Goal: Information Seeking & Learning: Learn about a topic

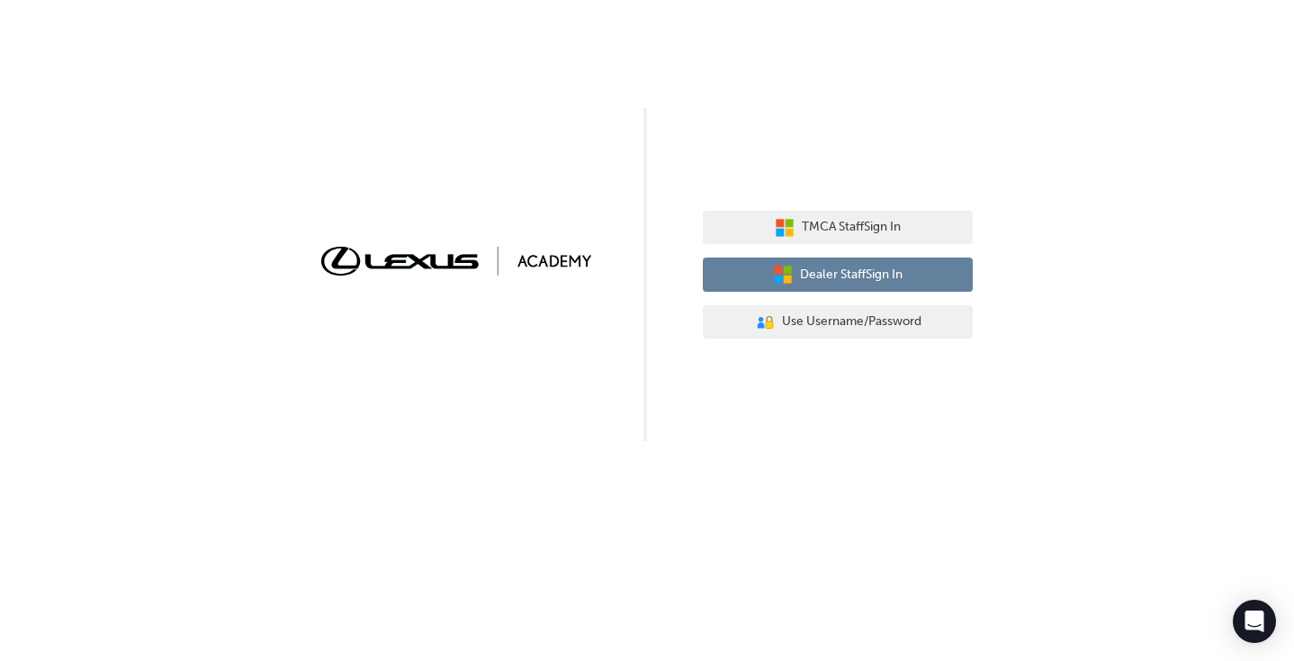
click at [934, 272] on button "Dealer Staff Sign In" at bounding box center [838, 274] width 270 height 34
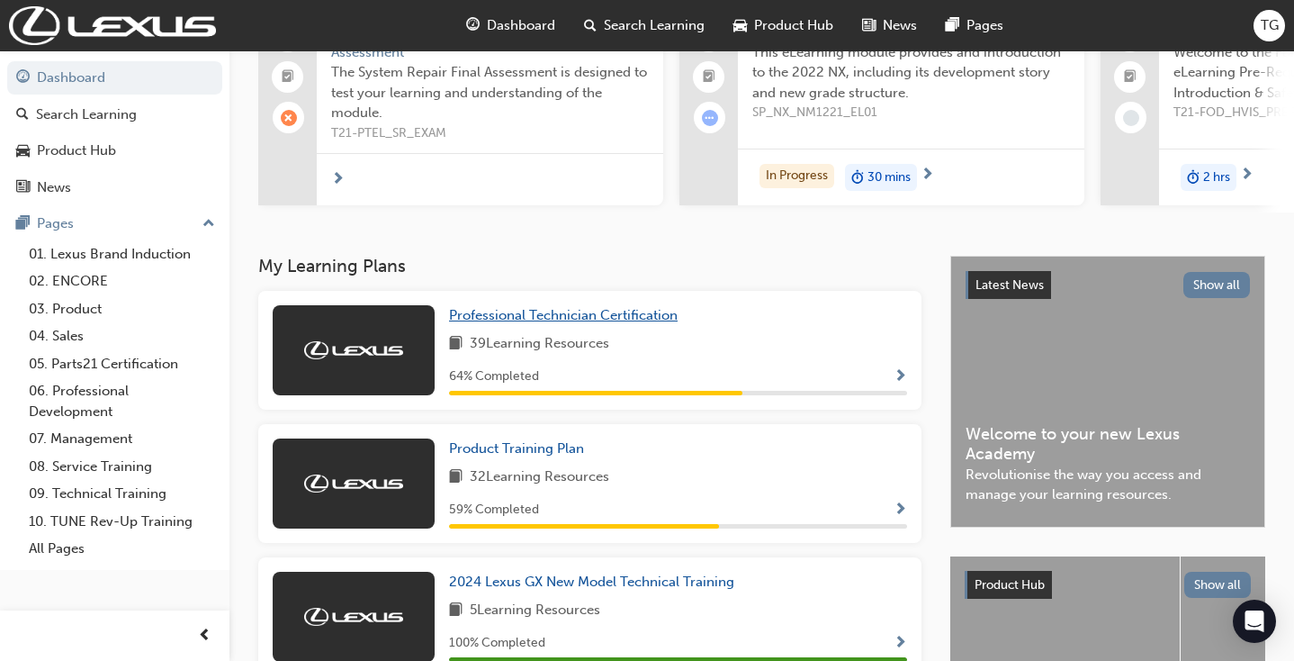
scroll to position [176, 0]
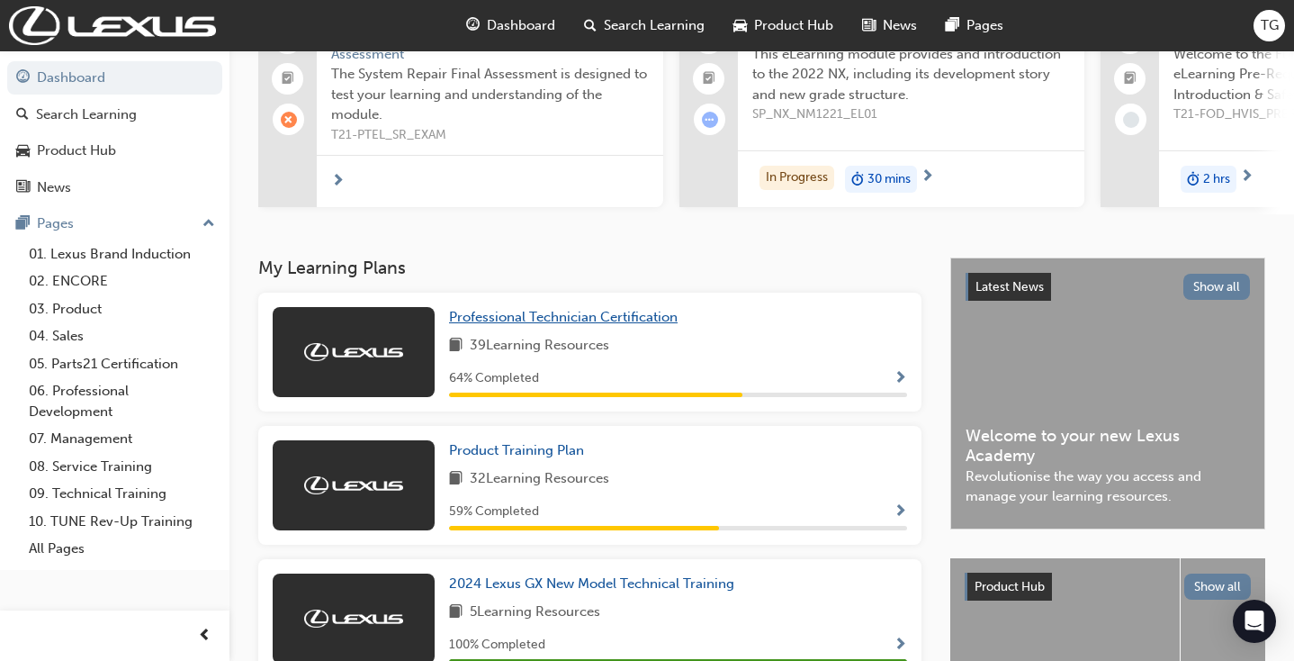
click at [639, 313] on span "Professional Technician Certification" at bounding box center [563, 317] width 229 height 16
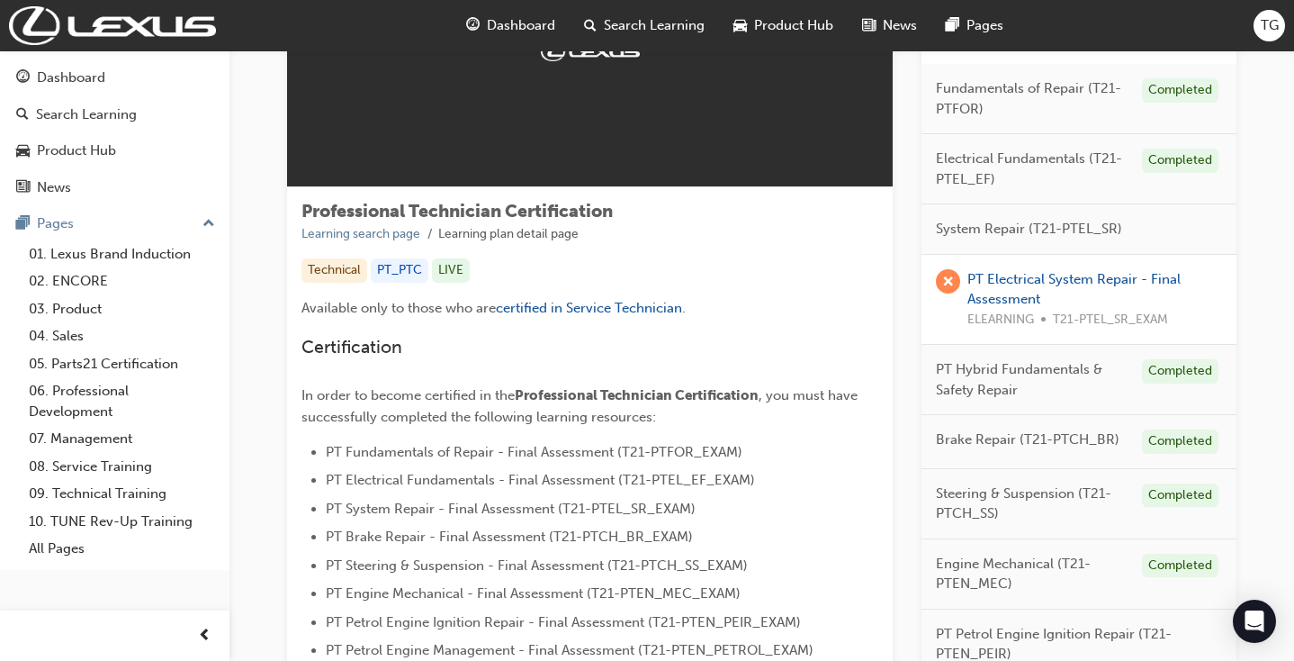
click at [949, 214] on div "System Repair (T21-PTEL_SR)" at bounding box center [1079, 229] width 315 height 50
click at [972, 215] on div "System Repair (T21-PTEL_SR)" at bounding box center [1079, 229] width 315 height 50
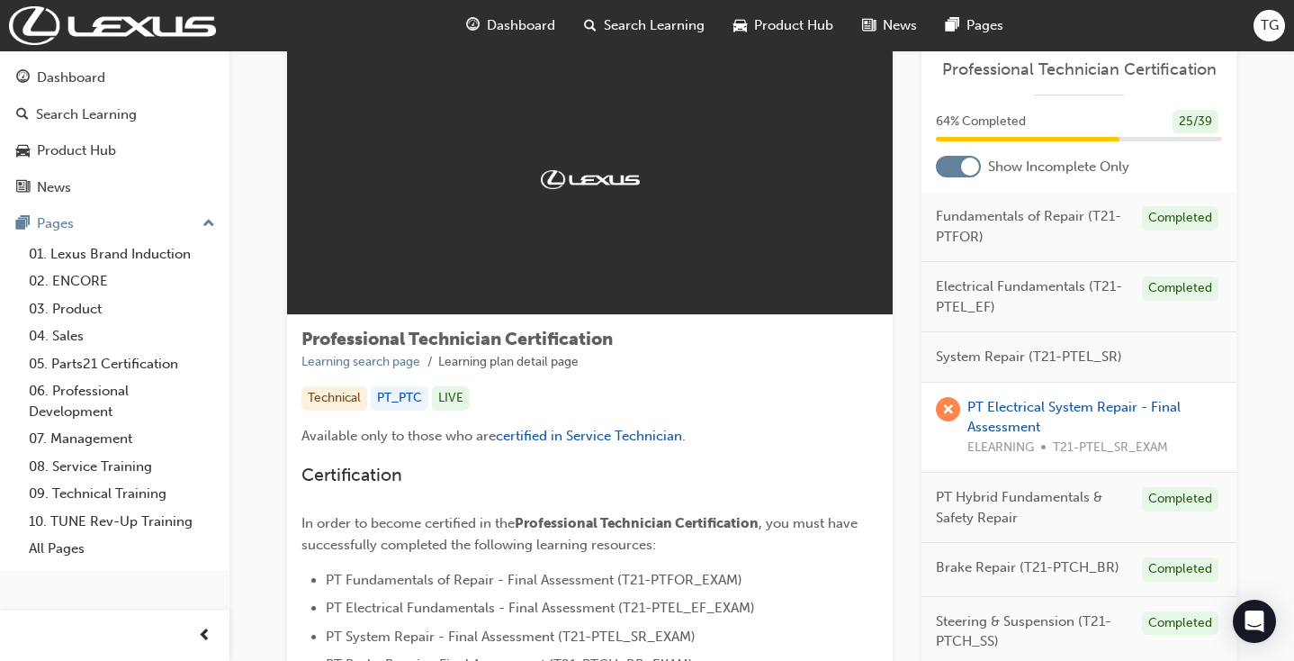
scroll to position [51, 0]
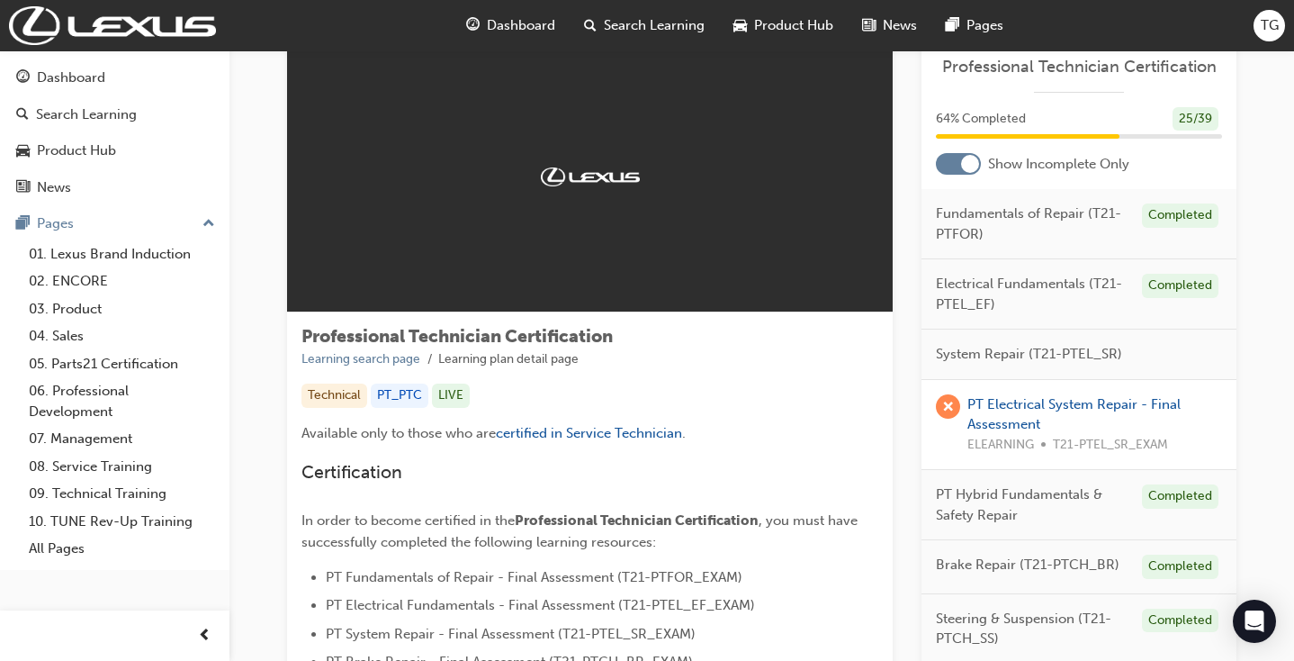
click at [955, 169] on div at bounding box center [958, 164] width 45 height 22
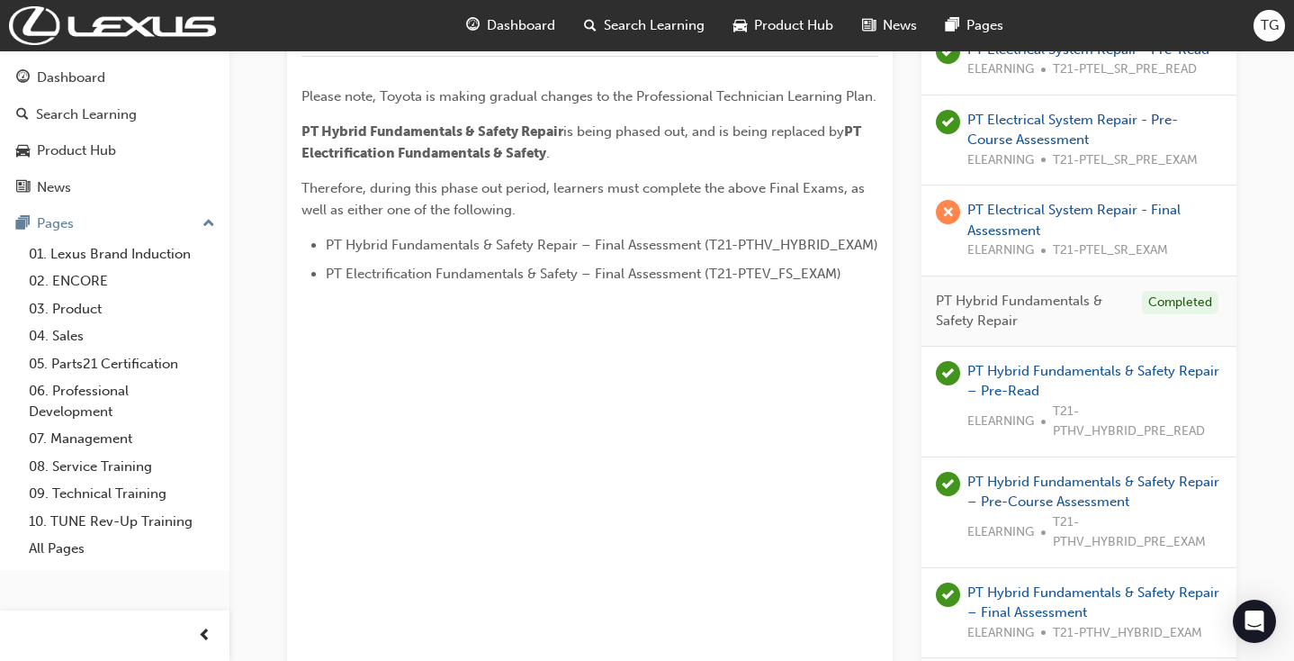
scroll to position [915, 0]
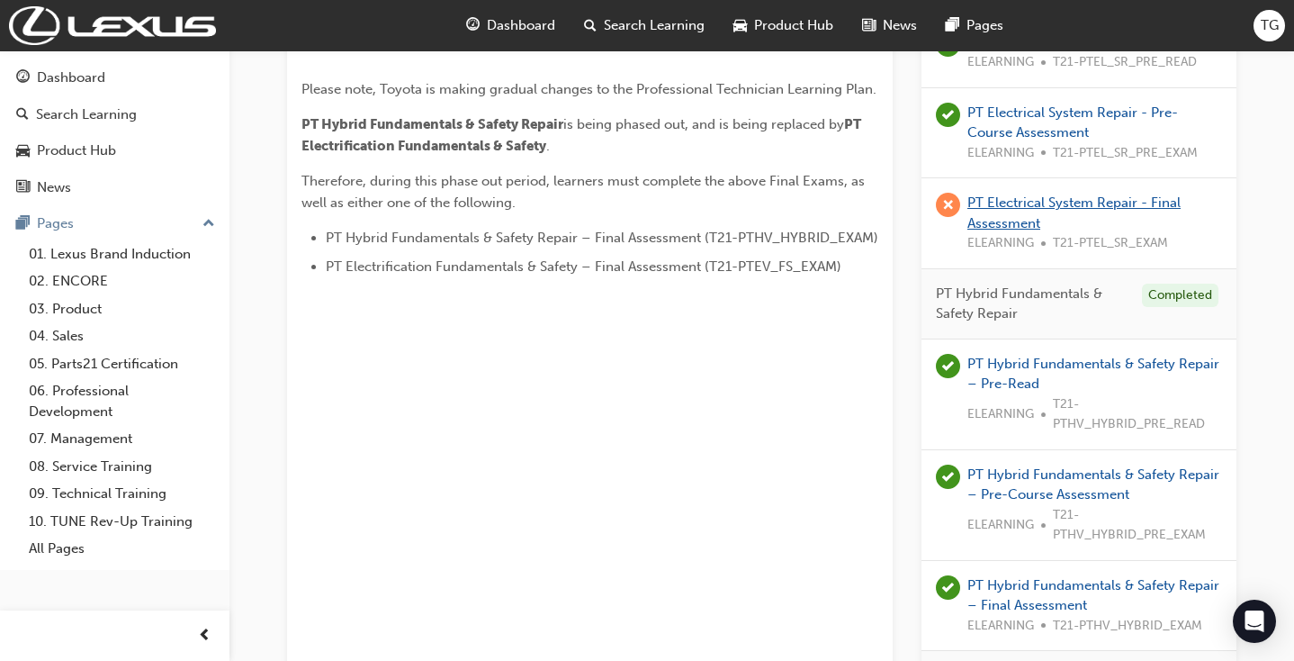
click at [1001, 194] on link "PT Electrical System Repair - Final Assessment" at bounding box center [1074, 212] width 213 height 37
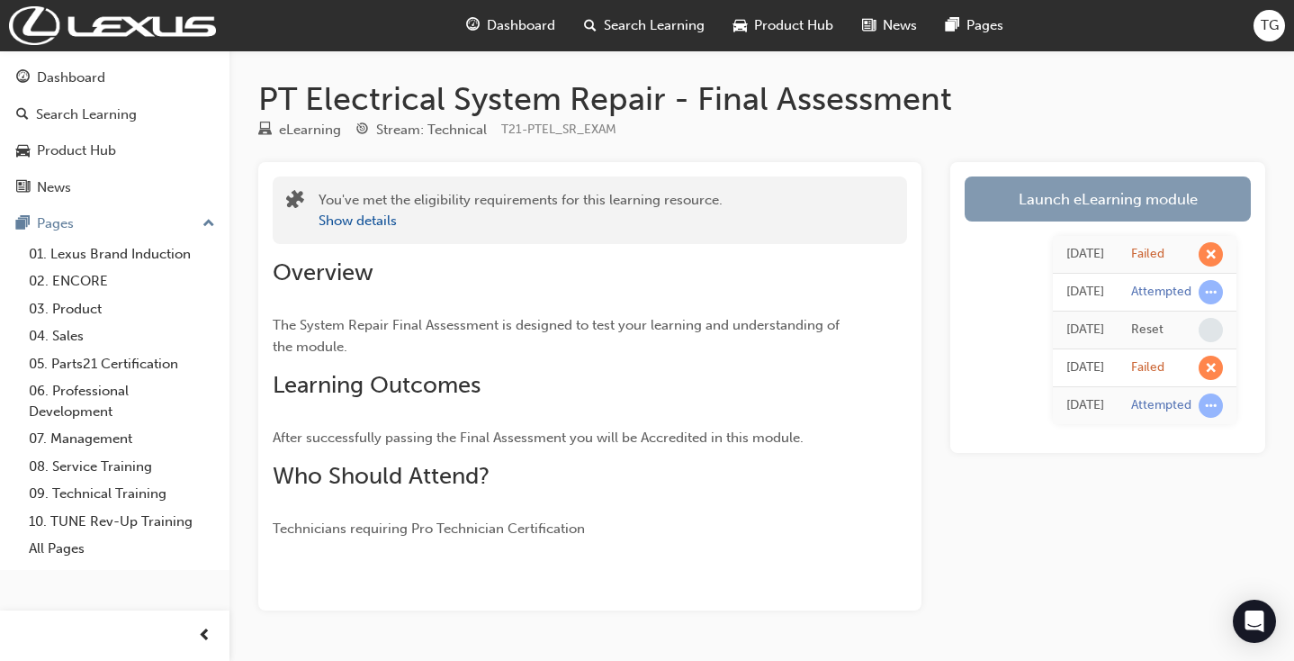
click at [1028, 193] on link "Launch eLearning module" at bounding box center [1108, 198] width 286 height 45
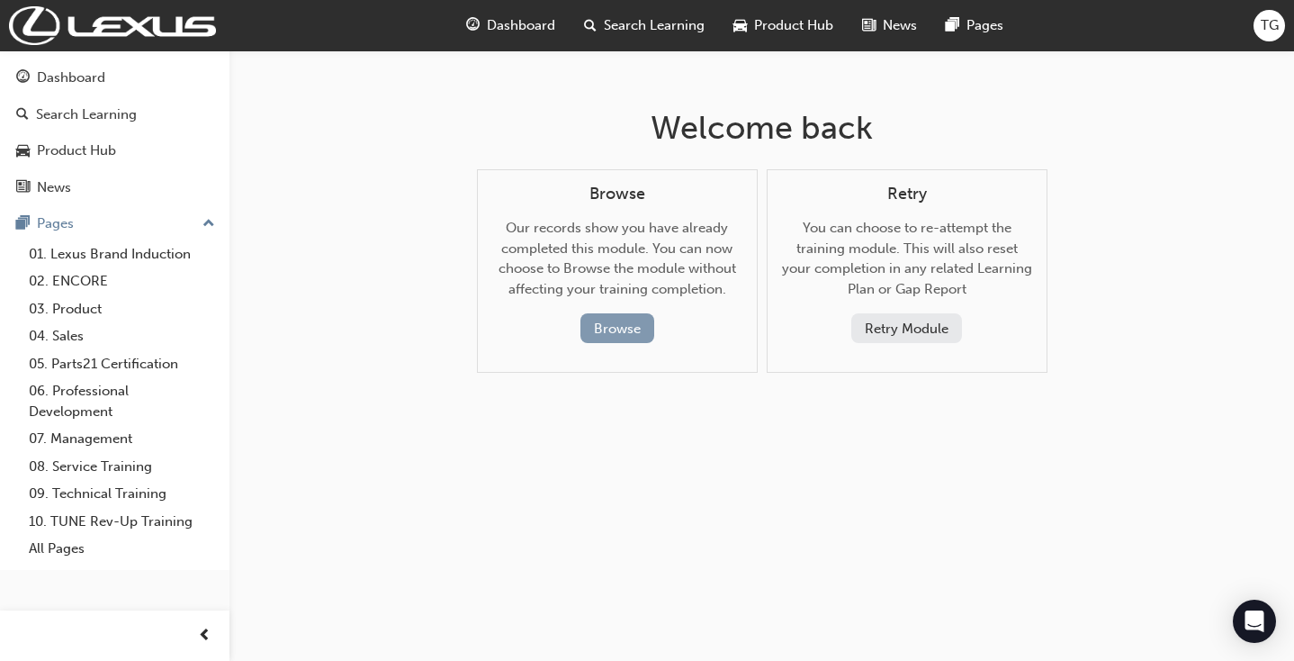
click at [617, 318] on button "Browse" at bounding box center [618, 328] width 74 height 30
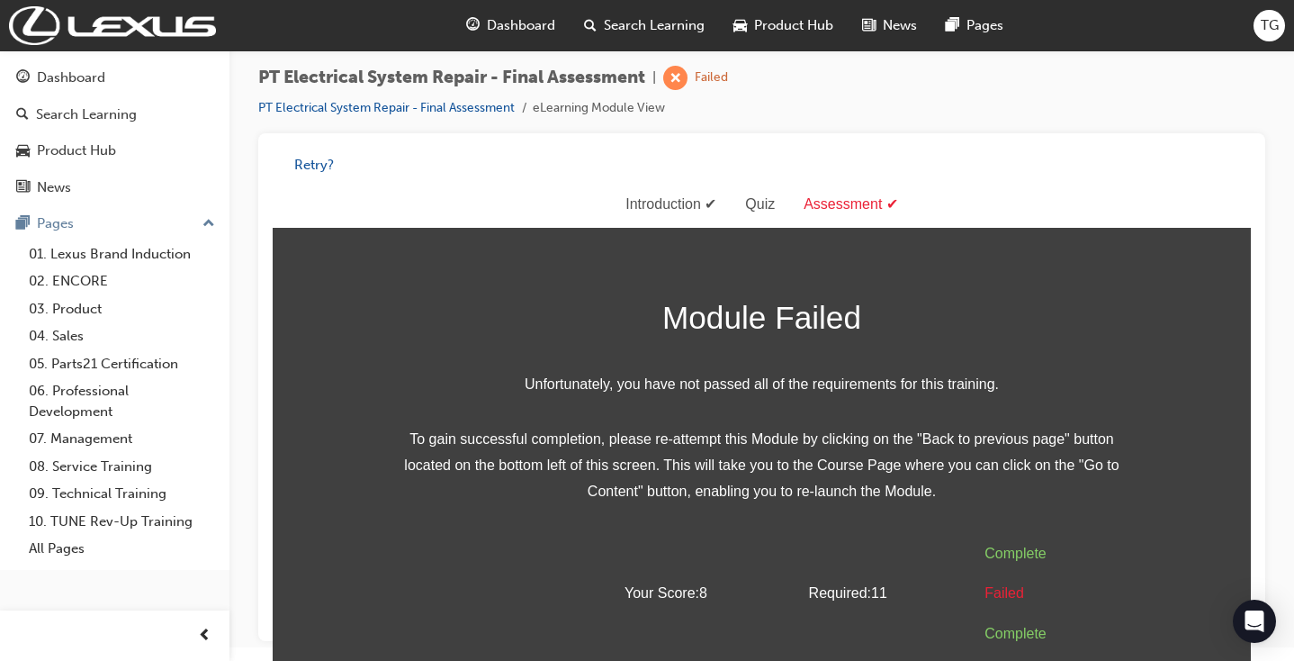
scroll to position [13, 0]
click at [310, 165] on button "Retry?" at bounding box center [314, 166] width 40 height 21
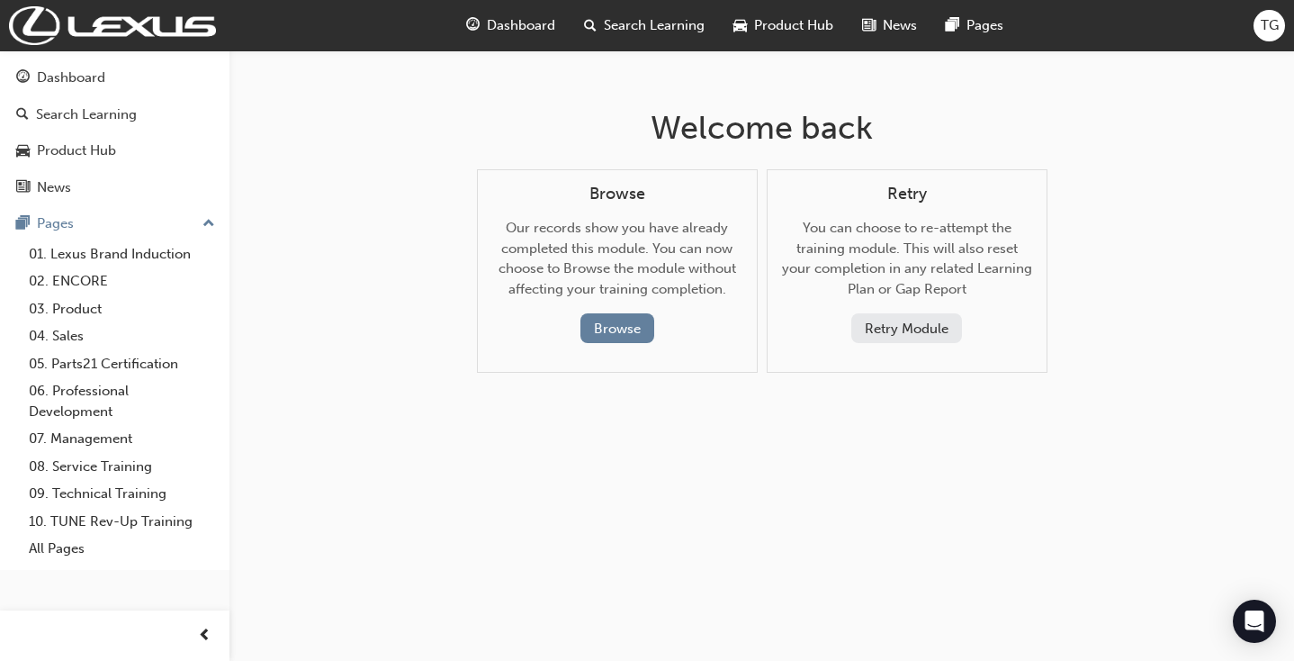
scroll to position [0, 0]
click at [922, 322] on button "Retry Module" at bounding box center [906, 328] width 111 height 30
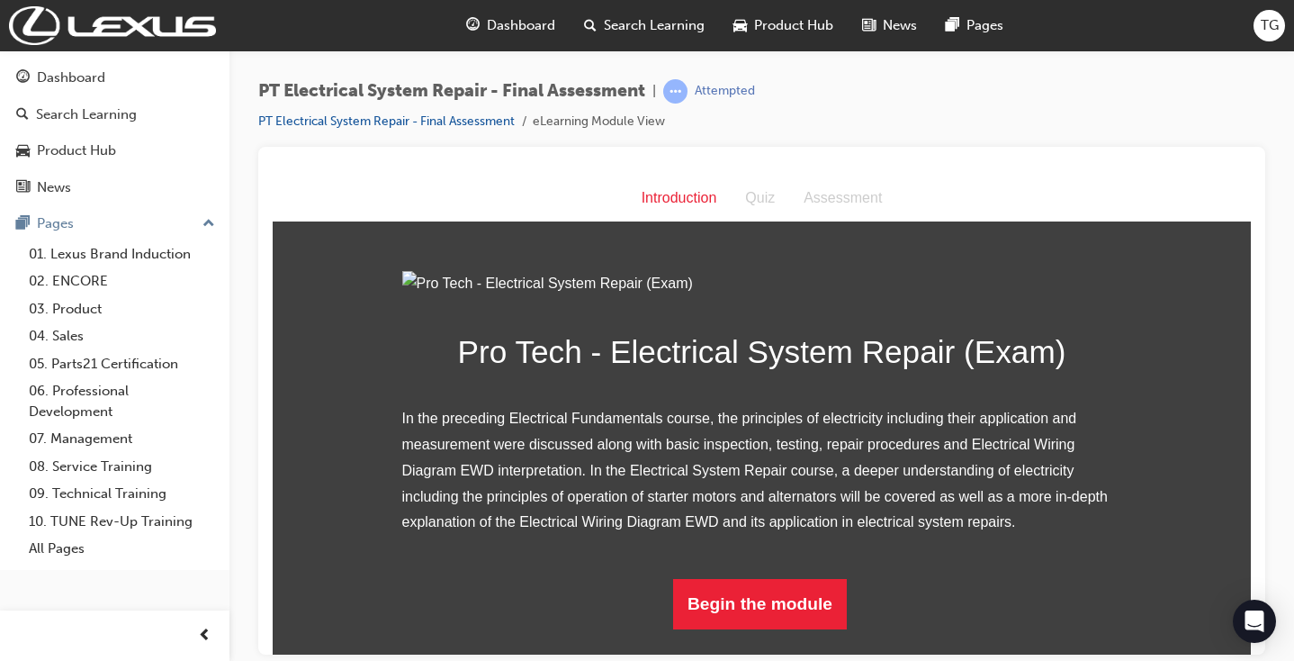
scroll to position [168, 0]
click at [755, 615] on button "Begin the module" at bounding box center [760, 603] width 174 height 50
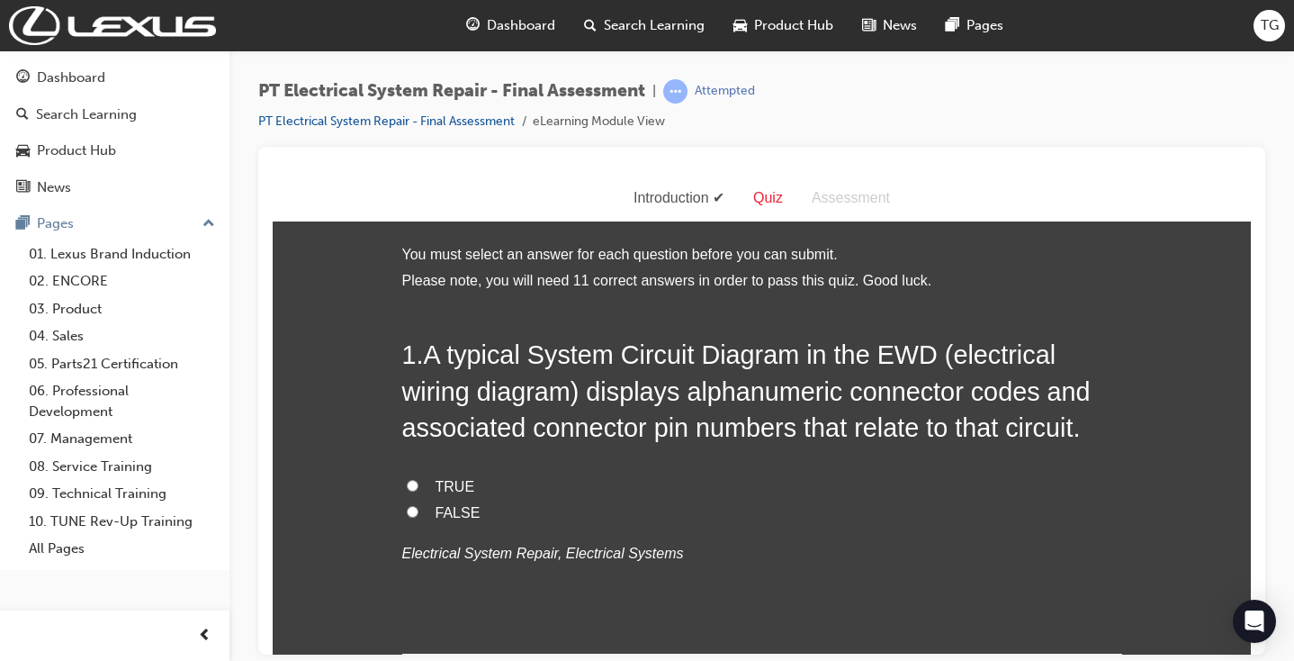
click at [445, 481] on span "TRUE" at bounding box center [456, 485] width 40 height 15
click at [419, 481] on input "TRUE" at bounding box center [413, 485] width 12 height 12
radio input "true"
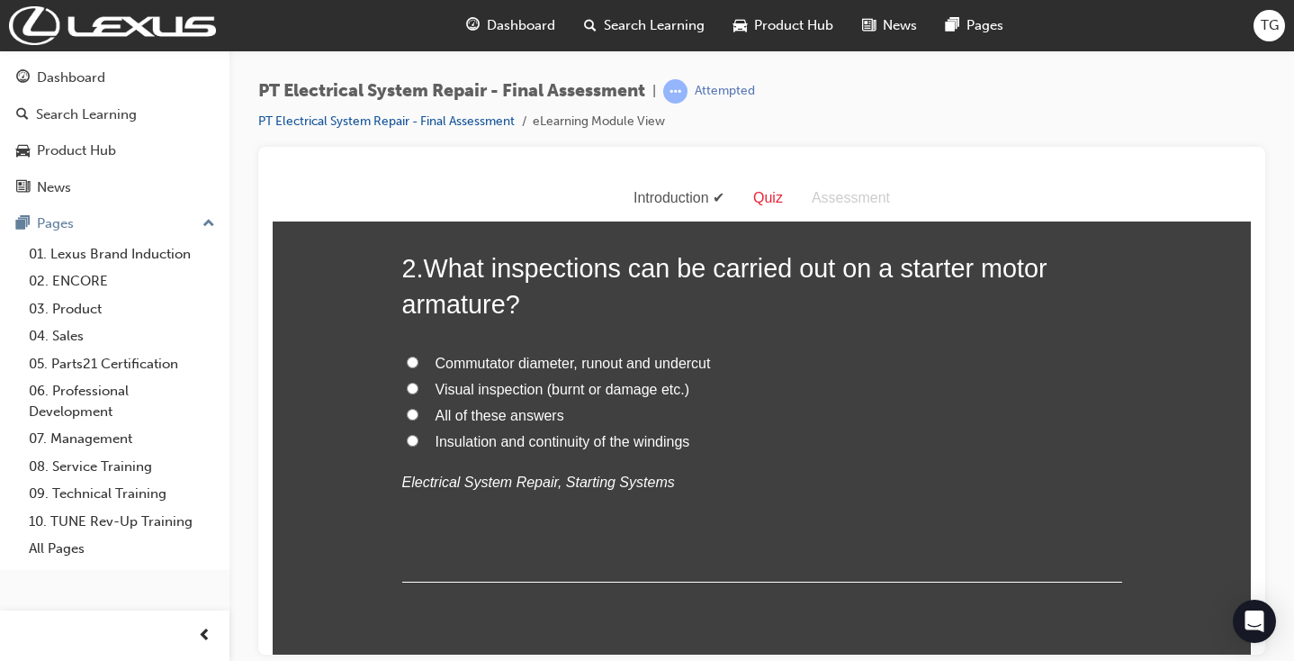
scroll to position [477, 0]
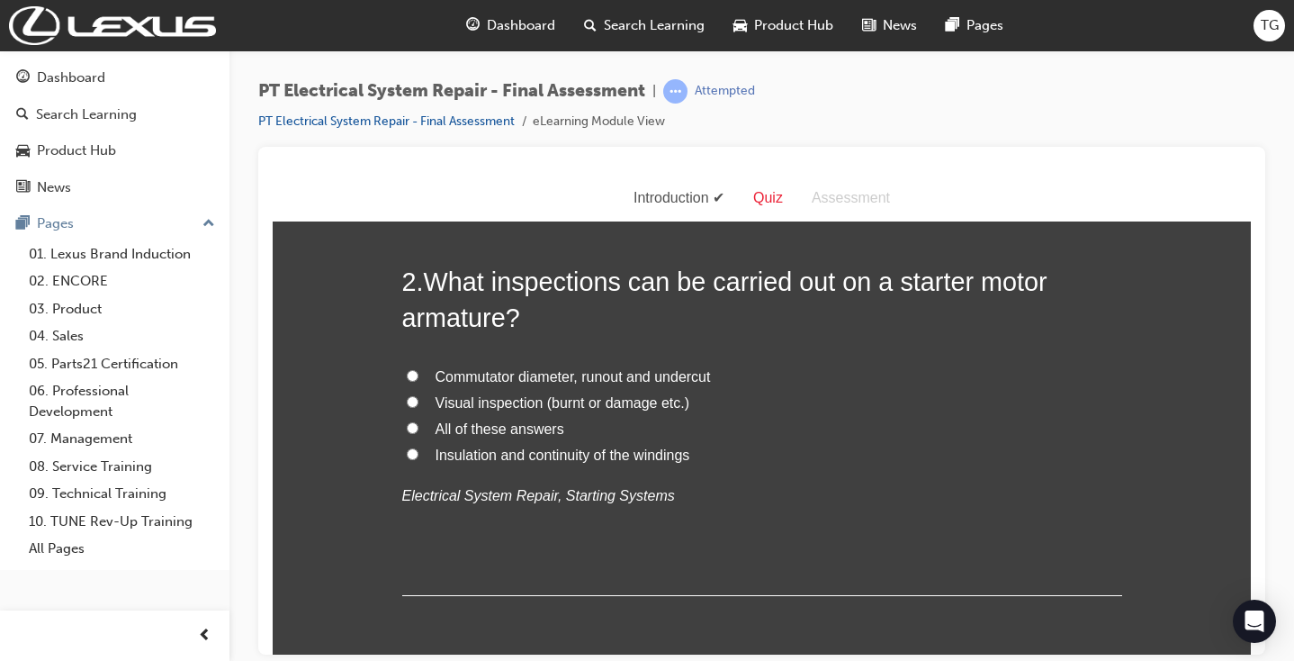
click at [499, 420] on span "All of these answers" at bounding box center [500, 427] width 129 height 15
click at [419, 421] on input "All of these answers" at bounding box center [413, 427] width 12 height 12
radio input "true"
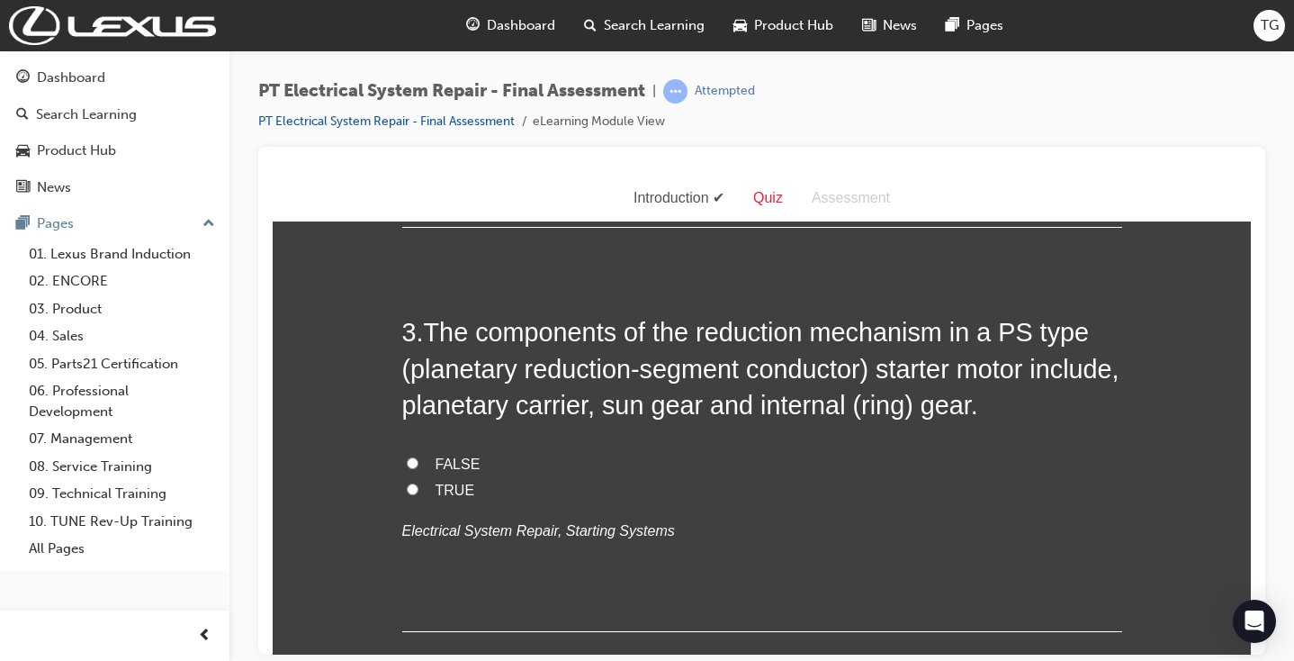
scroll to position [850, 0]
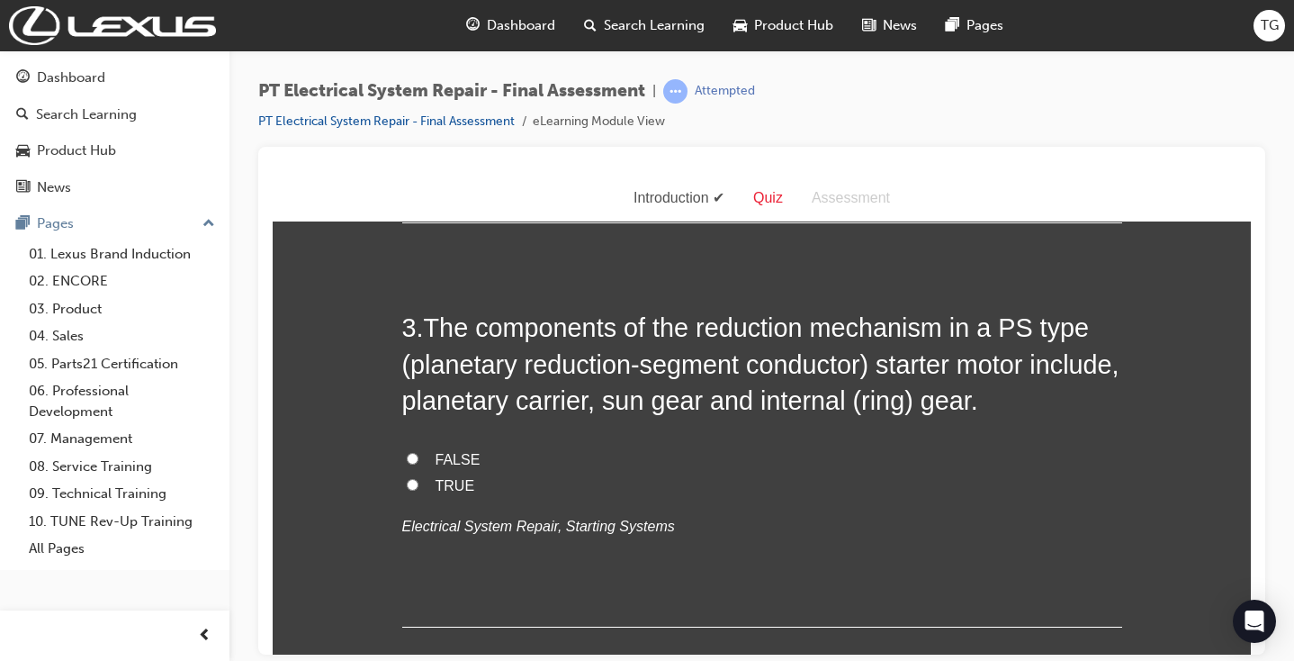
click at [442, 477] on span "TRUE" at bounding box center [456, 484] width 40 height 15
click at [419, 478] on input "TRUE" at bounding box center [413, 484] width 12 height 12
radio input "true"
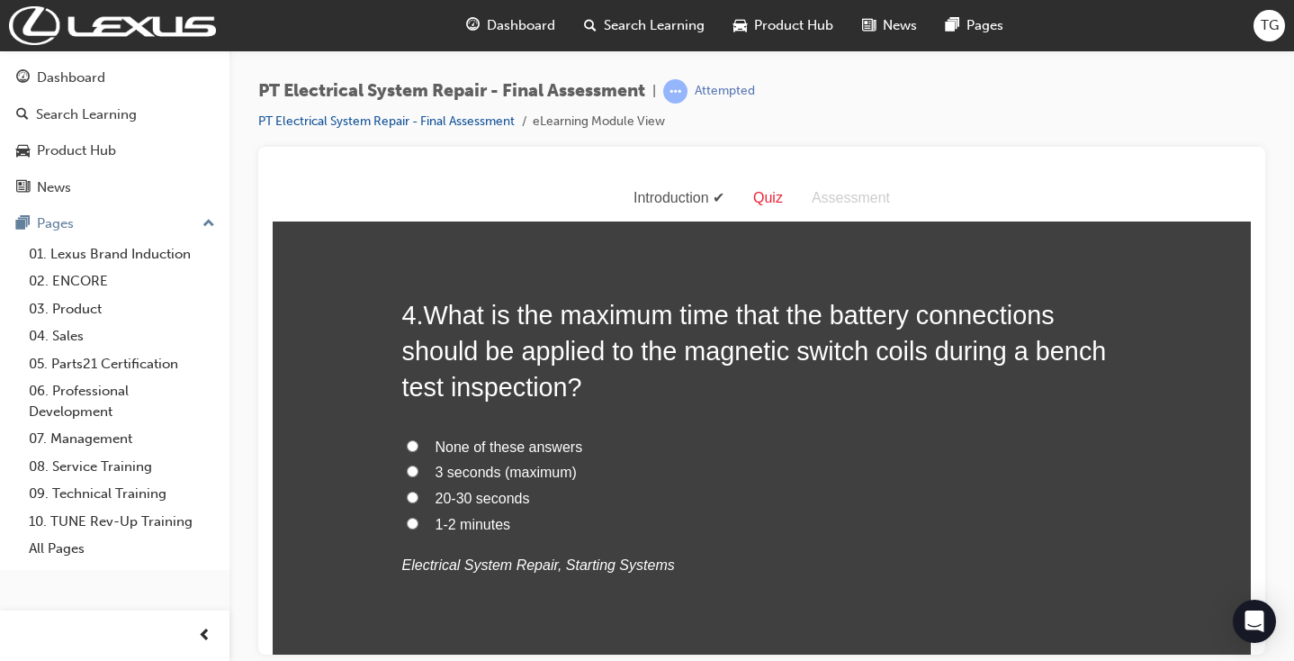
scroll to position [1269, 0]
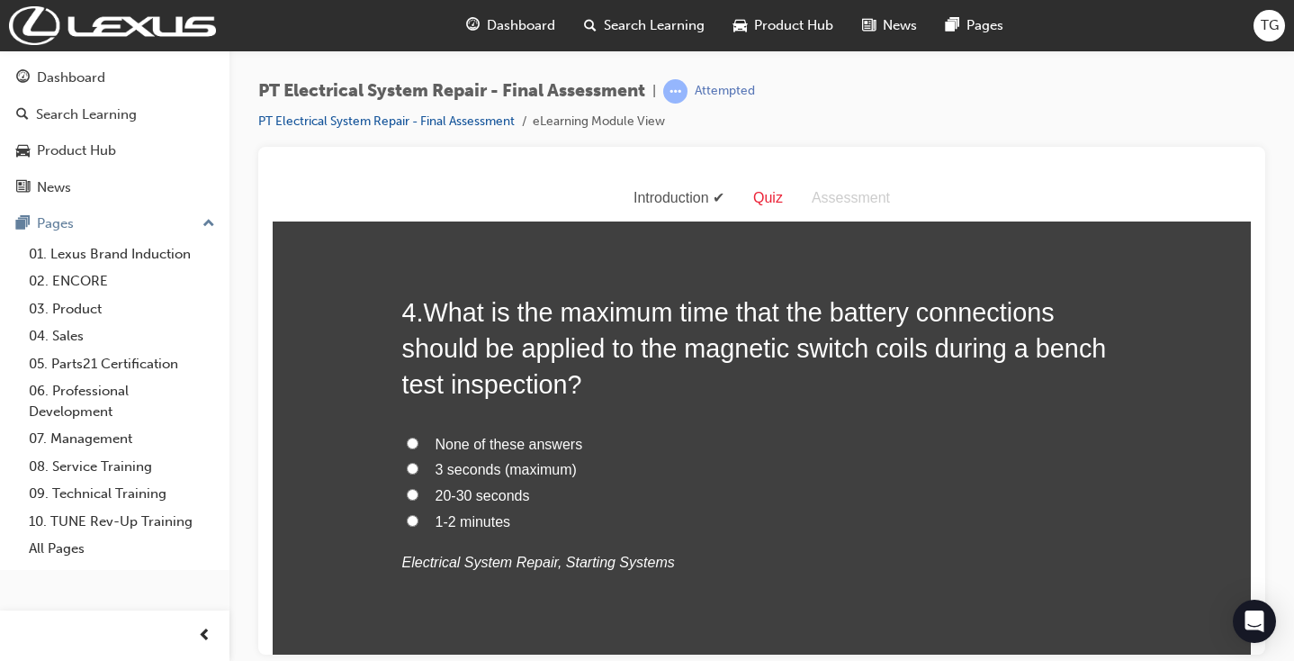
click at [473, 461] on span "3 seconds (maximum)" at bounding box center [506, 468] width 141 height 15
click at [419, 462] on input "3 seconds (maximum)" at bounding box center [413, 468] width 12 height 12
radio input "true"
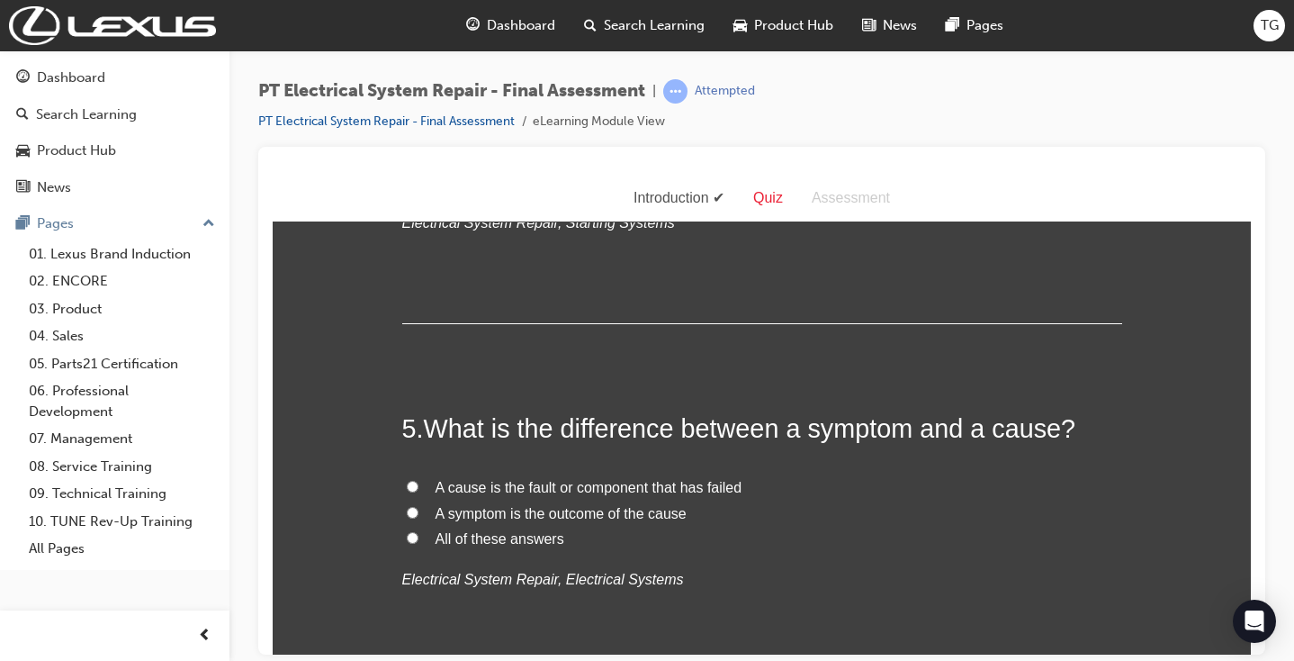
scroll to position [1610, 0]
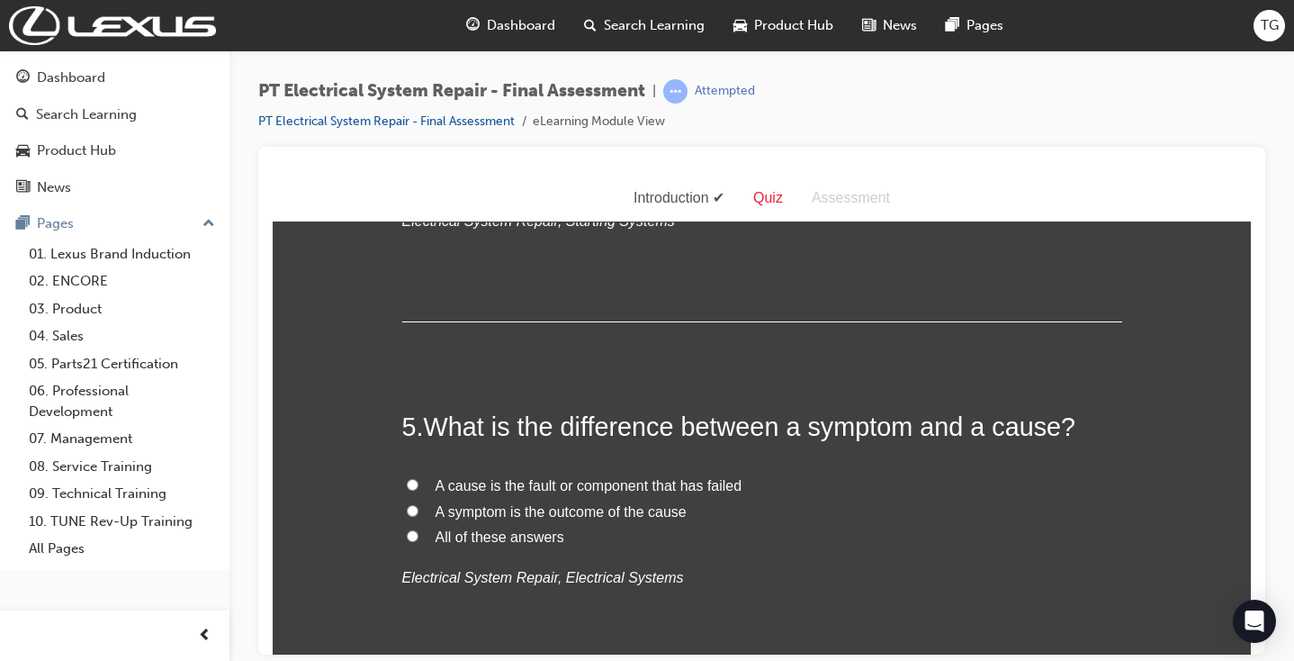
click at [455, 528] on span "All of these answers" at bounding box center [500, 535] width 129 height 15
click at [419, 529] on input "All of these answers" at bounding box center [413, 535] width 12 height 12
radio input "true"
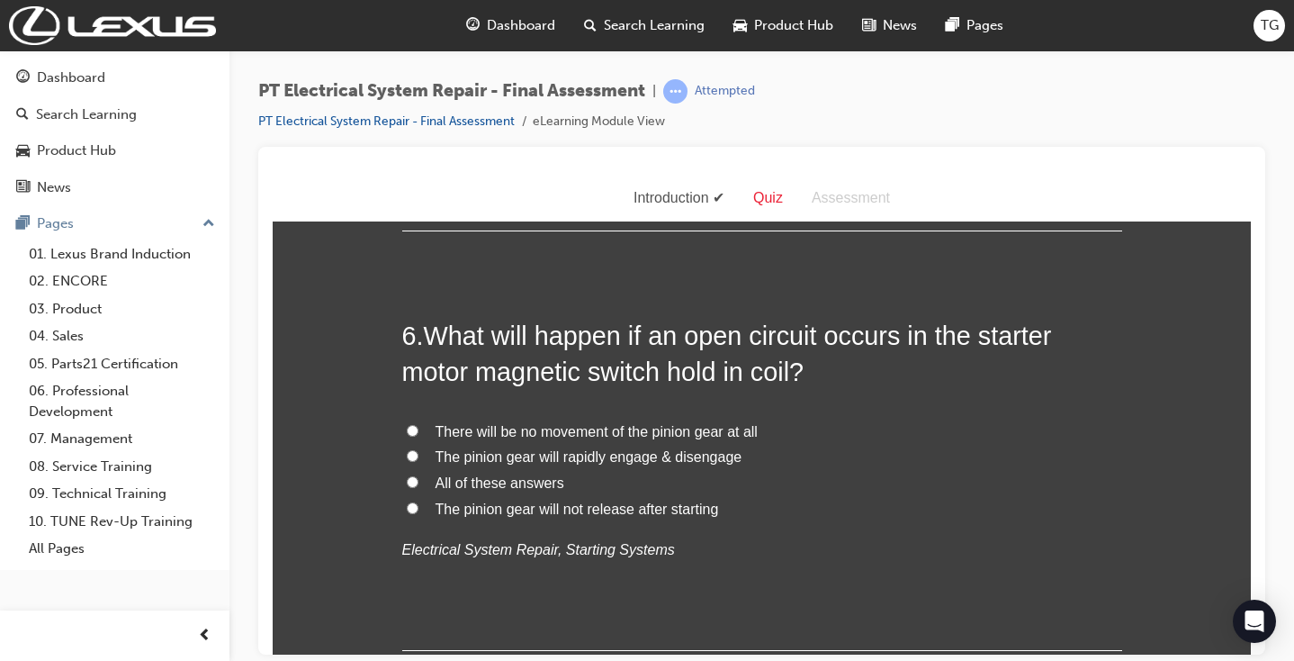
scroll to position [2059, 0]
click at [512, 446] on span "The pinion gear will rapidly engage & disengage" at bounding box center [589, 453] width 307 height 15
click at [419, 447] on input "The pinion gear will rapidly engage & disengage" at bounding box center [413, 453] width 12 height 12
radio input "true"
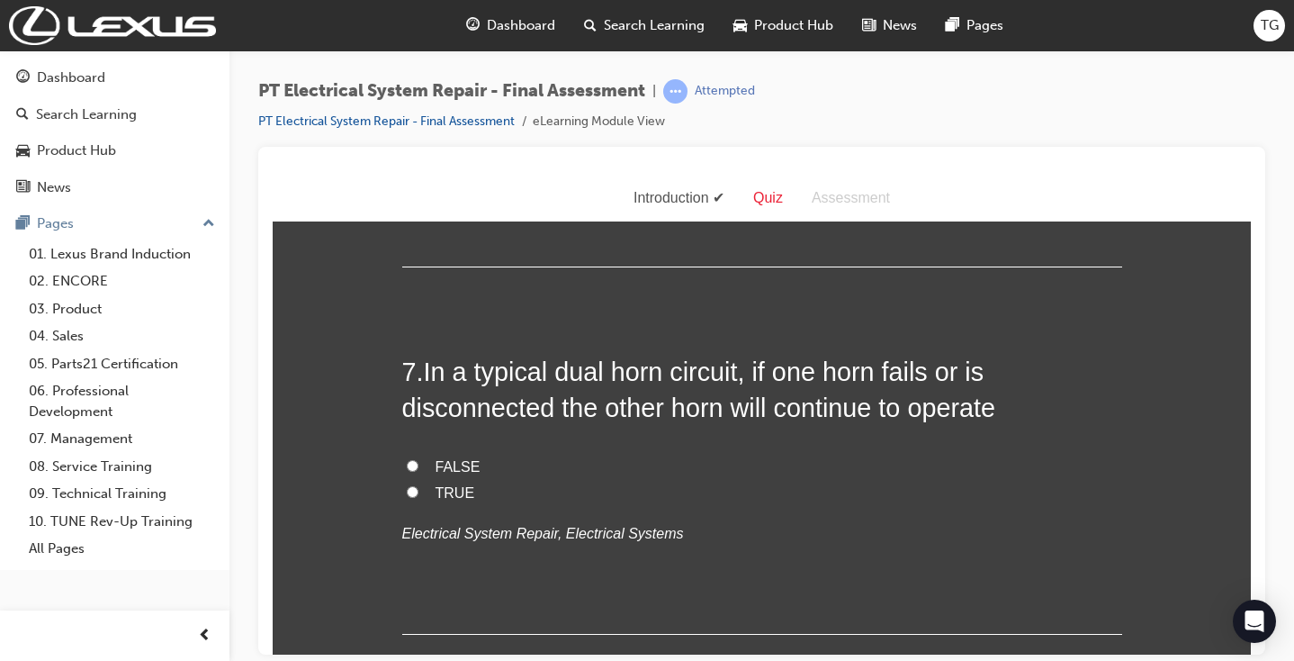
scroll to position [2456, 0]
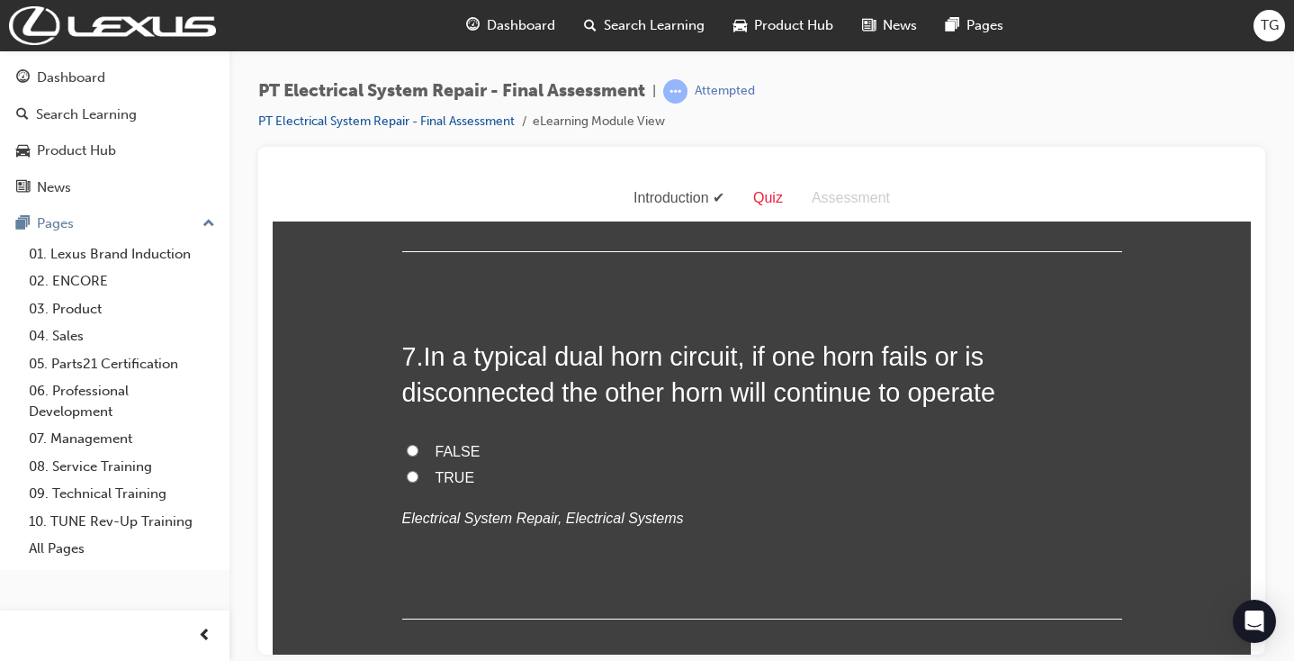
click at [423, 464] on label "TRUE" at bounding box center [762, 477] width 720 height 26
click at [419, 470] on input "TRUE" at bounding box center [413, 476] width 12 height 12
radio input "true"
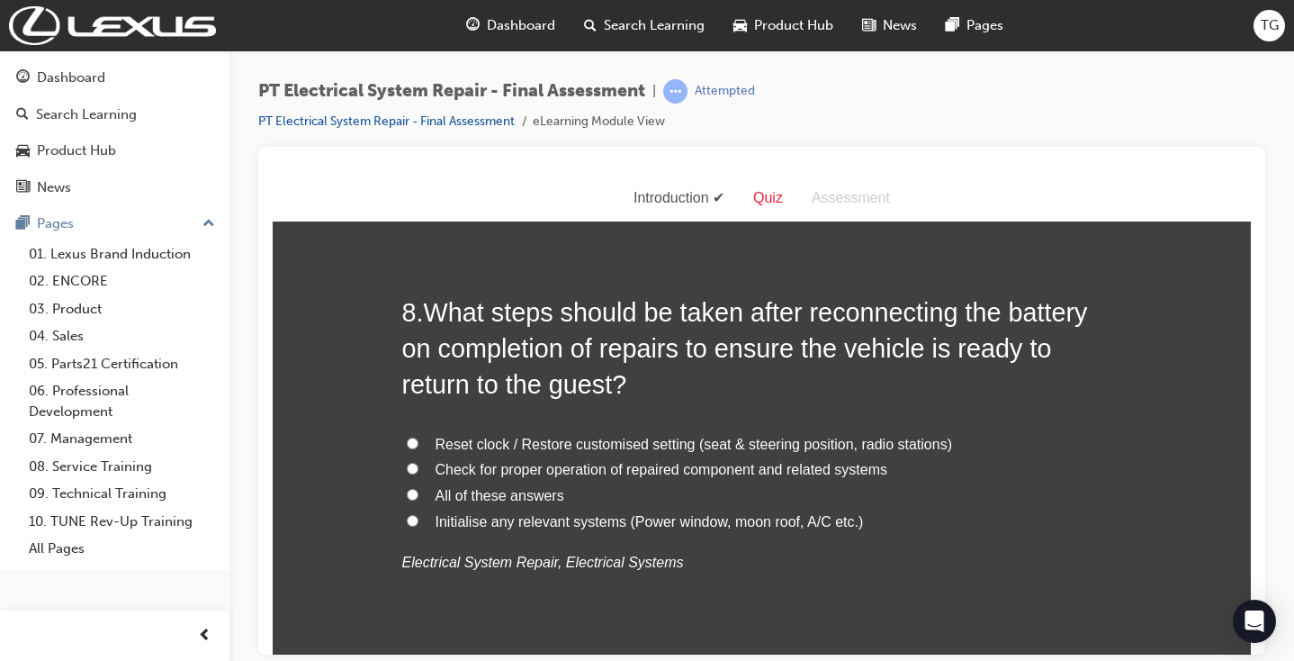
scroll to position [2864, 0]
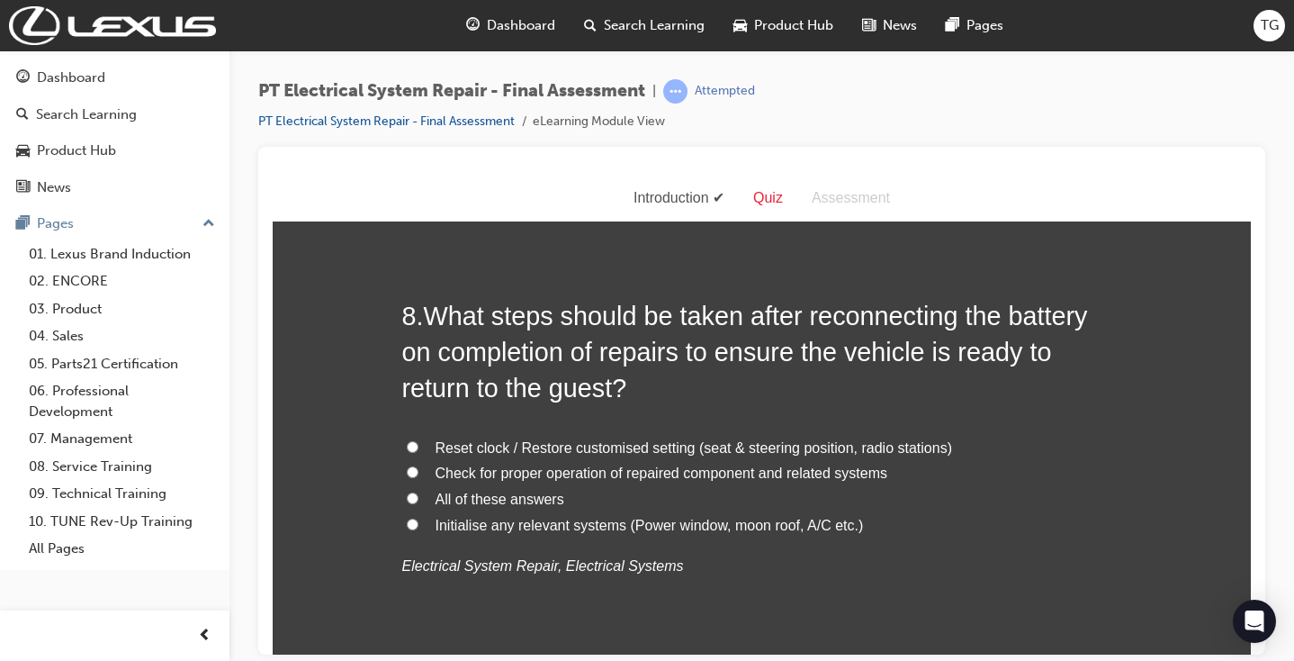
click at [410, 491] on input "All of these answers" at bounding box center [413, 497] width 12 height 12
radio input "true"
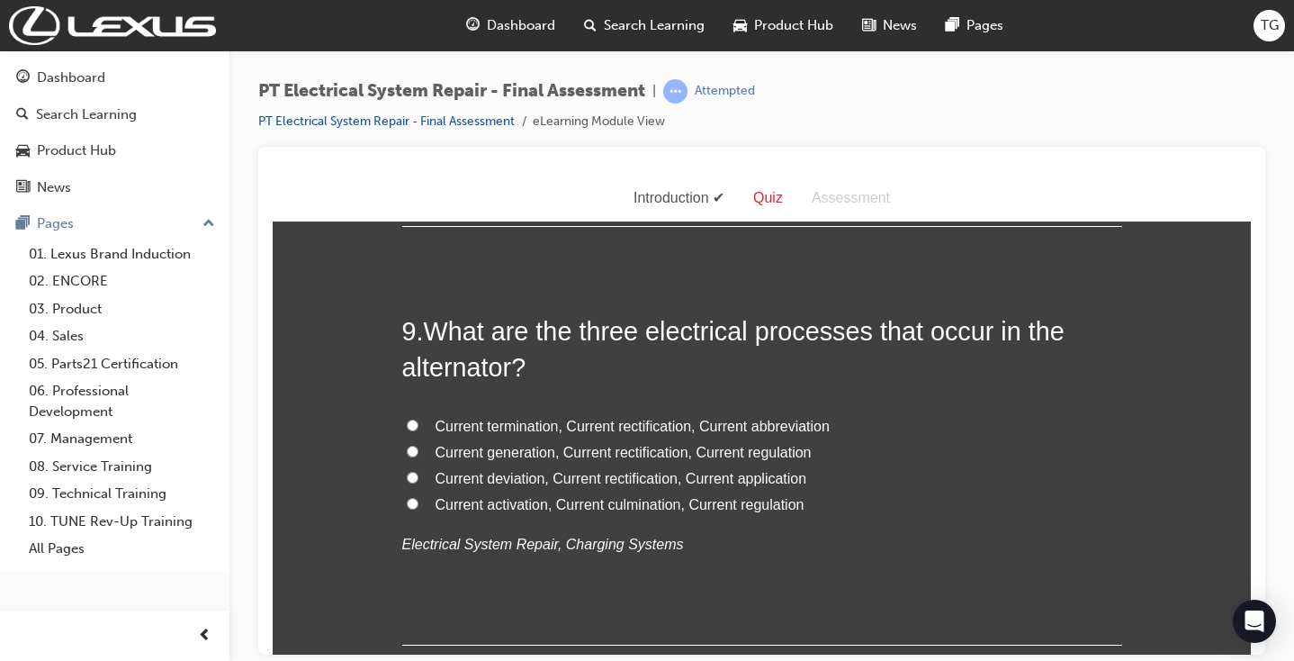
scroll to position [3306, 0]
click at [413, 443] on input "Current generation, Current rectification, Current regulation" at bounding box center [413, 449] width 12 height 12
radio input "true"
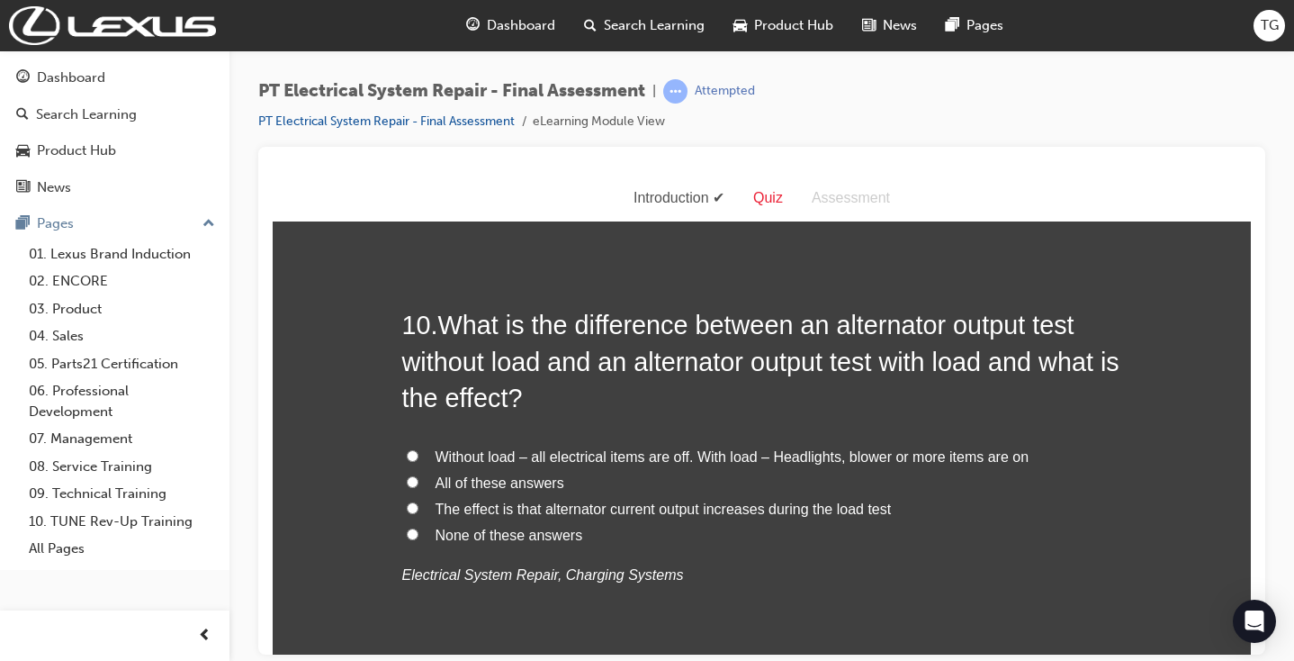
scroll to position [3743, 0]
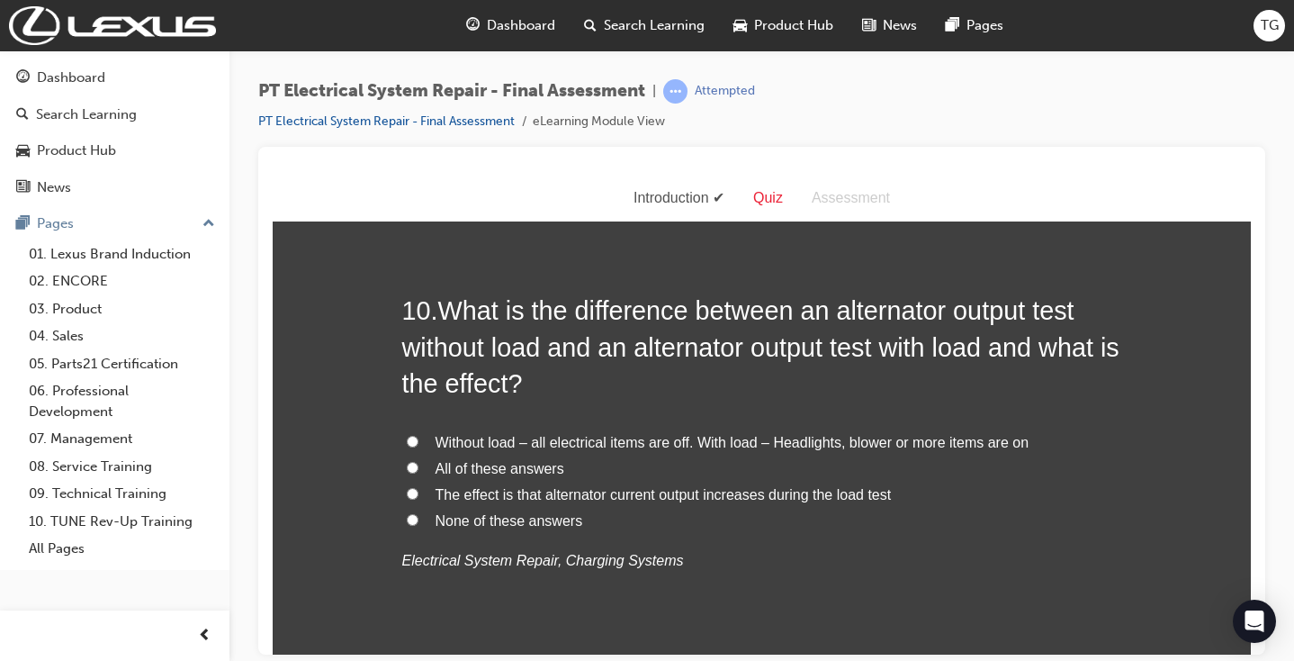
click at [416, 455] on label "All of these answers" at bounding box center [762, 468] width 720 height 26
click at [416, 461] on input "All of these answers" at bounding box center [413, 467] width 12 height 12
radio input "true"
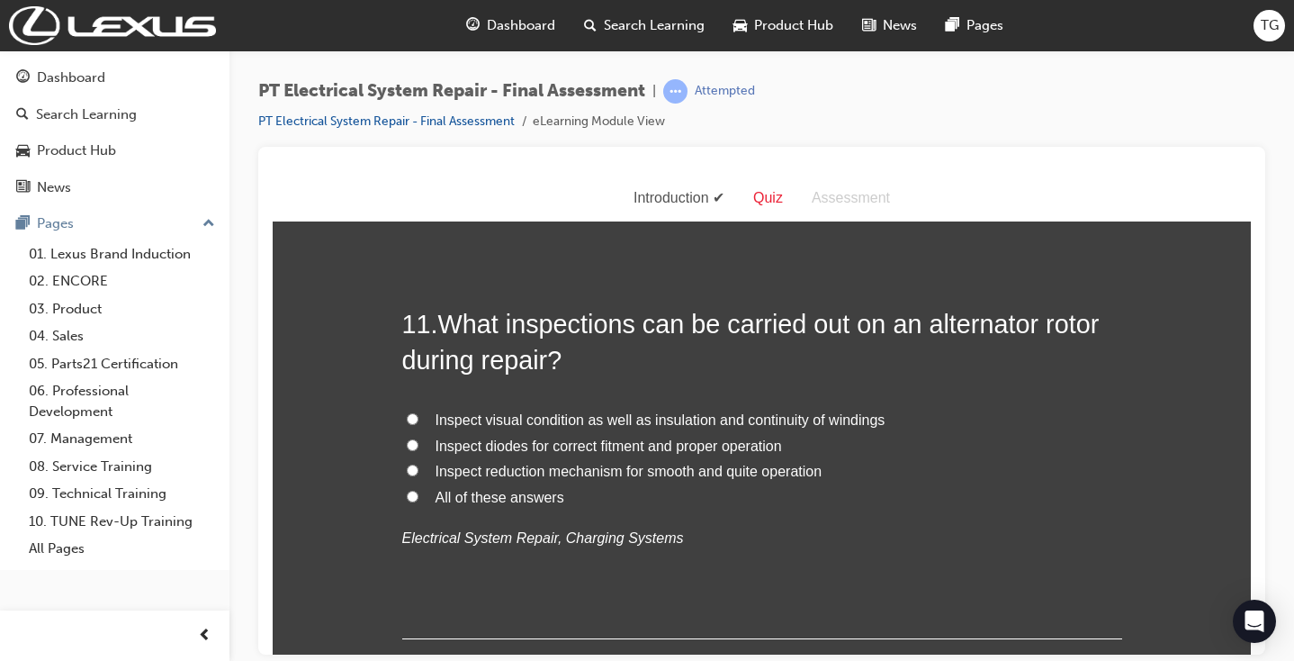
scroll to position [4186, 0]
click at [468, 488] on span "All of these answers" at bounding box center [500, 495] width 129 height 15
click at [419, 489] on input "All of these answers" at bounding box center [413, 495] width 12 height 12
radio input "true"
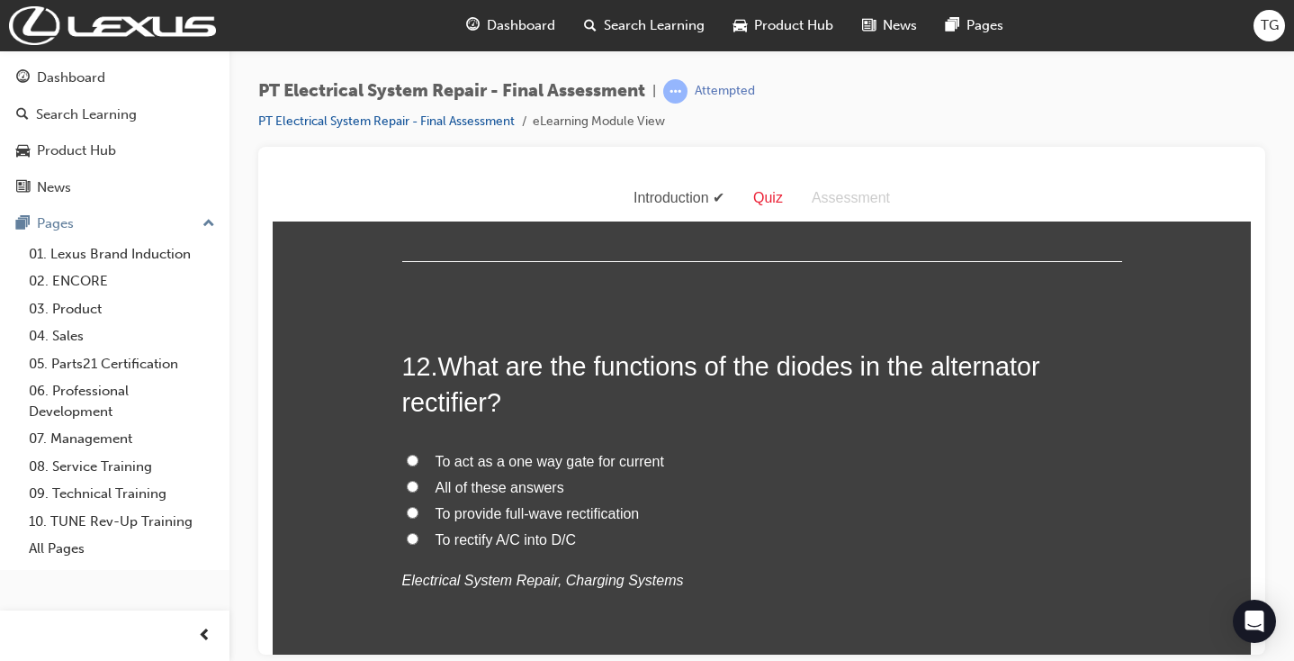
scroll to position [4564, 0]
click at [503, 477] on span "All of these answers" at bounding box center [500, 484] width 129 height 15
click at [419, 478] on input "All of these answers" at bounding box center [413, 484] width 12 height 12
radio input "true"
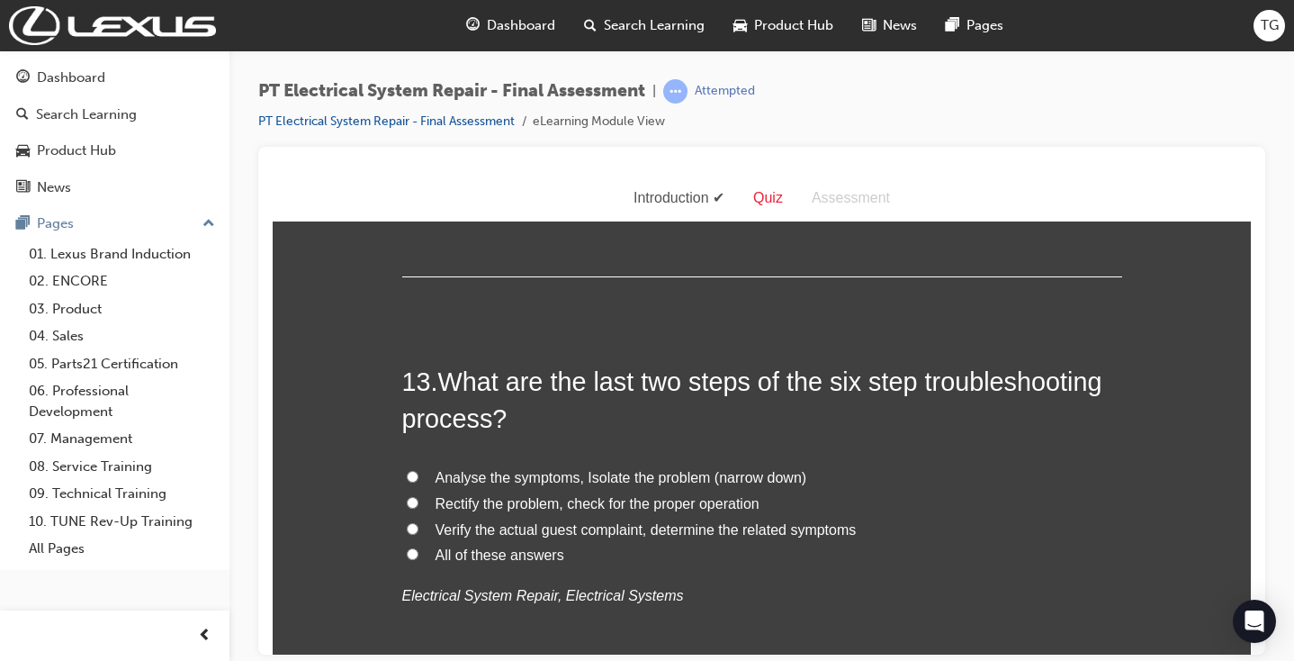
scroll to position [4998, 0]
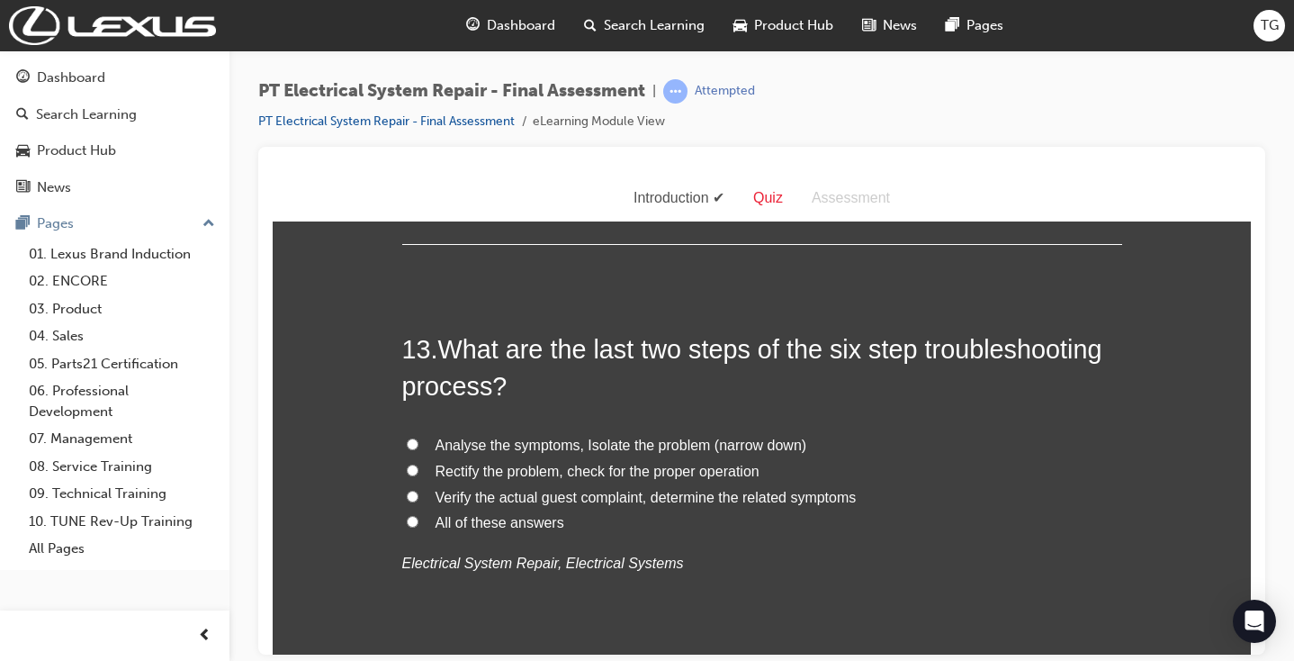
click at [418, 458] on label "Rectify the problem, check for the proper operation" at bounding box center [762, 471] width 720 height 26
click at [418, 464] on input "Rectify the problem, check for the proper operation" at bounding box center [413, 470] width 12 height 12
radio input "true"
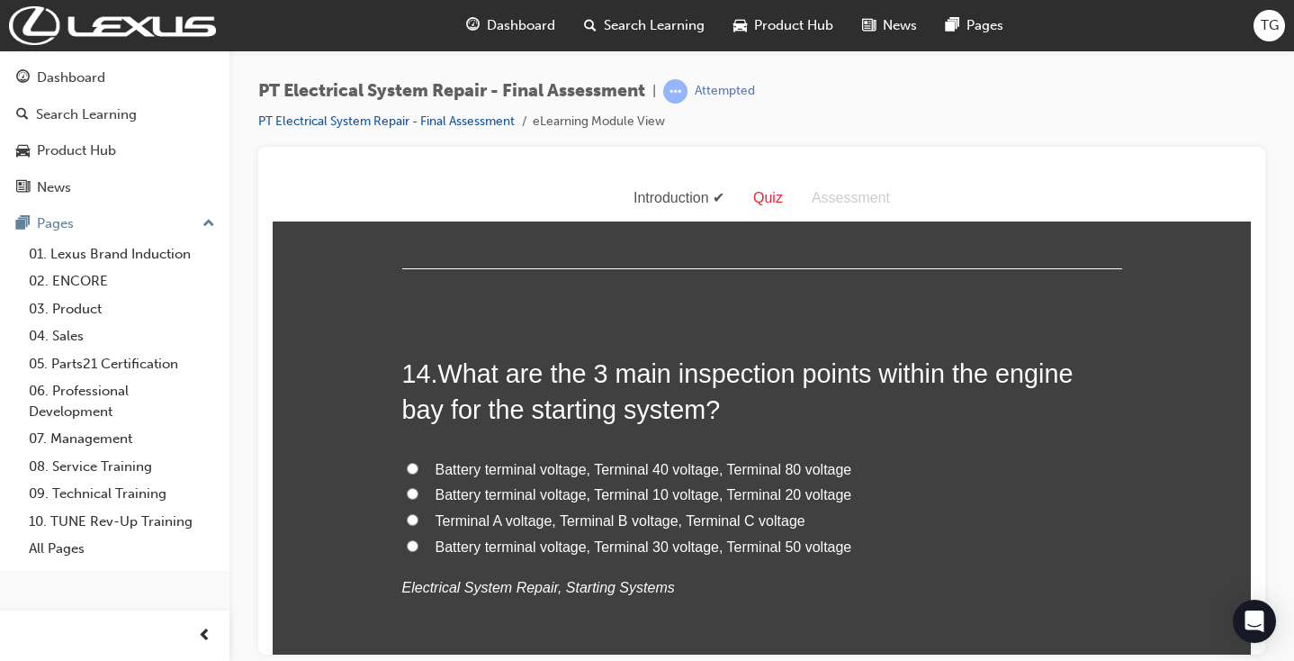
scroll to position [0, 0]
click at [414, 533] on label "Battery terminal voltage, Terminal 30 voltage, Terminal 50 voltage" at bounding box center [762, 546] width 720 height 26
click at [414, 538] on input "Battery terminal voltage, Terminal 30 voltage, Terminal 50 voltage" at bounding box center [413, 544] width 12 height 12
radio input "true"
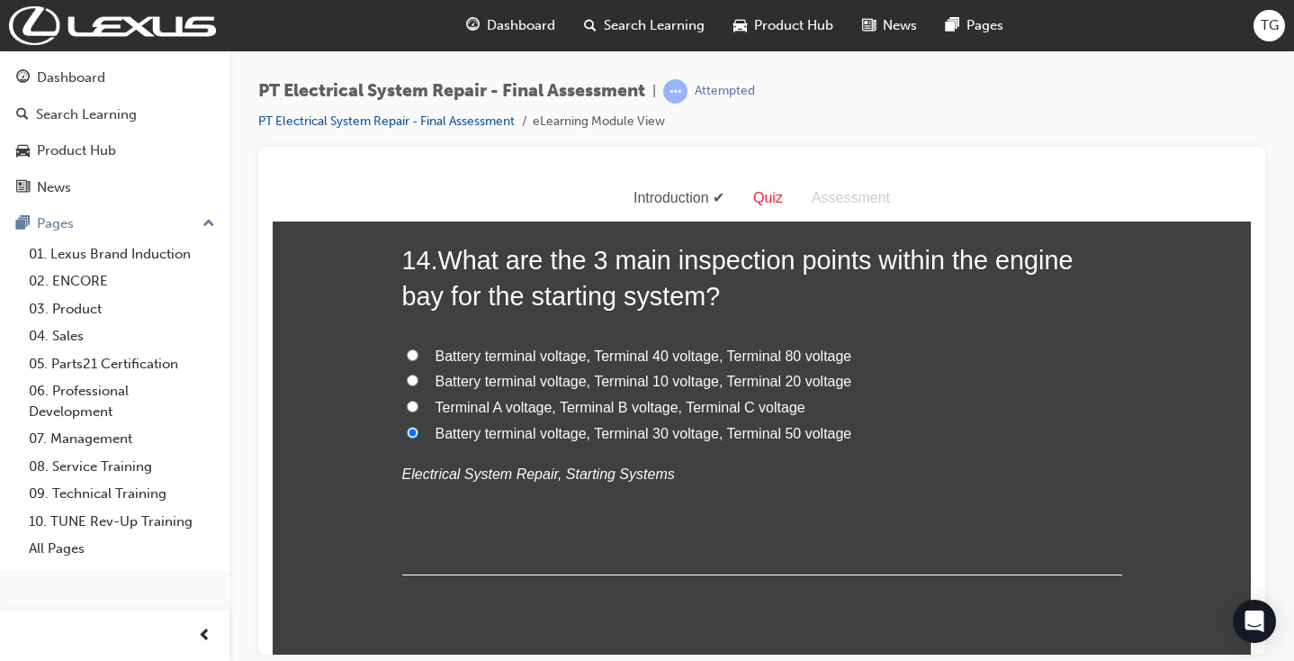
scroll to position [1, 0]
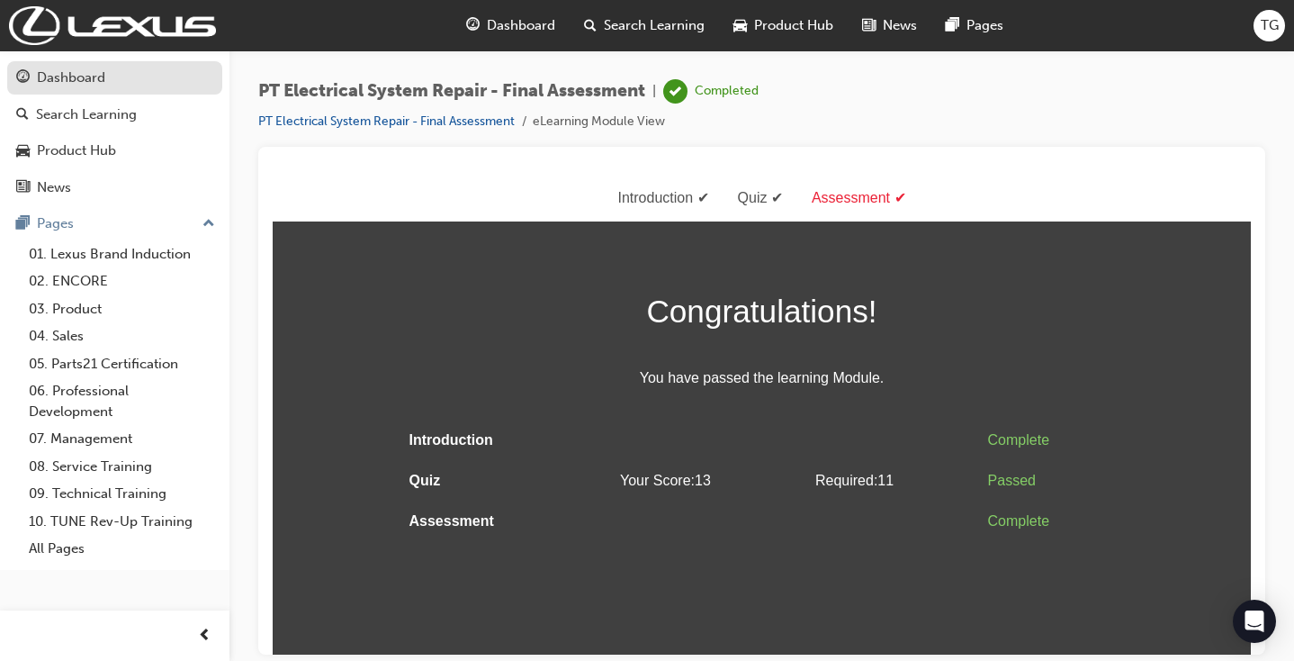
click at [65, 77] on div "Dashboard" at bounding box center [71, 78] width 68 height 21
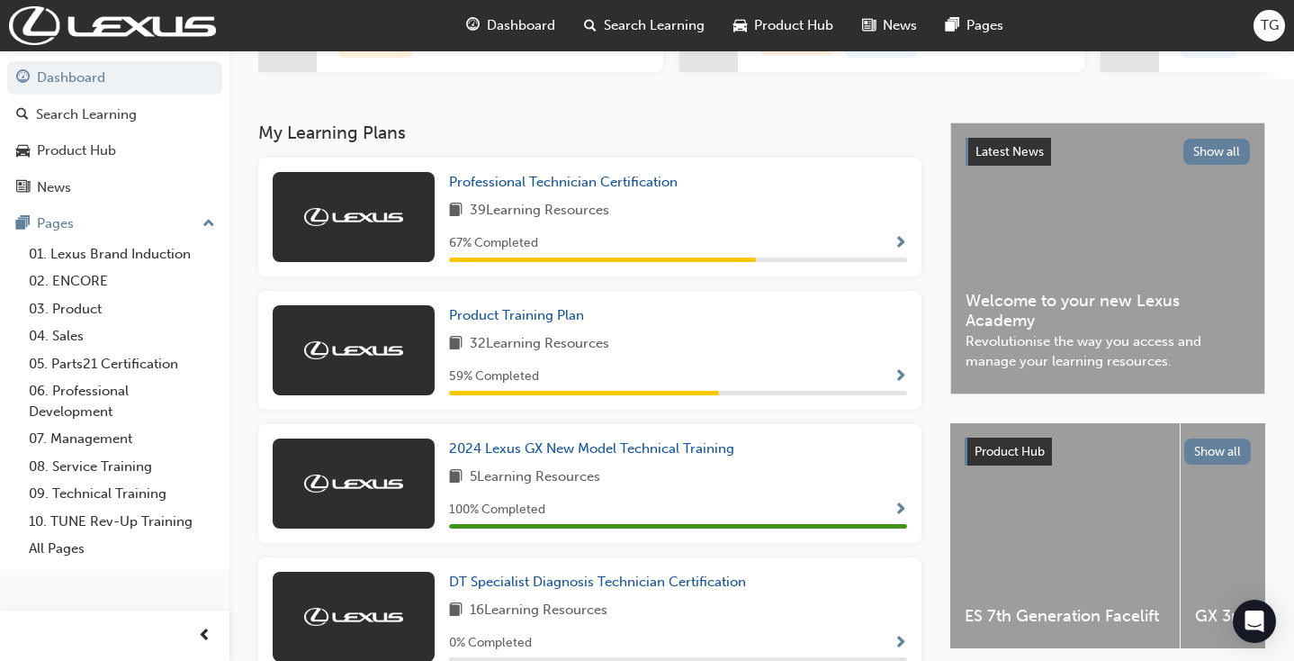
scroll to position [314, 0]
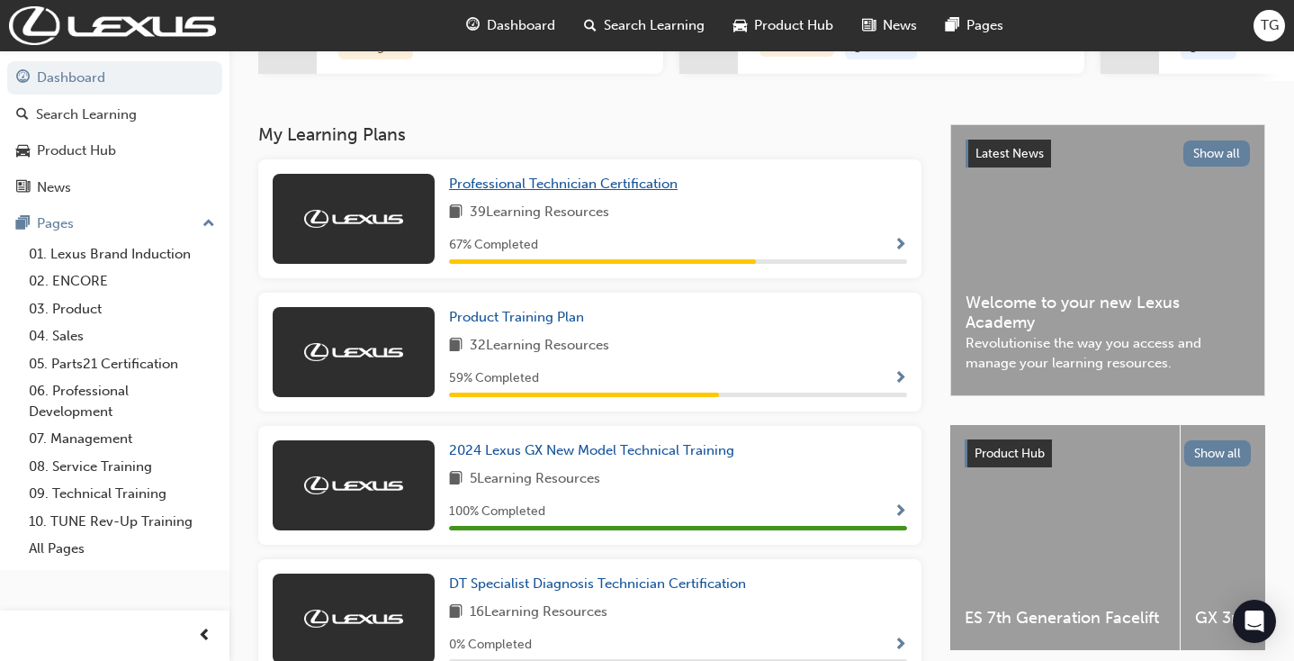
click at [546, 192] on span "Professional Technician Certification" at bounding box center [563, 184] width 229 height 16
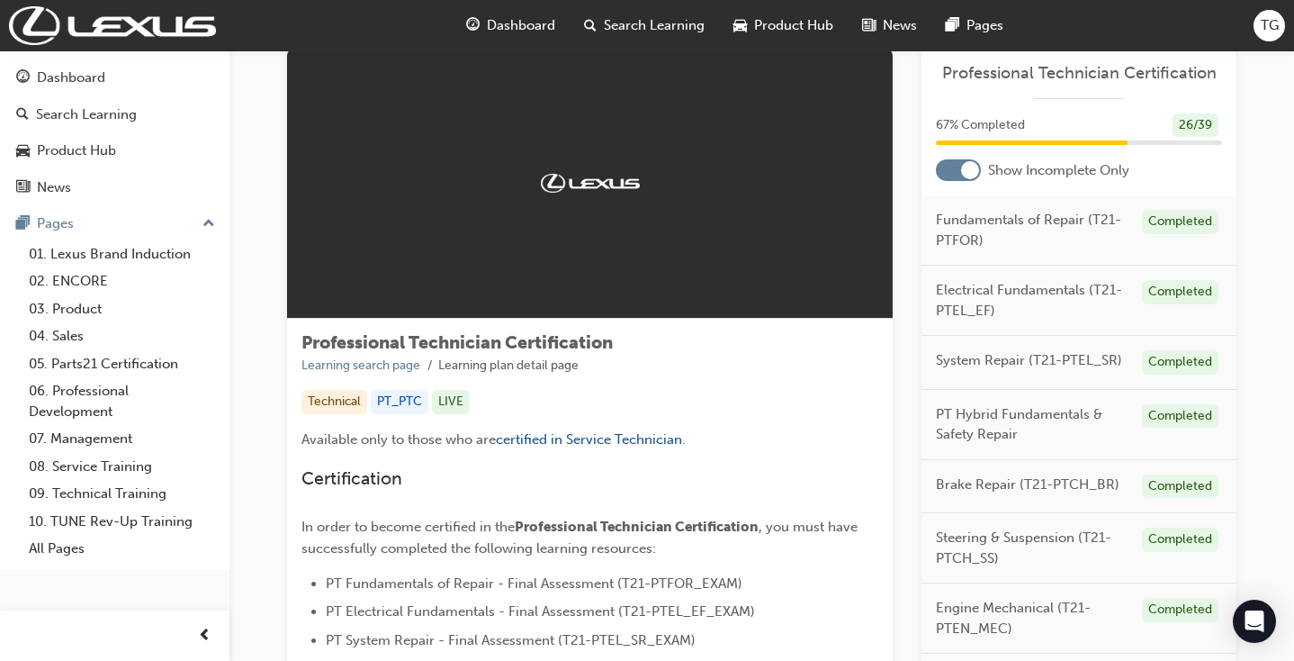
scroll to position [2, 0]
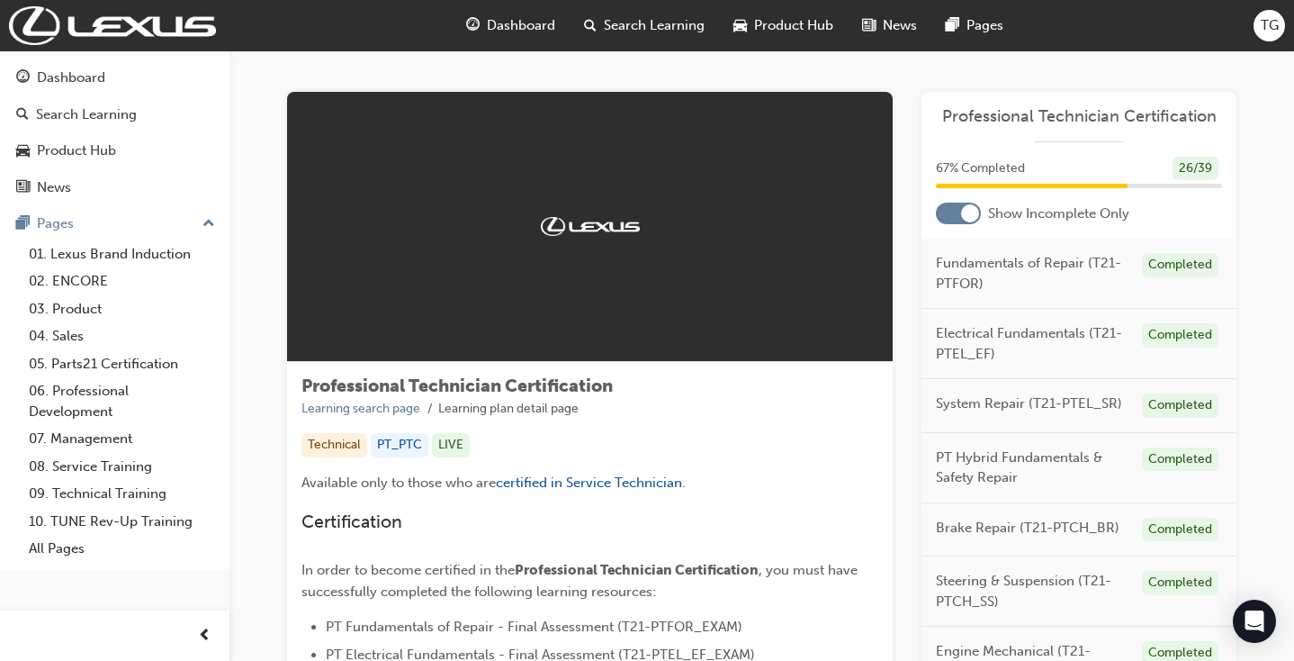
click at [956, 213] on div at bounding box center [958, 214] width 45 height 22
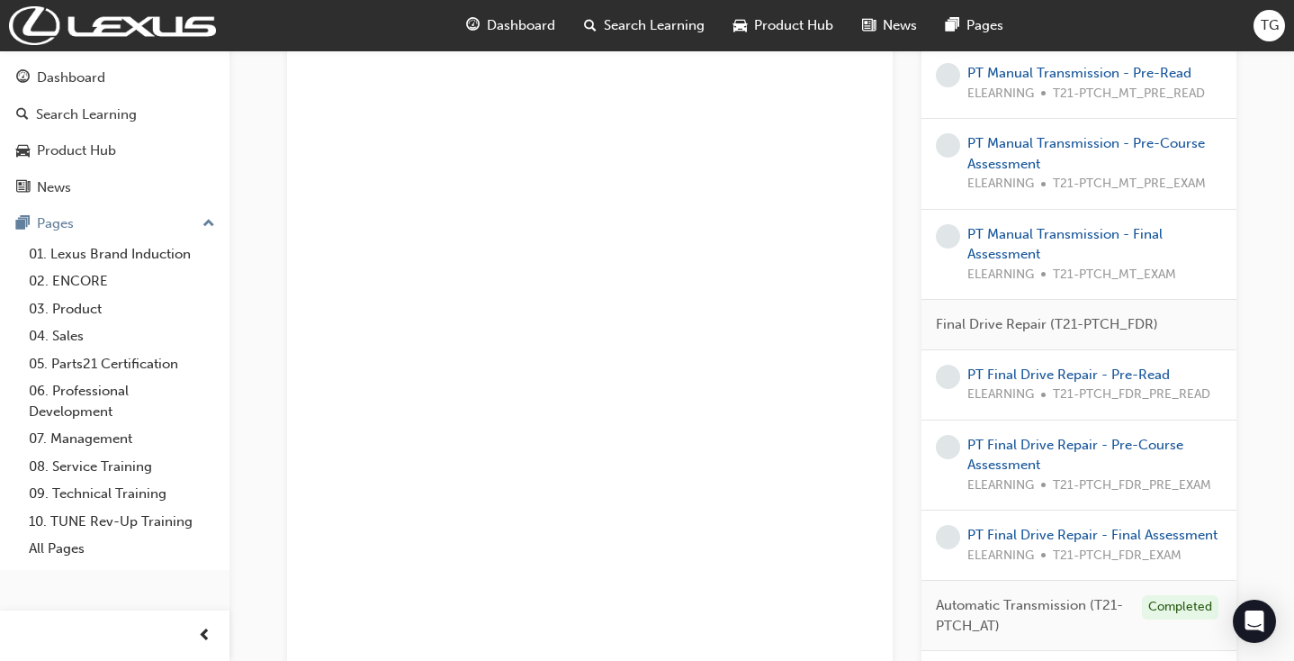
scroll to position [3602, 0]
click at [1091, 368] on link "PT Final Drive Repair - Pre-Read" at bounding box center [1069, 376] width 203 height 16
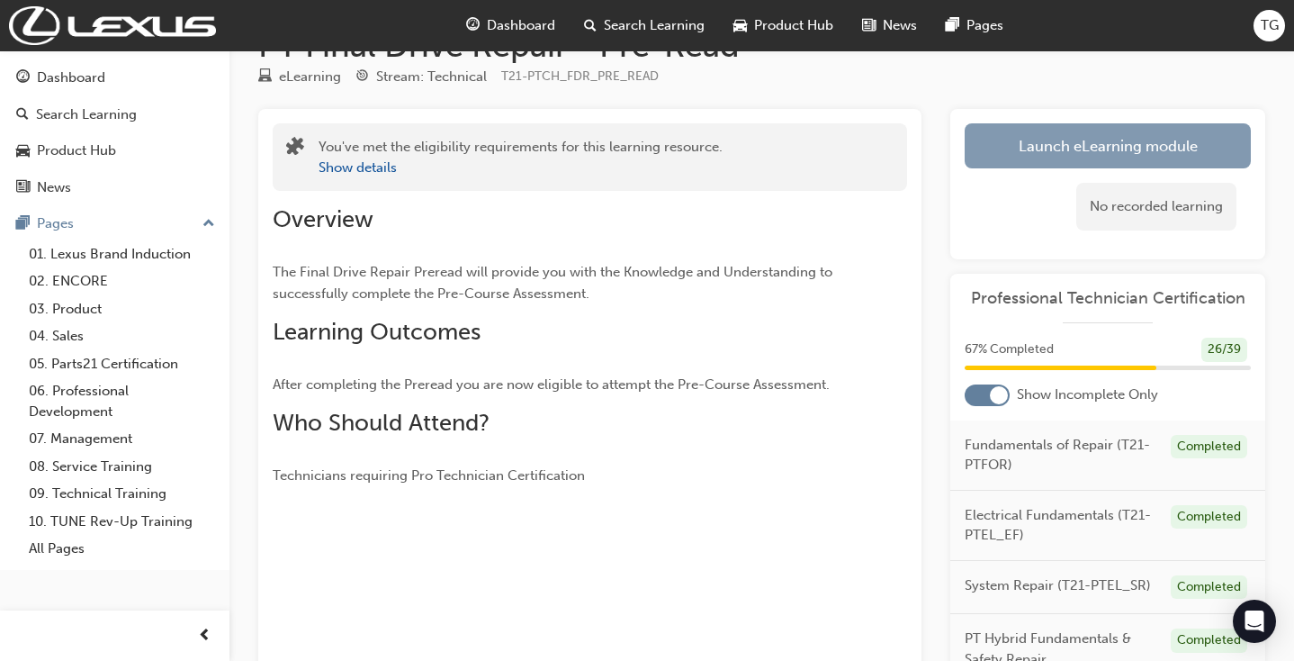
scroll to position [51, 0]
click at [1085, 137] on link "Launch eLearning module" at bounding box center [1108, 147] width 286 height 45
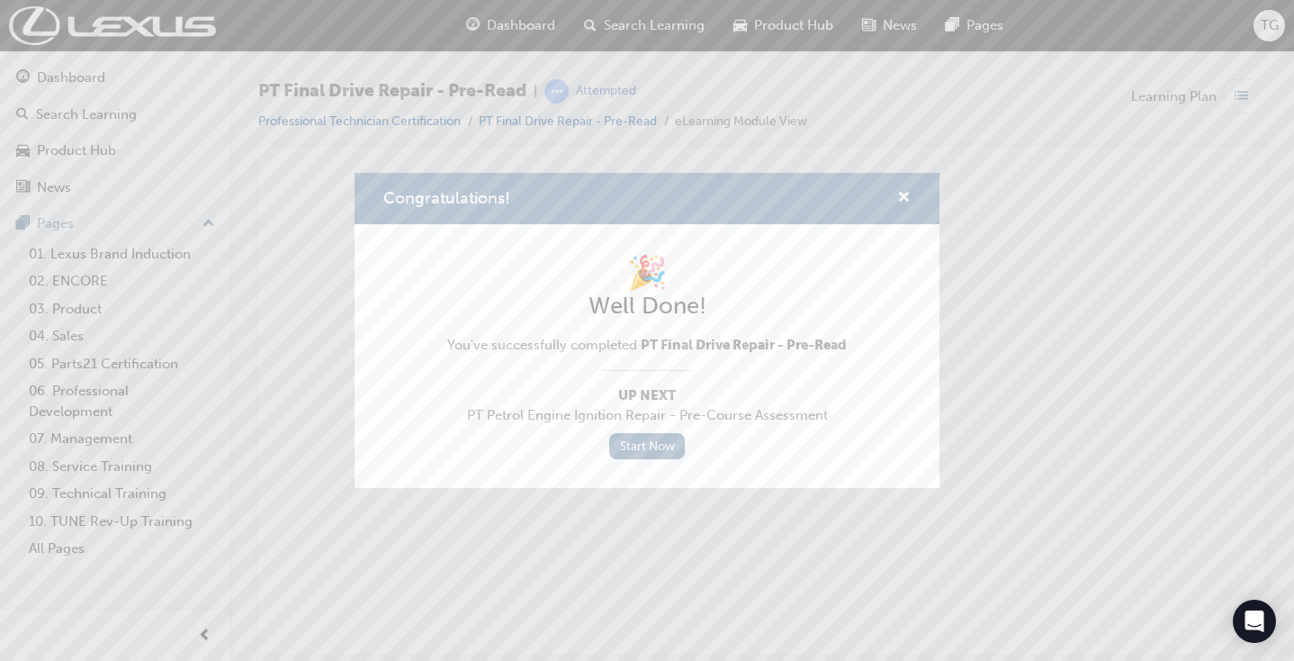
scroll to position [0, 0]
click at [625, 435] on link "Start Now" at bounding box center [647, 446] width 76 height 26
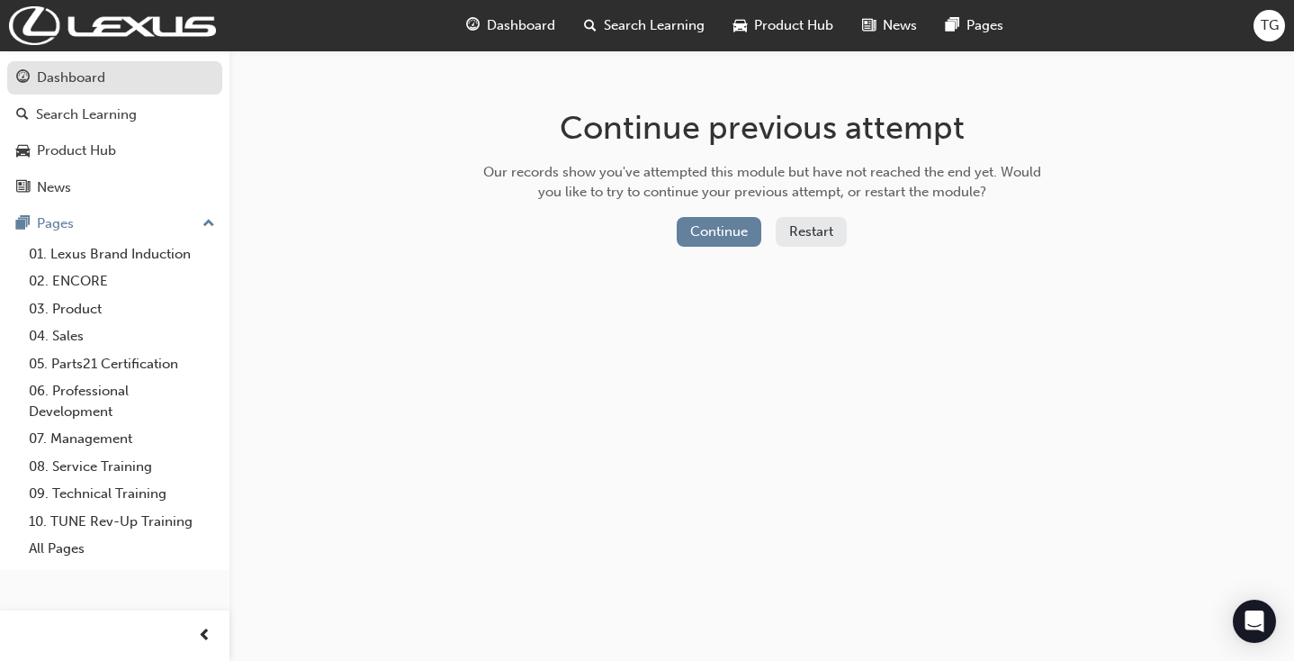
click at [71, 77] on div "Dashboard" at bounding box center [71, 78] width 68 height 21
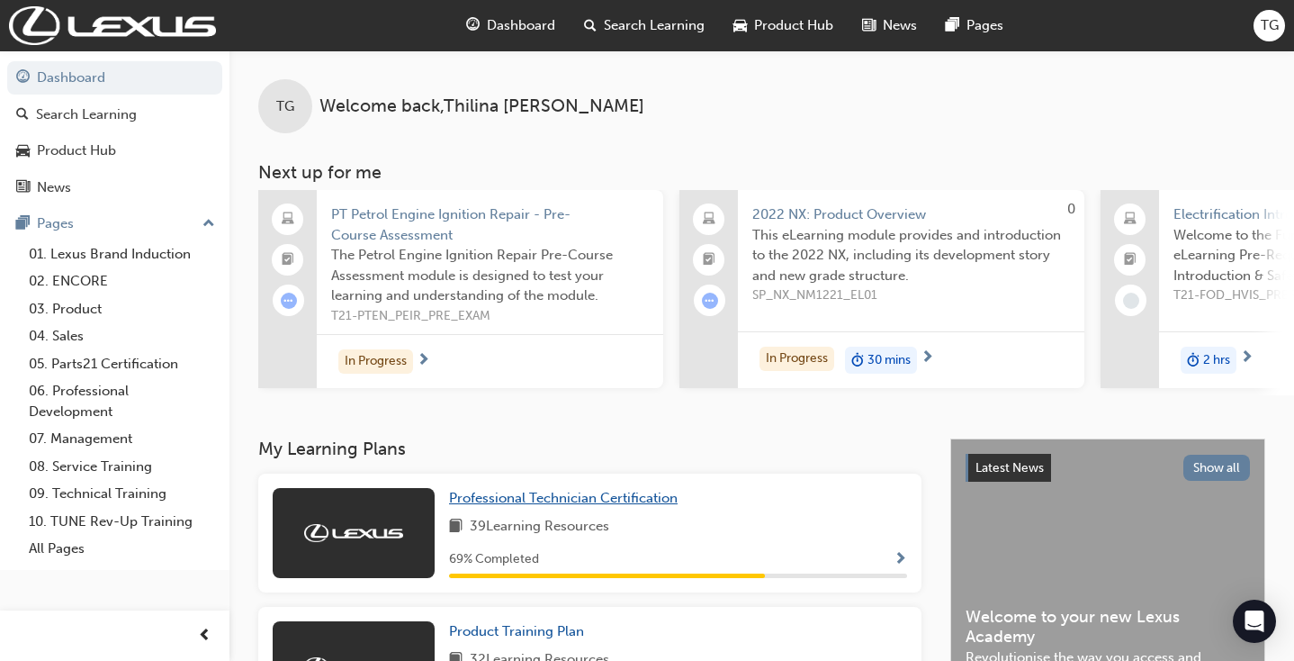
click at [496, 497] on span "Professional Technician Certification" at bounding box center [563, 498] width 229 height 16
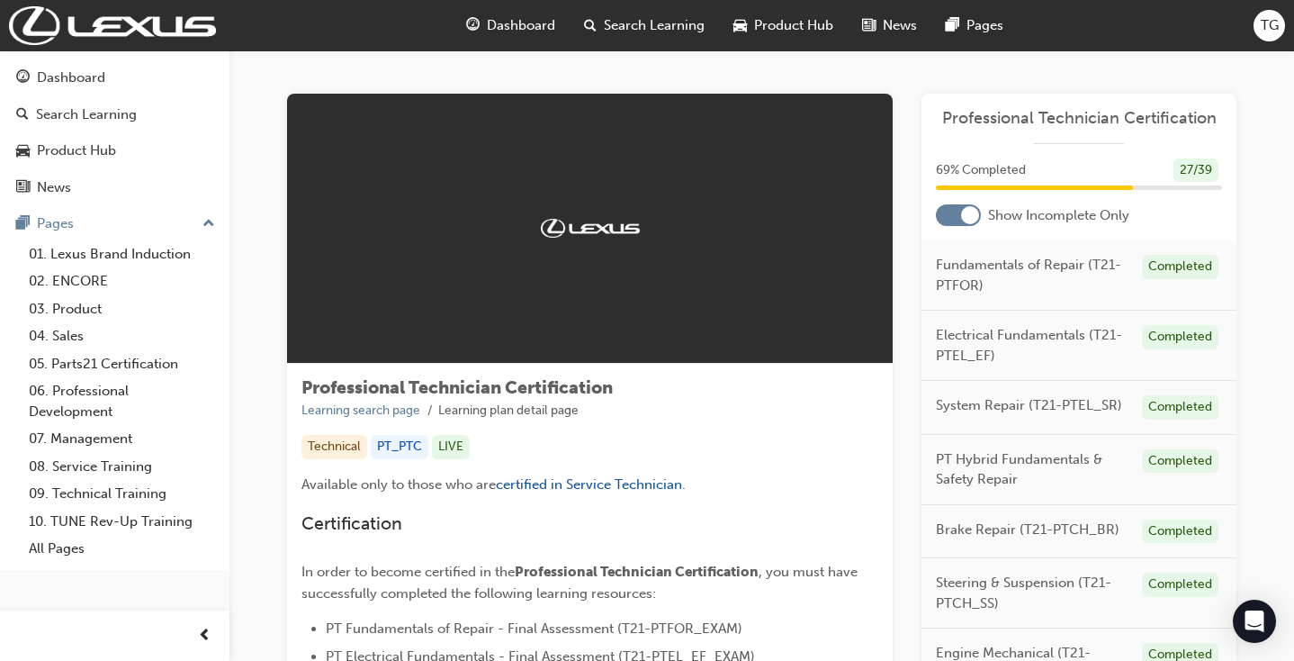
click at [947, 212] on div at bounding box center [958, 215] width 45 height 22
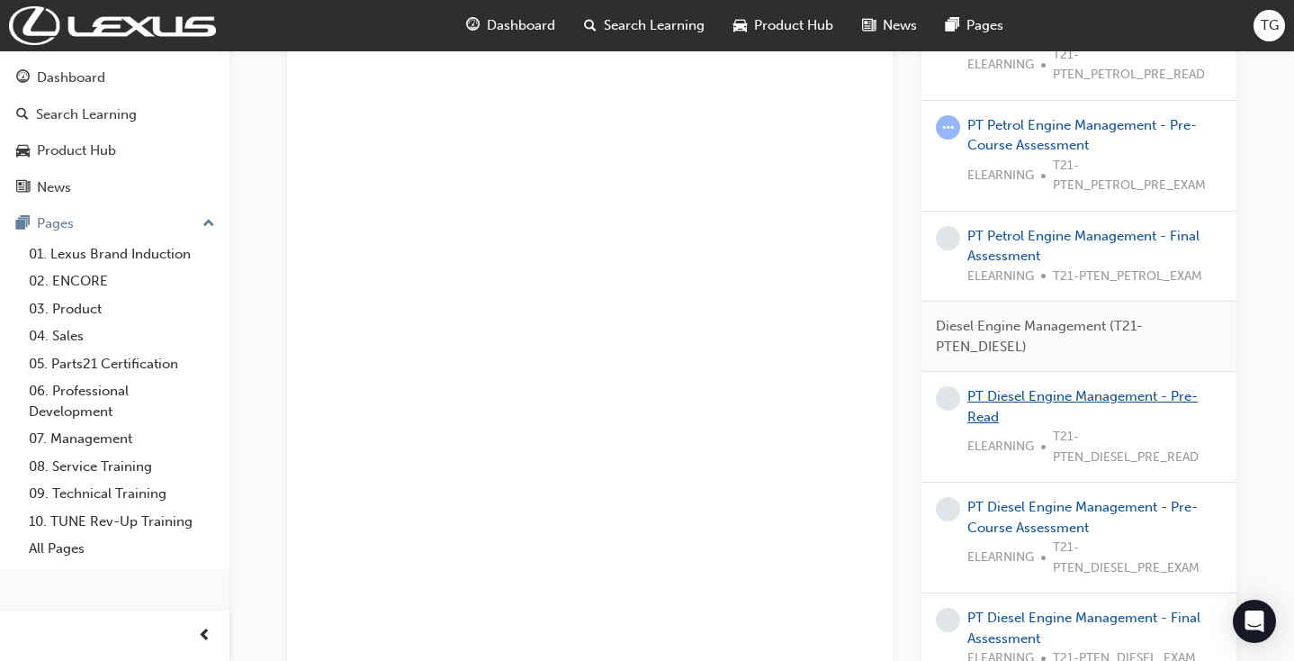
click at [1049, 388] on link "PT Diesel Engine Management - Pre-Read" at bounding box center [1083, 406] width 230 height 37
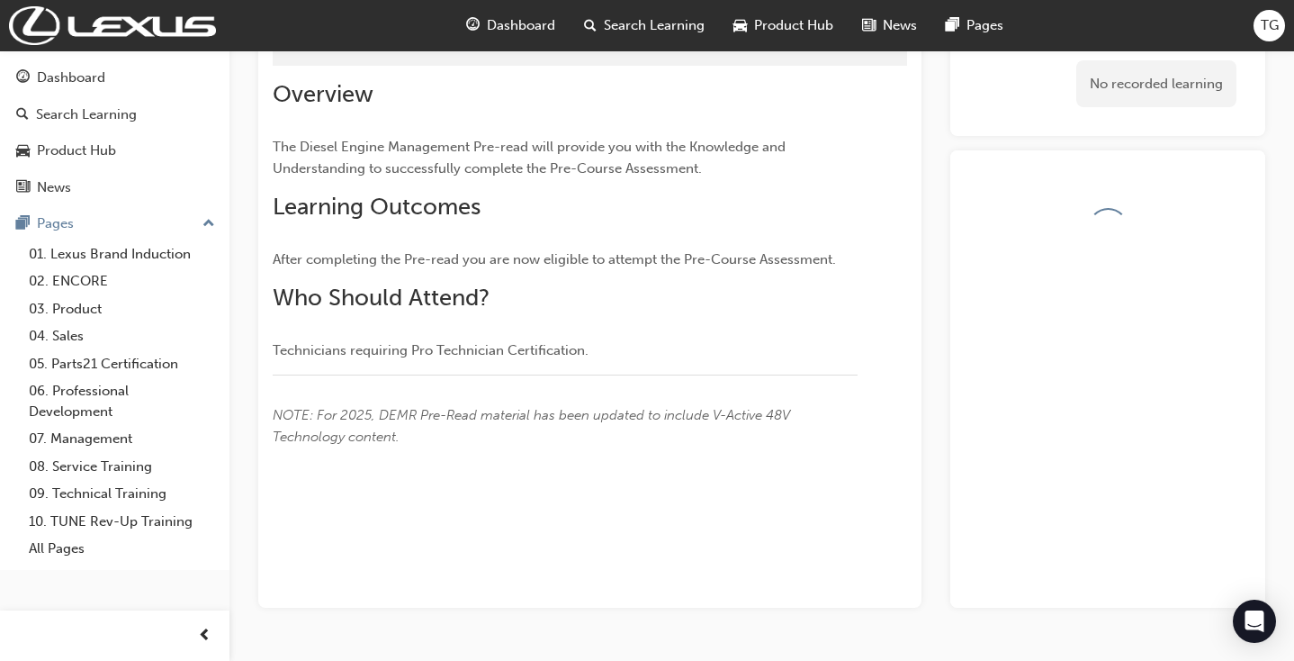
scroll to position [143, 0]
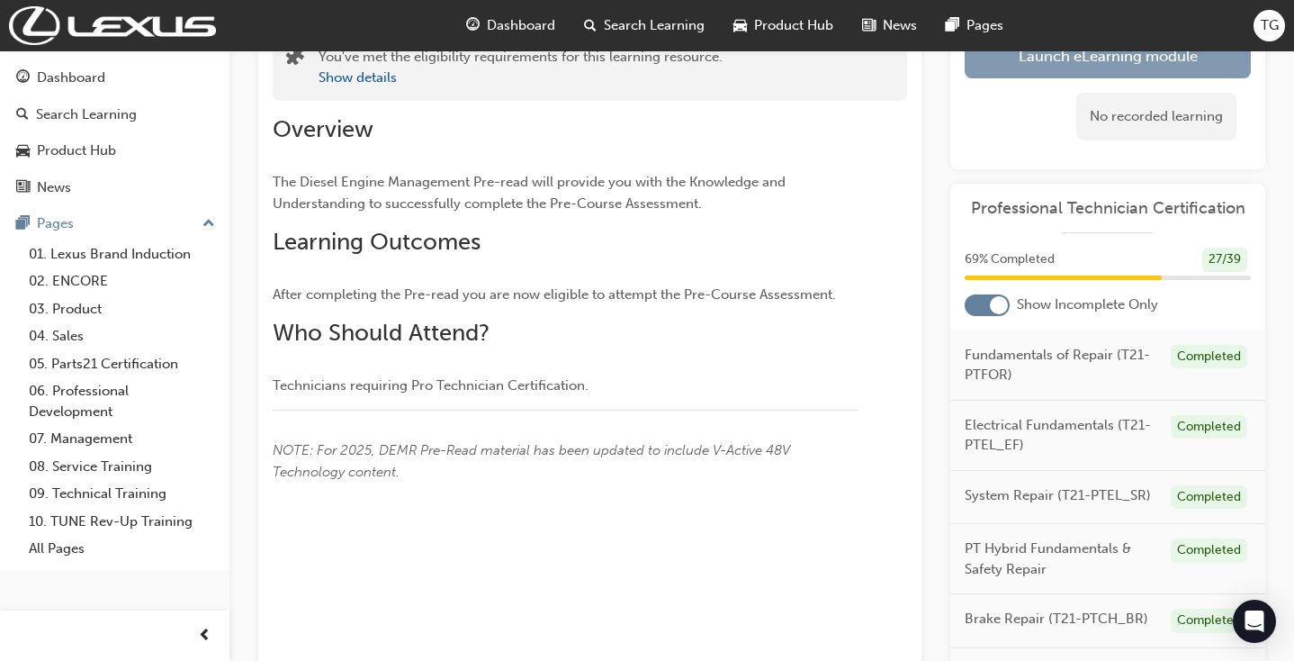
click at [1026, 77] on link "Launch eLearning module" at bounding box center [1108, 55] width 286 height 45
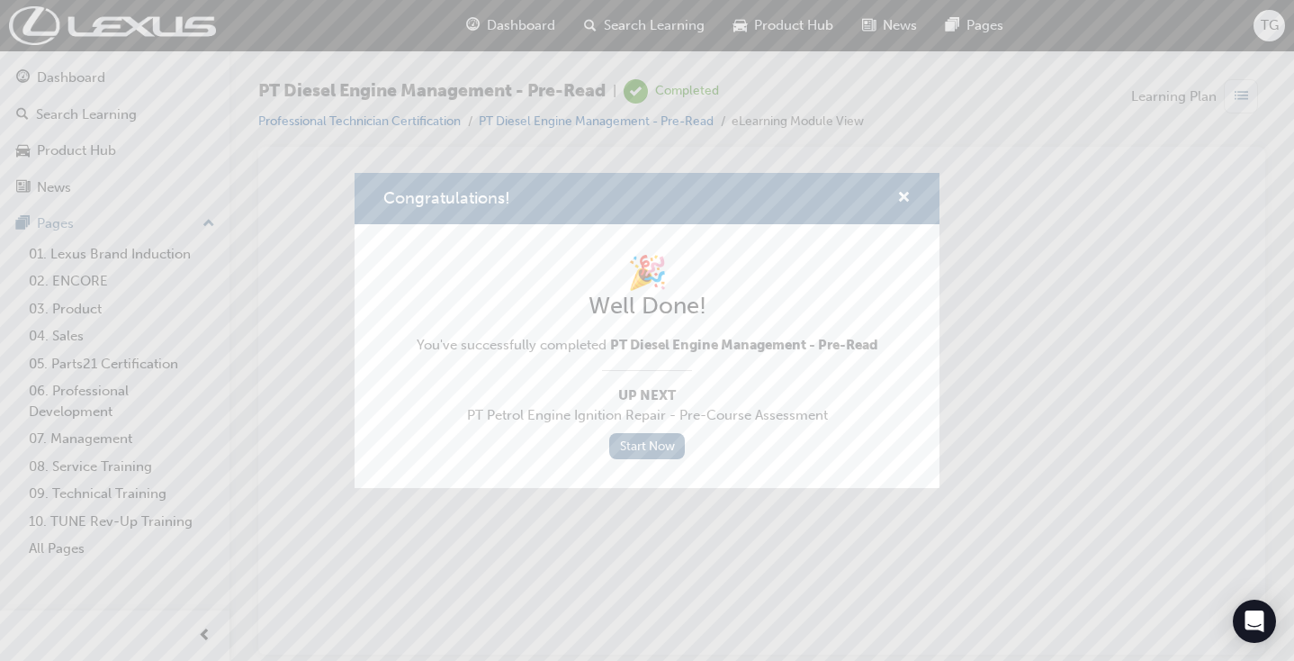
click at [651, 428] on div "🎉 Well Done! You've successfully completed PT Diesel Engine Management - Pre-Re…" at bounding box center [648, 356] width 462 height 206
click at [652, 448] on link "Start Now" at bounding box center [647, 446] width 76 height 26
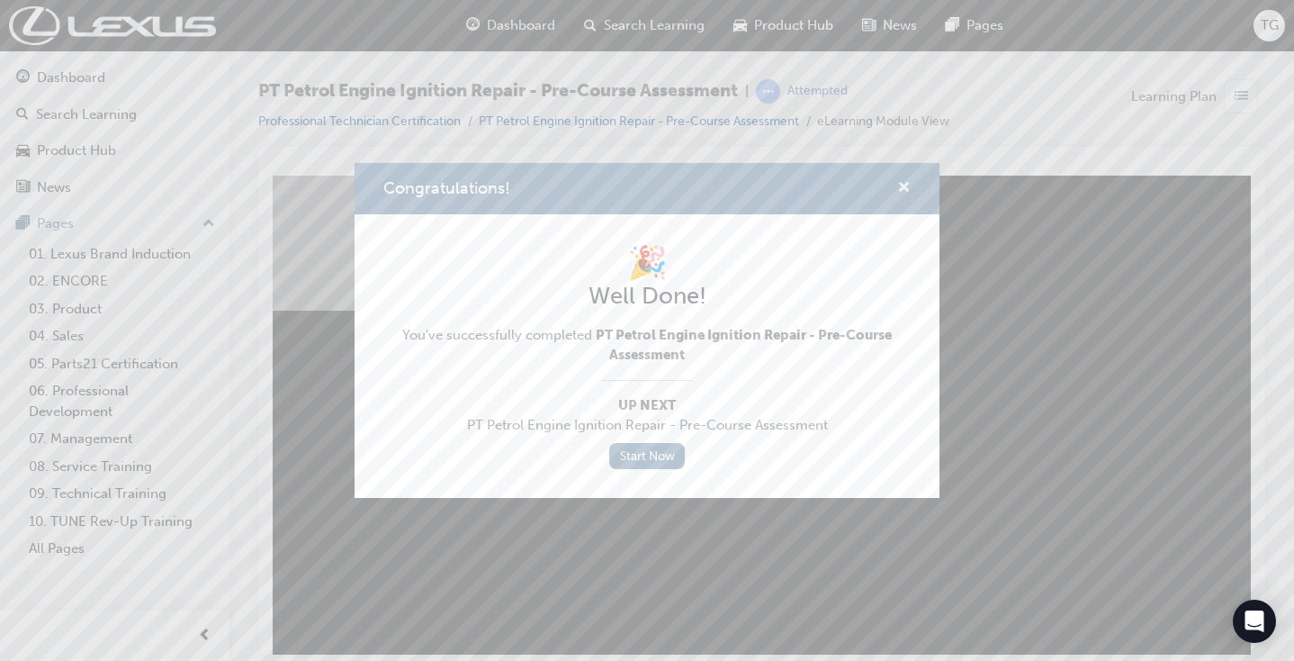
click at [905, 189] on span "cross-icon" at bounding box center [904, 189] width 14 height 16
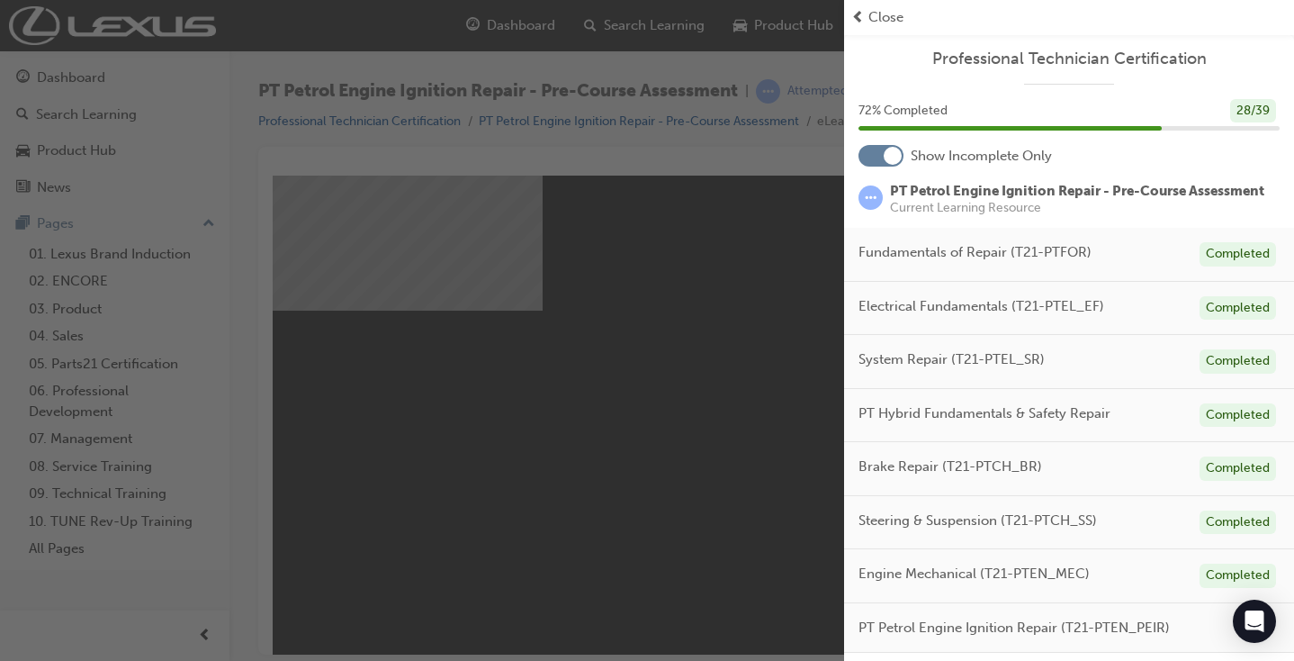
click at [65, 77] on div "button" at bounding box center [422, 330] width 844 height 661
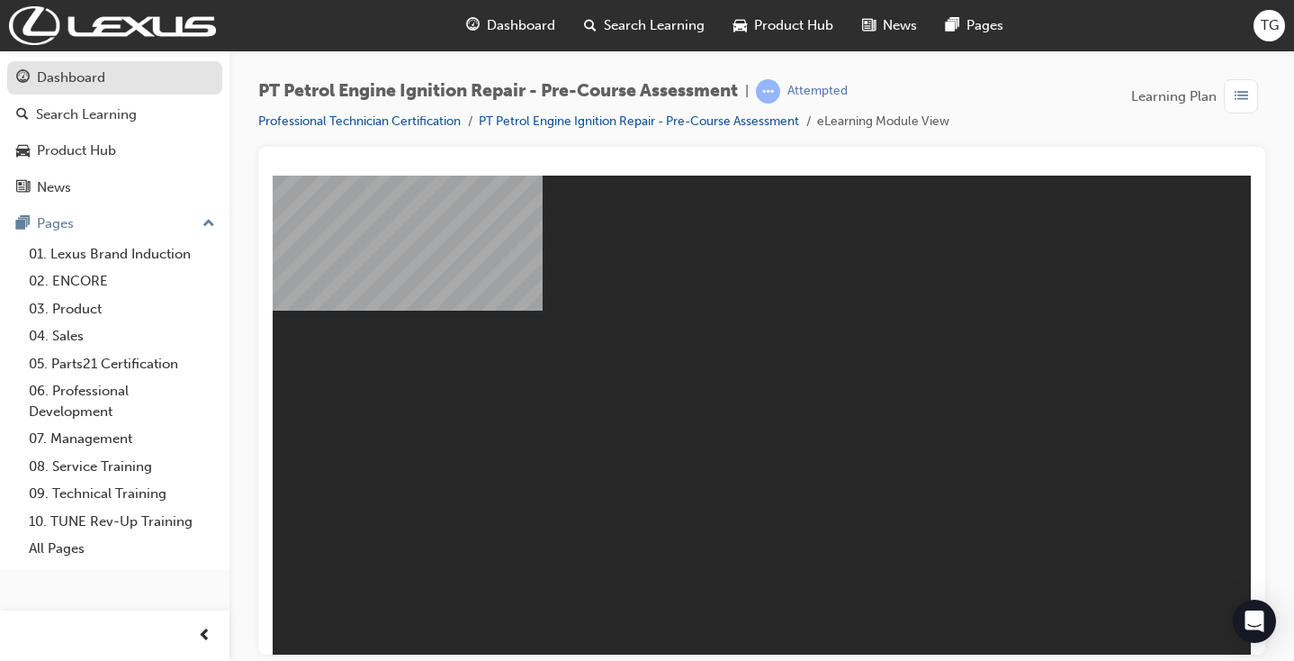
click at [68, 77] on div "Dashboard" at bounding box center [71, 78] width 68 height 21
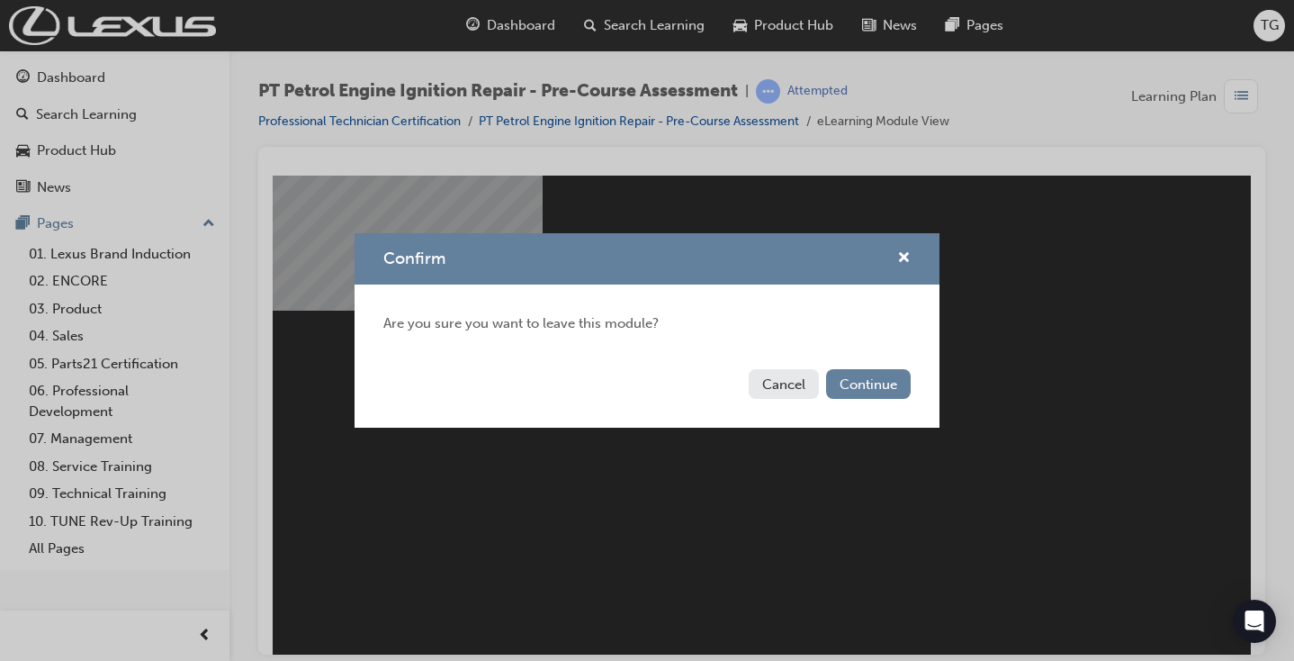
click at [793, 378] on button "Cancel" at bounding box center [784, 384] width 70 height 30
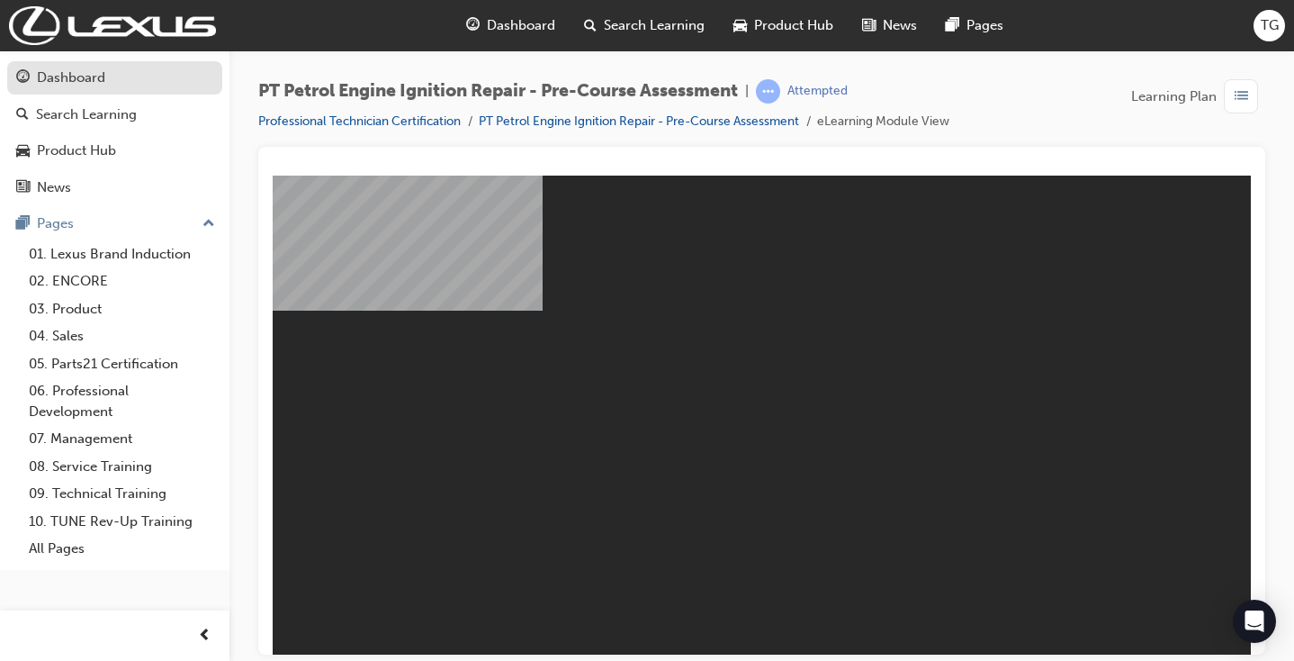
click at [104, 78] on div "Dashboard" at bounding box center [71, 78] width 68 height 21
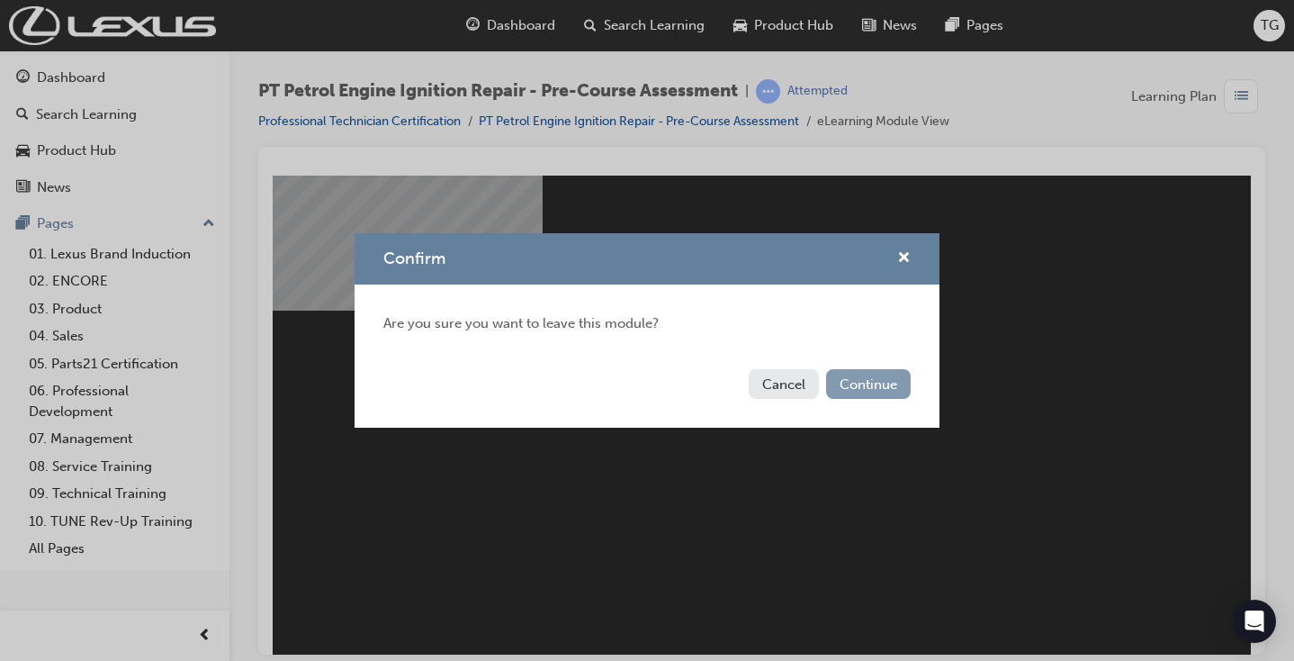
click at [888, 395] on button "Continue" at bounding box center [868, 384] width 85 height 30
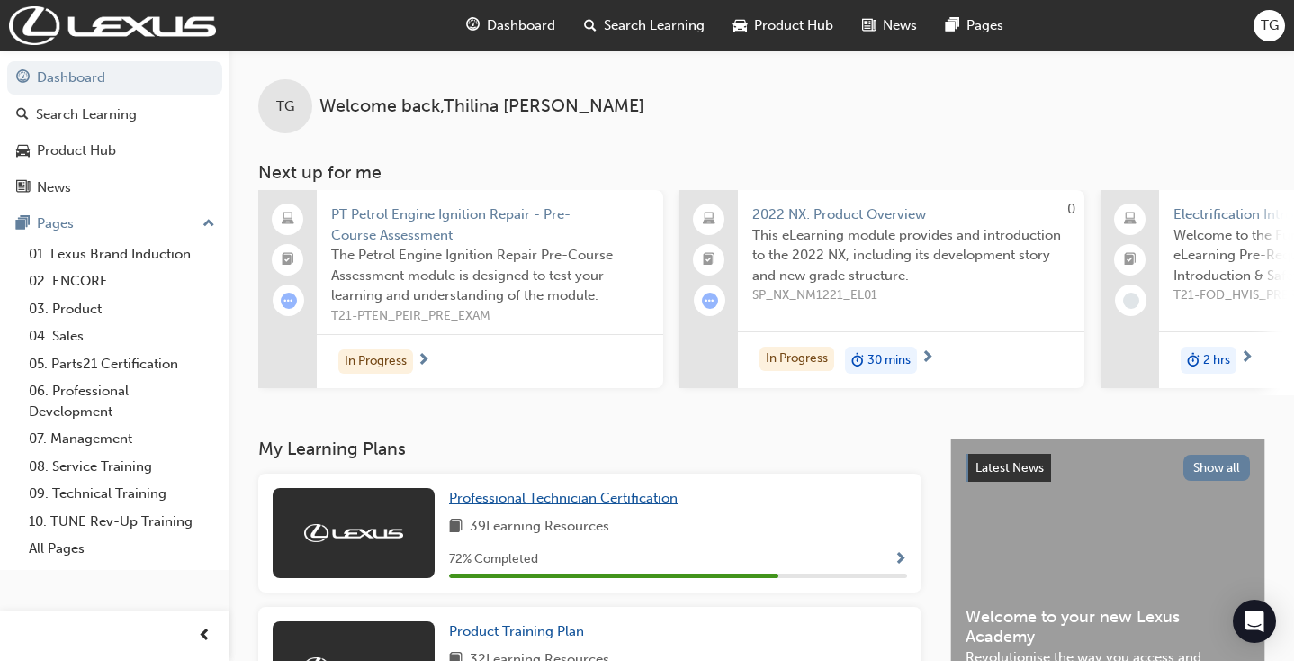
click at [553, 499] on span "Professional Technician Certification" at bounding box center [563, 498] width 229 height 16
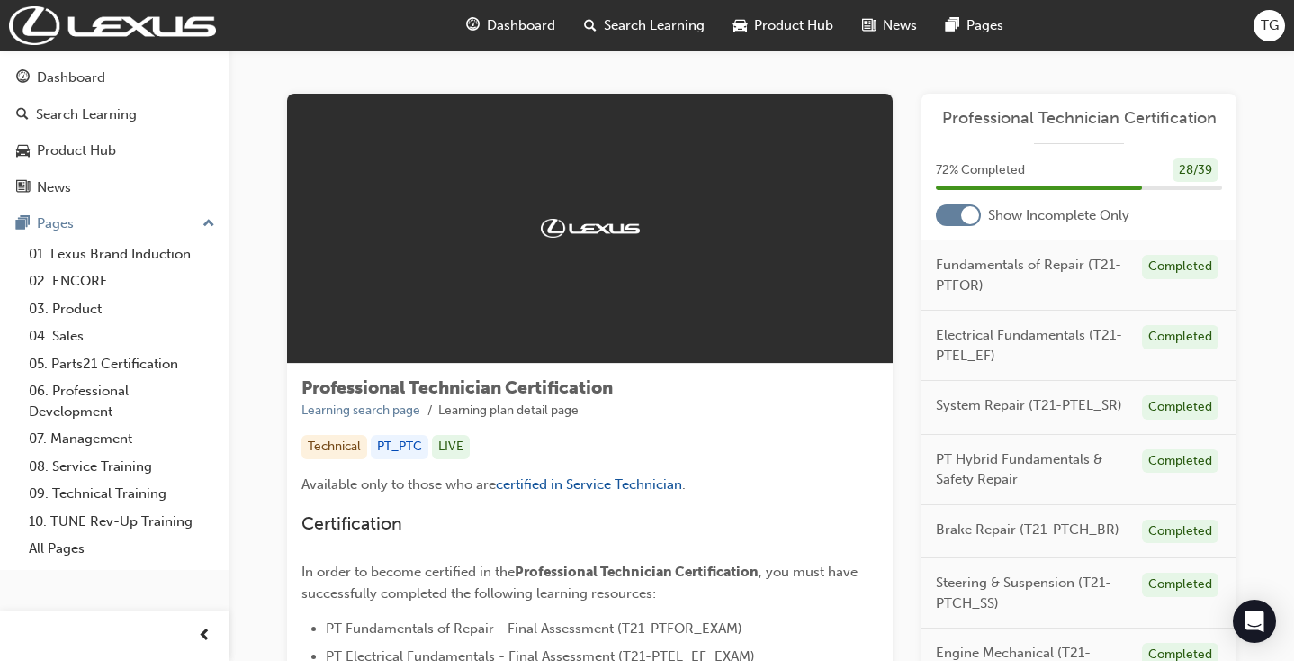
click at [952, 220] on div at bounding box center [958, 215] width 45 height 22
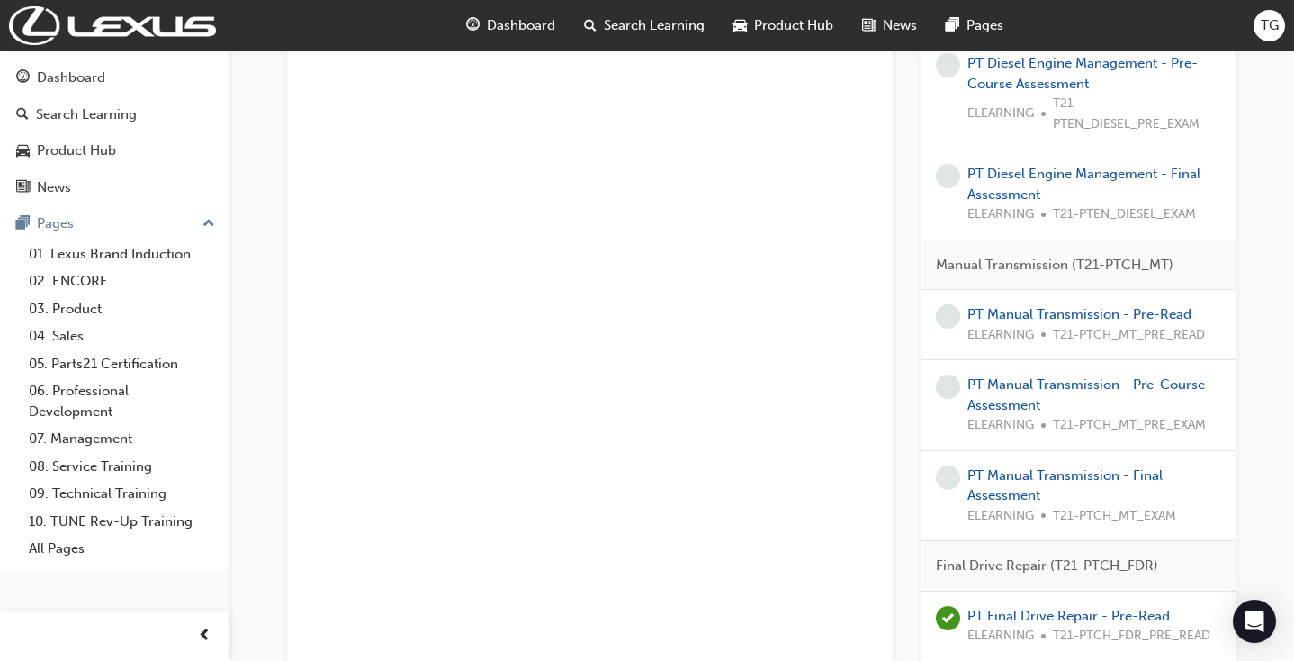
scroll to position [3366, 0]
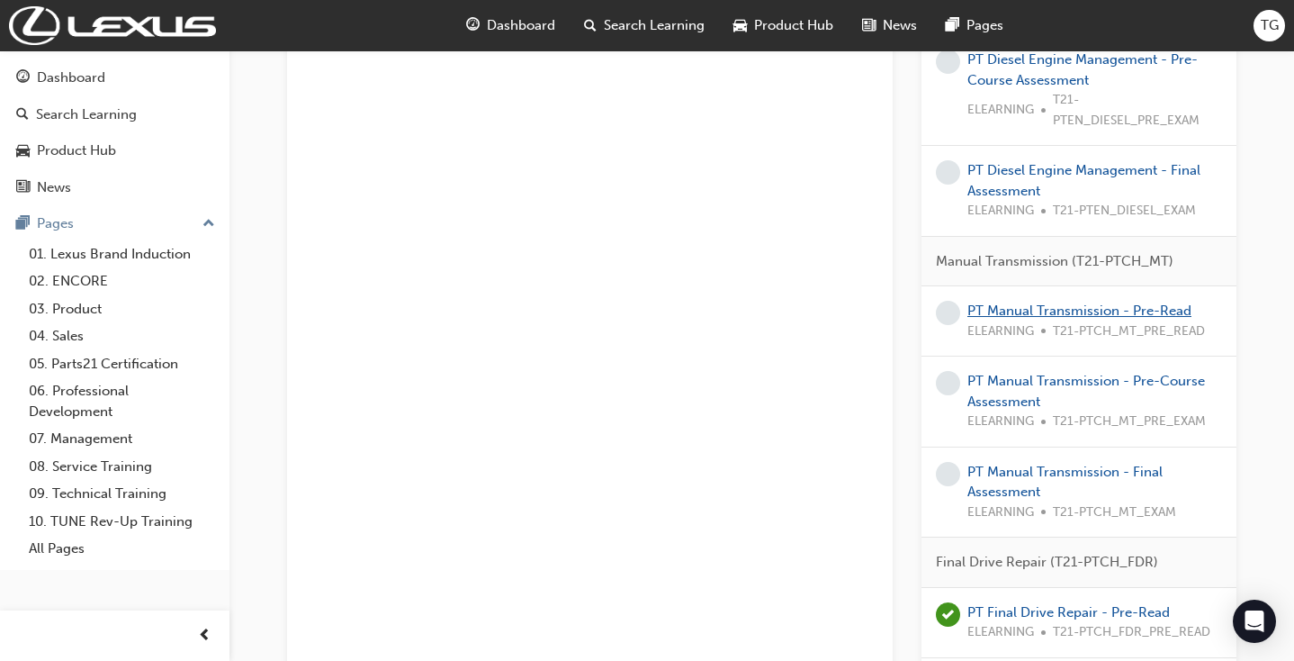
click at [986, 302] on link "PT Manual Transmission - Pre-Read" at bounding box center [1080, 310] width 224 height 16
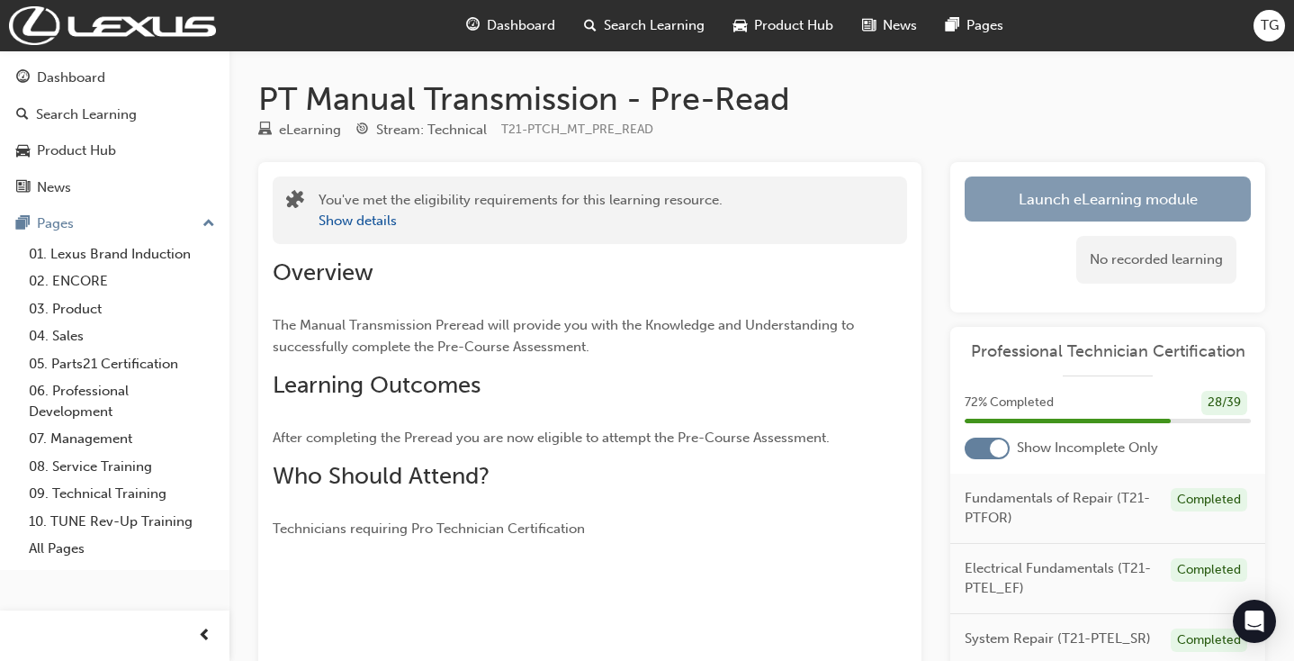
click at [1020, 207] on link "Launch eLearning module" at bounding box center [1108, 198] width 286 height 45
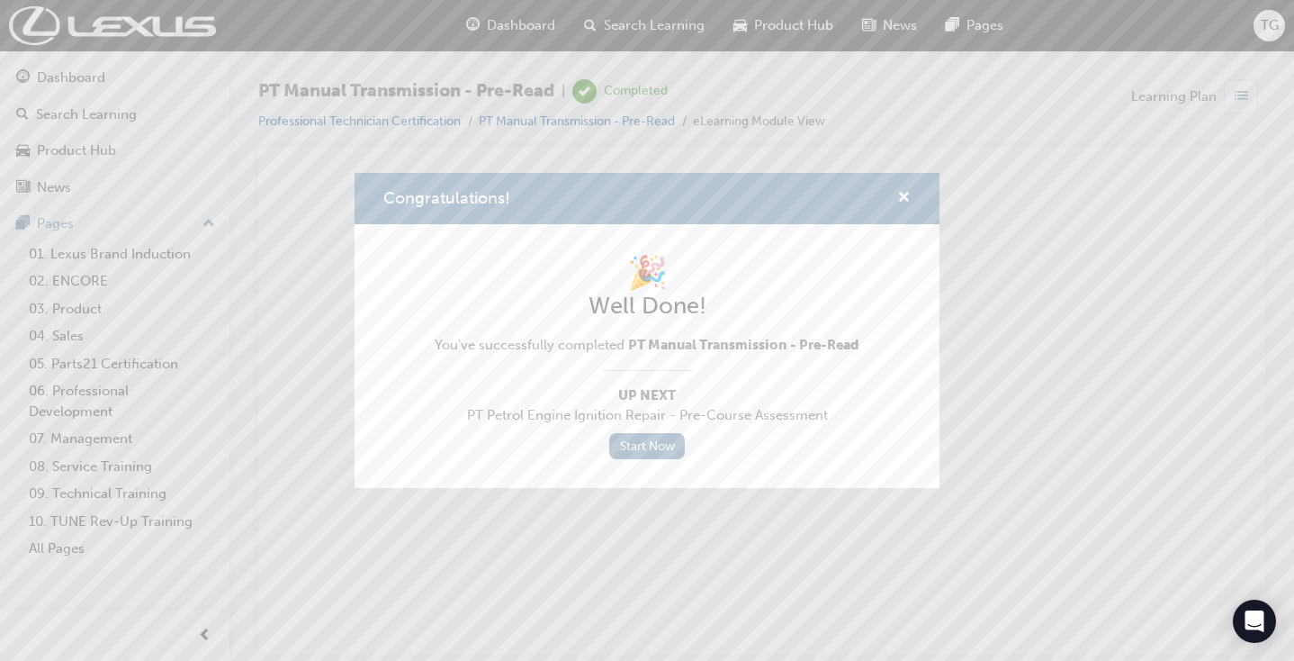
click at [282, 224] on div "Congratulations! 🎉 Well Done! You've successfully completed PT Manual Transmiss…" at bounding box center [647, 330] width 1294 height 661
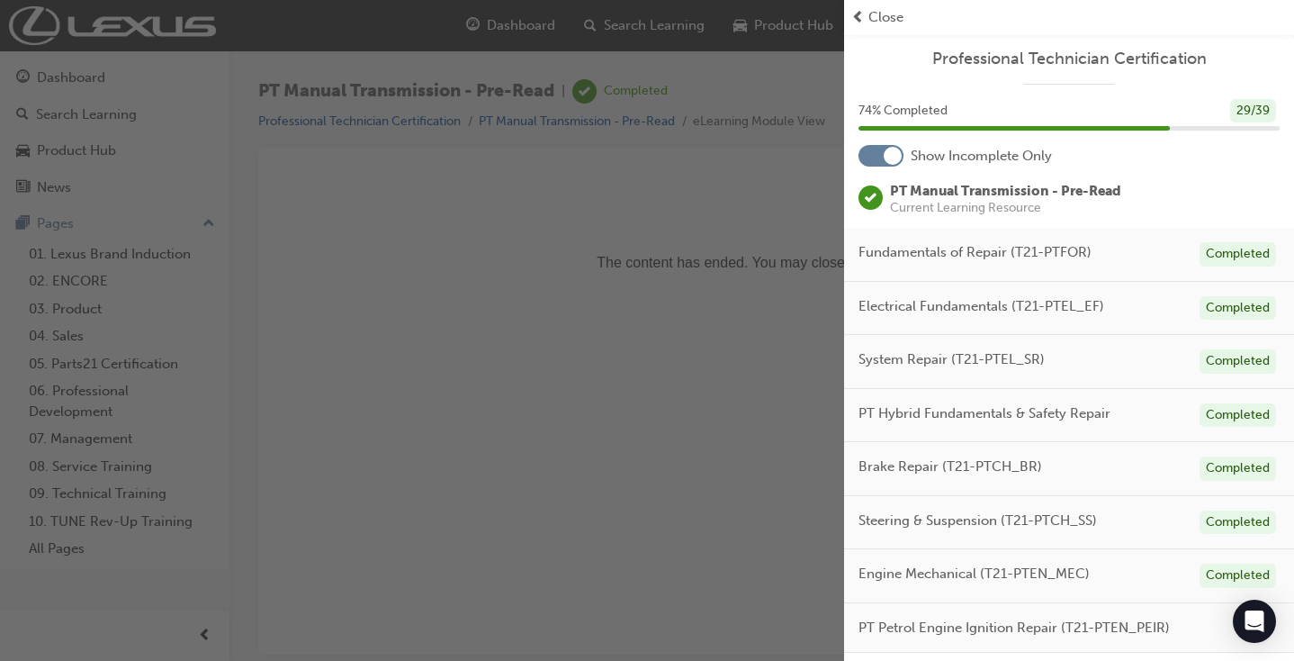
click at [455, 161] on div "button" at bounding box center [422, 330] width 844 height 661
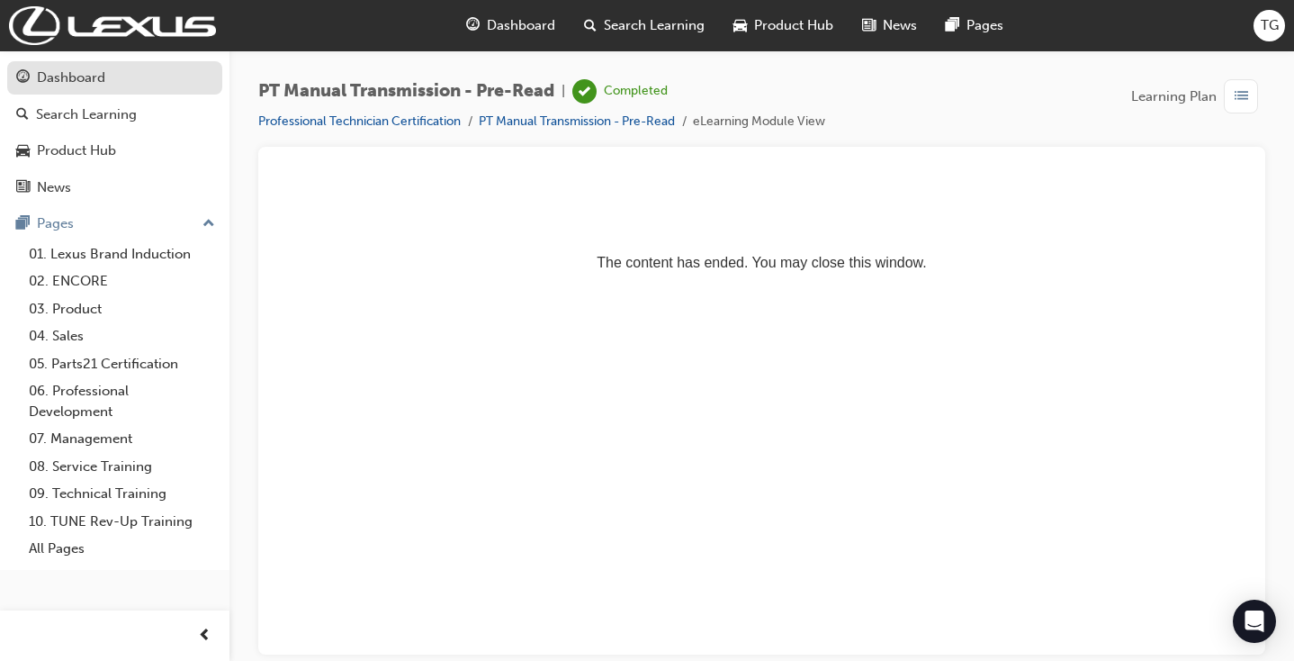
click at [70, 71] on div "Dashboard" at bounding box center [71, 78] width 68 height 21
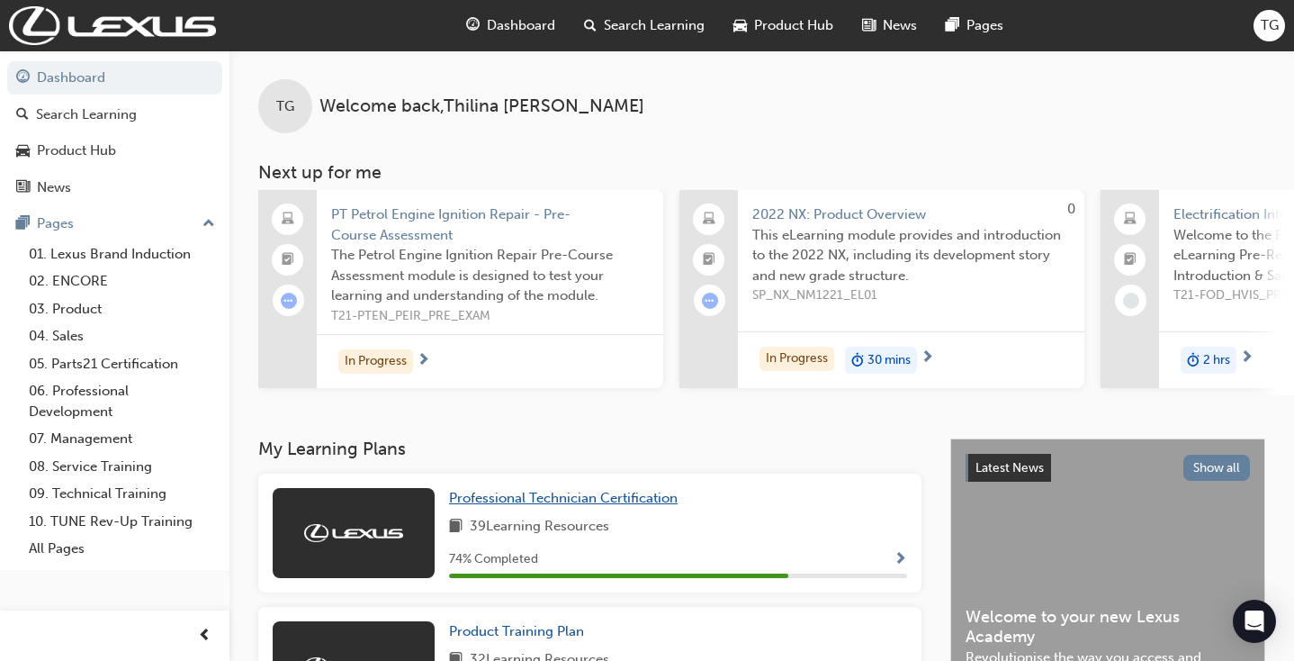
click at [576, 493] on span "Professional Technician Certification" at bounding box center [563, 498] width 229 height 16
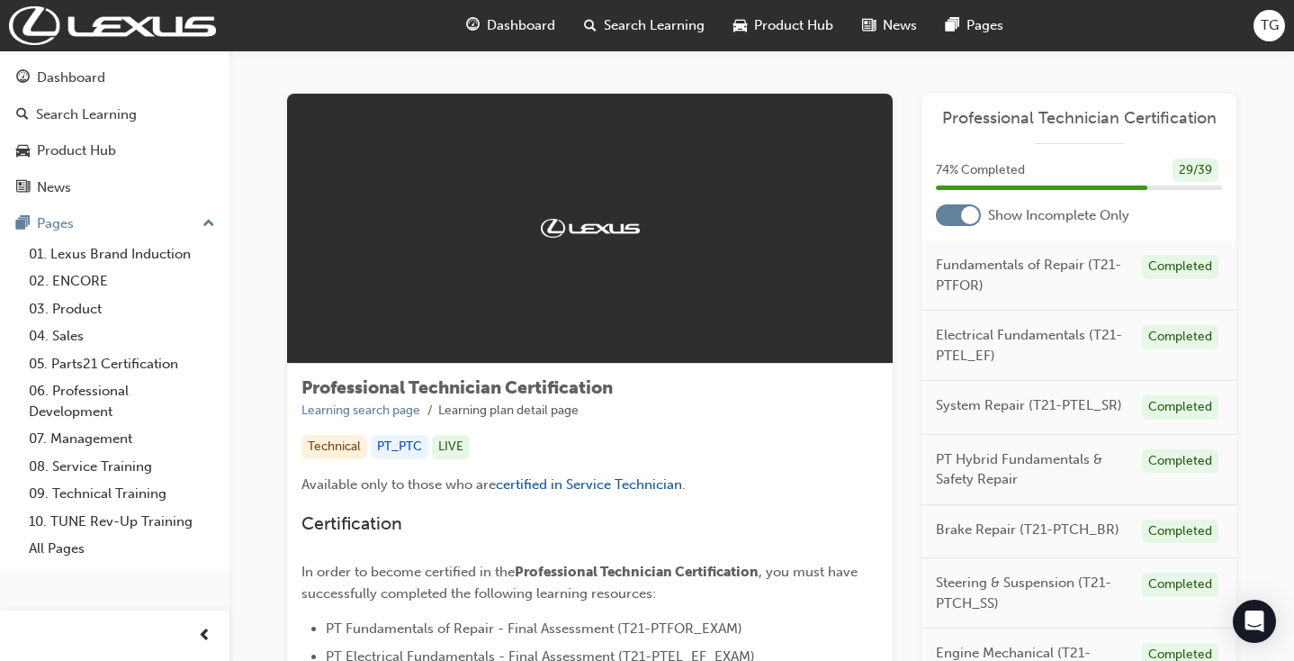
click at [950, 212] on div at bounding box center [958, 215] width 45 height 22
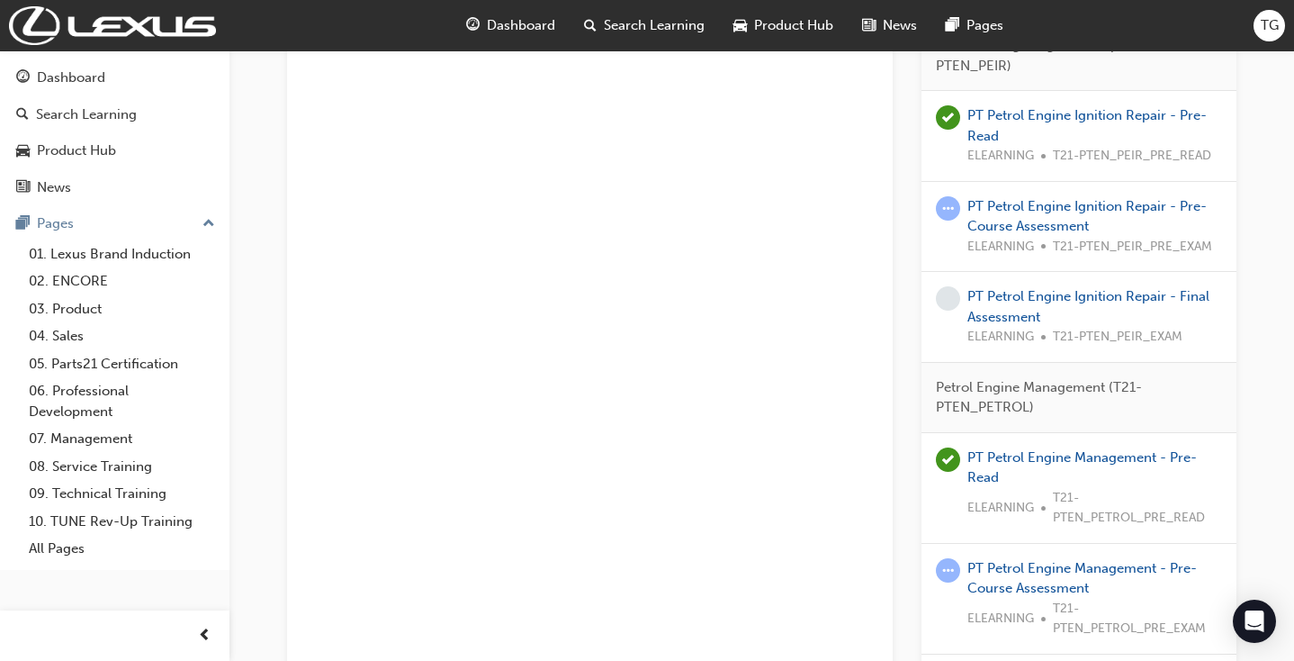
scroll to position [2477, 0]
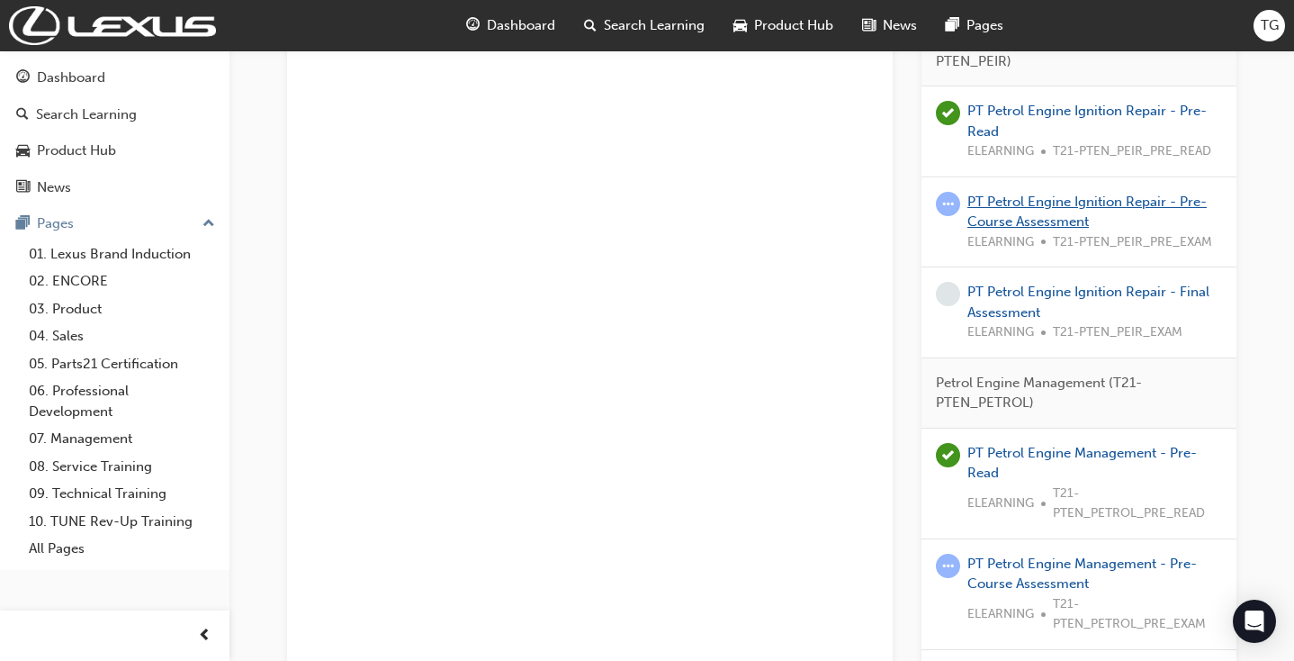
click at [1096, 194] on link "PT Petrol Engine Ignition Repair - Pre-Course Assessment" at bounding box center [1087, 212] width 239 height 37
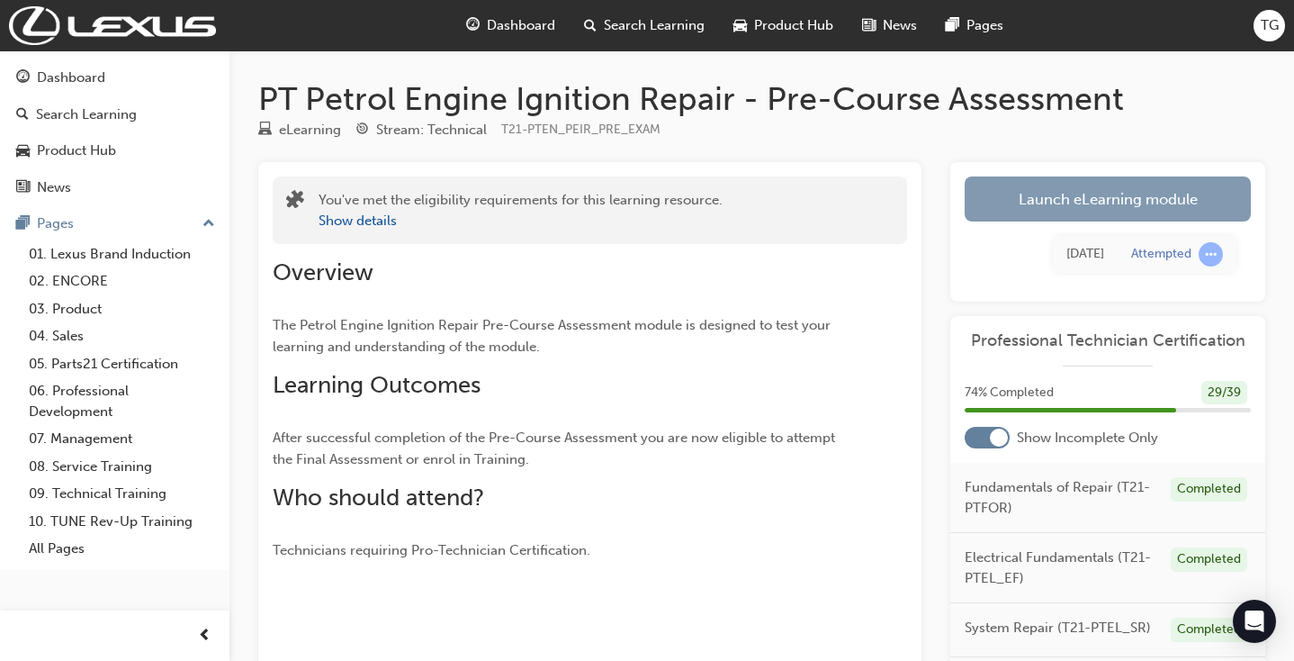
click at [1040, 193] on link "Launch eLearning module" at bounding box center [1108, 198] width 286 height 45
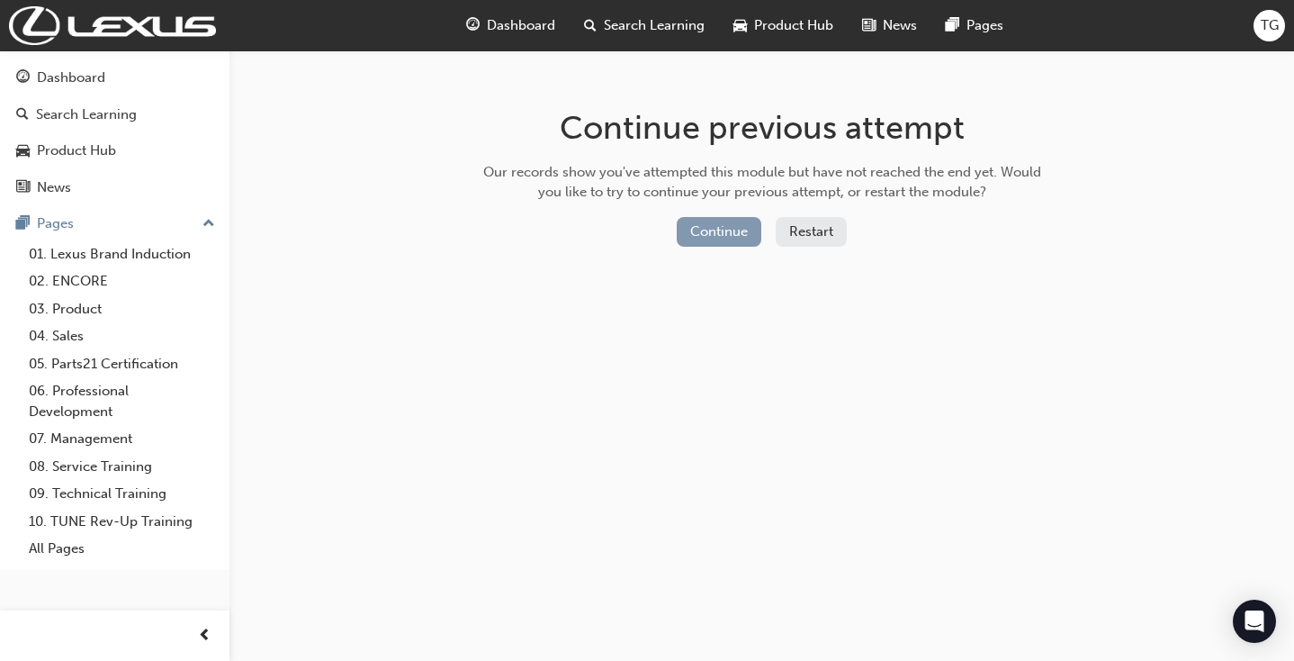
click at [726, 233] on button "Continue" at bounding box center [719, 232] width 85 height 30
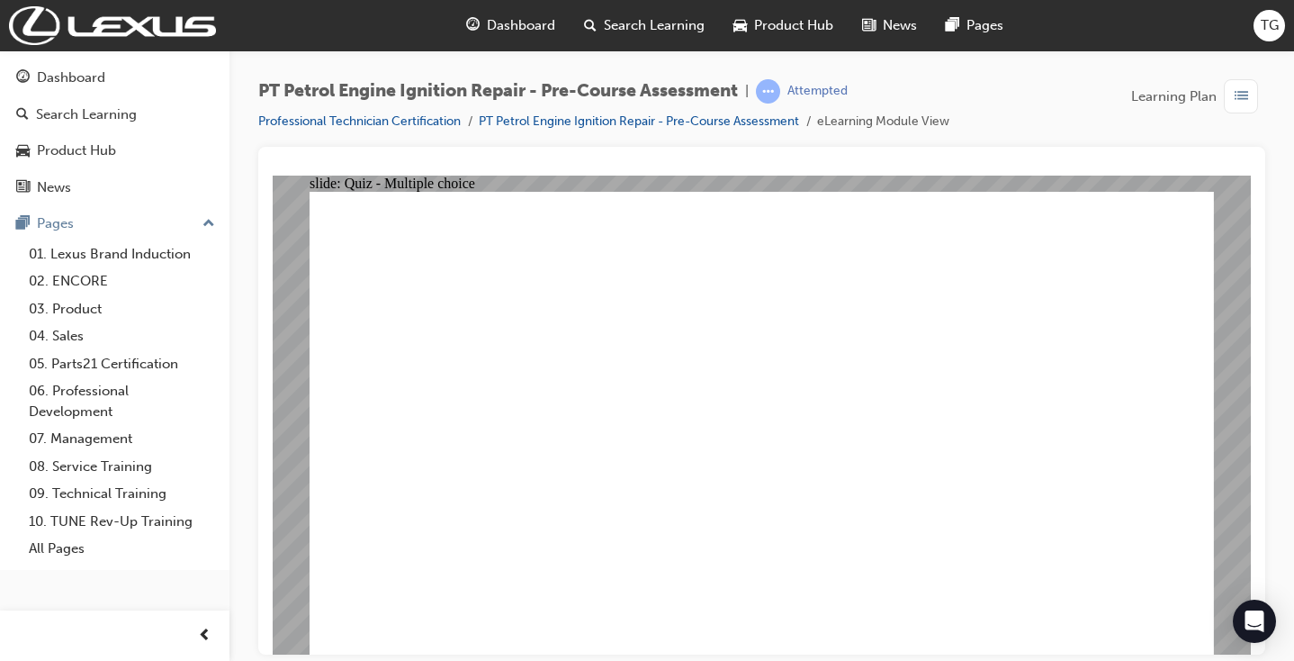
click at [104, 77] on div "Dashboard" at bounding box center [71, 78] width 68 height 21
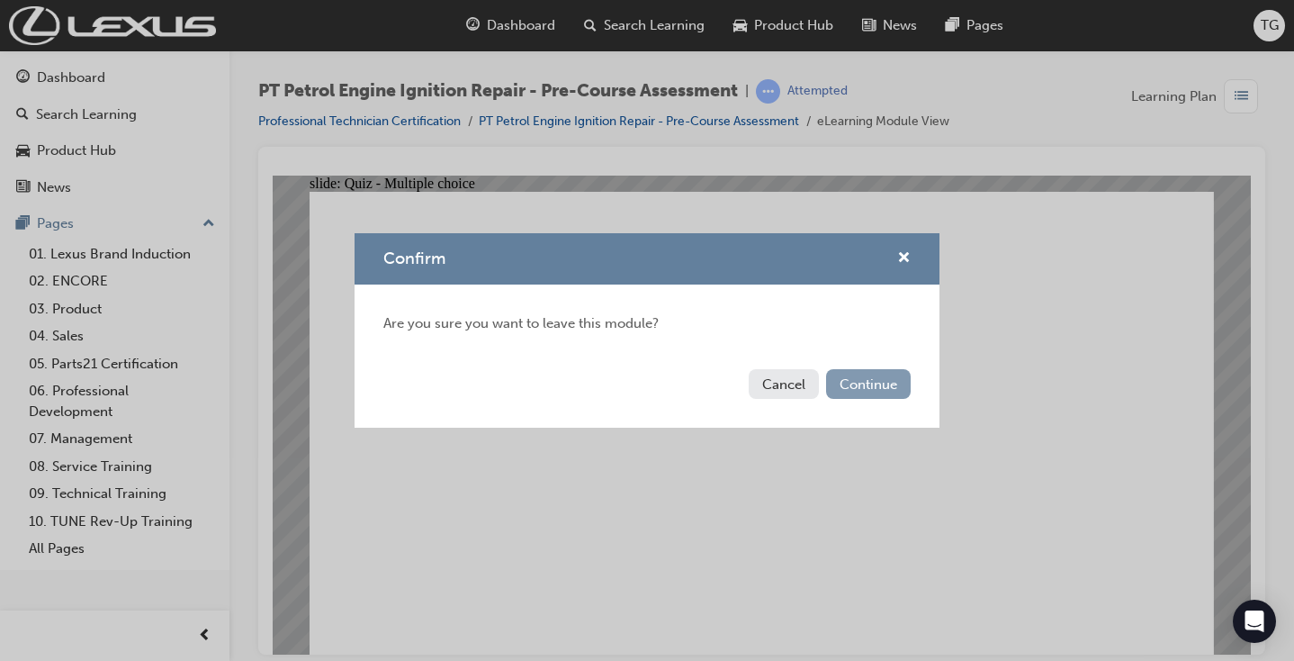
click at [860, 380] on button "Continue" at bounding box center [868, 384] width 85 height 30
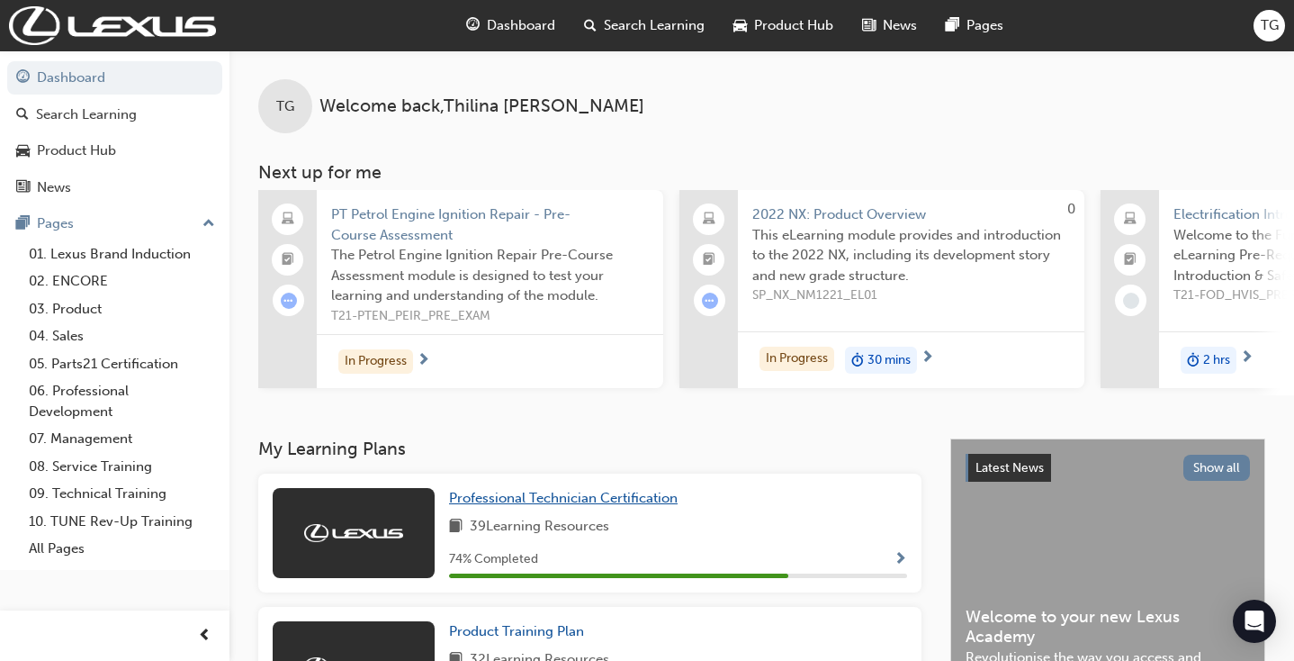
click at [490, 490] on span "Professional Technician Certification" at bounding box center [563, 498] width 229 height 16
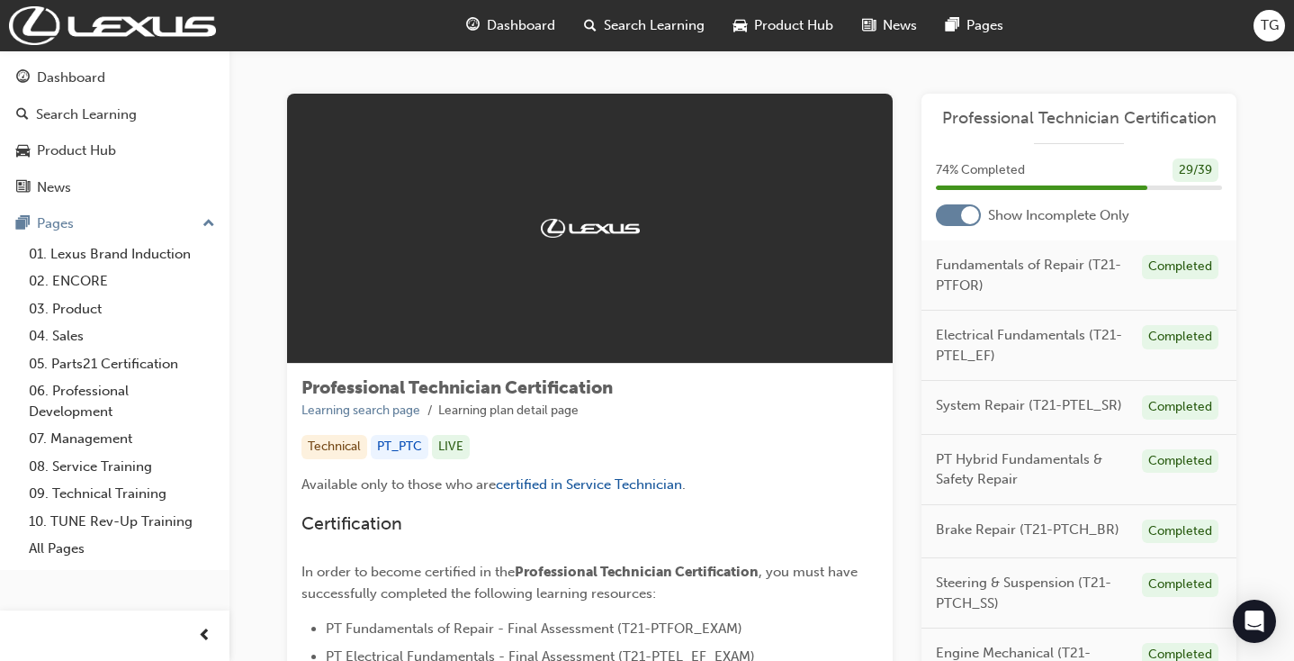
click at [955, 209] on div at bounding box center [958, 215] width 45 height 22
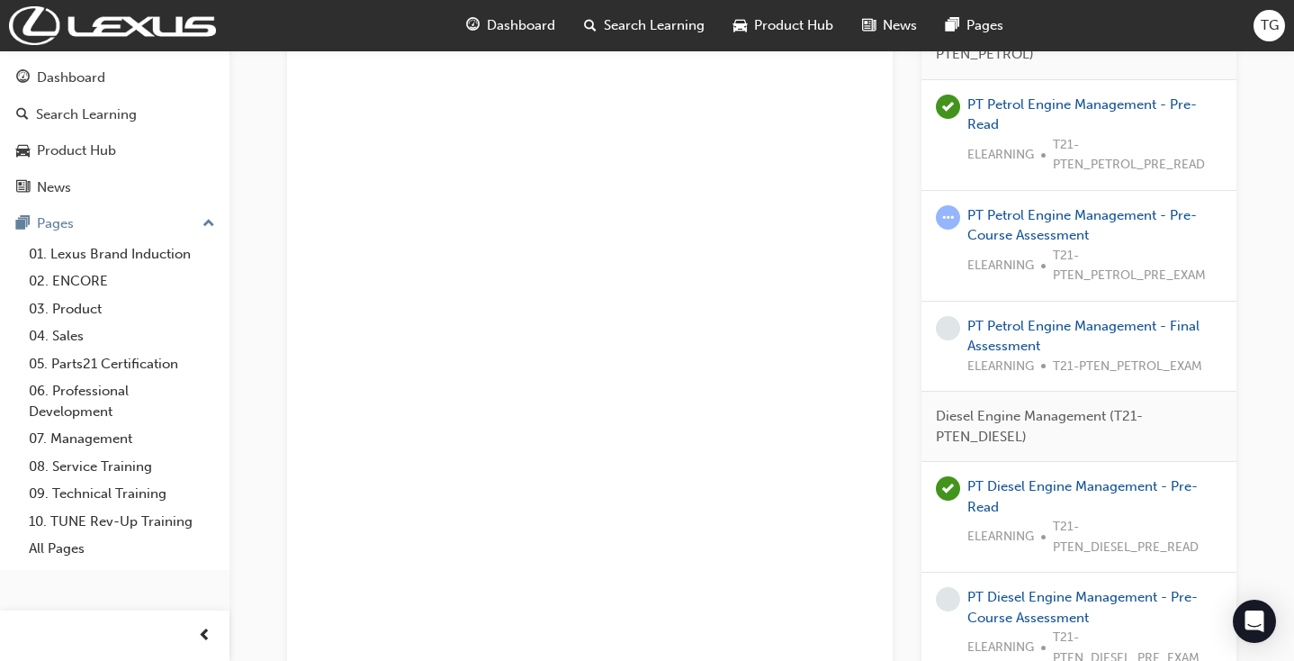
scroll to position [2833, 0]
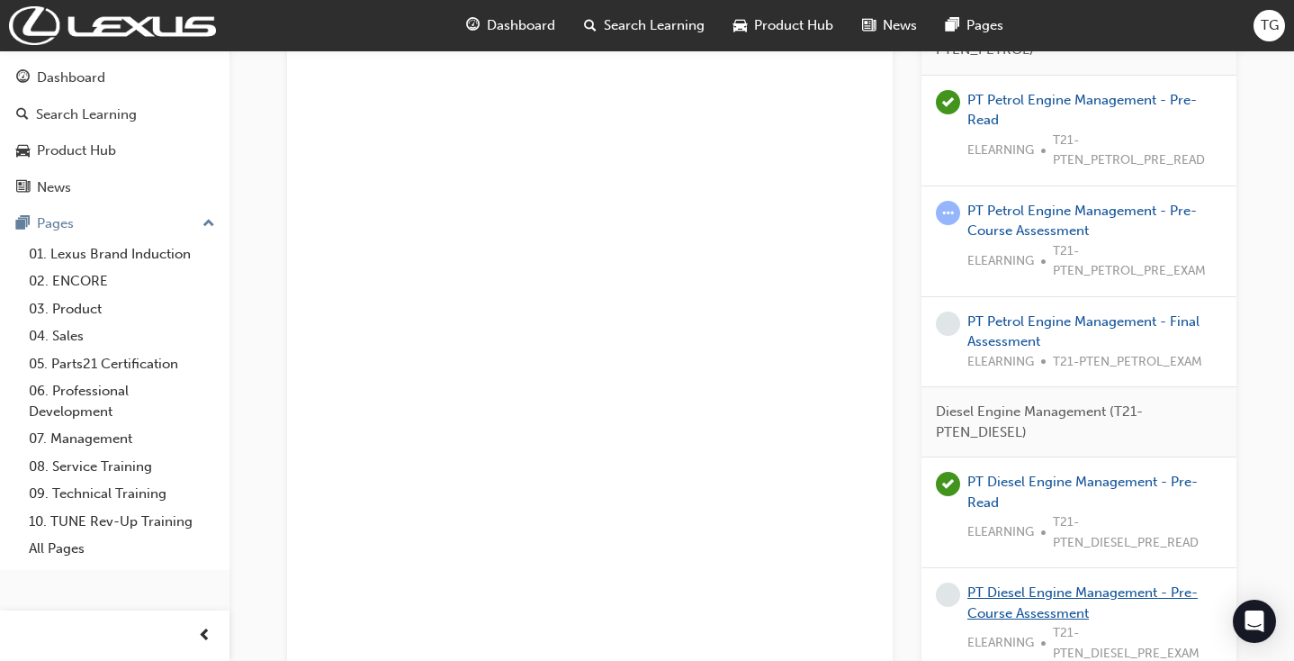
click at [1033, 584] on link "PT Diesel Engine Management - Pre-Course Assessment" at bounding box center [1083, 602] width 230 height 37
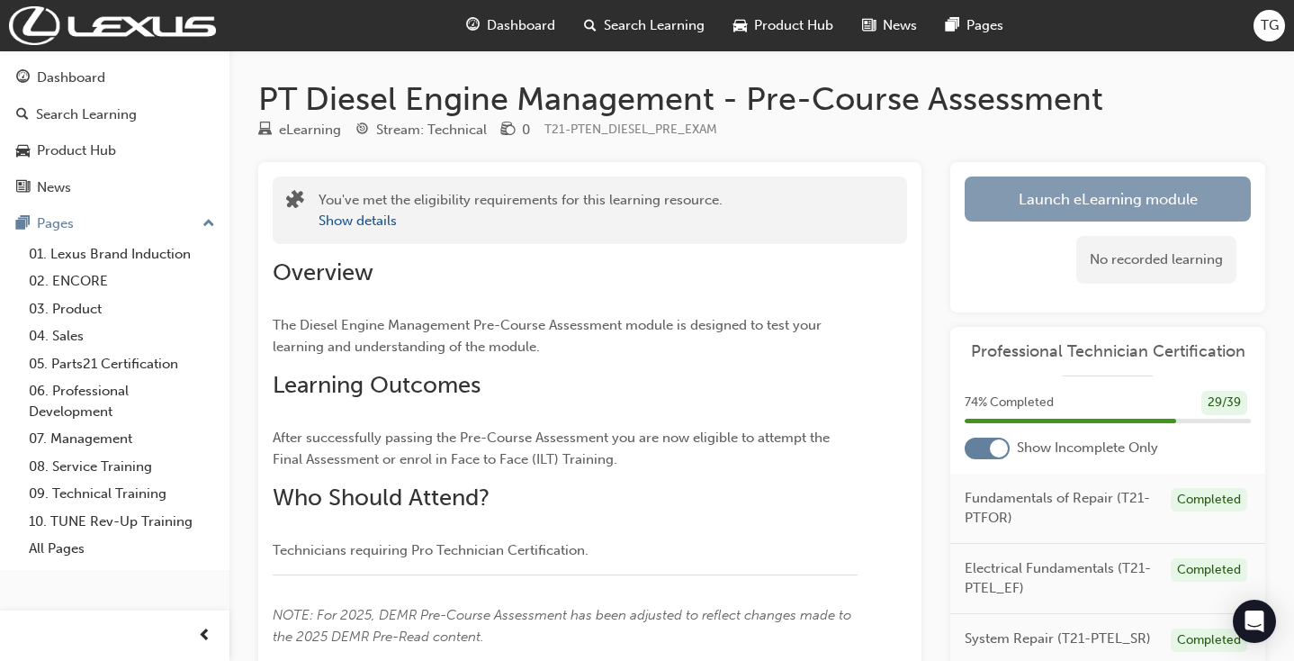
click at [1052, 205] on link "Launch eLearning module" at bounding box center [1108, 198] width 286 height 45
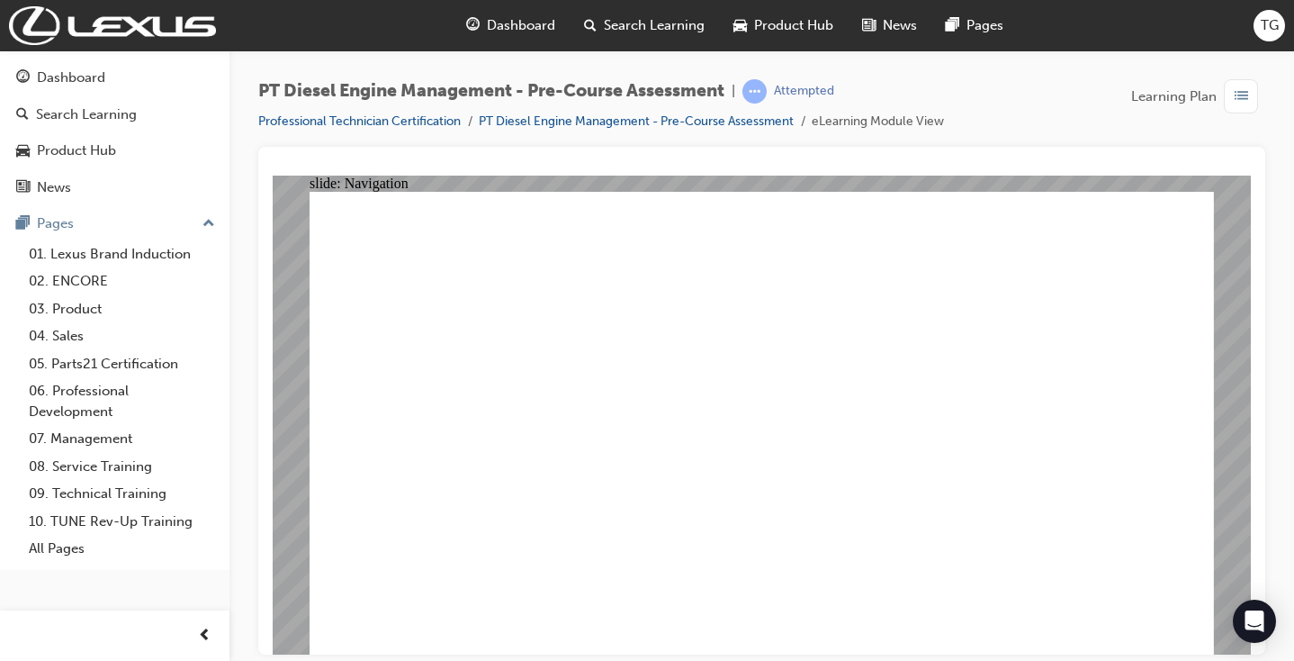
radio input "true"
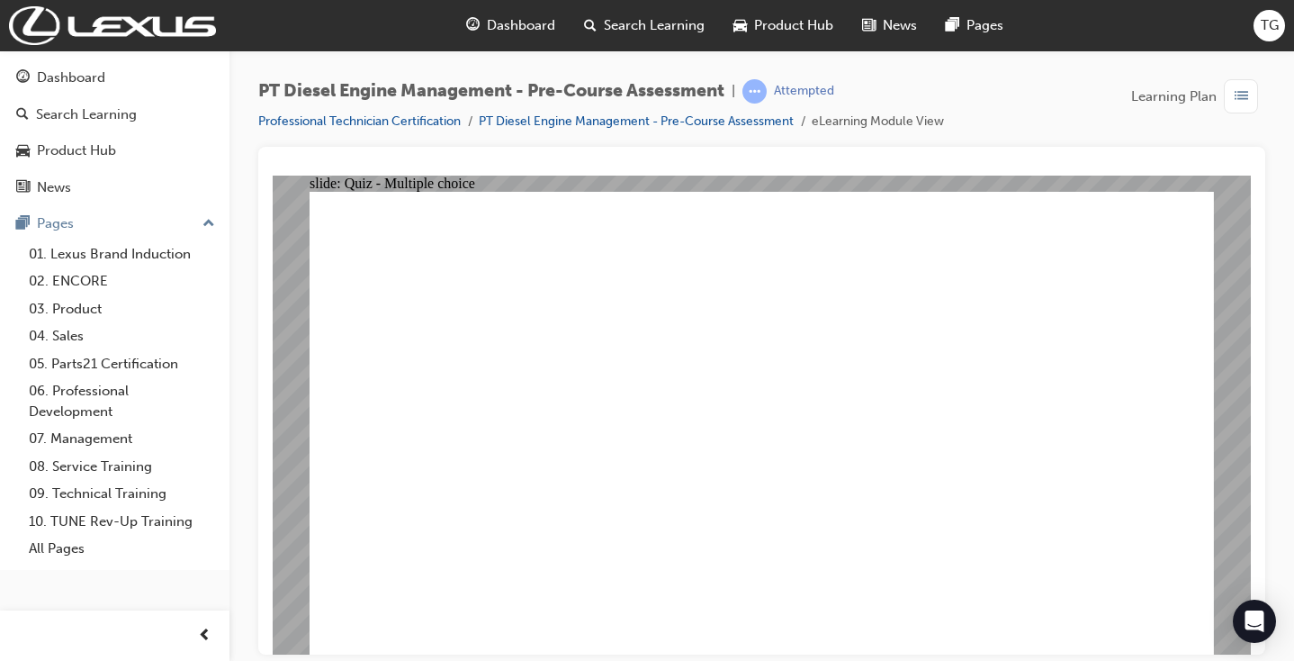
radio input "true"
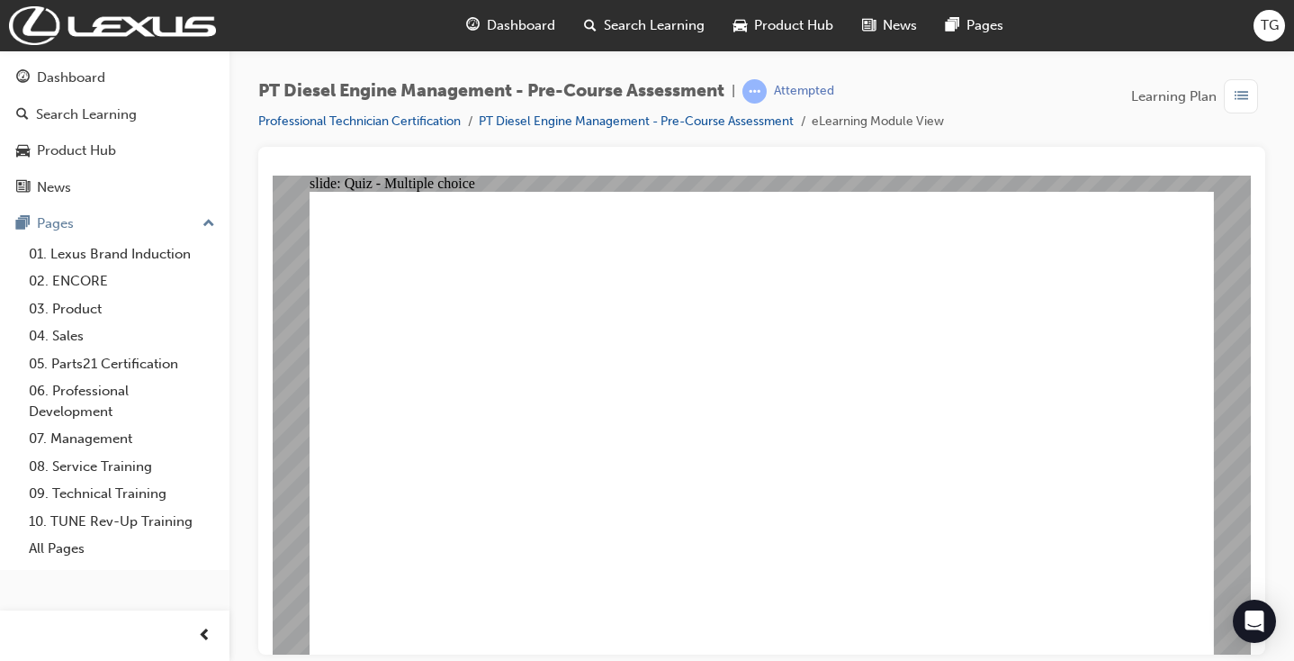
radio input "true"
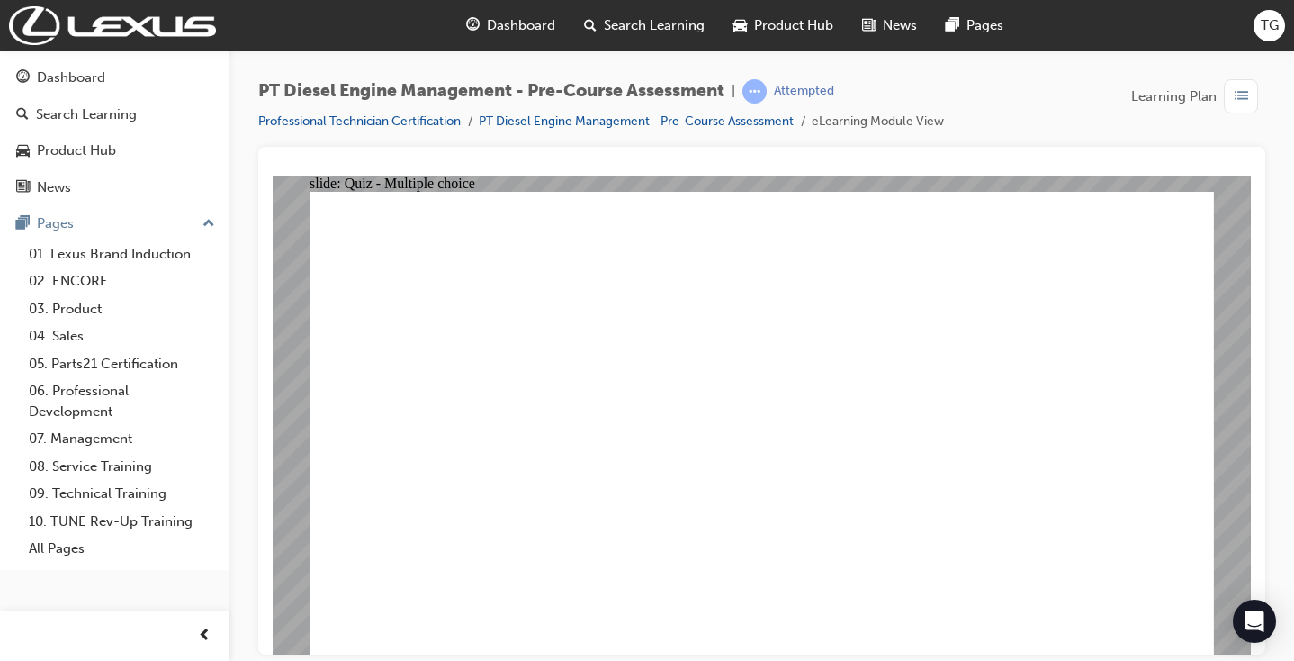
radio input "true"
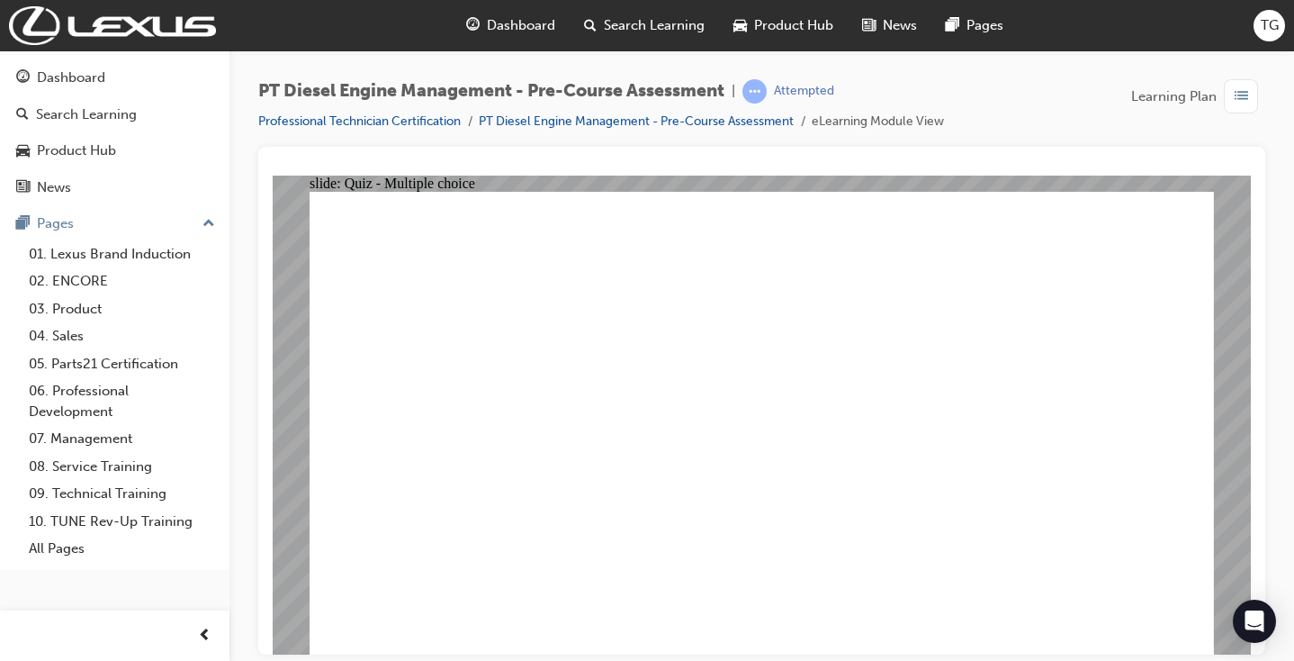
radio input "true"
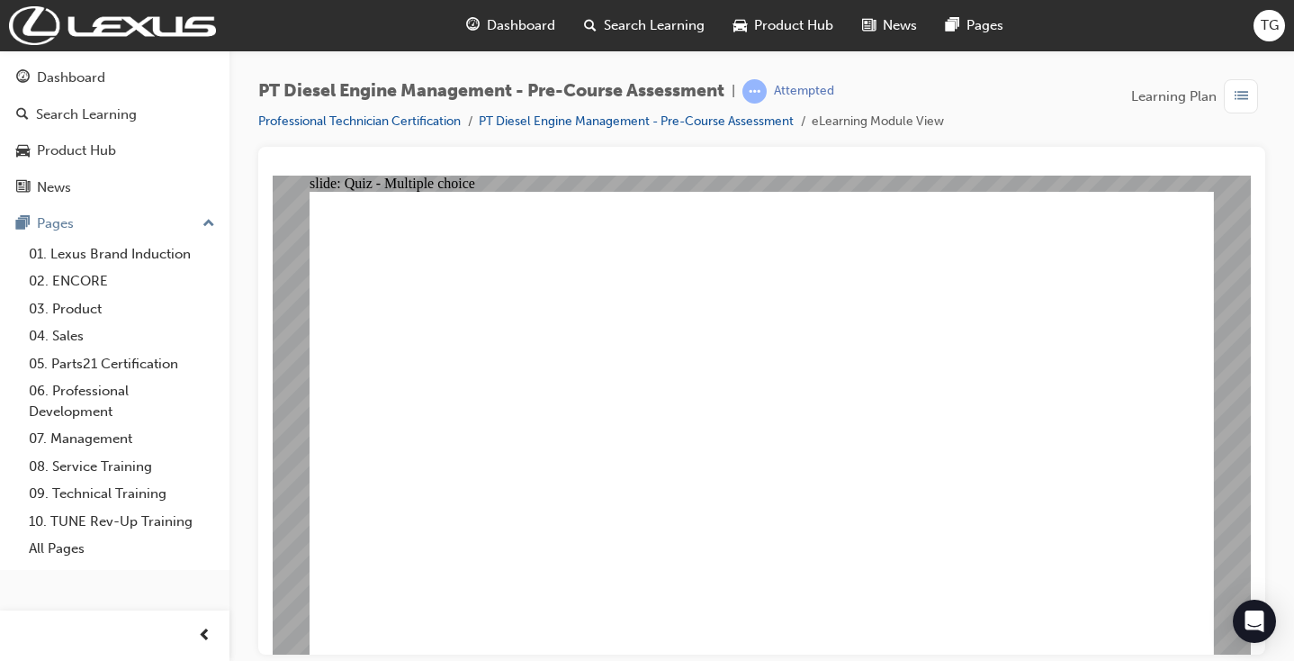
radio input "true"
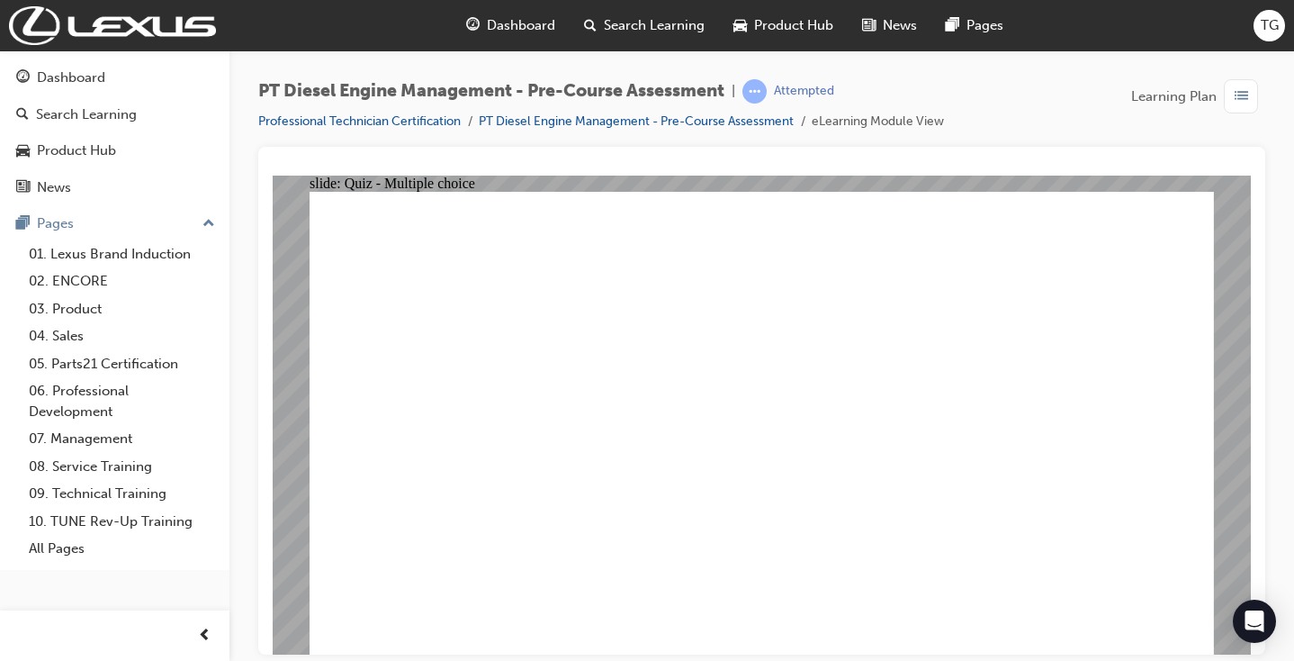
radio input "true"
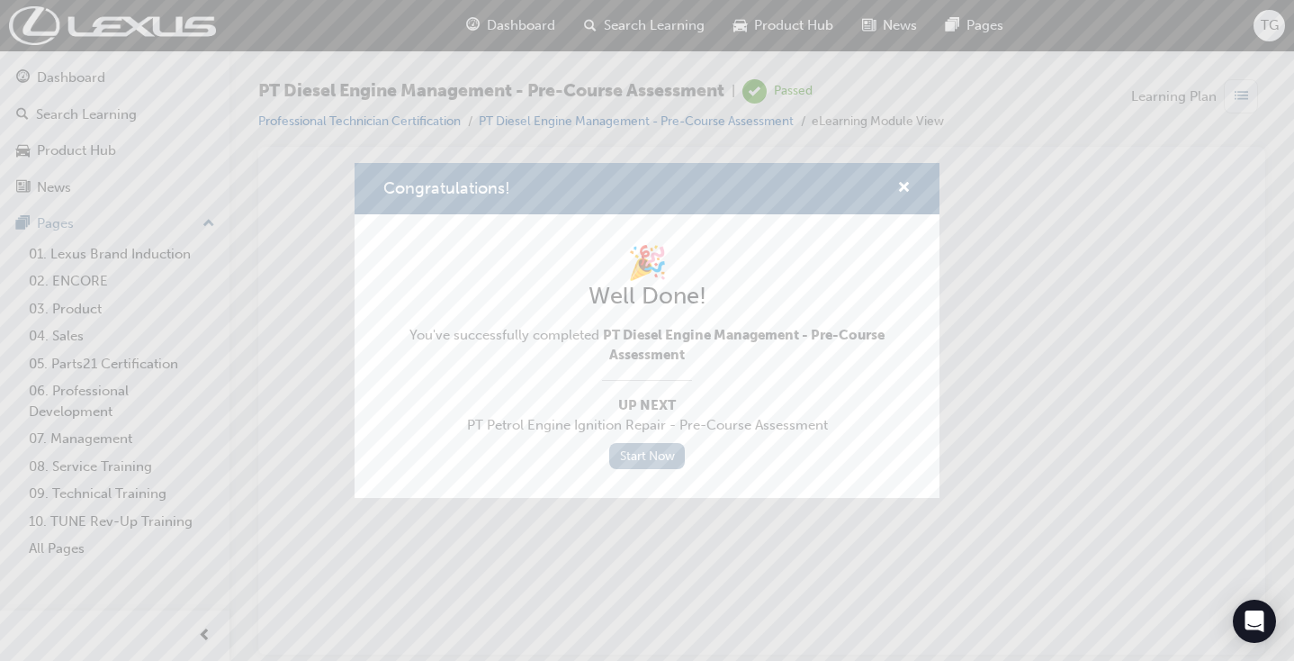
click at [663, 451] on link "Start Now" at bounding box center [647, 456] width 76 height 26
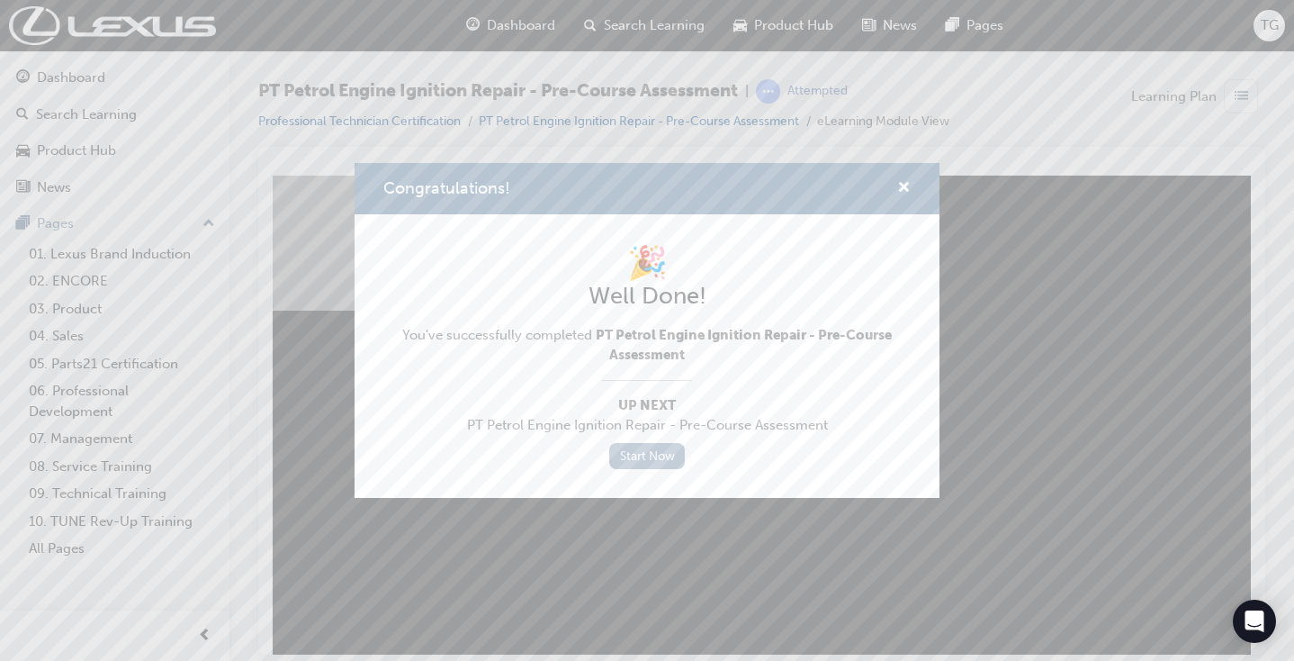
click at [663, 451] on link "Start Now" at bounding box center [647, 456] width 76 height 26
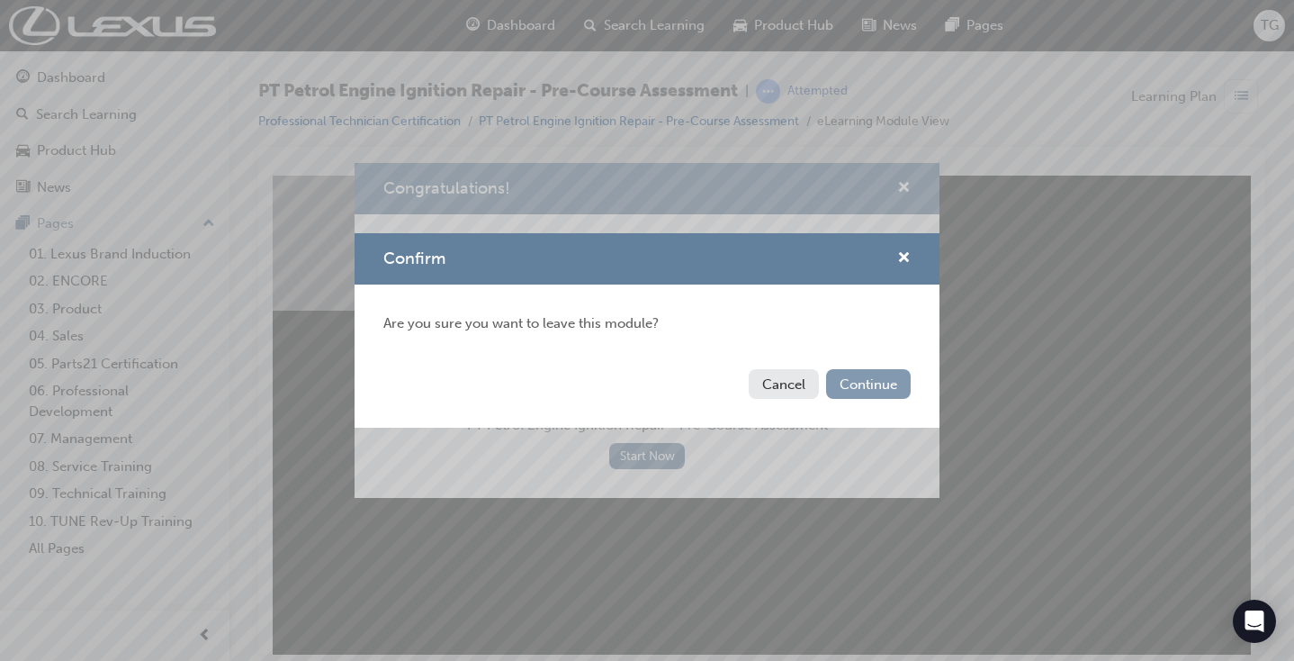
click at [845, 383] on button "Continue" at bounding box center [868, 384] width 85 height 30
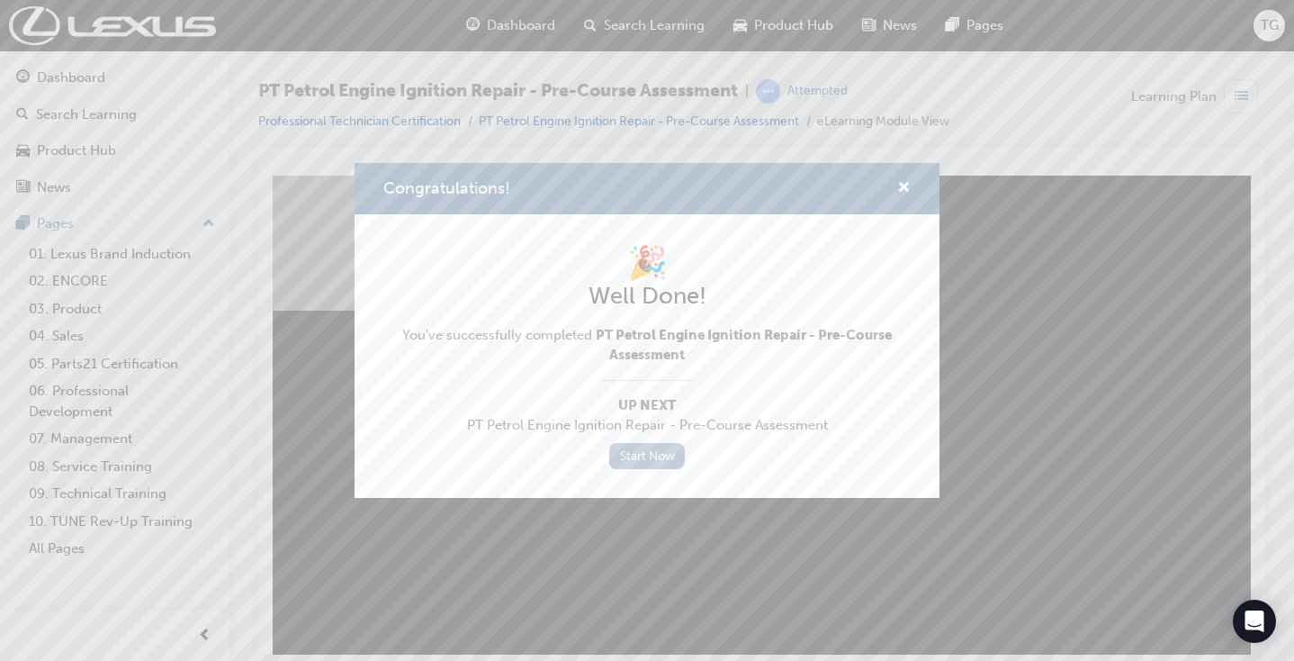
click at [668, 455] on link "Start Now" at bounding box center [647, 456] width 76 height 26
click at [903, 185] on span "cross-icon" at bounding box center [904, 189] width 14 height 16
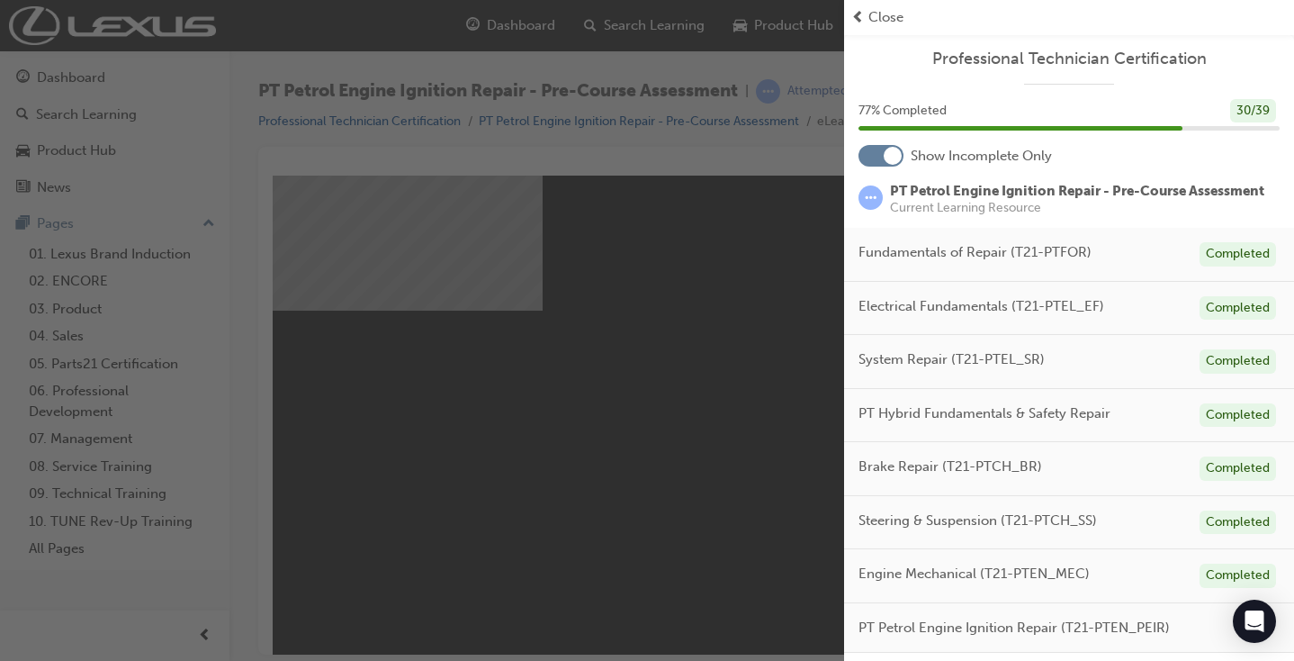
click at [208, 173] on div "button" at bounding box center [422, 330] width 844 height 661
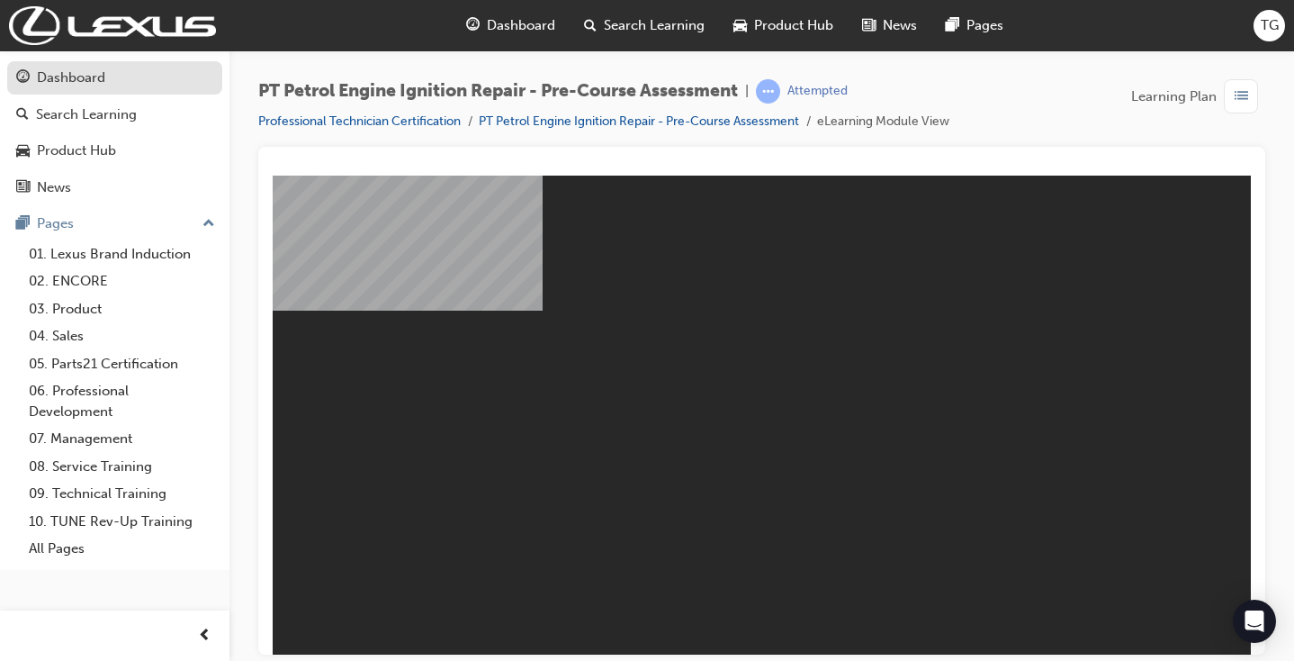
click at [75, 70] on div "Dashboard" at bounding box center [71, 78] width 68 height 21
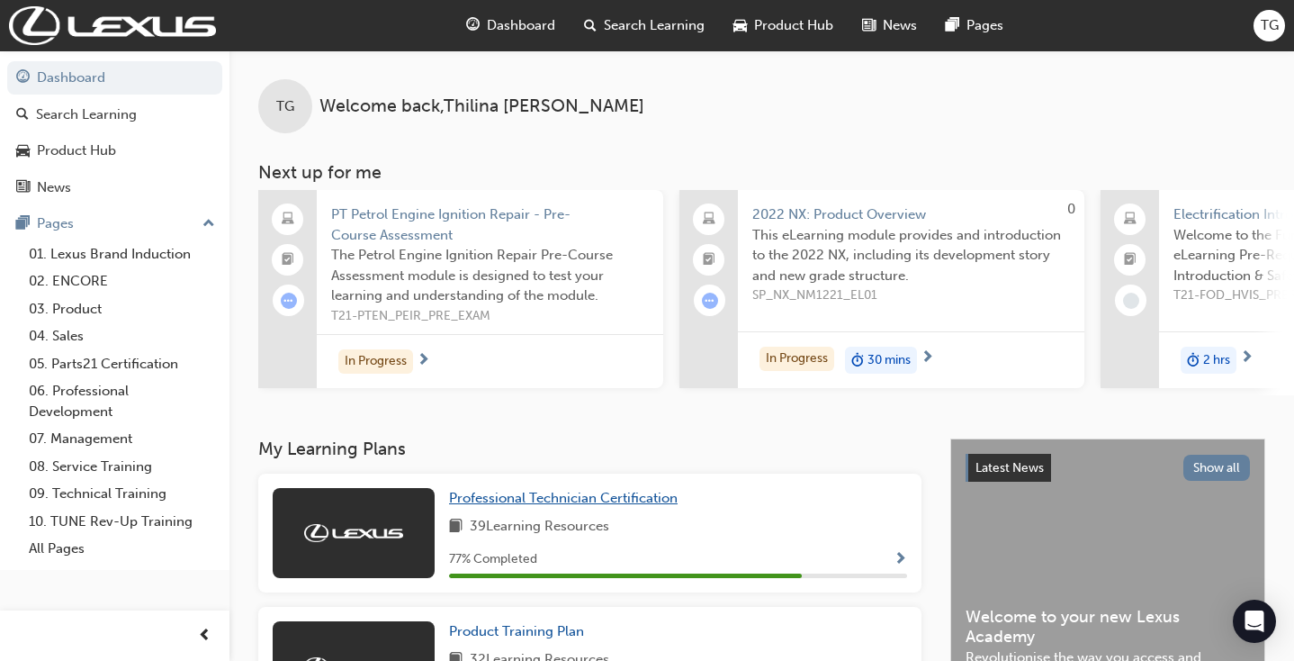
click at [512, 500] on span "Professional Technician Certification" at bounding box center [563, 498] width 229 height 16
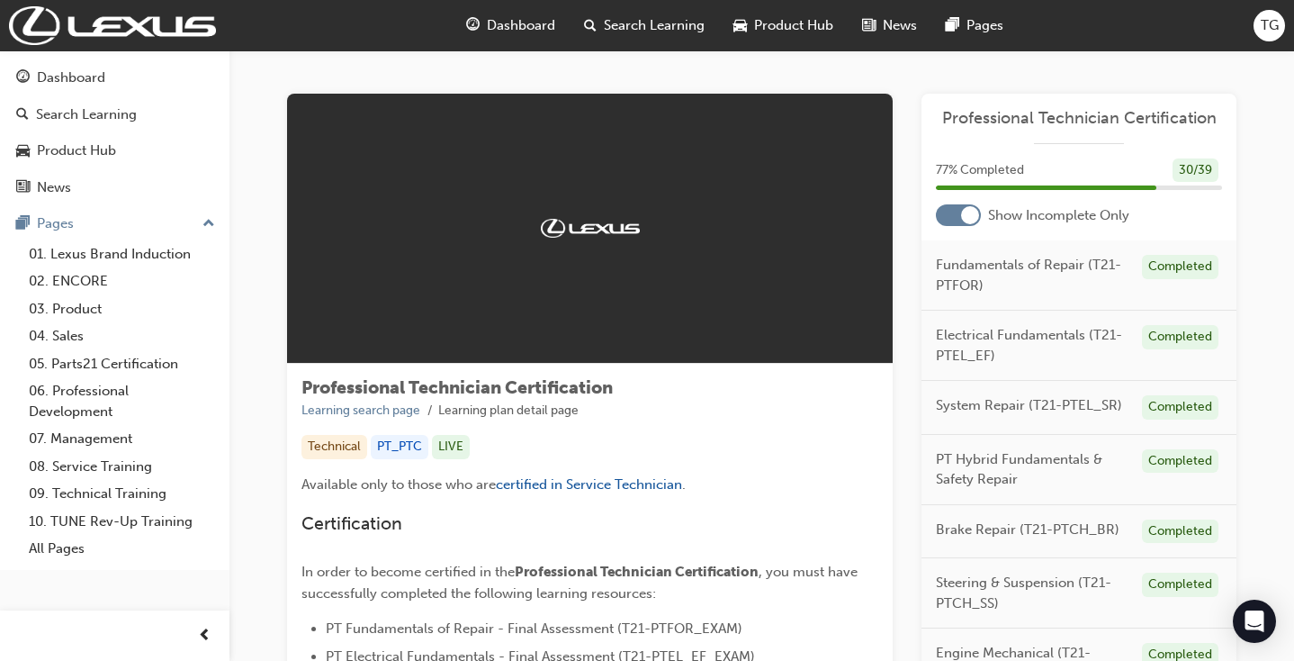
click at [951, 222] on div at bounding box center [958, 215] width 45 height 22
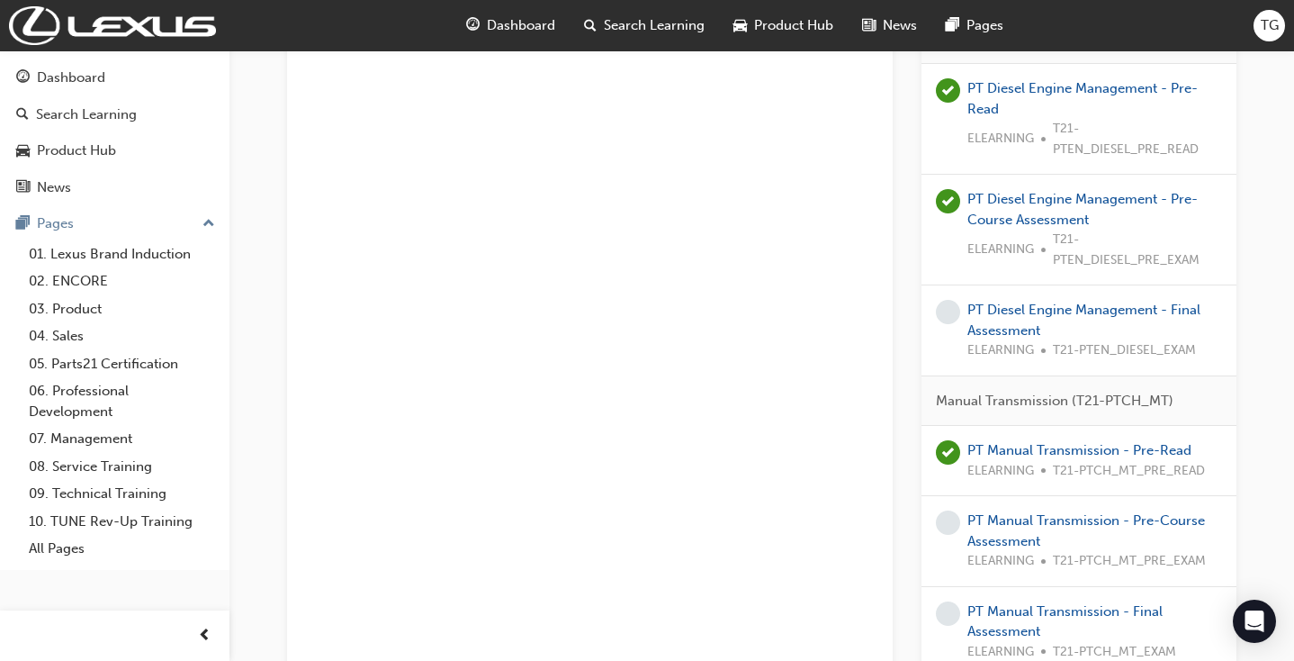
scroll to position [3228, 0]
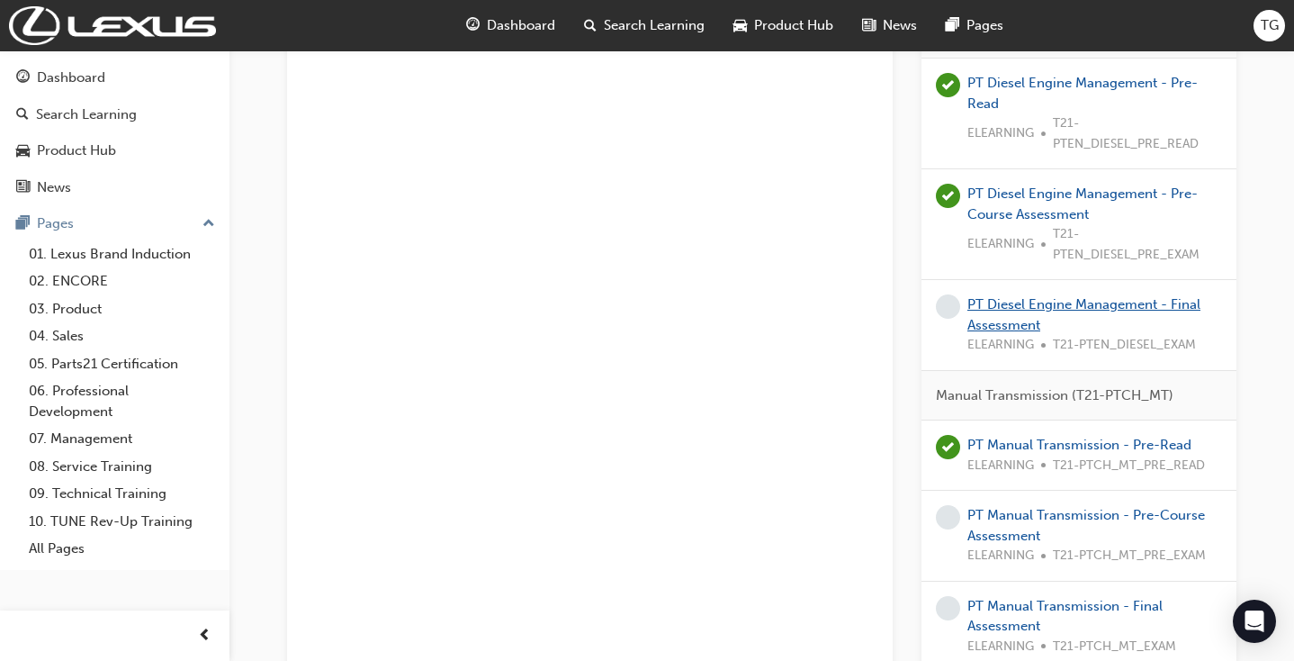
click at [1017, 296] on link "PT Diesel Engine Management - Final Assessment" at bounding box center [1084, 314] width 233 height 37
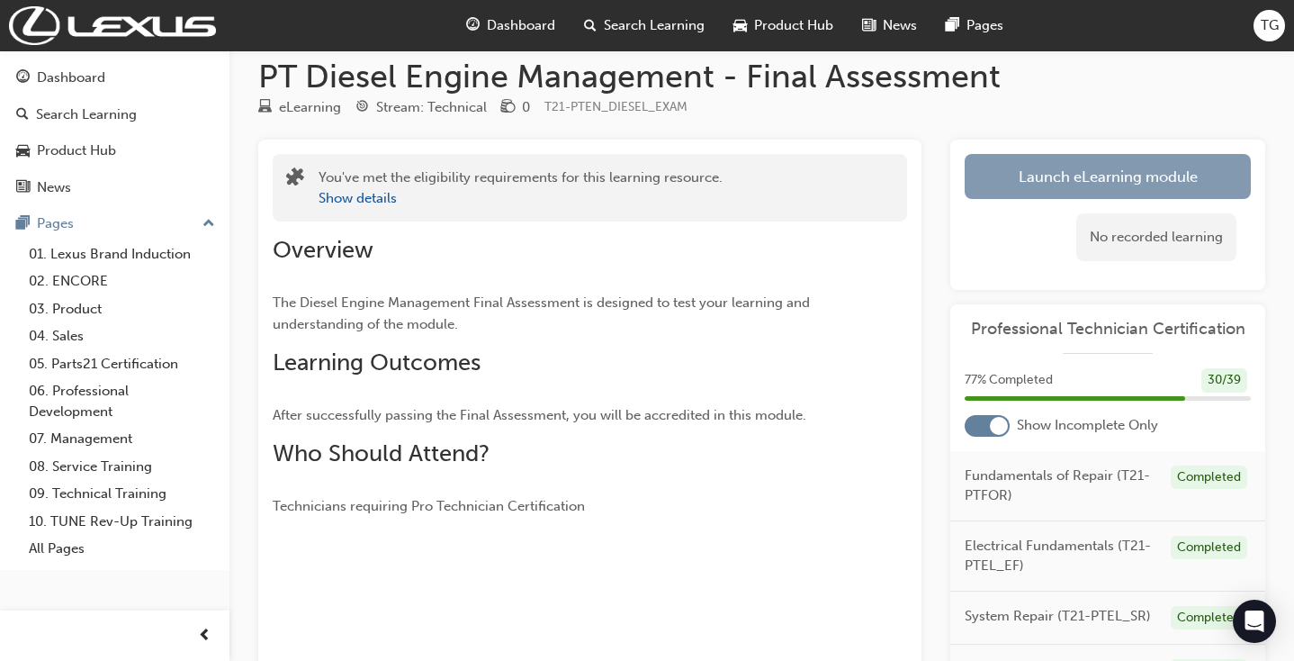
scroll to position [25, 0]
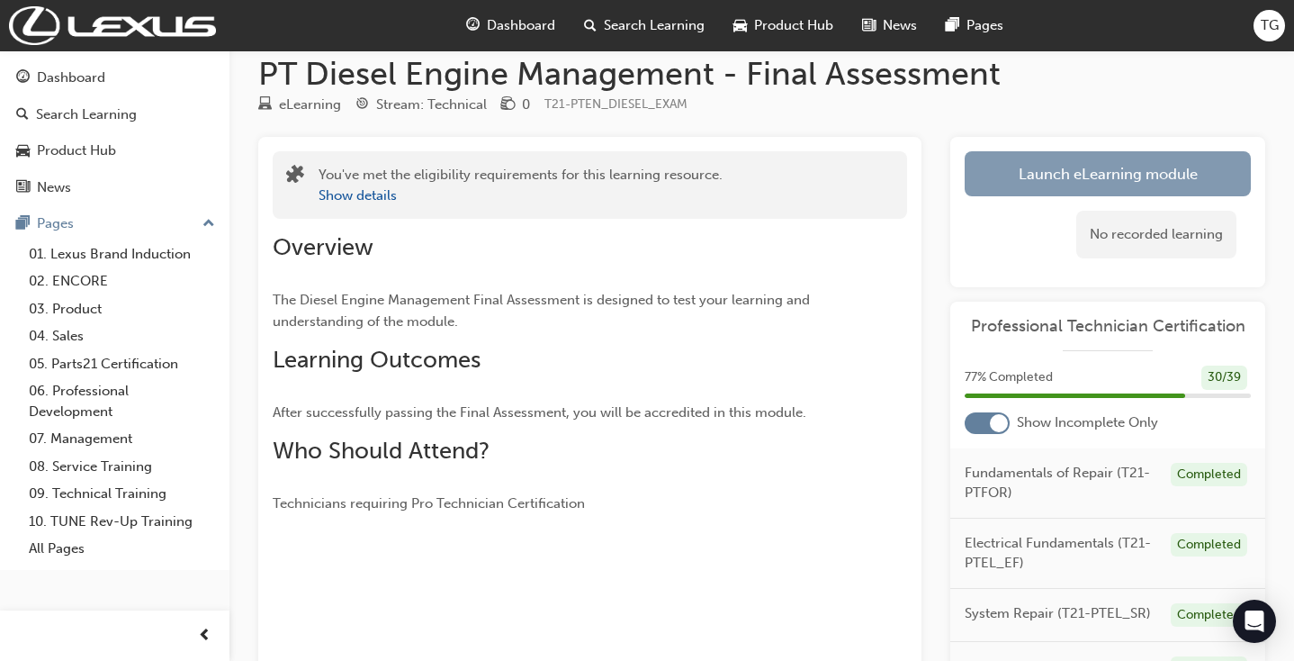
click at [1008, 188] on link "Launch eLearning module" at bounding box center [1108, 173] width 286 height 45
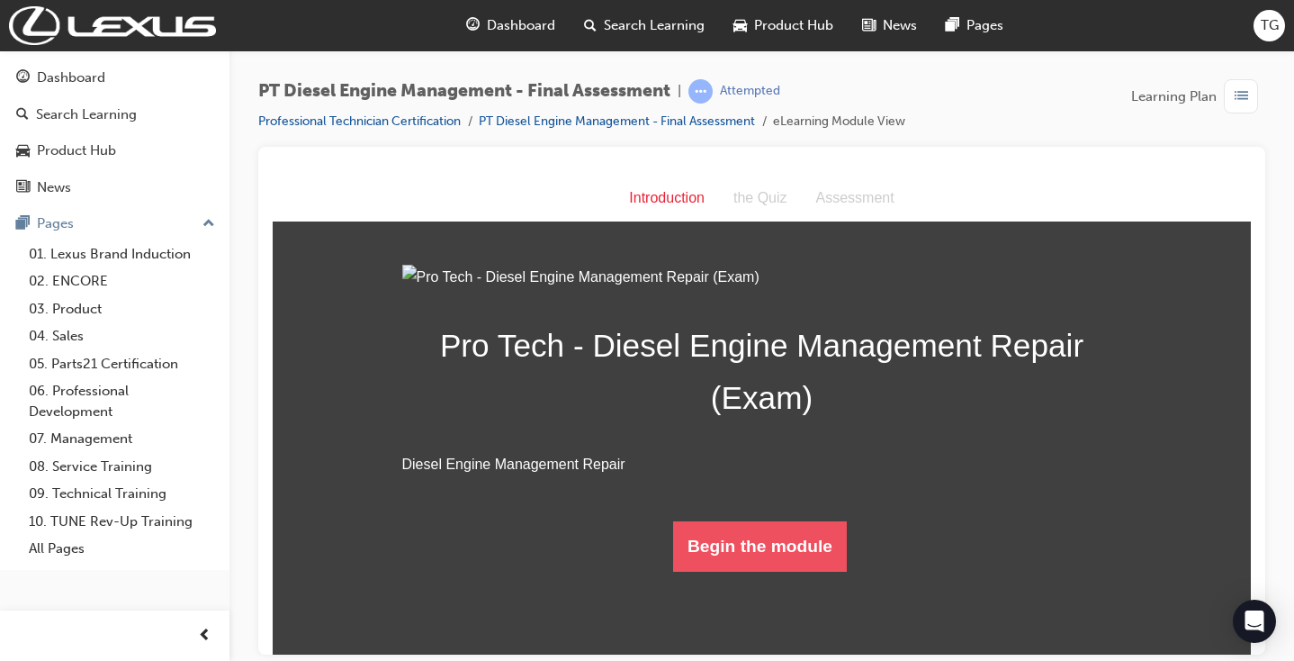
click at [778, 571] on button "Begin the module" at bounding box center [760, 545] width 174 height 50
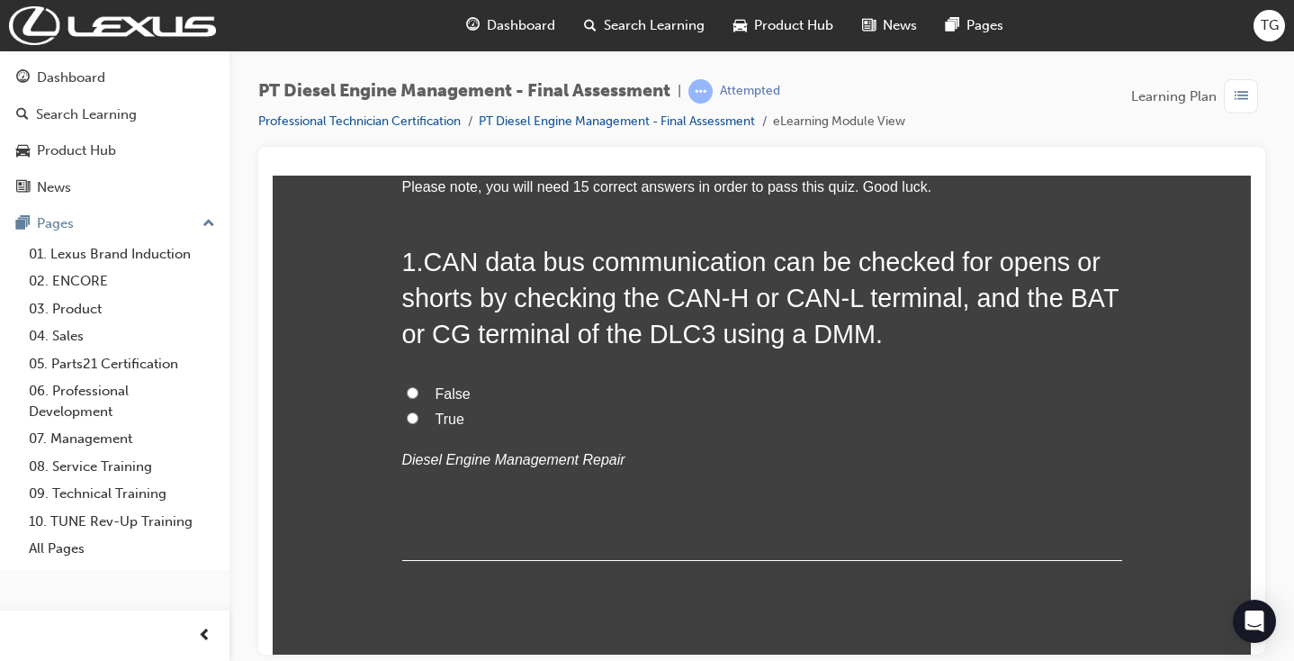
click at [416, 415] on label "True" at bounding box center [762, 419] width 720 height 26
click at [416, 415] on input "True" at bounding box center [413, 417] width 12 height 12
radio input "true"
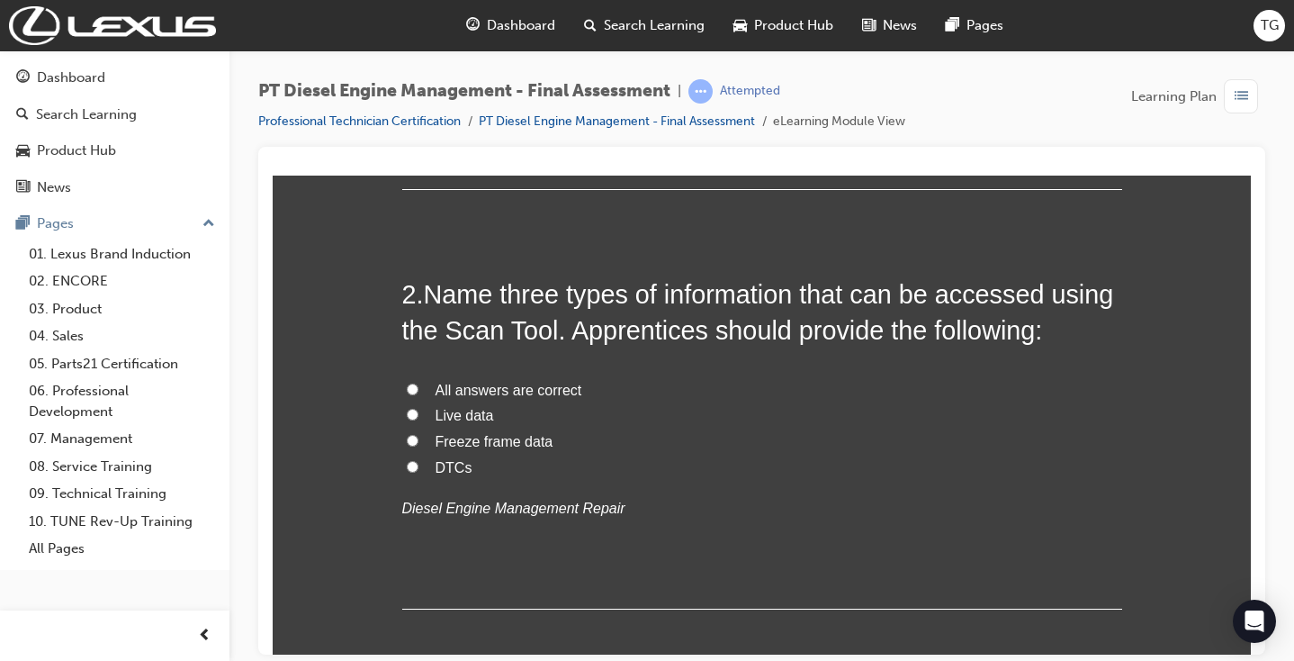
scroll to position [489, 0]
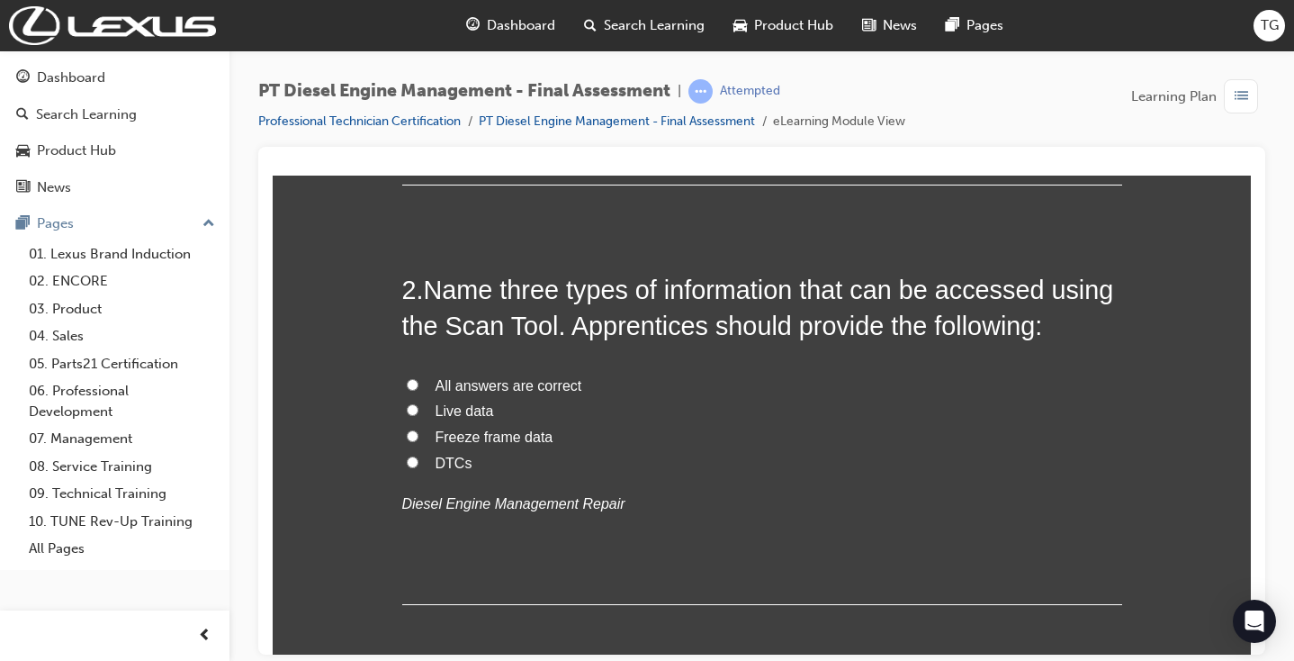
click at [422, 389] on label "All answers are correct" at bounding box center [762, 386] width 720 height 26
click at [419, 389] on input "All answers are correct" at bounding box center [413, 384] width 12 height 12
radio input "true"
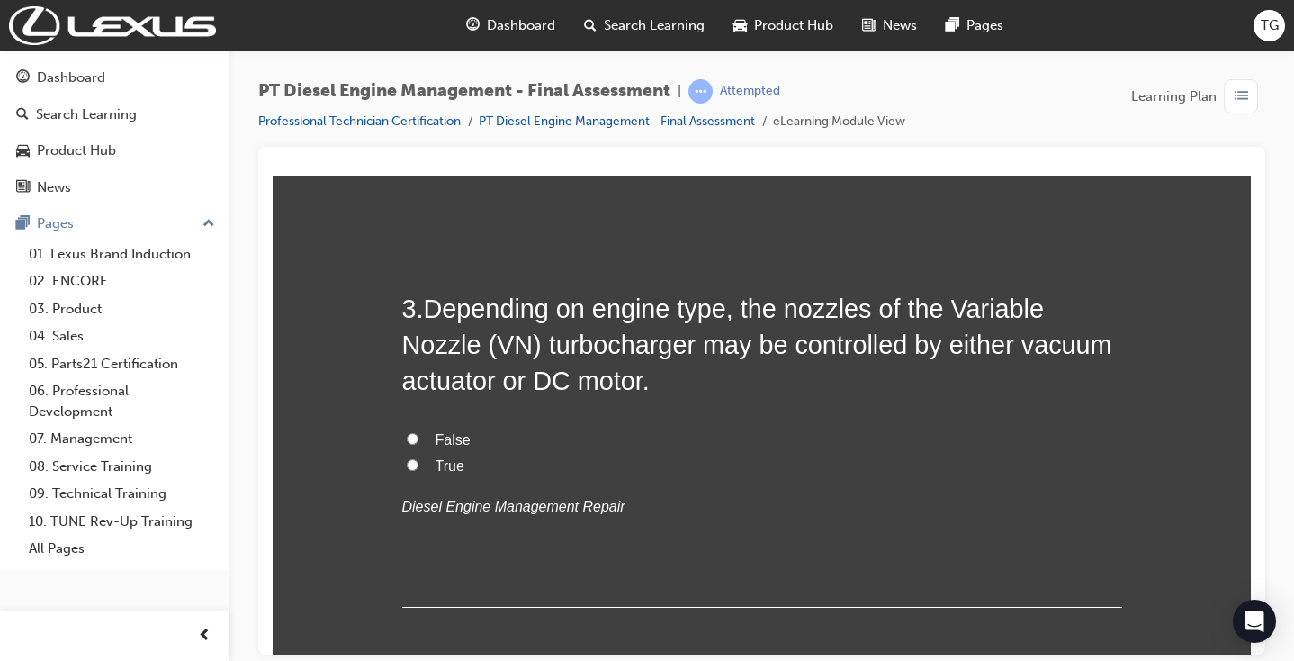
scroll to position [893, 0]
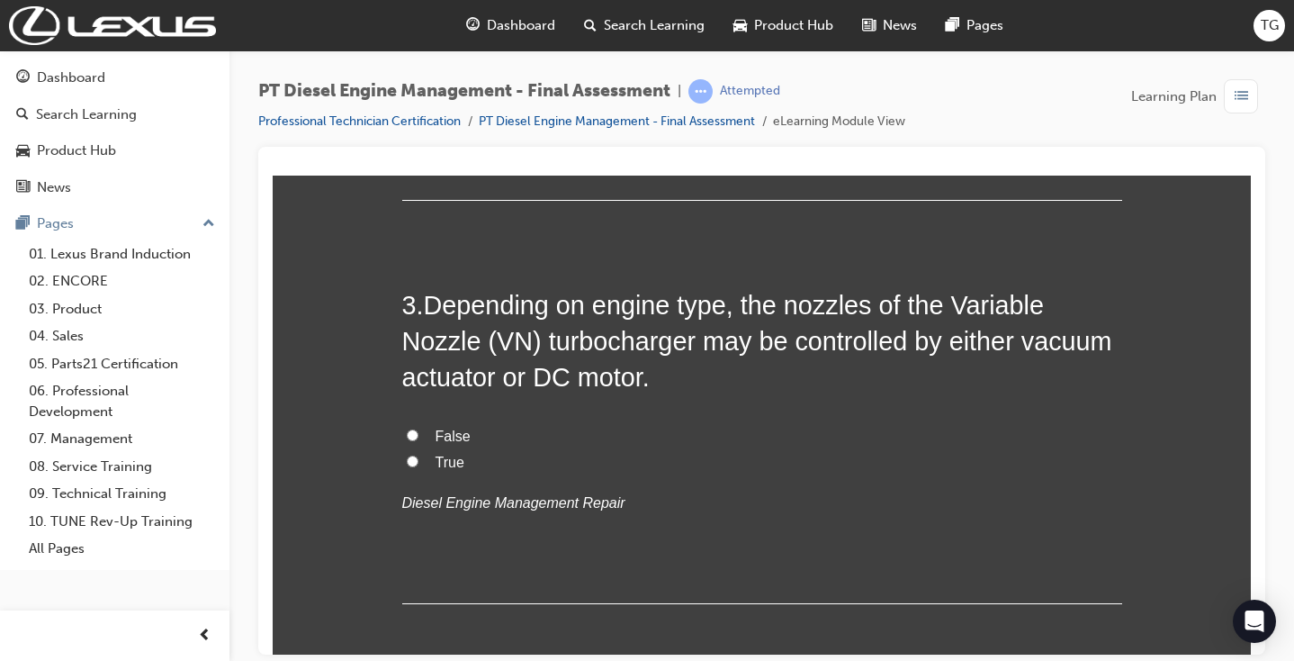
click at [437, 434] on span "False" at bounding box center [453, 435] width 35 height 15
click at [419, 434] on input "False" at bounding box center [413, 434] width 12 height 12
radio input "true"
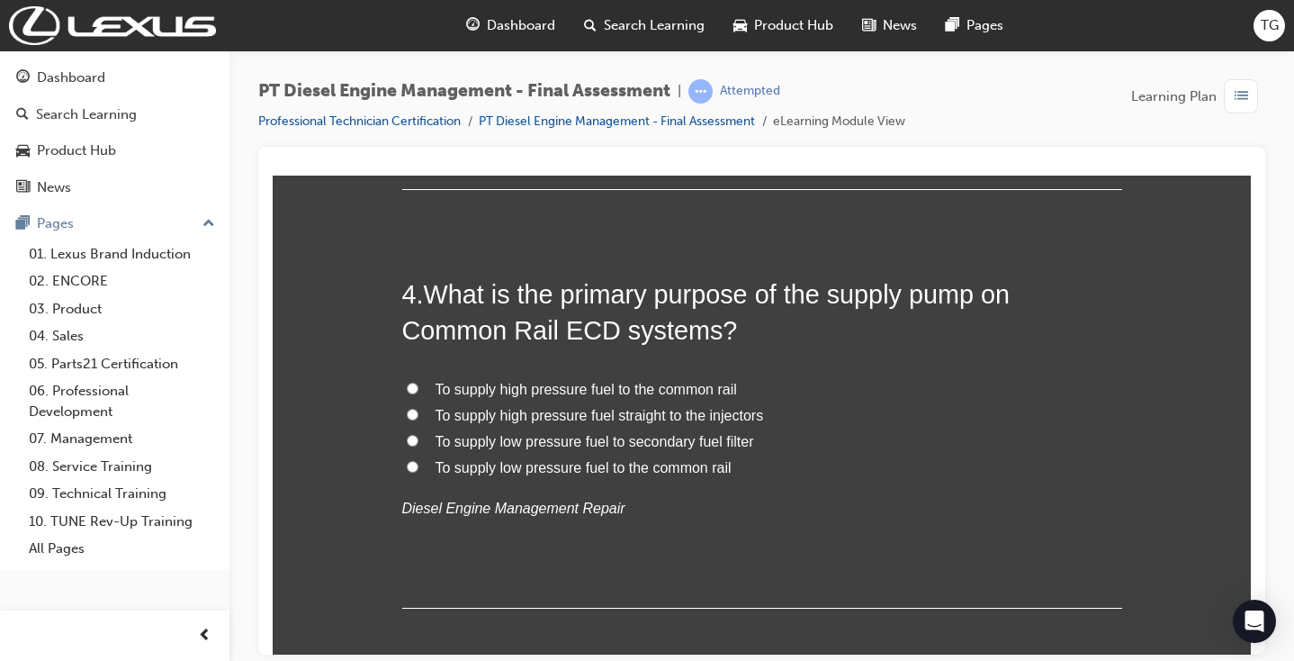
scroll to position [1310, 0]
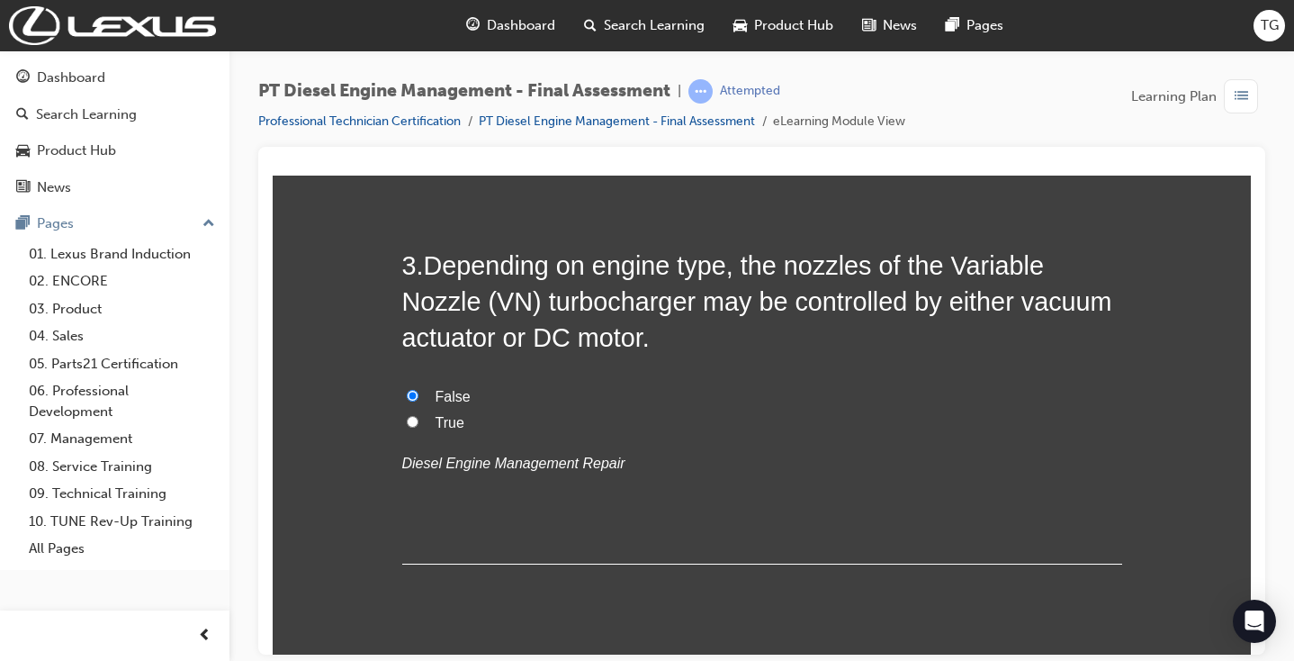
click at [468, 410] on label "True" at bounding box center [762, 423] width 720 height 26
click at [419, 415] on input "True" at bounding box center [413, 421] width 12 height 12
radio input "true"
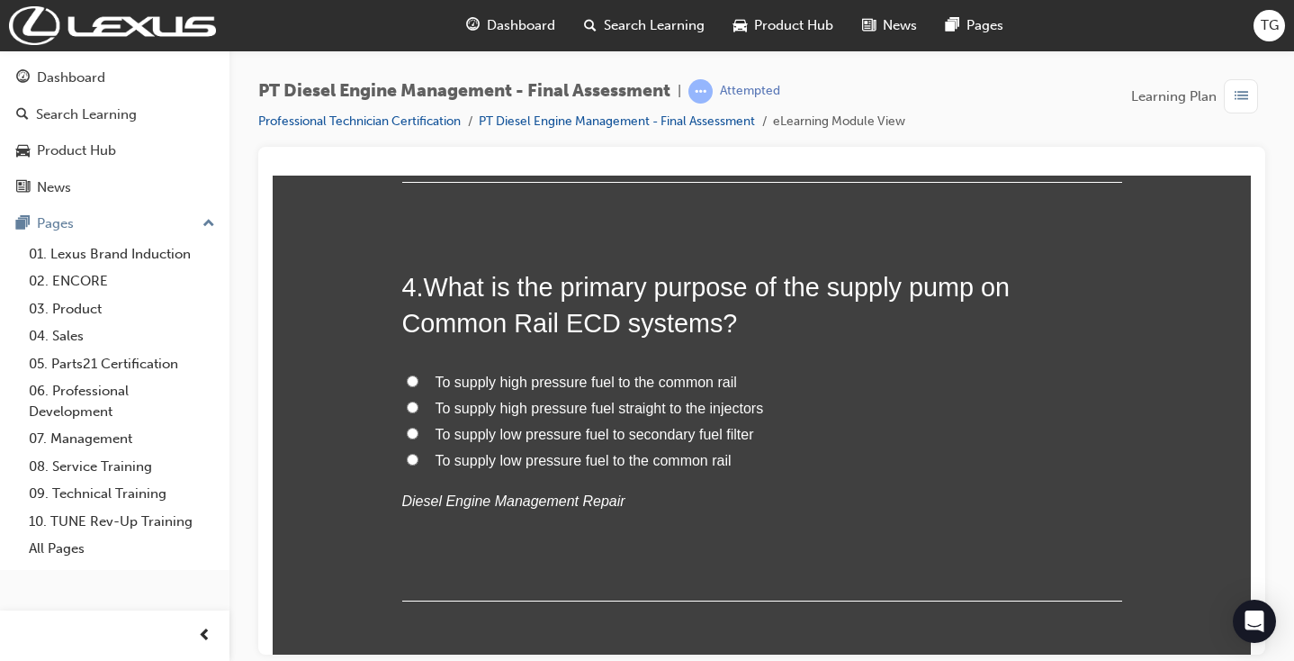
scroll to position [1316, 0]
click at [469, 398] on span "To supply high pressure fuel straight to the injectors" at bounding box center [600, 405] width 329 height 15
click at [419, 399] on input "To supply high pressure fuel straight to the injectors" at bounding box center [413, 405] width 12 height 12
radio input "true"
click at [490, 372] on span "To supply high pressure fuel to the common rail" at bounding box center [587, 379] width 302 height 15
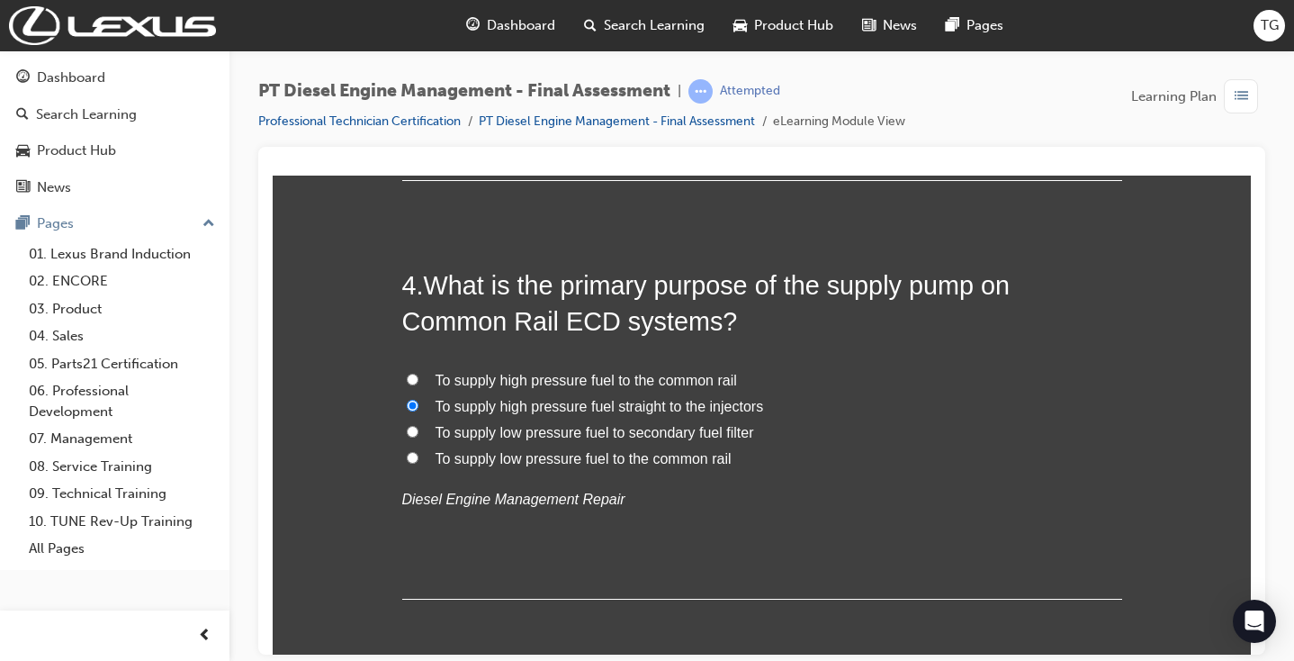
click at [419, 373] on input "To supply high pressure fuel to the common rail" at bounding box center [413, 379] width 12 height 12
radio input "true"
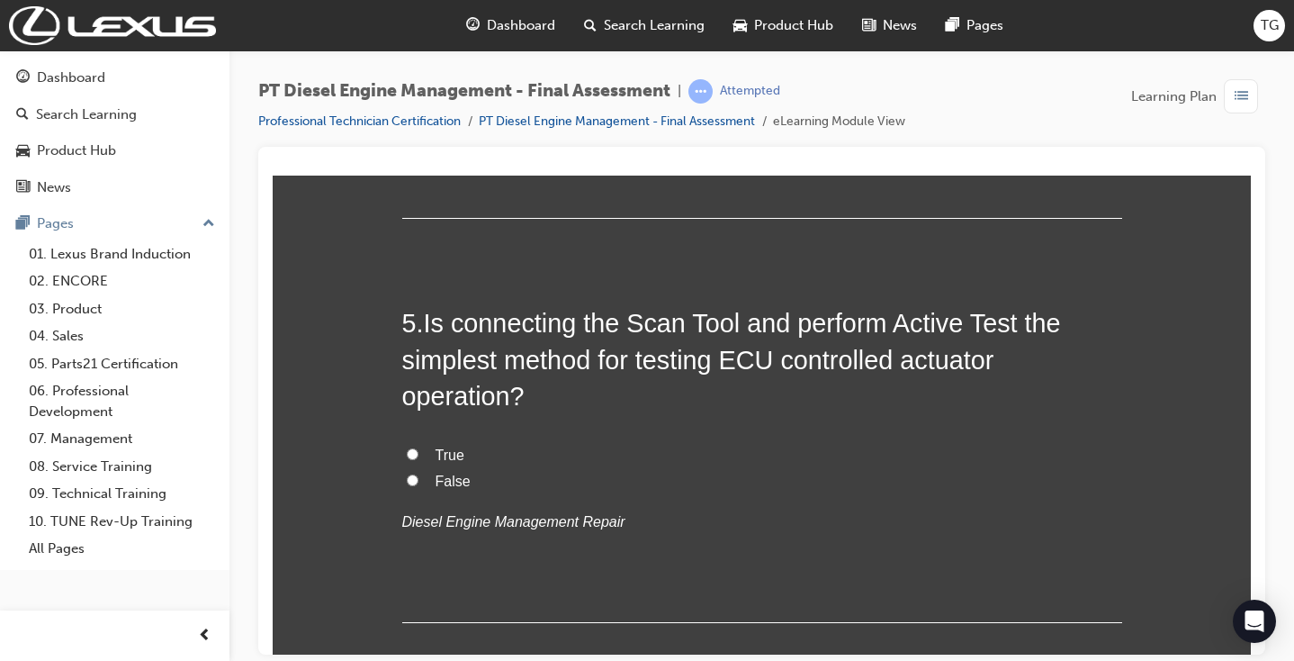
scroll to position [1731, 0]
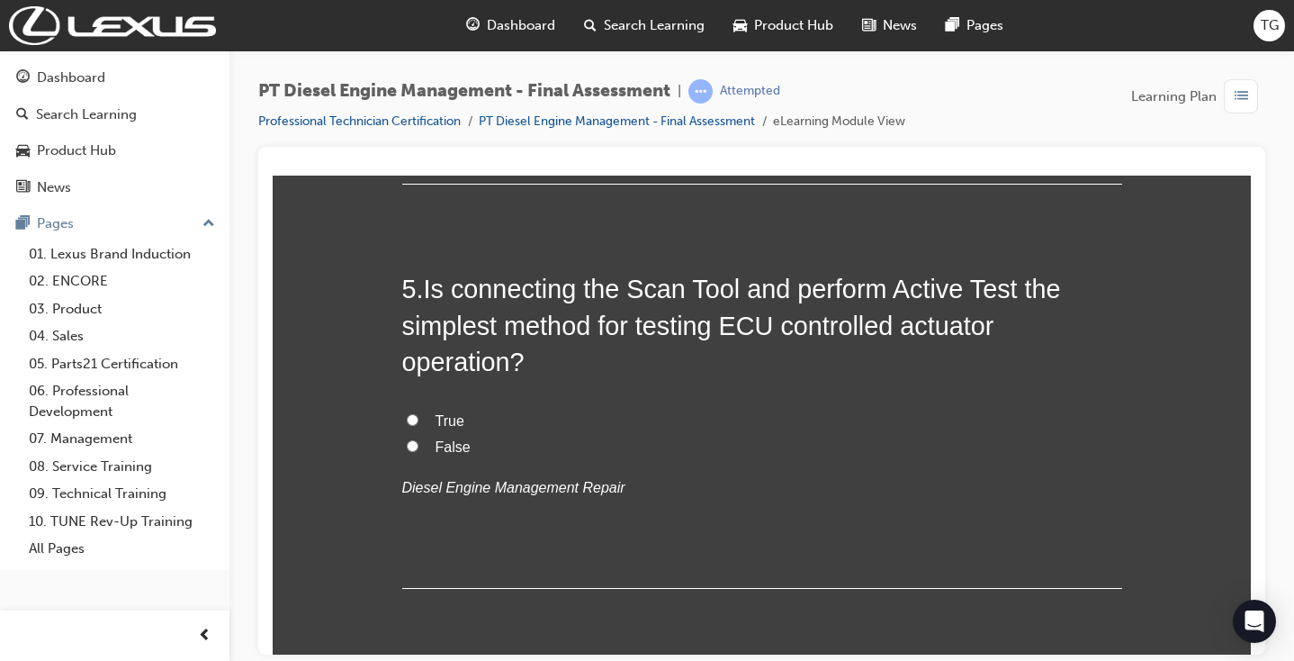
click at [436, 412] on span "True" at bounding box center [450, 419] width 29 height 15
click at [419, 413] on input "True" at bounding box center [413, 419] width 12 height 12
radio input "true"
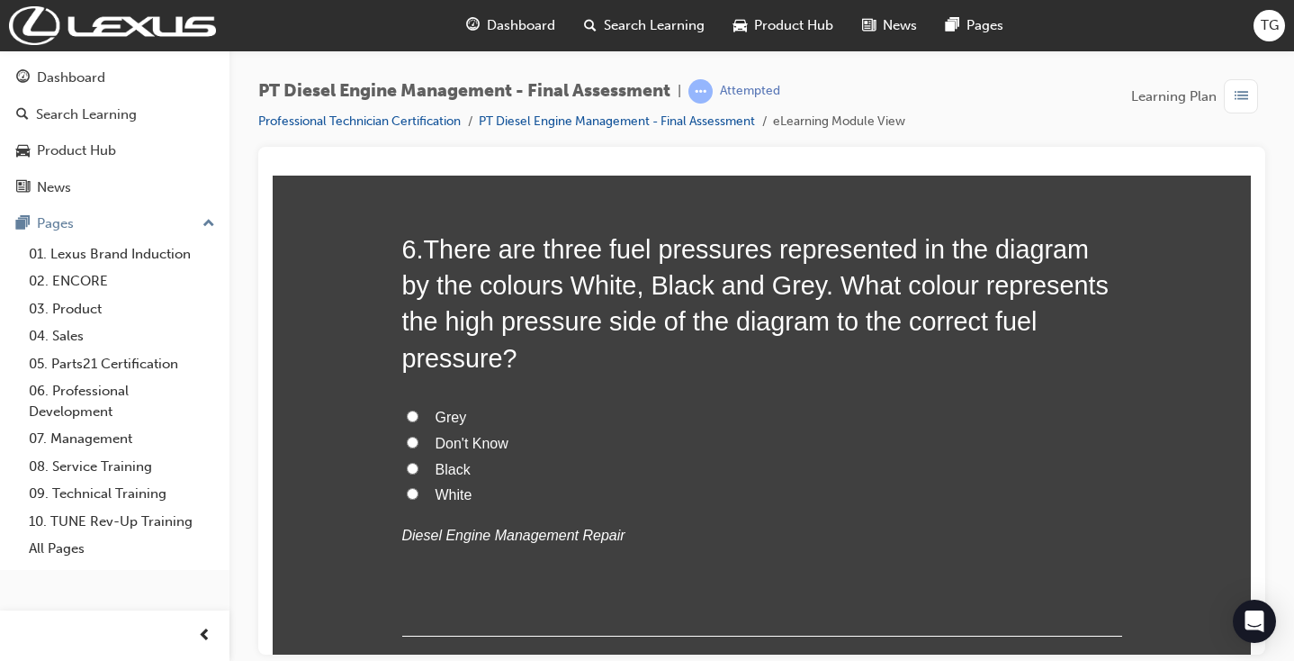
scroll to position [2175, 0]
click at [444, 460] on span "Black" at bounding box center [453, 467] width 35 height 15
click at [419, 461] on input "Black" at bounding box center [413, 467] width 12 height 12
radio input "true"
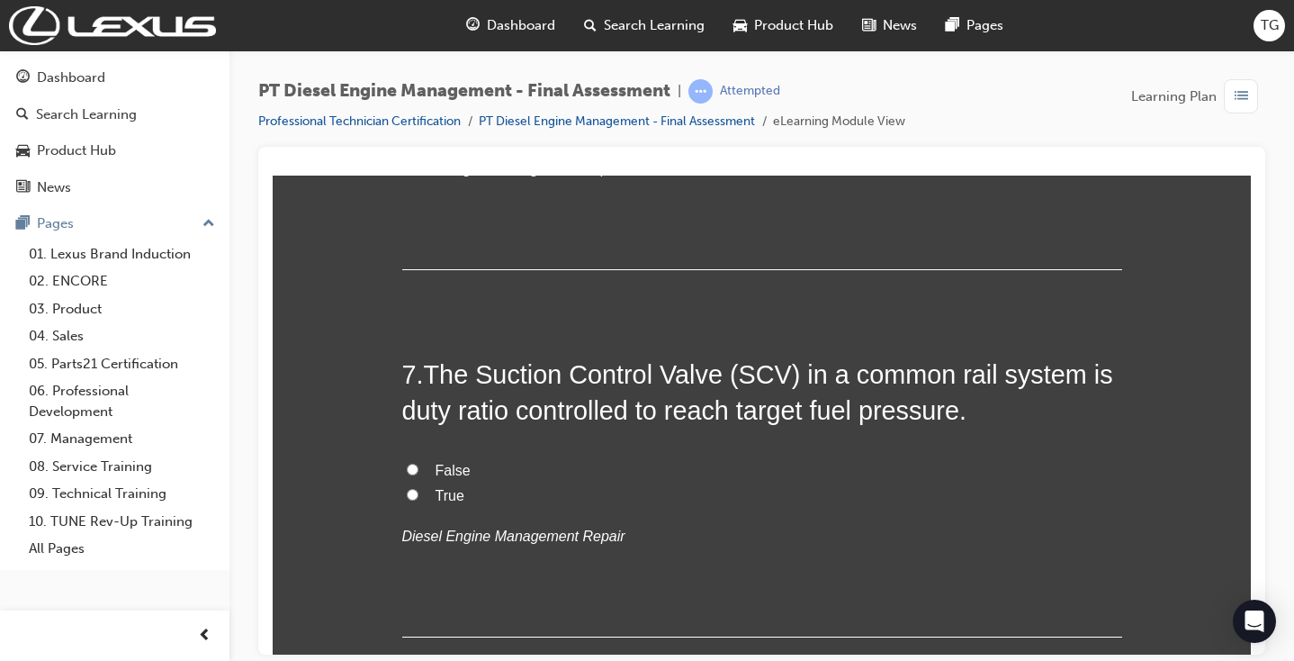
scroll to position [2531, 0]
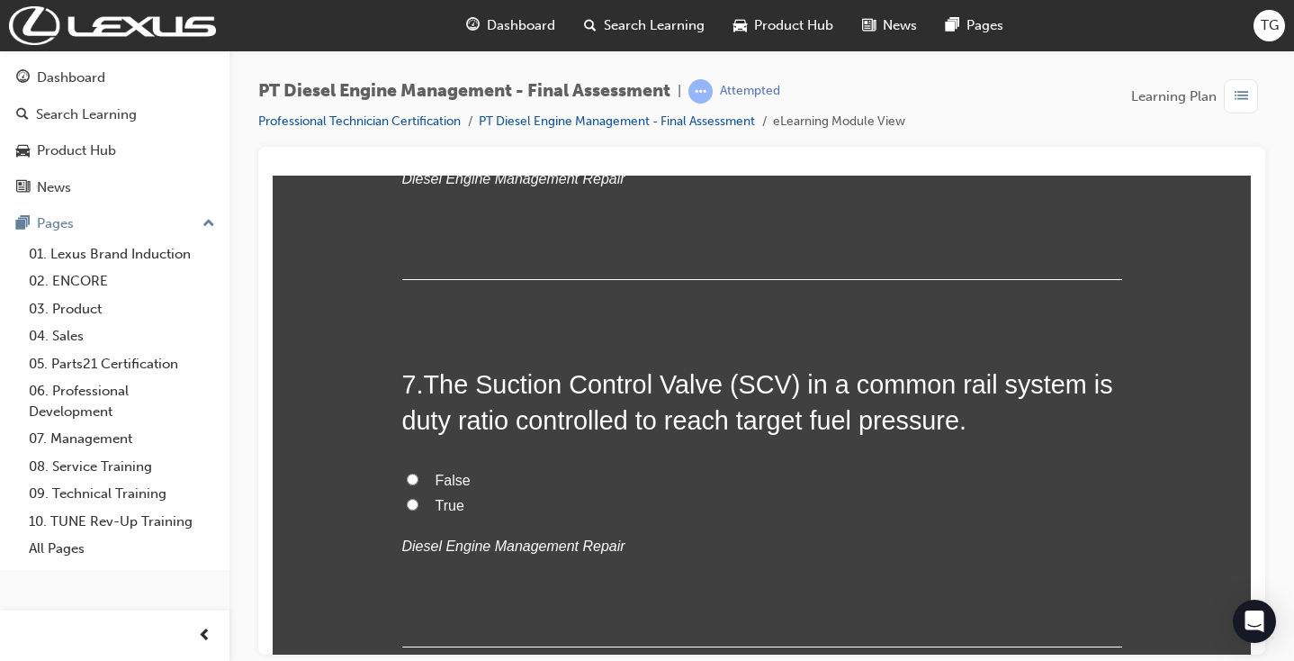
click at [412, 498] on input "True" at bounding box center [413, 504] width 12 height 12
radio input "true"
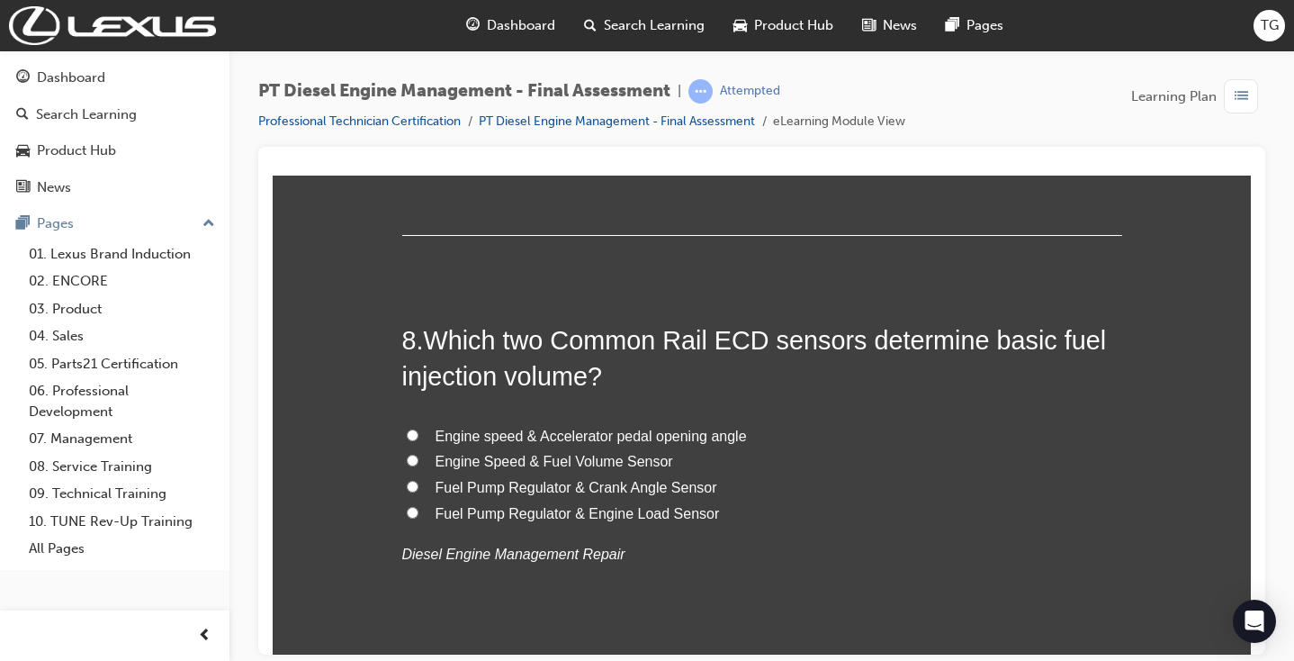
scroll to position [2947, 0]
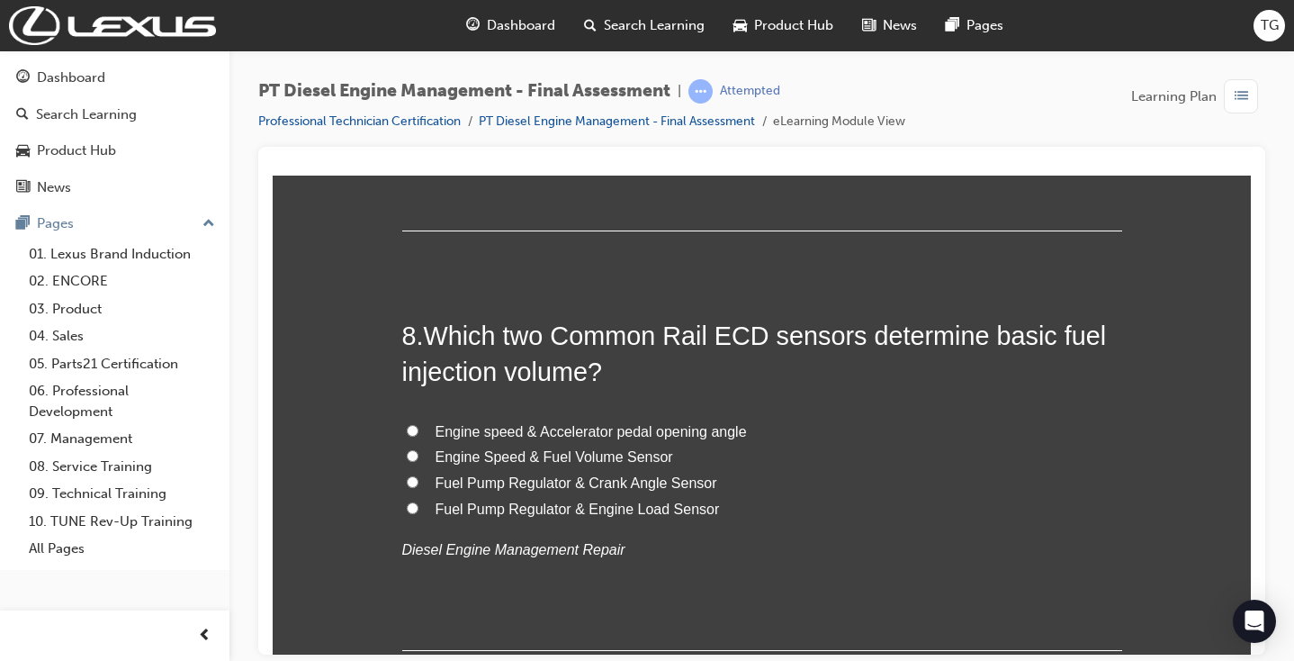
click at [568, 423] on span "Engine speed & Accelerator pedal opening angle" at bounding box center [591, 430] width 311 height 15
click at [419, 424] on input "Engine speed & Accelerator pedal opening angle" at bounding box center [413, 430] width 12 height 12
radio input "true"
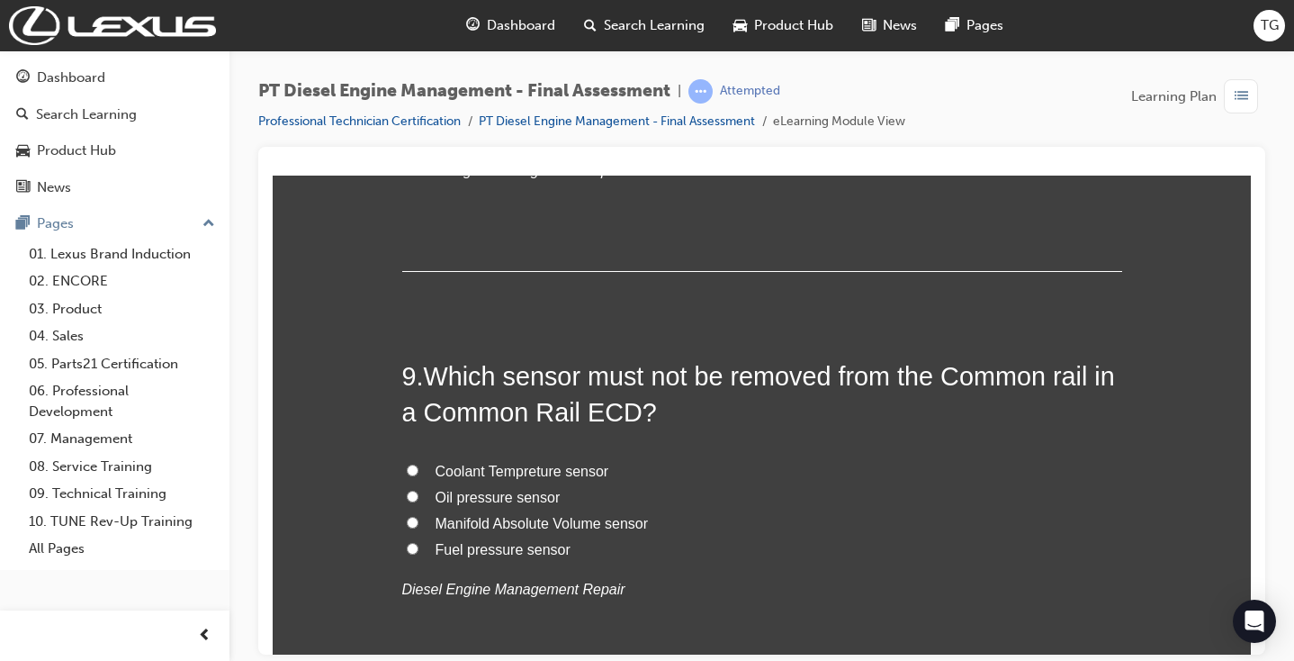
scroll to position [3324, 0]
click at [478, 543] on span "Fuel pressure sensor" at bounding box center [503, 550] width 135 height 15
click at [419, 544] on input "Fuel pressure sensor" at bounding box center [413, 550] width 12 height 12
radio input "true"
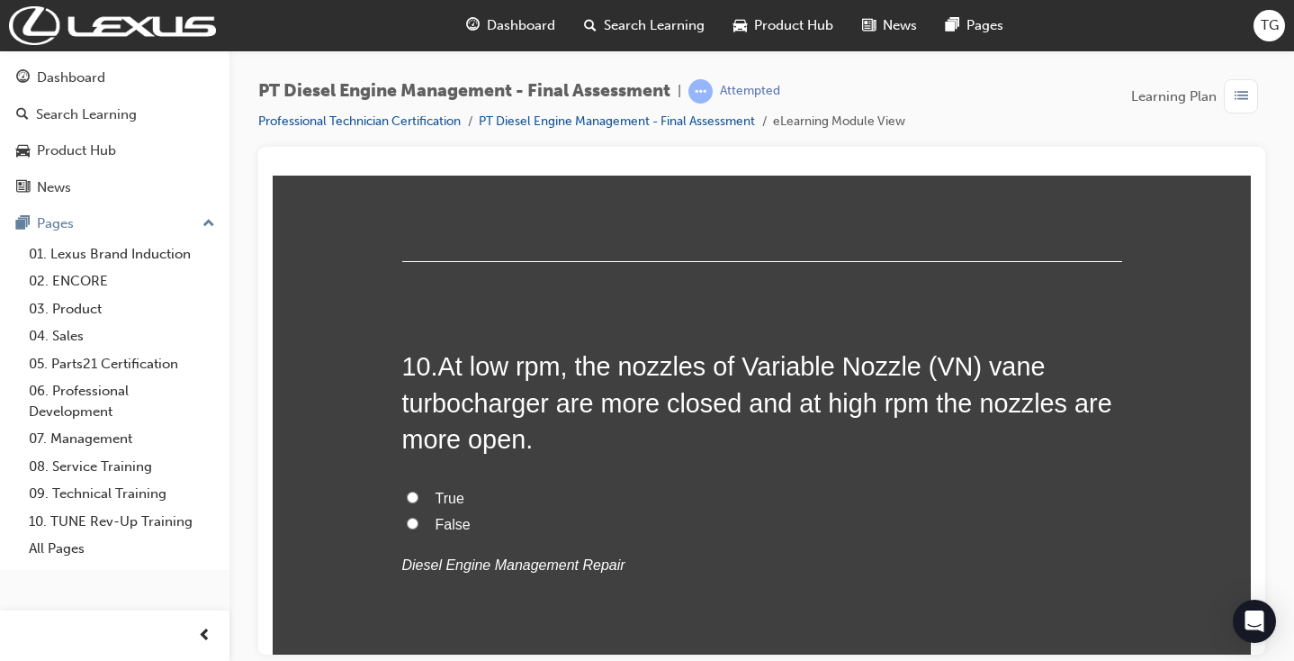
scroll to position [3756, 0]
click at [439, 488] on span "True" at bounding box center [450, 495] width 29 height 15
click at [419, 489] on input "True" at bounding box center [413, 495] width 12 height 12
radio input "true"
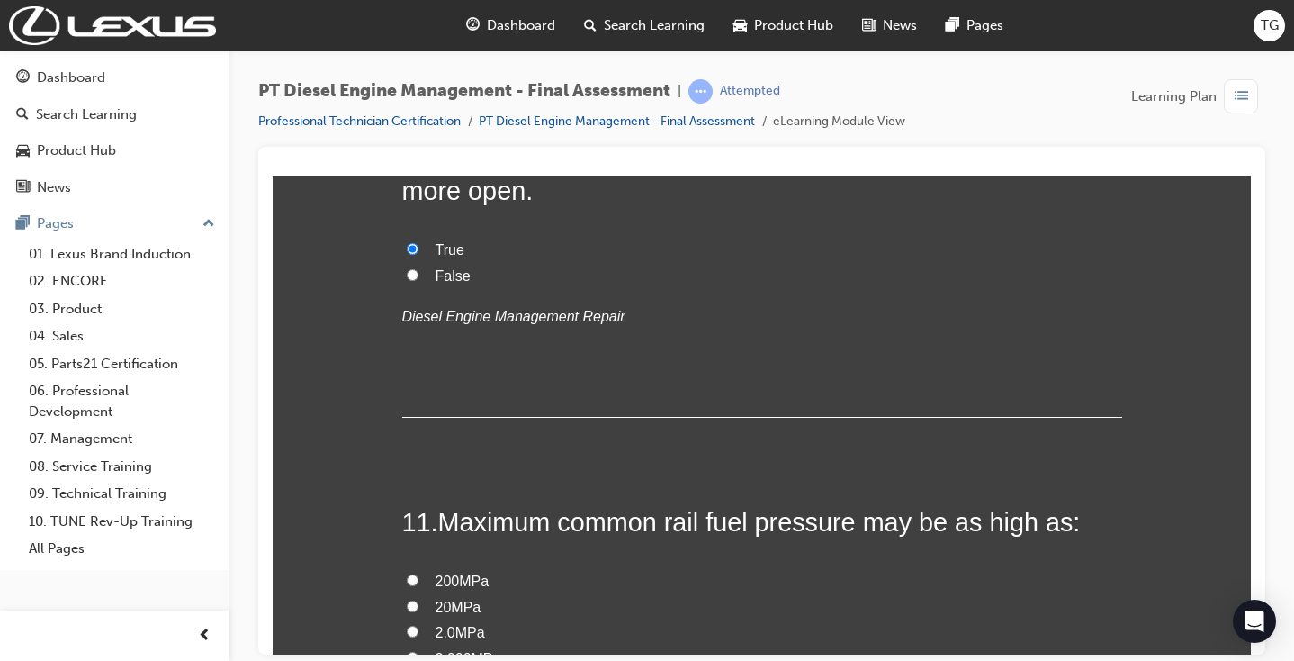
scroll to position [4002, 0]
click at [465, 573] on span "200MPa" at bounding box center [463, 580] width 54 height 15
click at [419, 574] on input "200MPa" at bounding box center [413, 580] width 12 height 12
radio input "true"
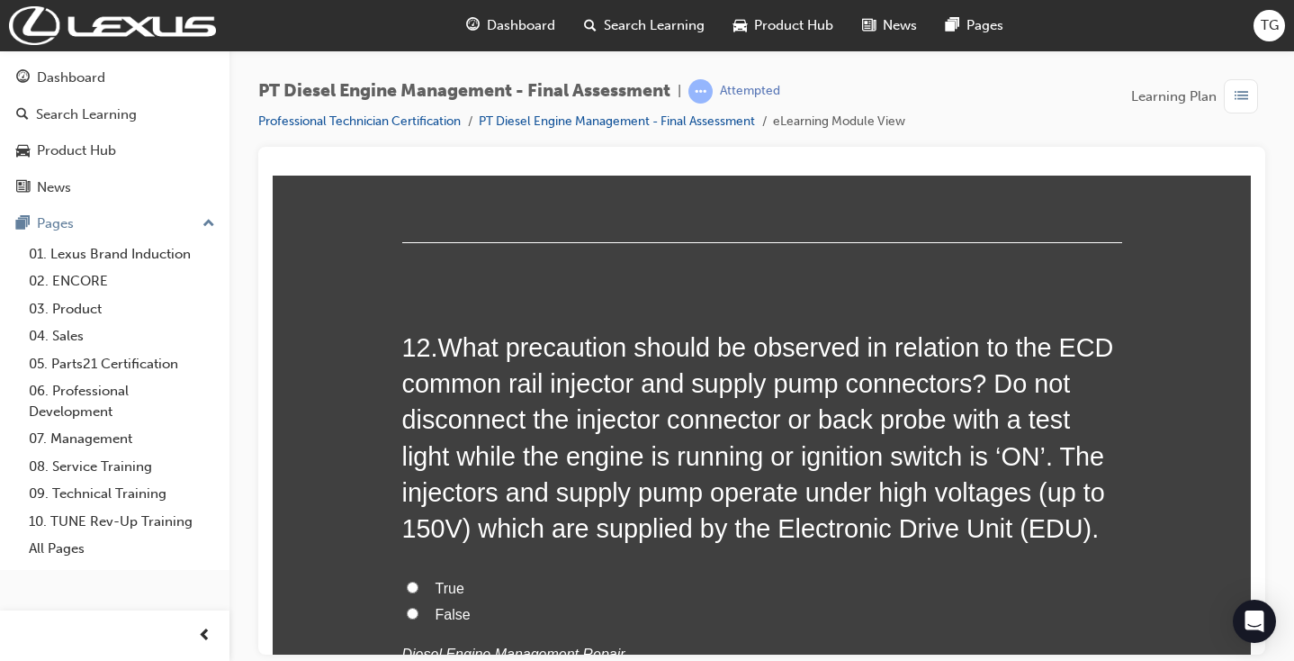
scroll to position [4588, 0]
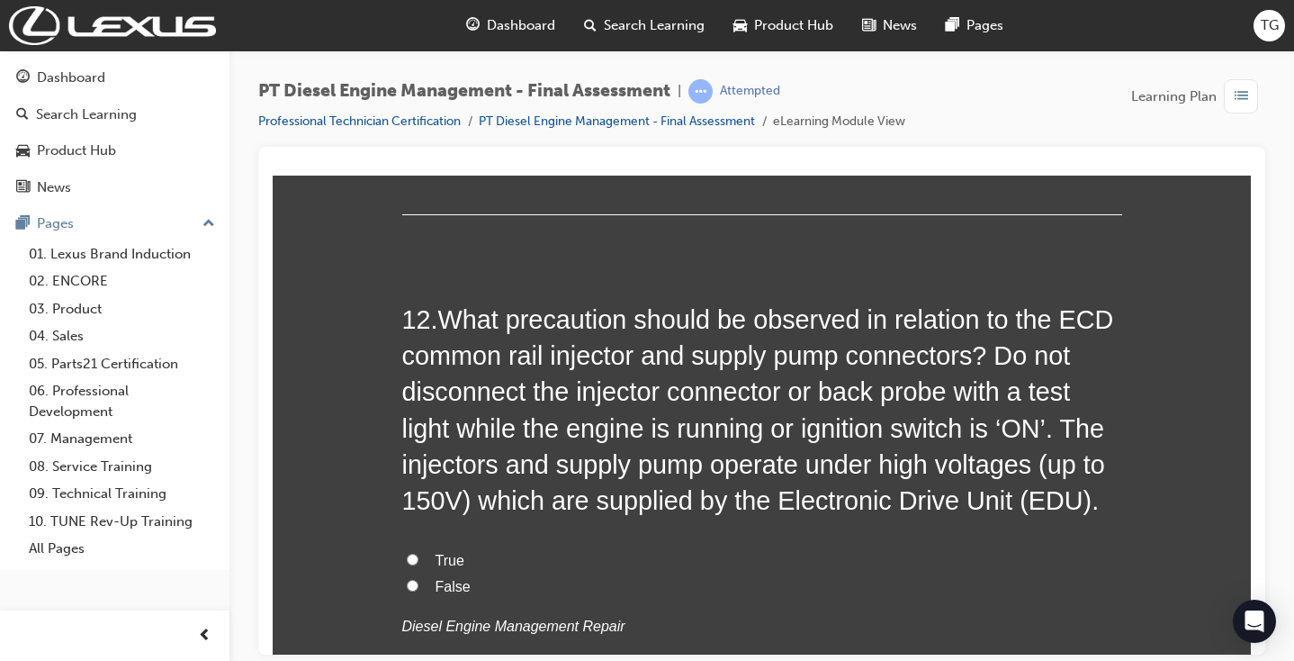
click at [452, 552] on span "True" at bounding box center [450, 559] width 29 height 15
click at [419, 553] on input "True" at bounding box center [413, 559] width 12 height 12
radio input "true"
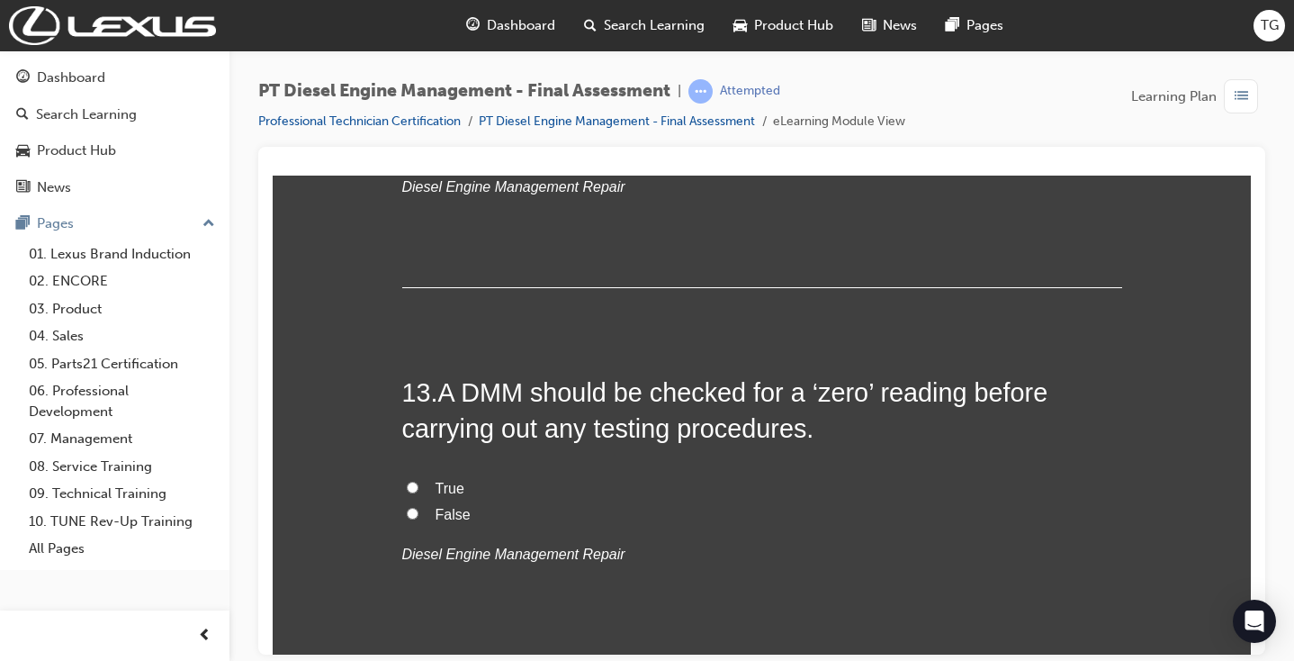
scroll to position [5026, 0]
click at [453, 481] on span "True" at bounding box center [450, 488] width 29 height 15
click at [419, 482] on input "True" at bounding box center [413, 488] width 12 height 12
radio input "true"
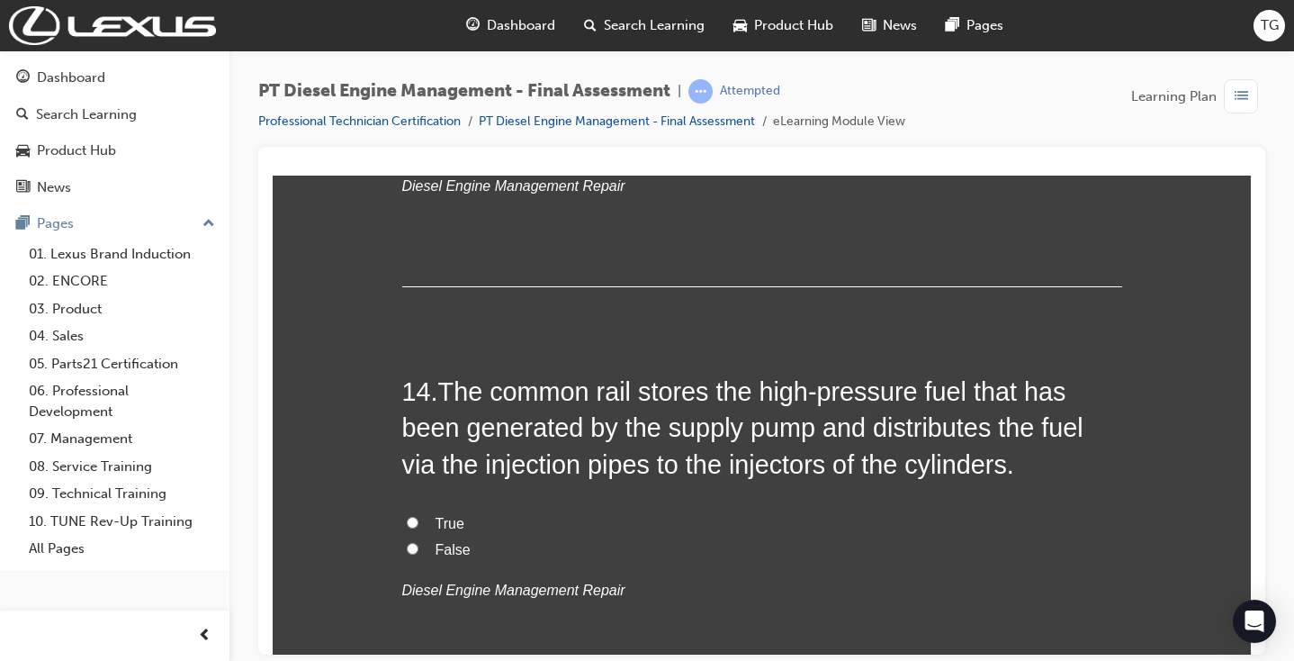
scroll to position [0, 0]
click at [446, 515] on span "True" at bounding box center [450, 522] width 29 height 15
click at [419, 516] on input "True" at bounding box center [413, 522] width 12 height 12
radio input "true"
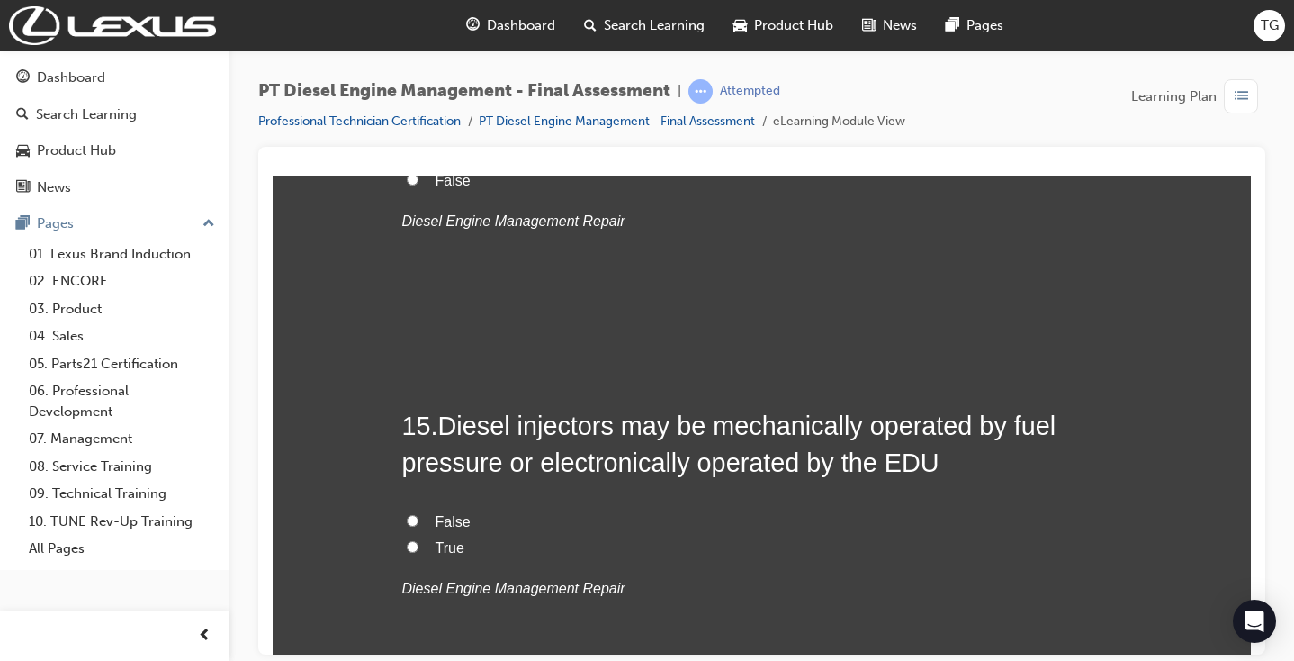
scroll to position [5757, 0]
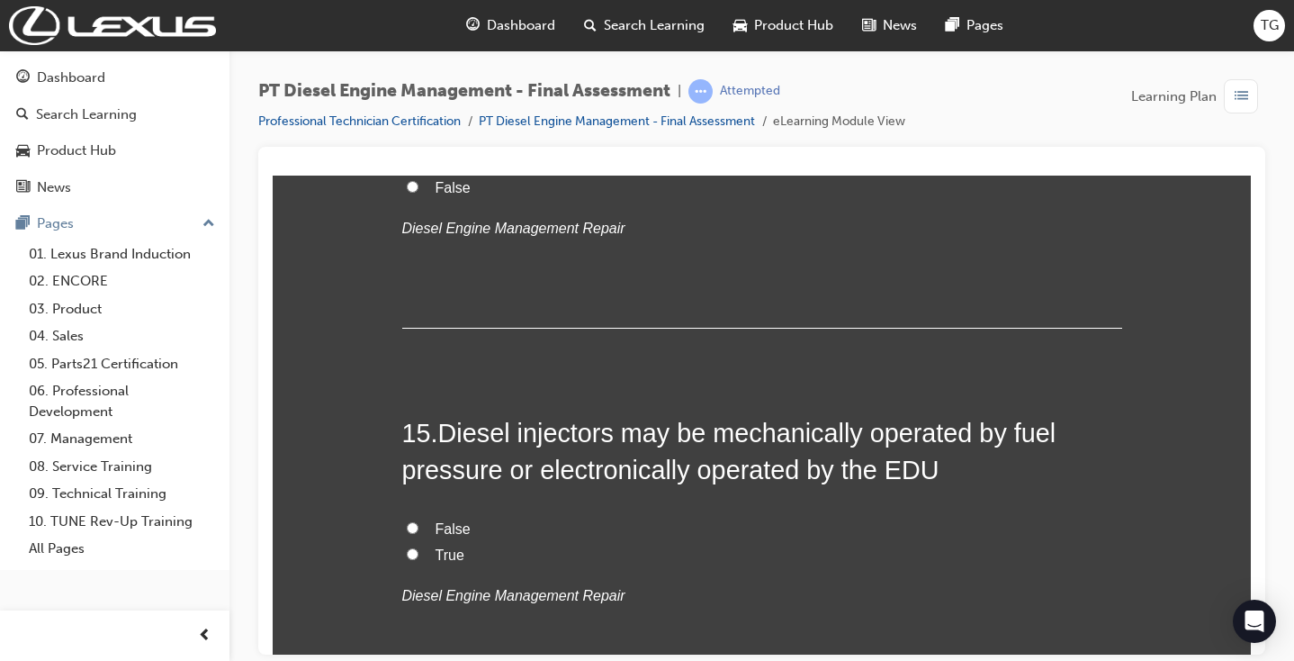
click at [457, 546] on span "True" at bounding box center [450, 553] width 29 height 15
click at [419, 547] on input "True" at bounding box center [413, 553] width 12 height 12
radio input "true"
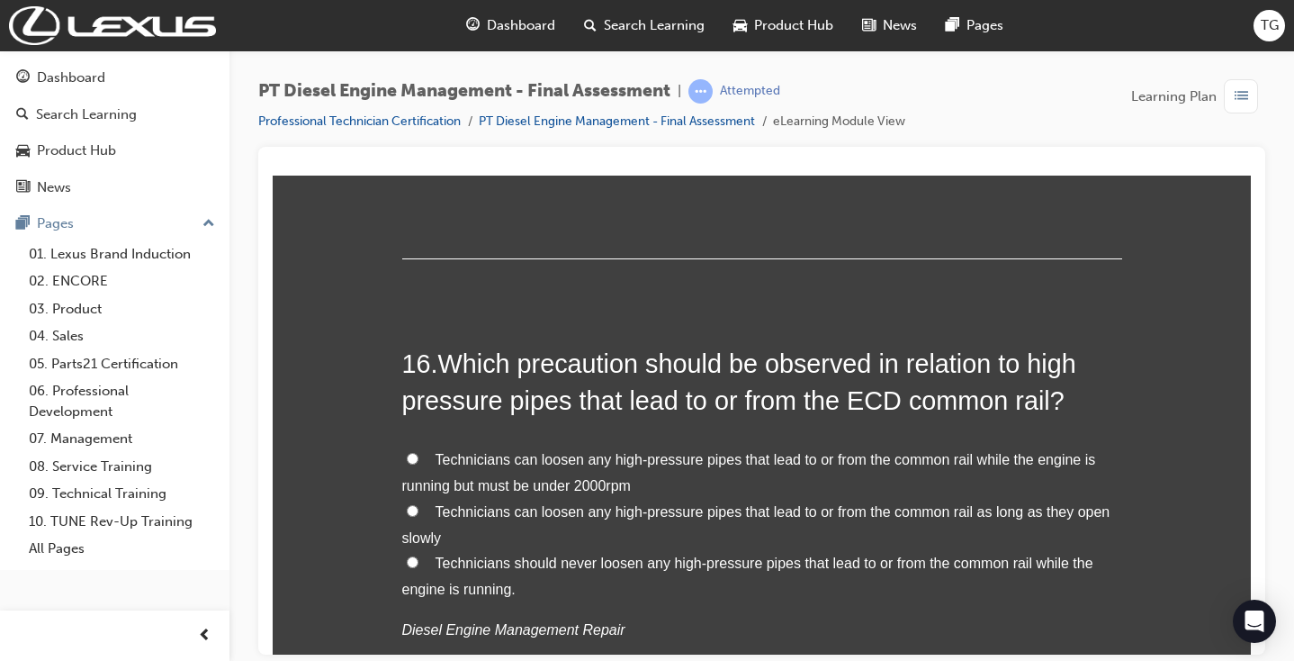
scroll to position [6195, 0]
click at [535, 553] on span "Technicians should never loosen any high-pressure pipes that lead to or from th…" at bounding box center [747, 573] width 691 height 41
click at [419, 554] on input "Technicians should never loosen any high-pressure pipes that lead to or from th…" at bounding box center [413, 560] width 12 height 12
radio input "true"
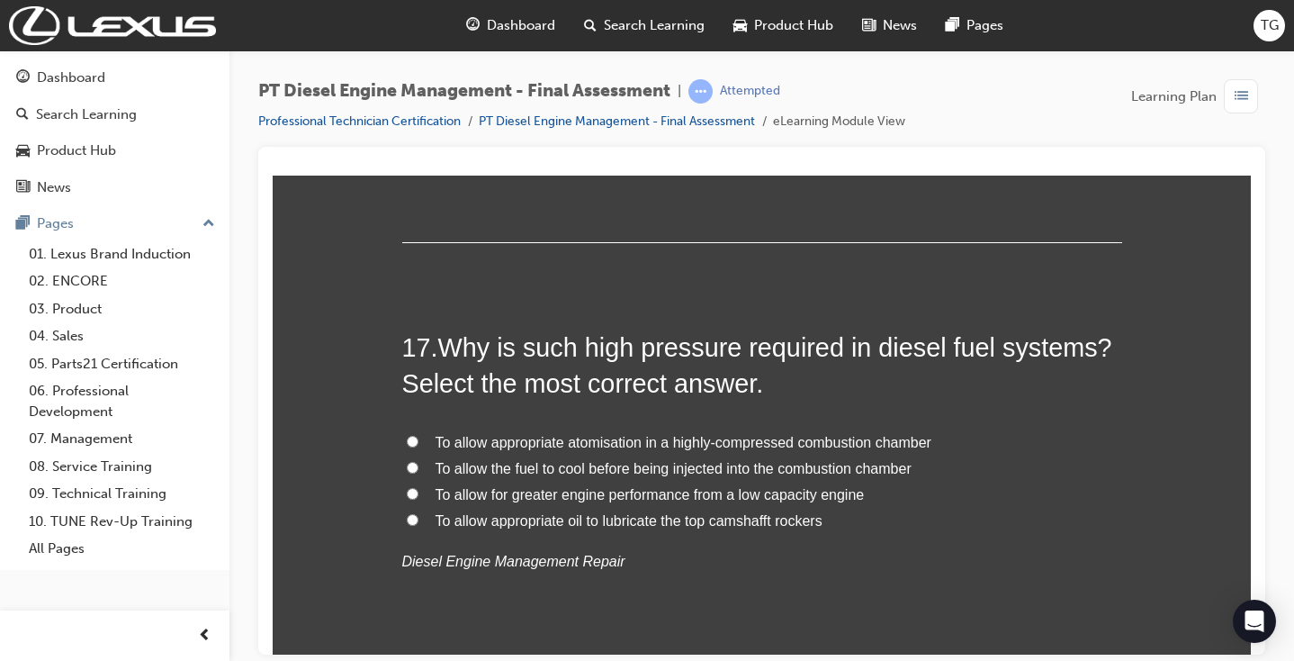
scroll to position [6683, 0]
click at [593, 432] on span "To allow appropriate atomisation in a highly-compressed combustion chamber" at bounding box center [684, 439] width 496 height 15
click at [419, 433] on input "To allow appropriate atomisation in a highly-compressed combustion chamber" at bounding box center [413, 439] width 12 height 12
radio input "true"
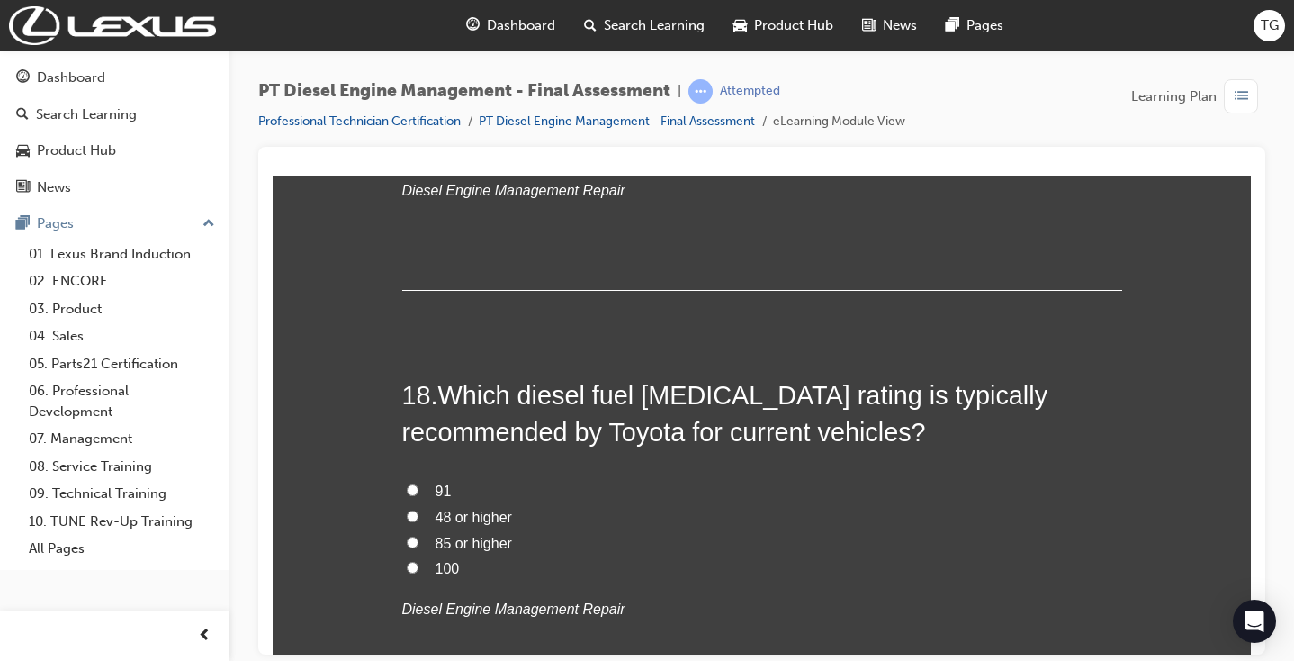
scroll to position [7061, 0]
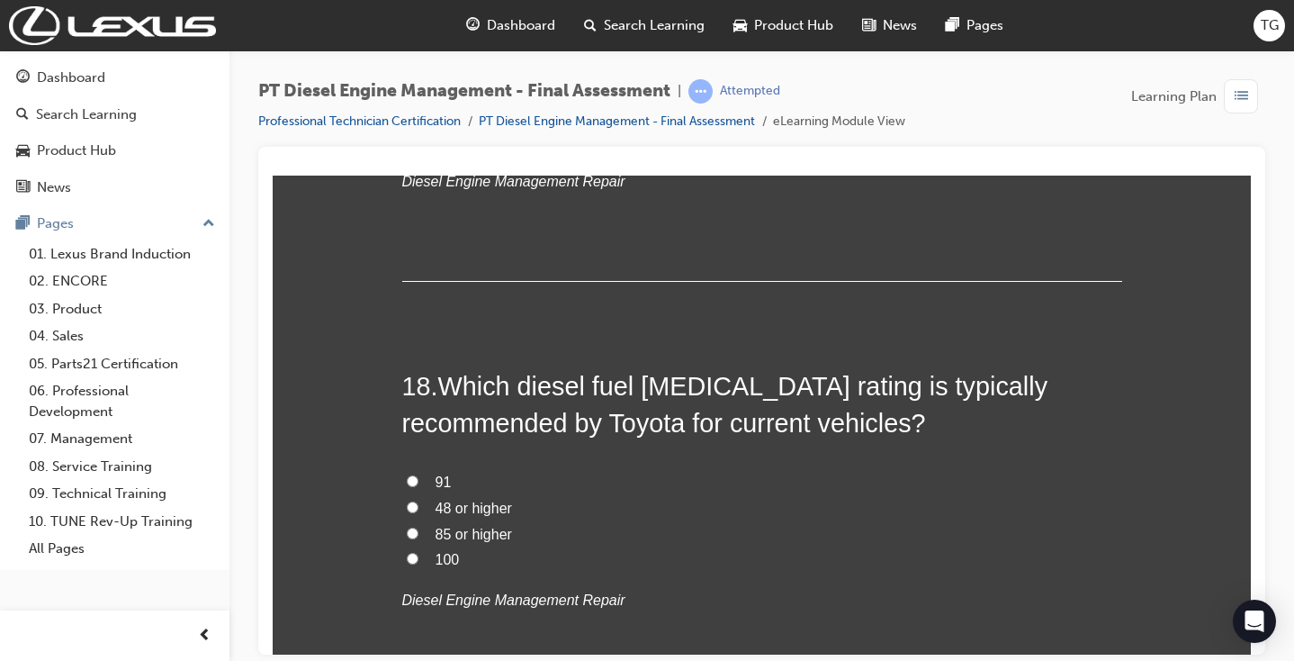
click at [491, 500] on span "48 or higher" at bounding box center [474, 507] width 77 height 15
click at [419, 500] on input "48 or higher" at bounding box center [413, 506] width 12 height 12
radio input "true"
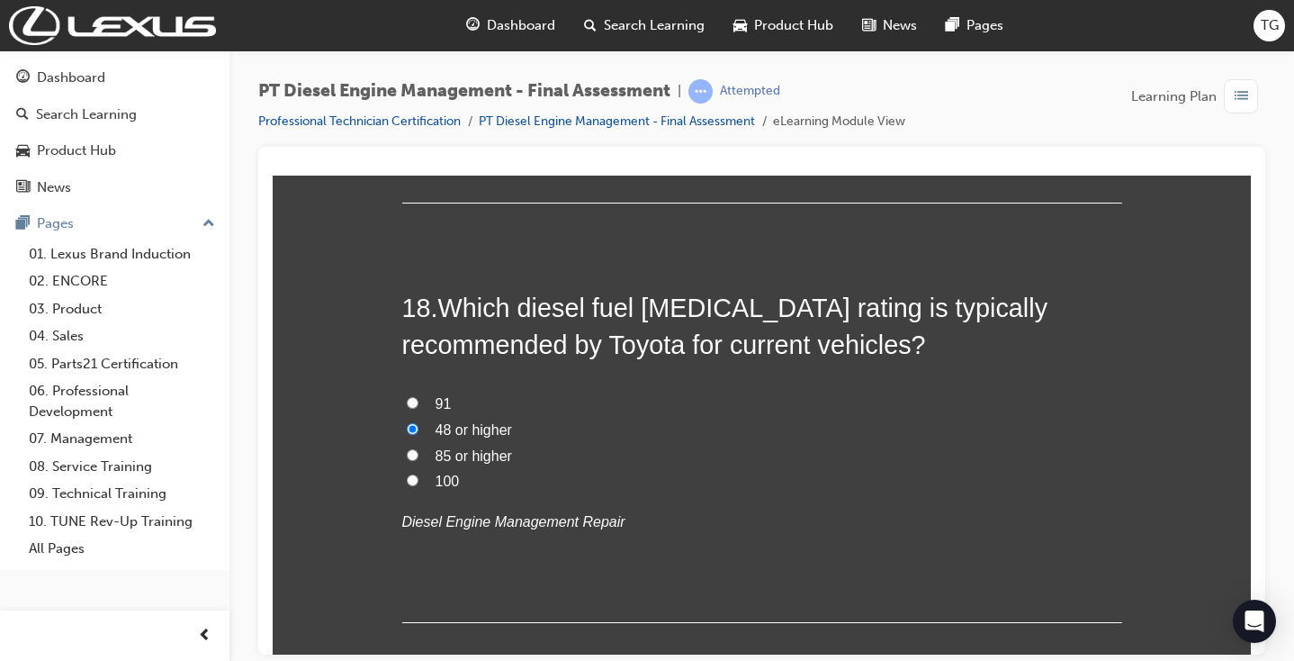
scroll to position [0, 0]
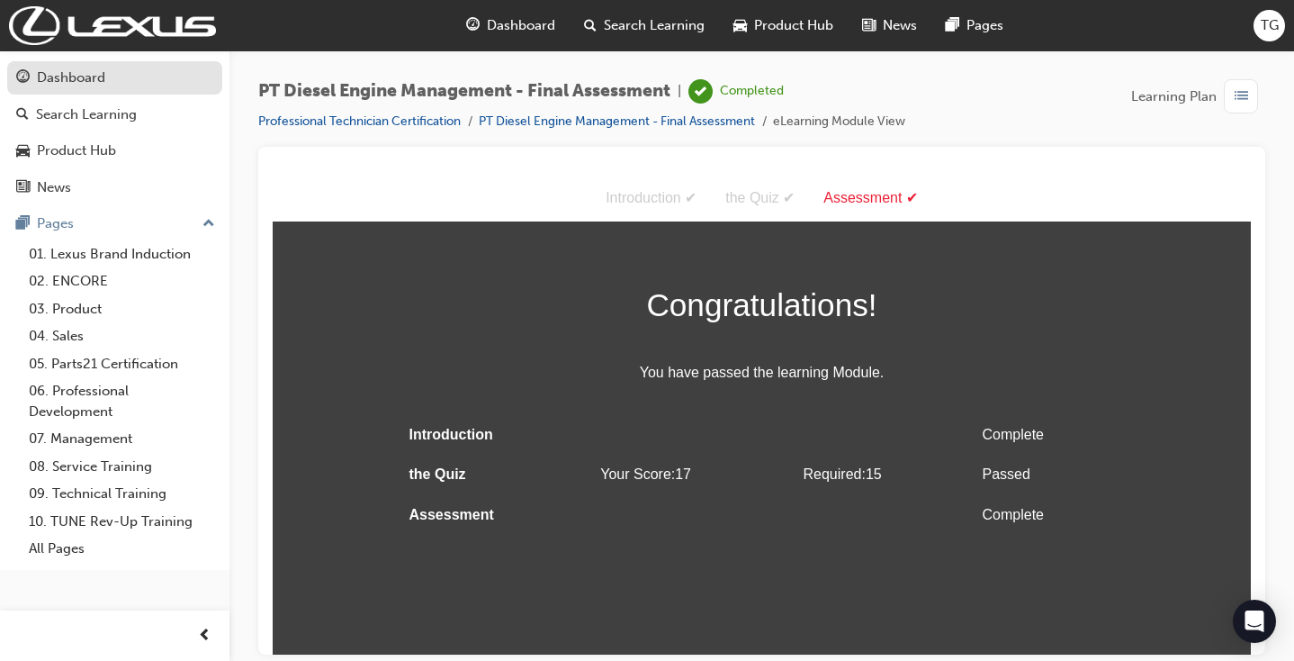
click at [49, 83] on div "Dashboard" at bounding box center [71, 78] width 68 height 21
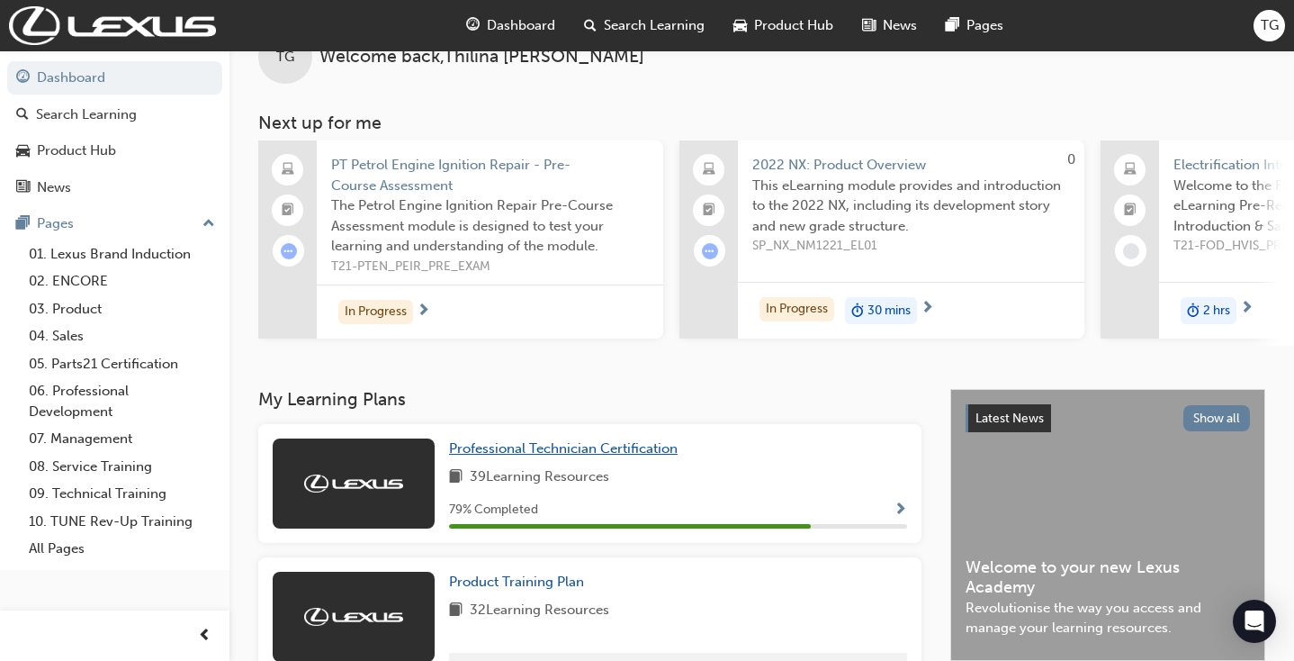
scroll to position [51, 0]
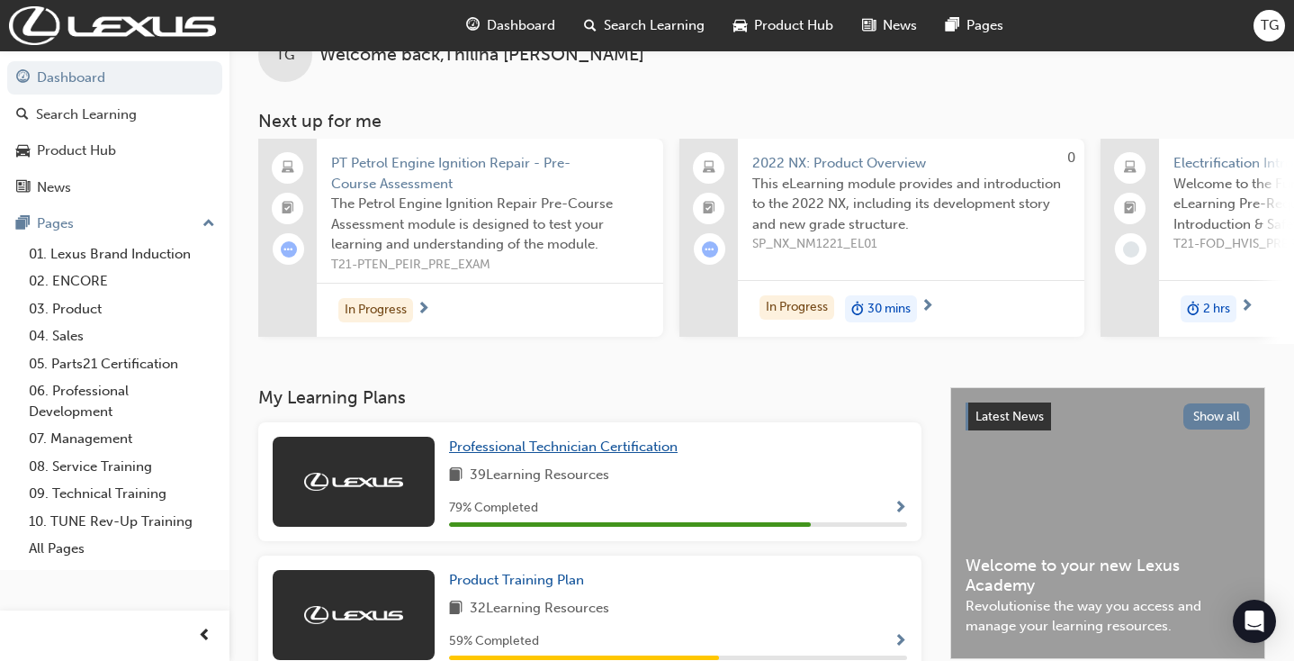
click at [640, 452] on span "Professional Technician Certification" at bounding box center [563, 446] width 229 height 16
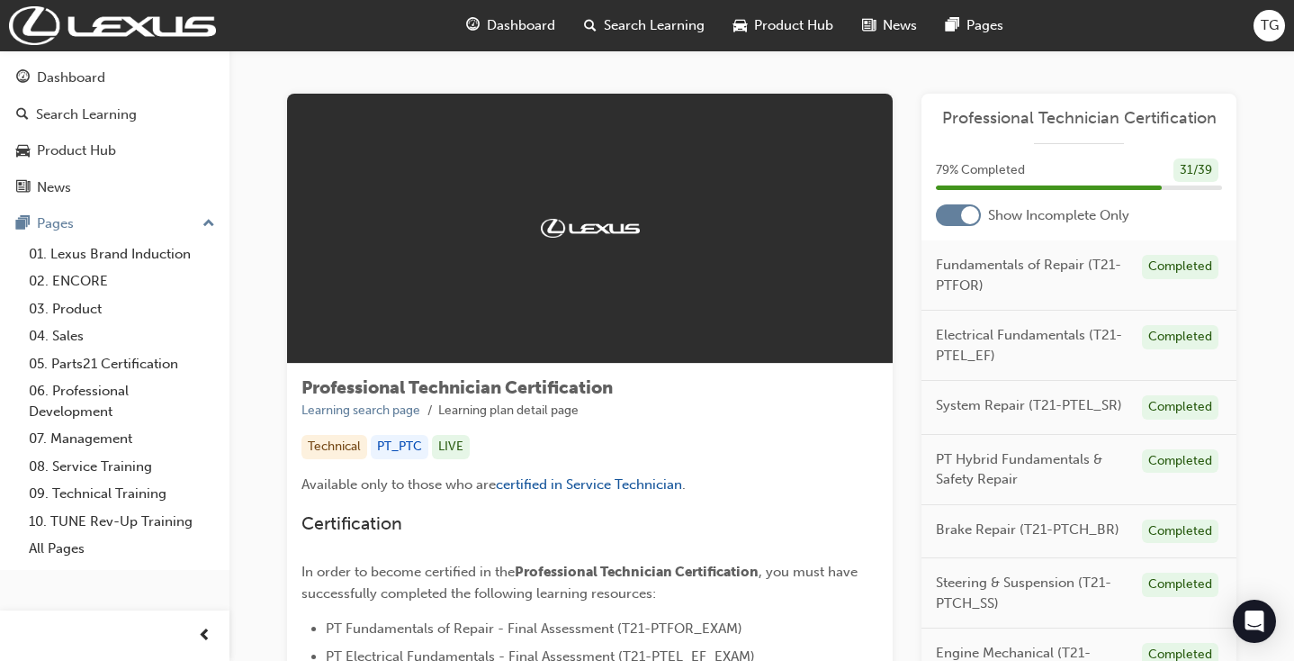
click at [955, 215] on div at bounding box center [958, 215] width 45 height 22
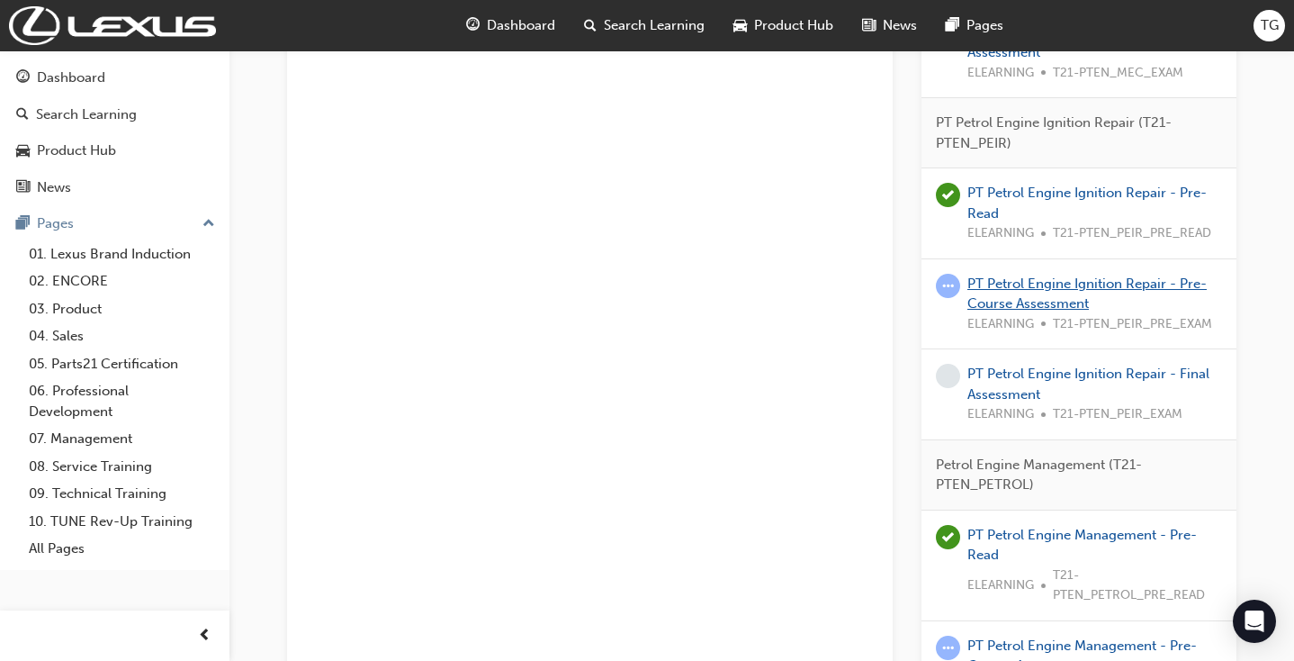
scroll to position [2400, 0]
click at [1025, 275] on link "PT Petrol Engine Ignition Repair - Pre-Course Assessment" at bounding box center [1087, 293] width 239 height 37
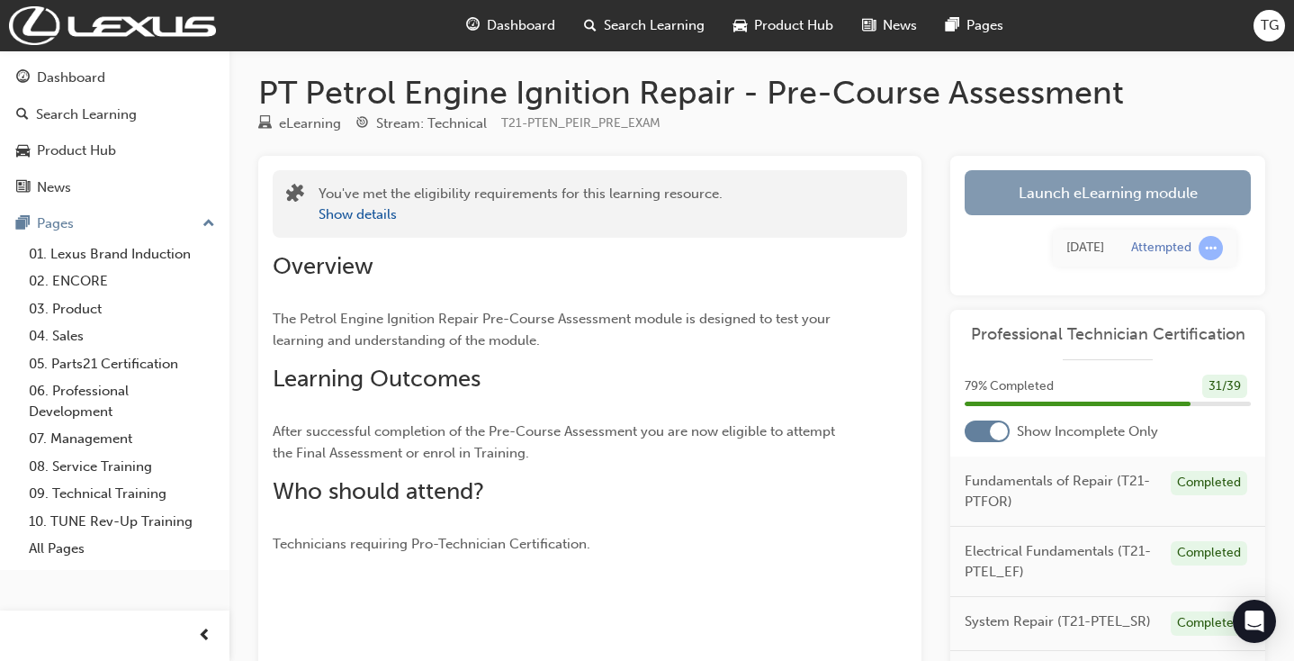
scroll to position [5, 0]
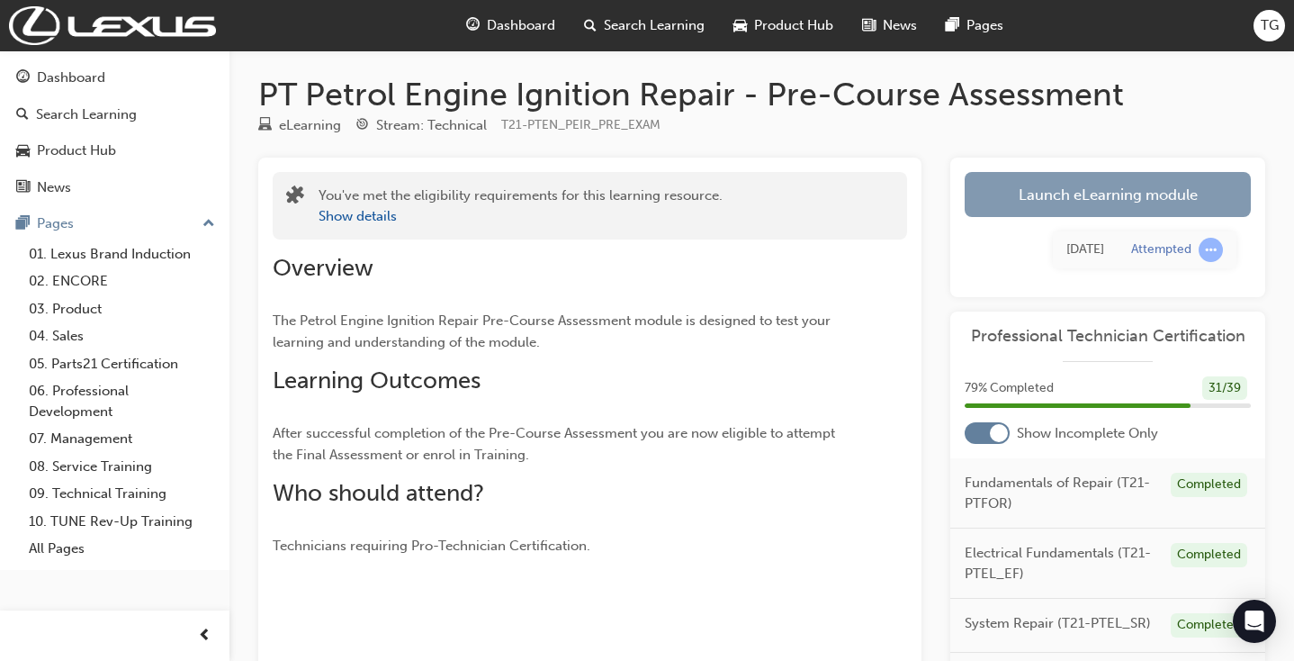
click at [1051, 198] on link "Launch eLearning module" at bounding box center [1108, 194] width 286 height 45
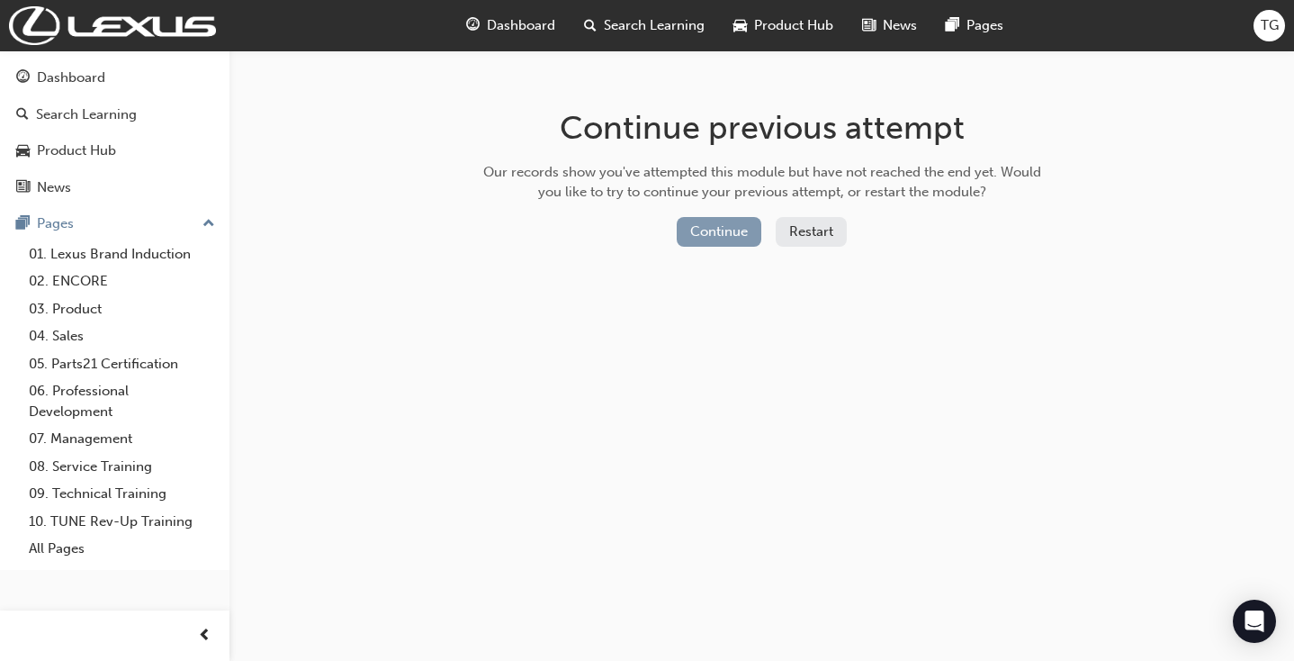
click at [719, 225] on button "Continue" at bounding box center [719, 232] width 85 height 30
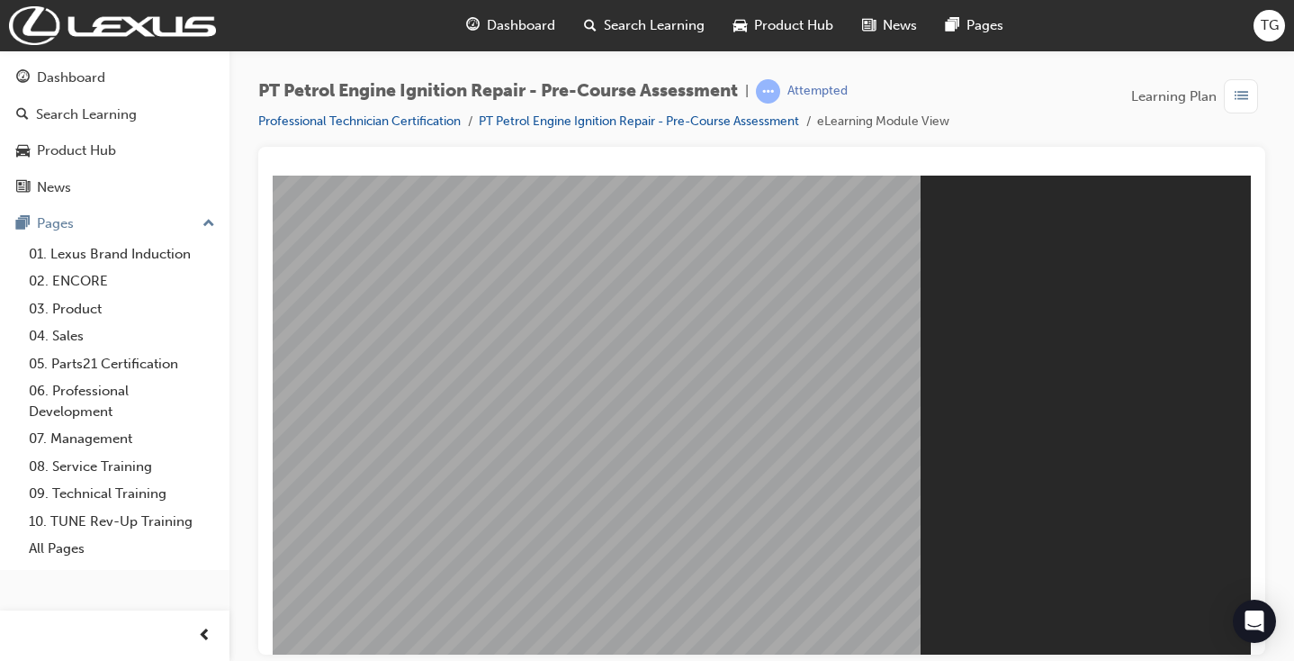
scroll to position [1, 0]
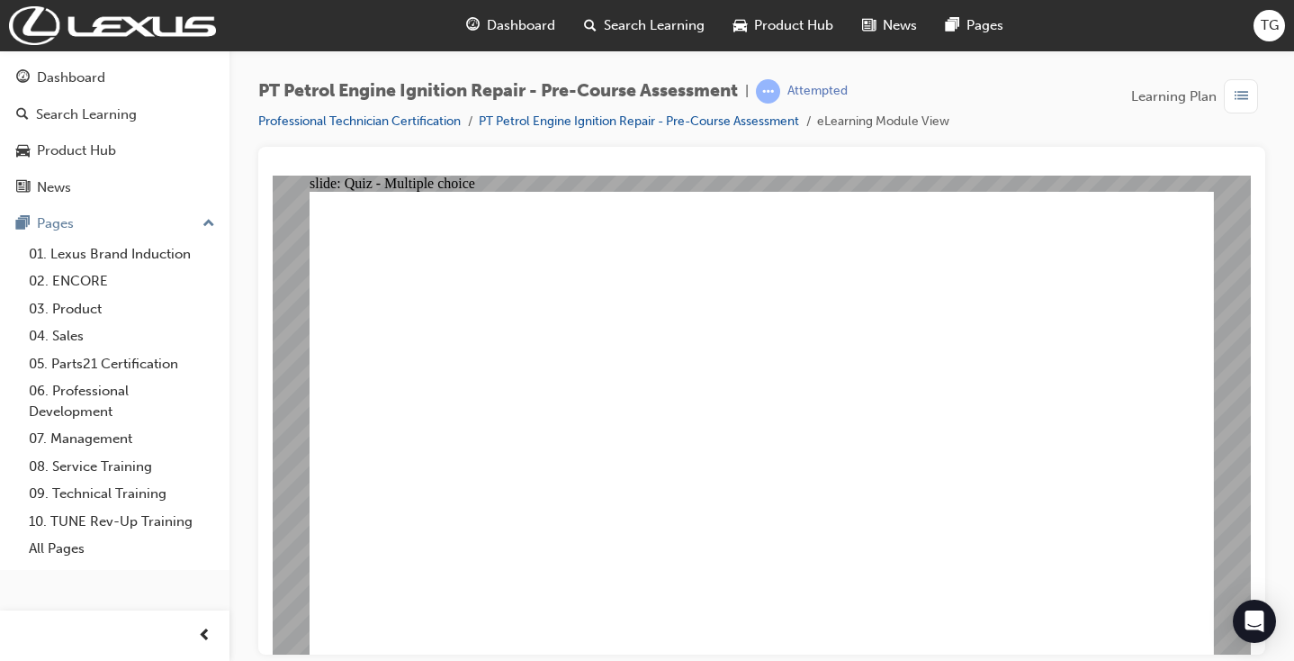
click at [1252, 82] on div "button" at bounding box center [1241, 96] width 34 height 34
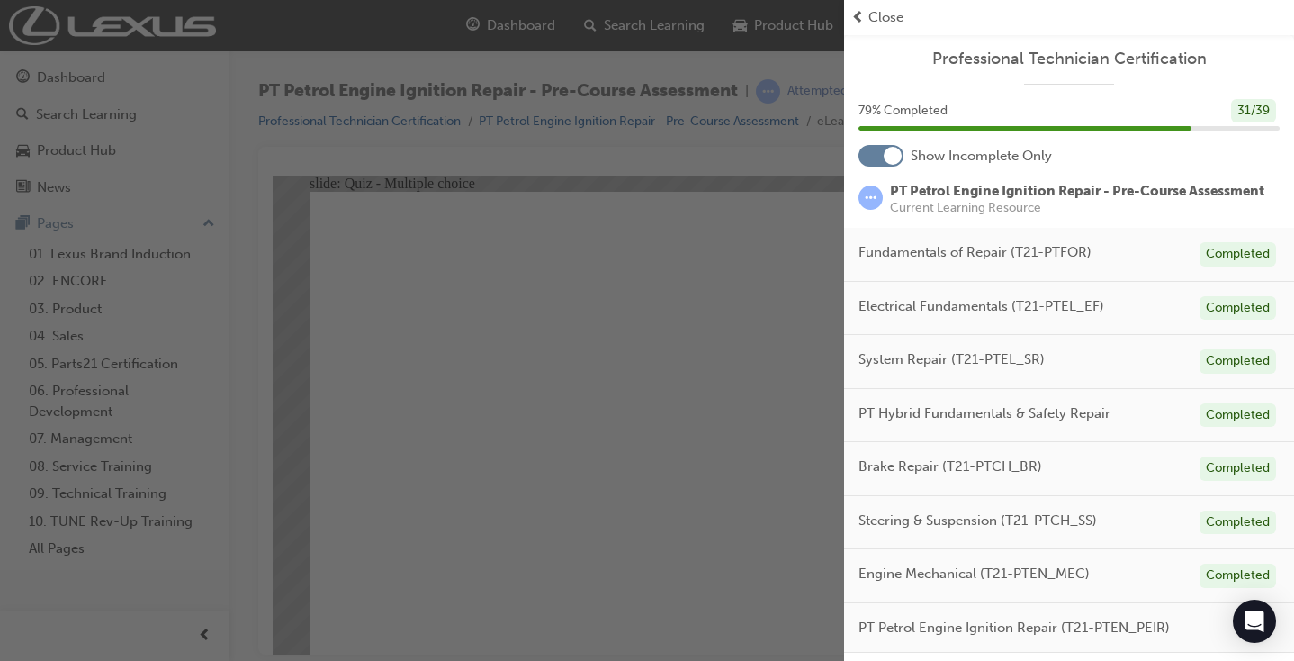
click at [725, 158] on div "button" at bounding box center [422, 330] width 844 height 661
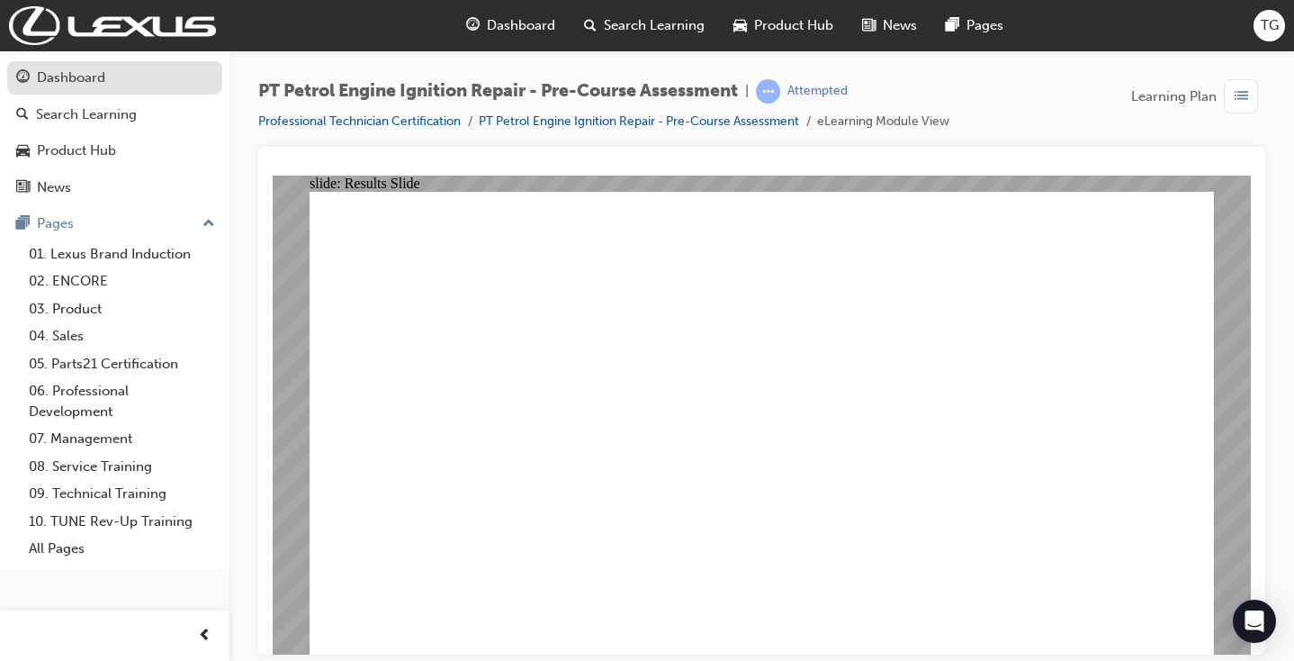
click at [92, 79] on div "Dashboard" at bounding box center [71, 78] width 68 height 21
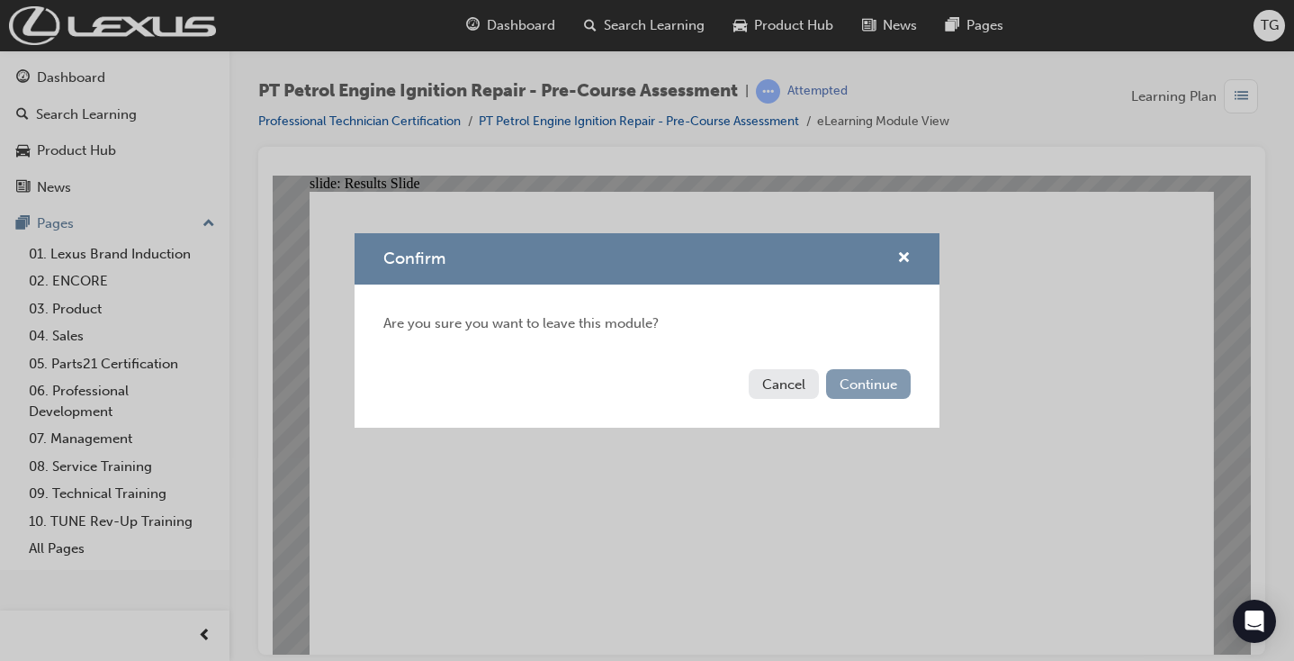
click at [844, 383] on button "Continue" at bounding box center [868, 384] width 85 height 30
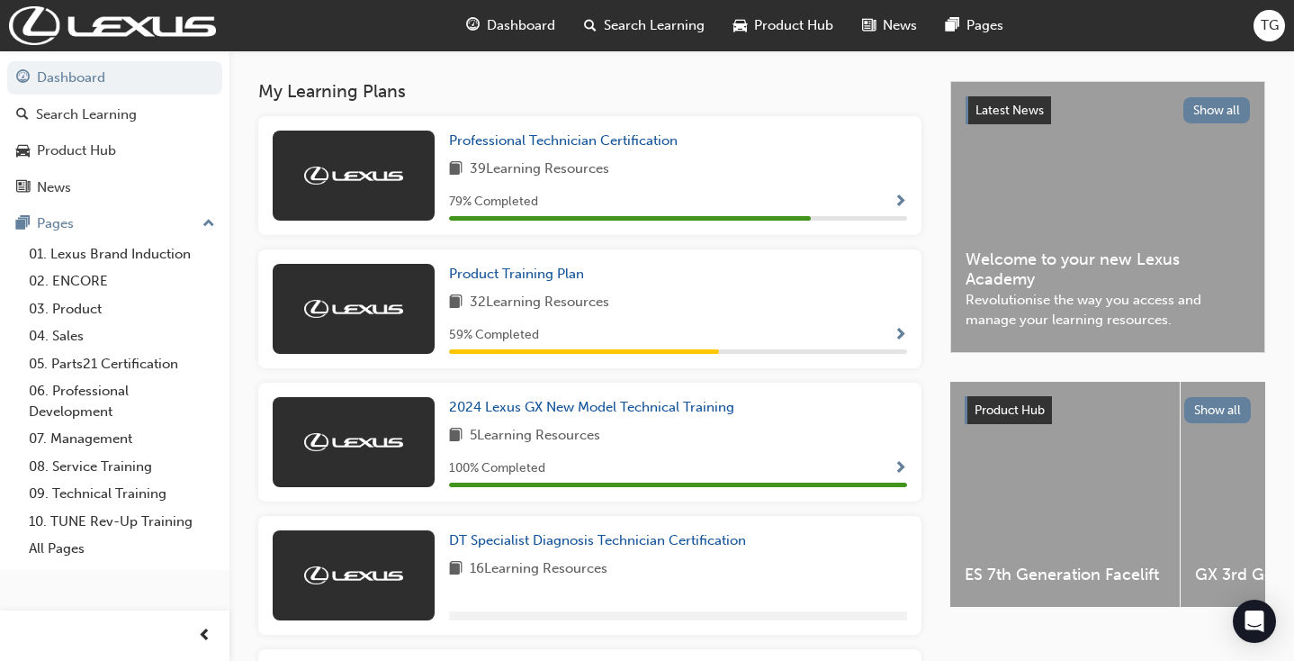
scroll to position [404, 0]
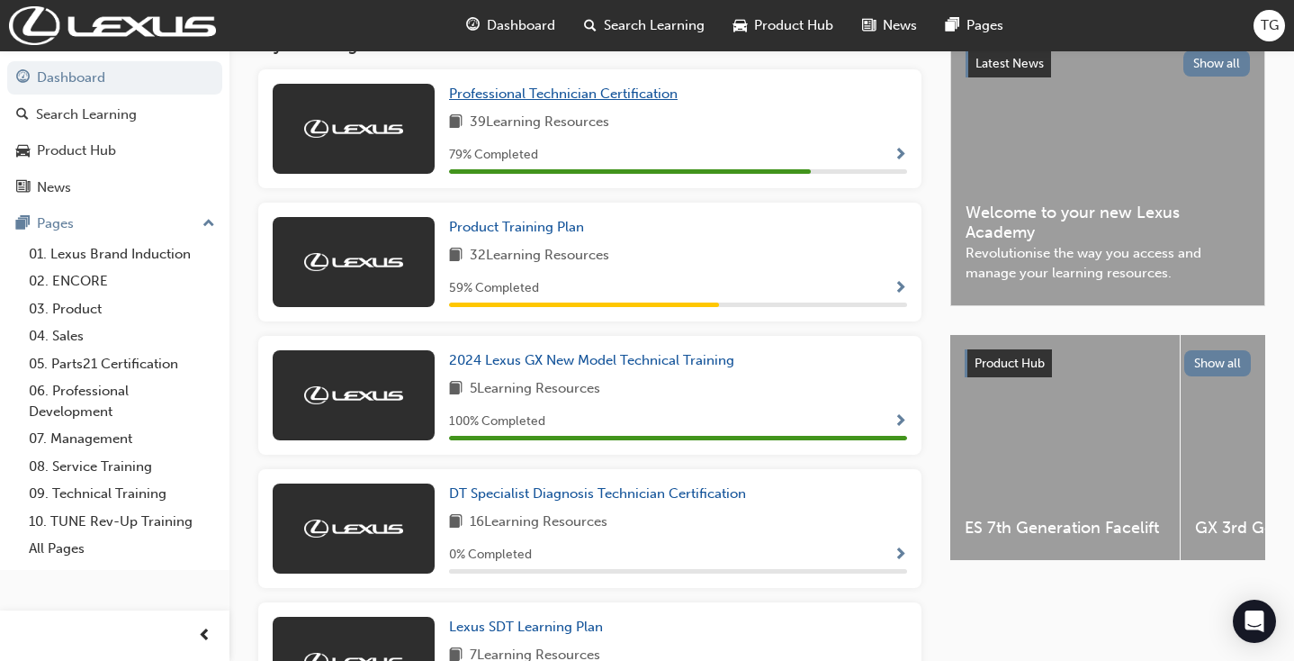
click at [546, 95] on span "Professional Technician Certification" at bounding box center [563, 94] width 229 height 16
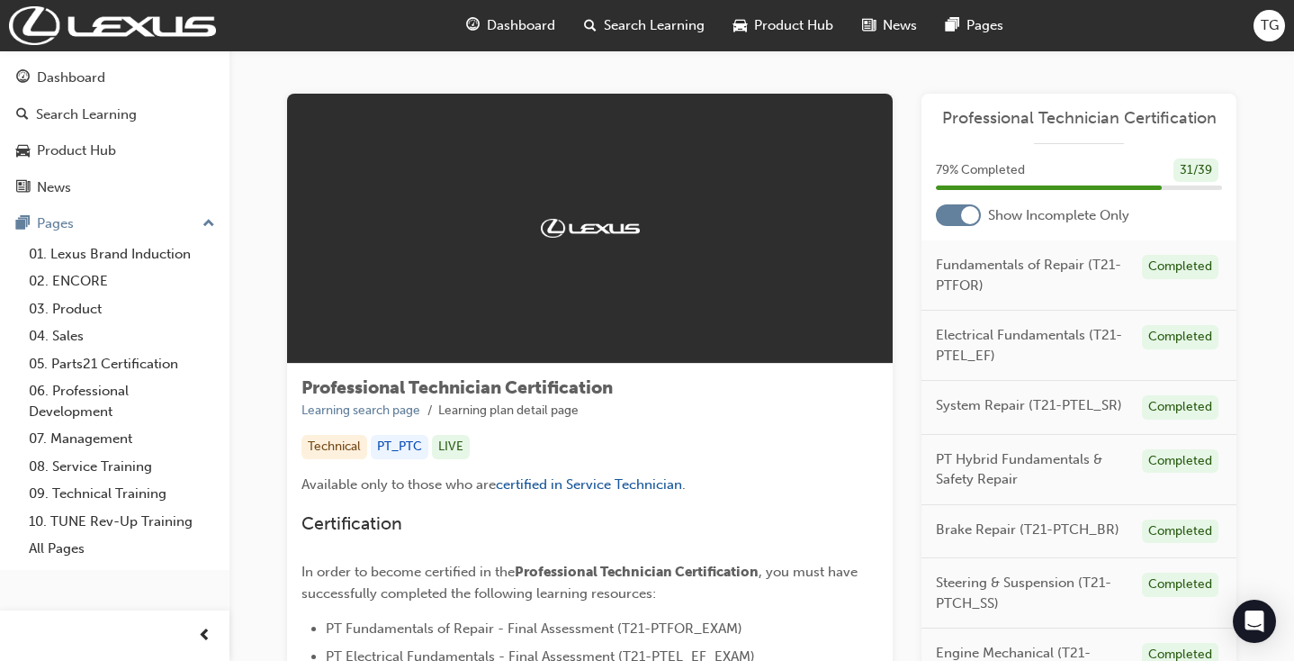
click at [954, 213] on div at bounding box center [958, 215] width 45 height 22
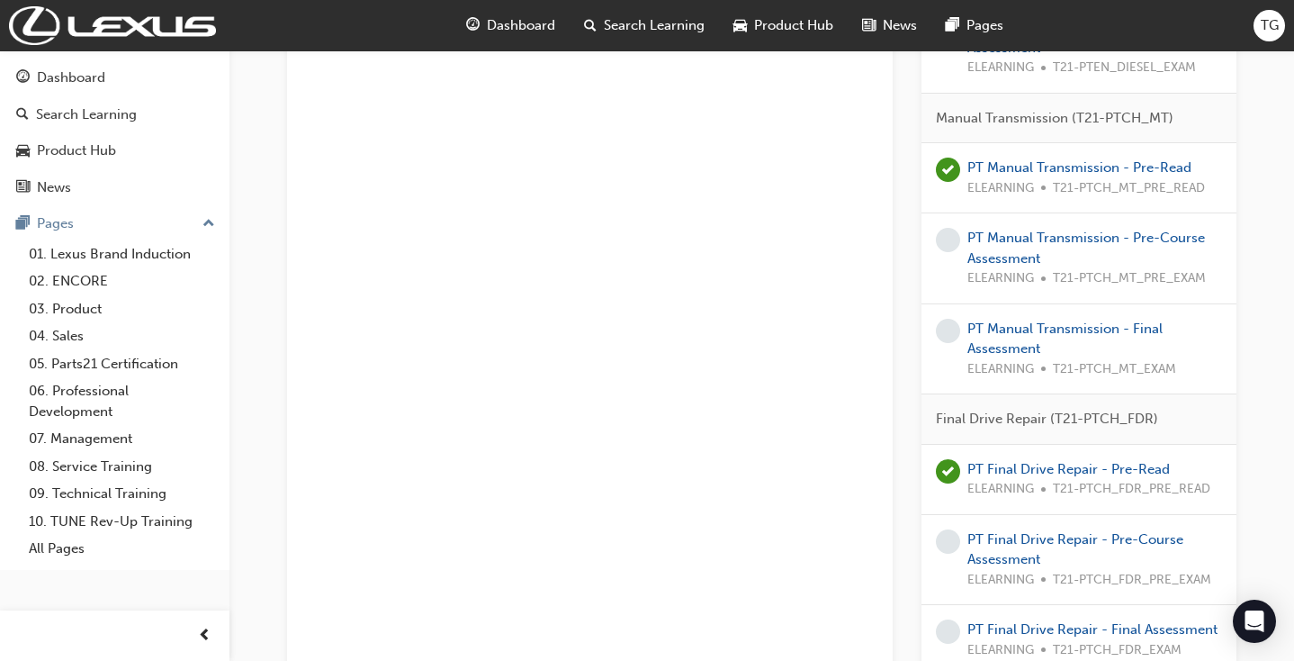
scroll to position [3510, 0]
click at [1065, 229] on link "PT Manual Transmission - Pre-Course Assessment" at bounding box center [1087, 247] width 238 height 37
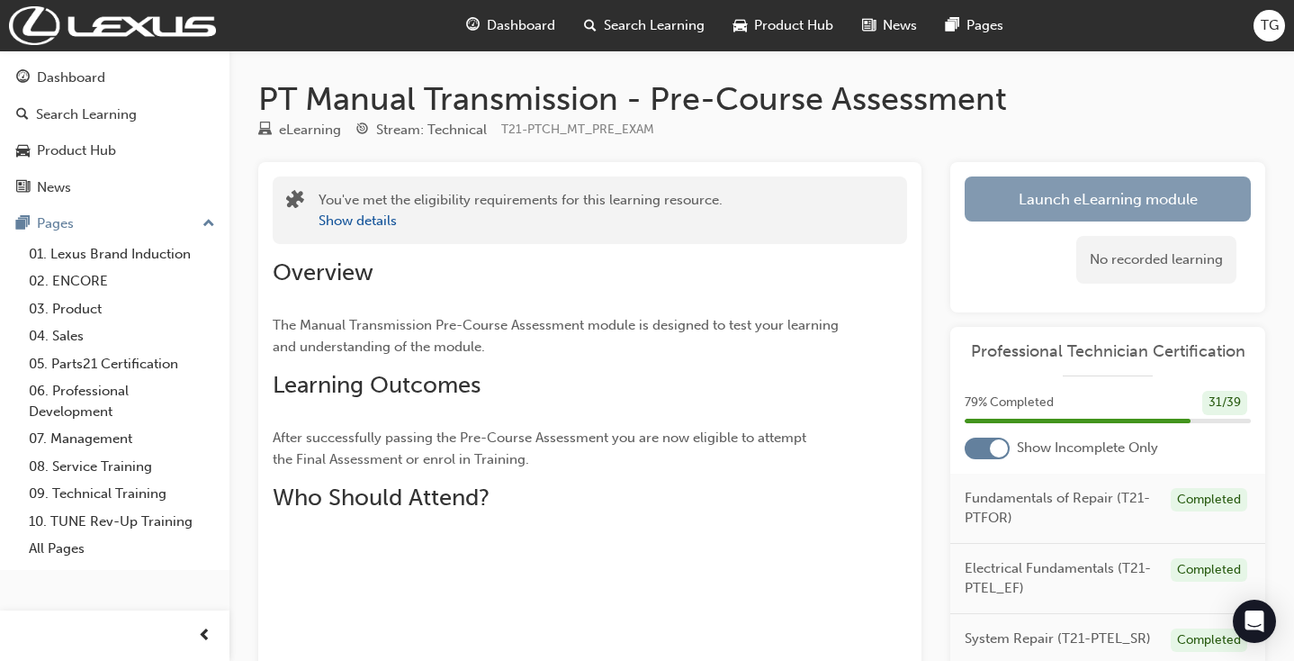
click at [1061, 193] on link "Launch eLearning module" at bounding box center [1108, 198] width 286 height 45
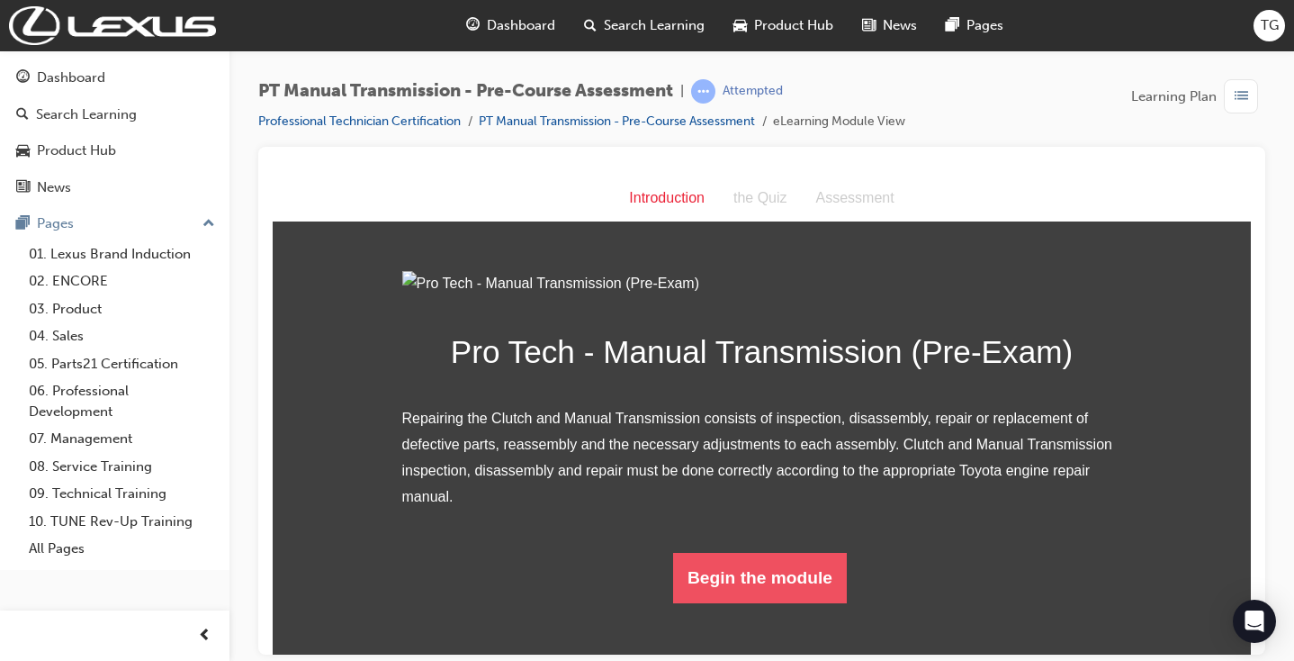
scroll to position [143, 0]
click at [773, 602] on button "Begin the module" at bounding box center [760, 577] width 174 height 50
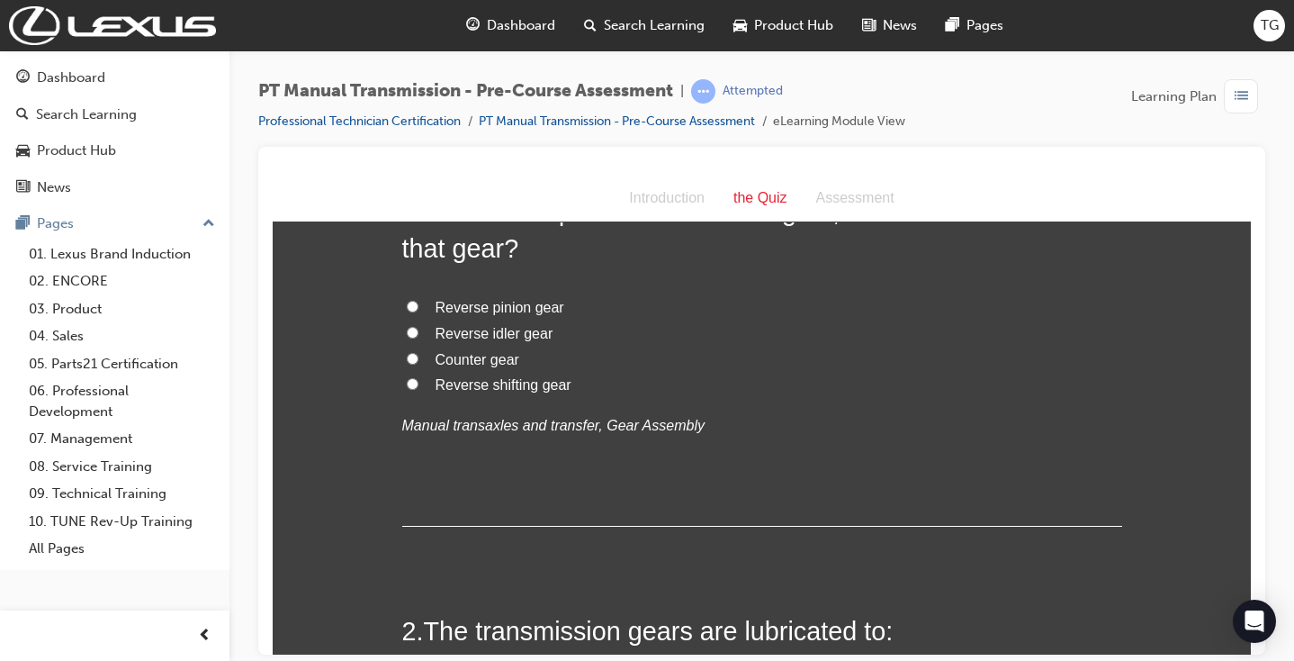
scroll to position [0, 0]
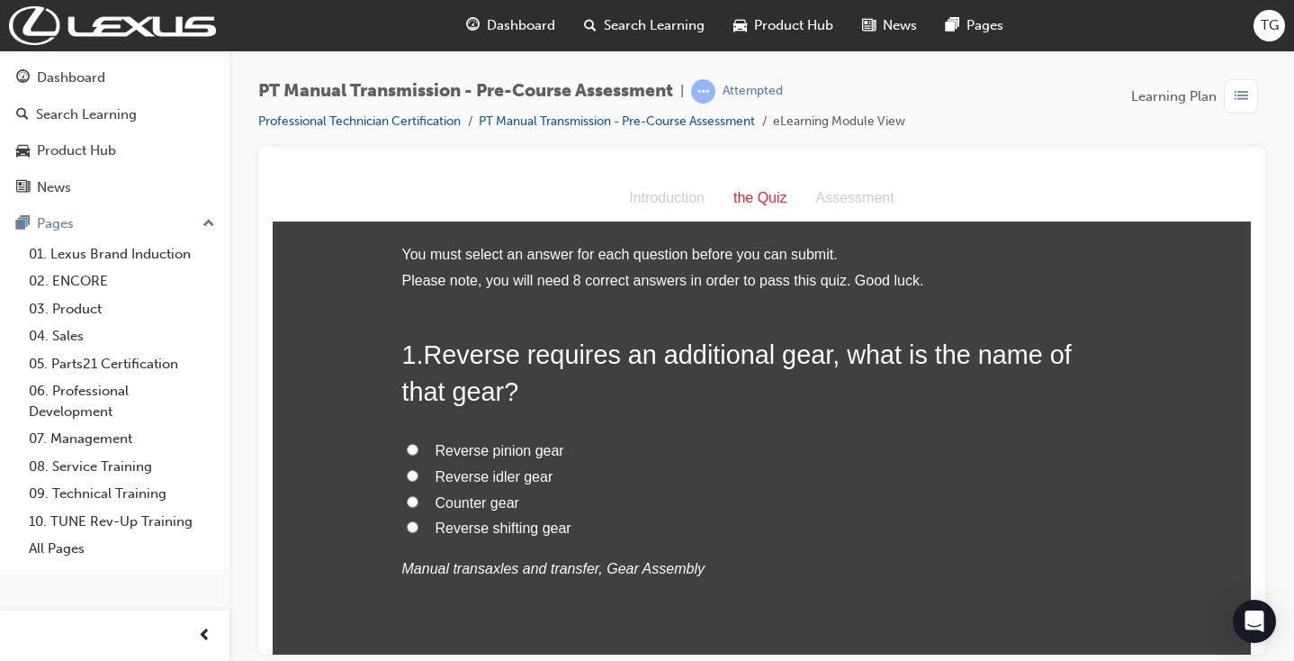
click at [514, 474] on span "Reverse idler gear" at bounding box center [495, 475] width 118 height 15
click at [419, 474] on input "Reverse idler gear" at bounding box center [413, 475] width 12 height 12
radio input "true"
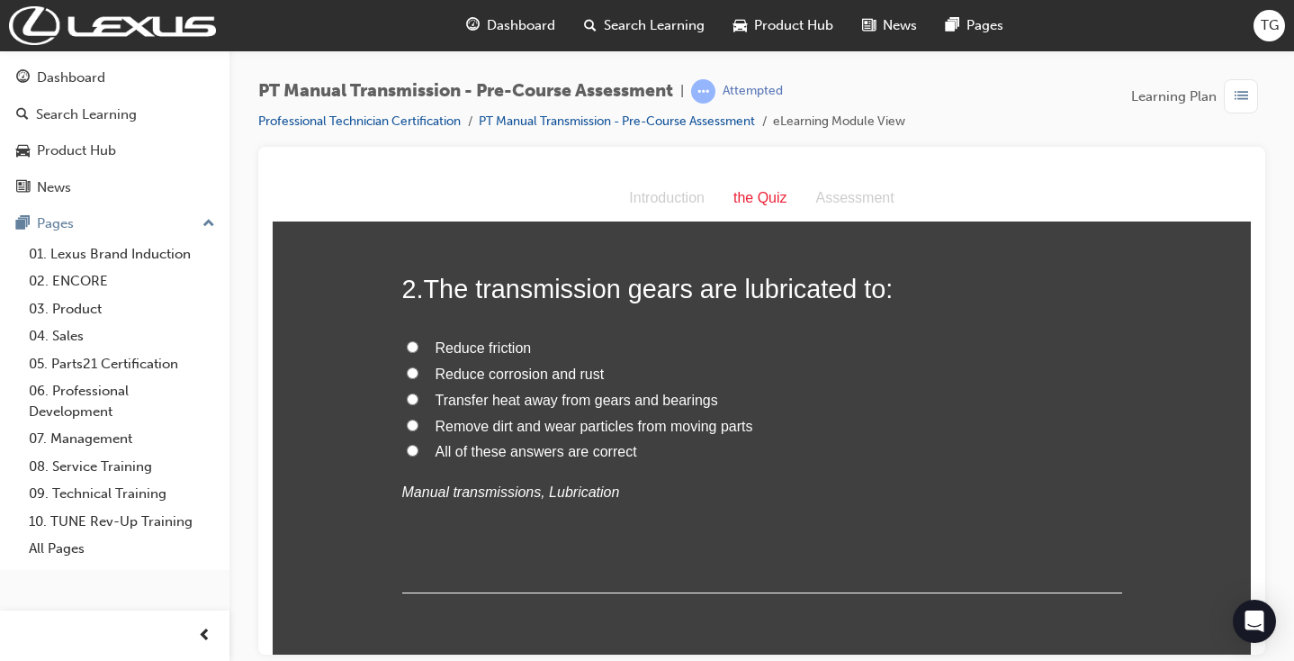
scroll to position [486, 0]
click at [437, 442] on span "All of these answers are correct" at bounding box center [537, 449] width 202 height 15
click at [419, 443] on input "All of these answers are correct" at bounding box center [413, 449] width 12 height 12
radio input "true"
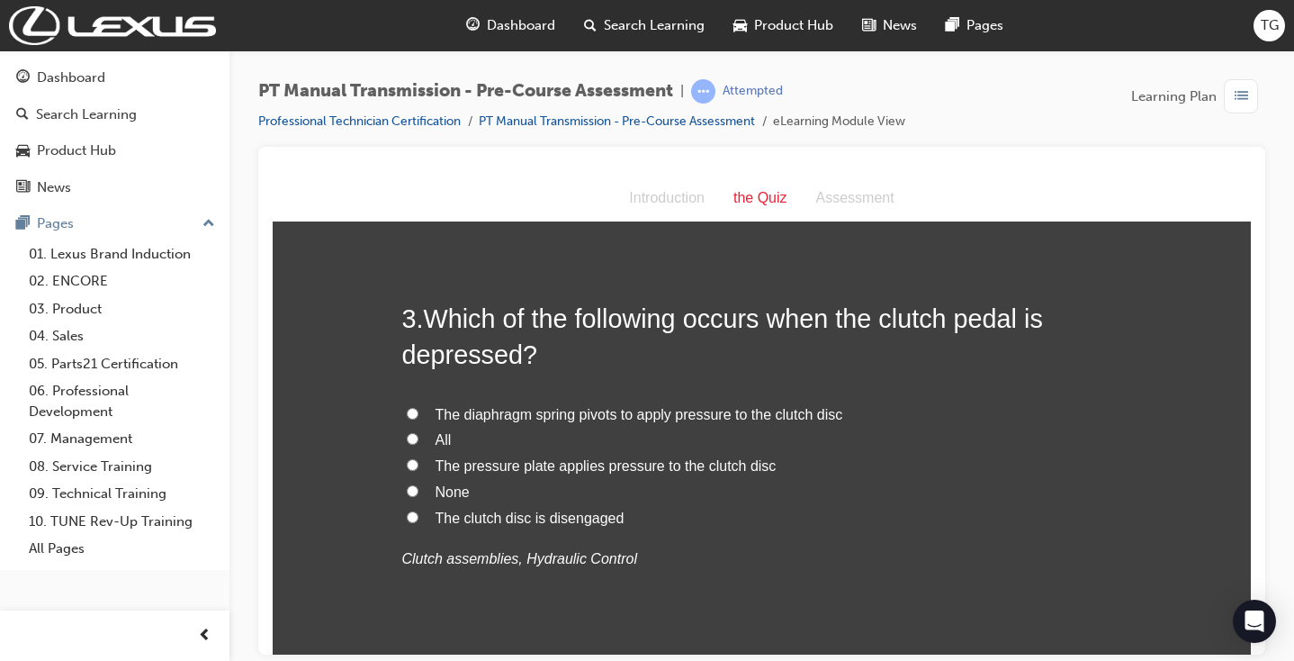
scroll to position [866, 0]
click at [482, 508] on span "The clutch disc is disengaged" at bounding box center [530, 515] width 189 height 15
click at [419, 509] on input "The clutch disc is disengaged" at bounding box center [413, 515] width 12 height 12
radio input "true"
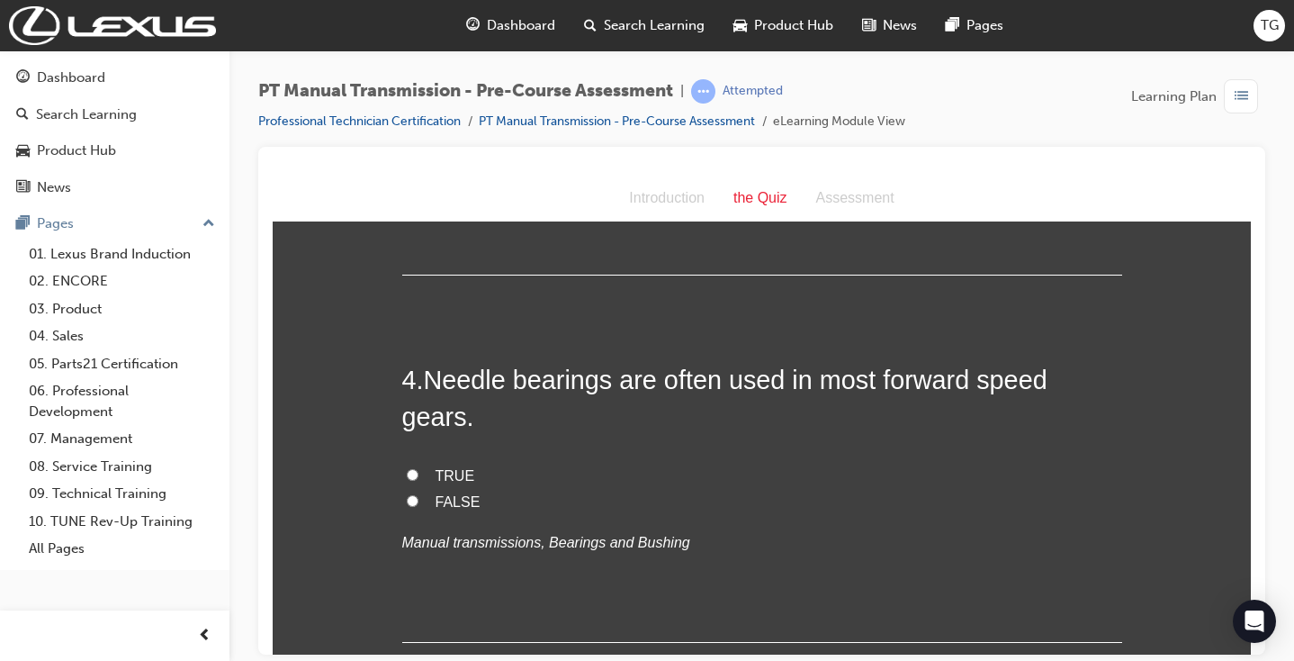
scroll to position [1246, 0]
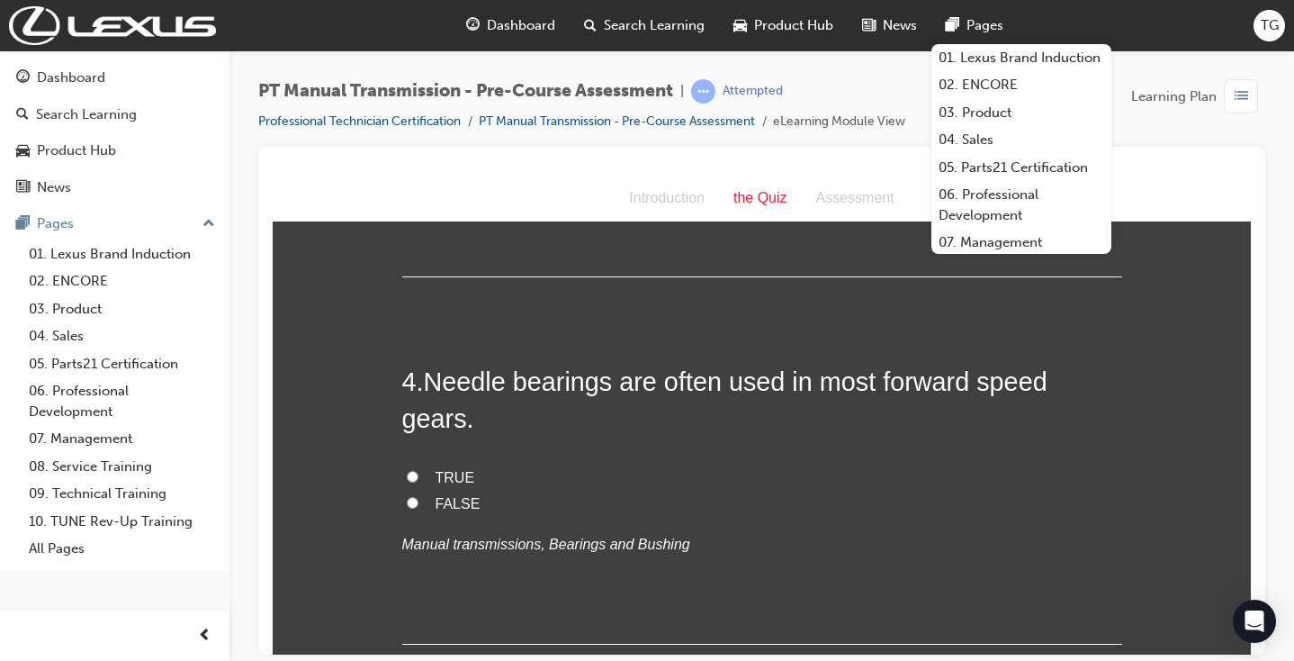
click at [457, 469] on span "TRUE" at bounding box center [456, 476] width 40 height 15
click at [419, 470] on input "TRUE" at bounding box center [413, 476] width 12 height 12
radio input "true"
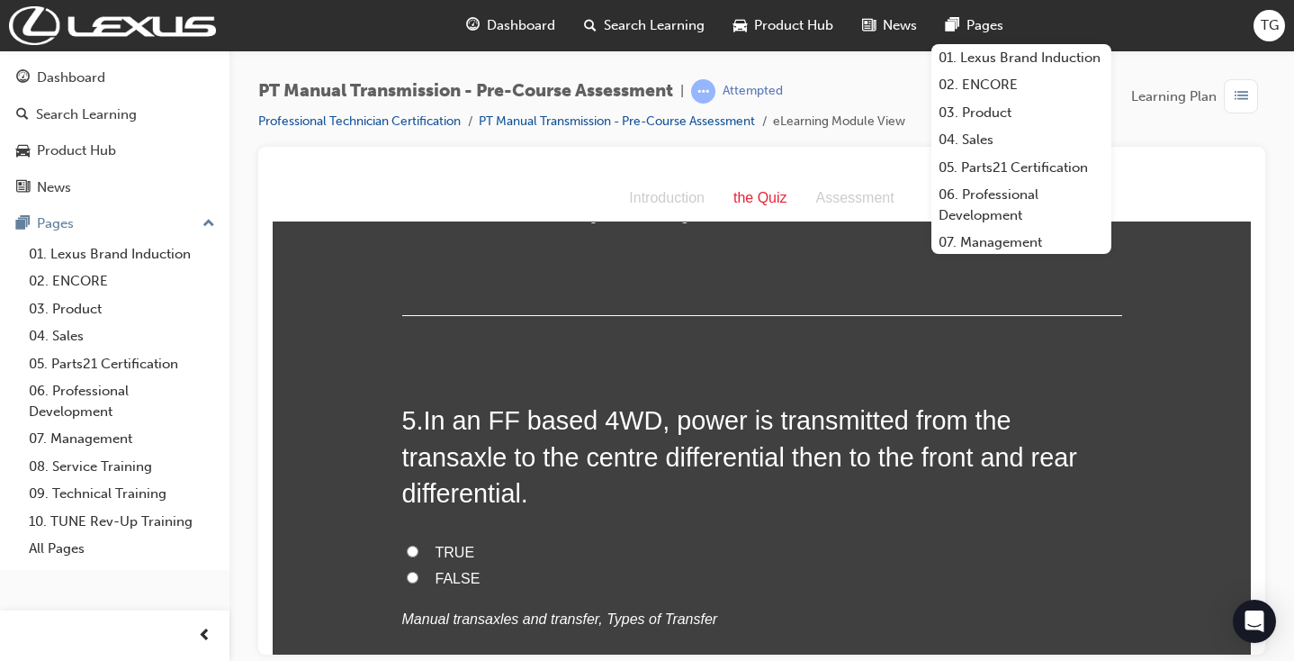
scroll to position [1580, 0]
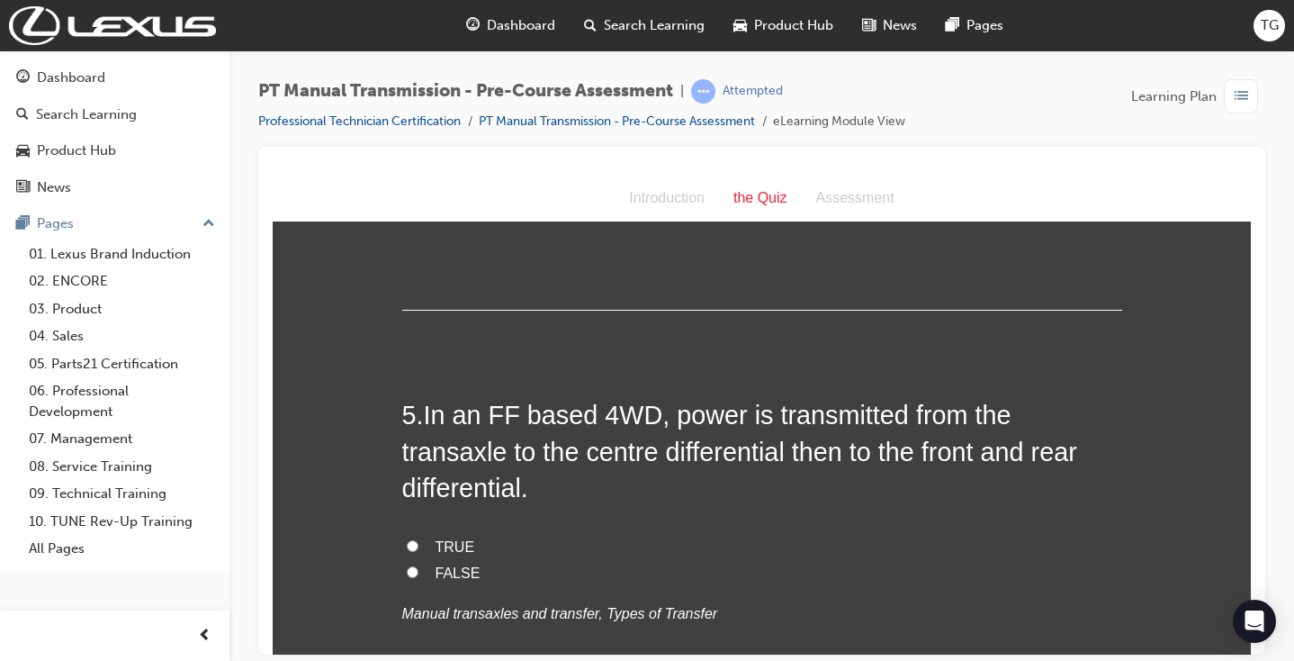
click at [1178, 176] on div "Introduction the Quiz Assessment" at bounding box center [762, 198] width 978 height 47
click at [437, 538] on span "TRUE" at bounding box center [456, 545] width 40 height 15
click at [419, 539] on input "TRUE" at bounding box center [413, 545] width 12 height 12
radio input "true"
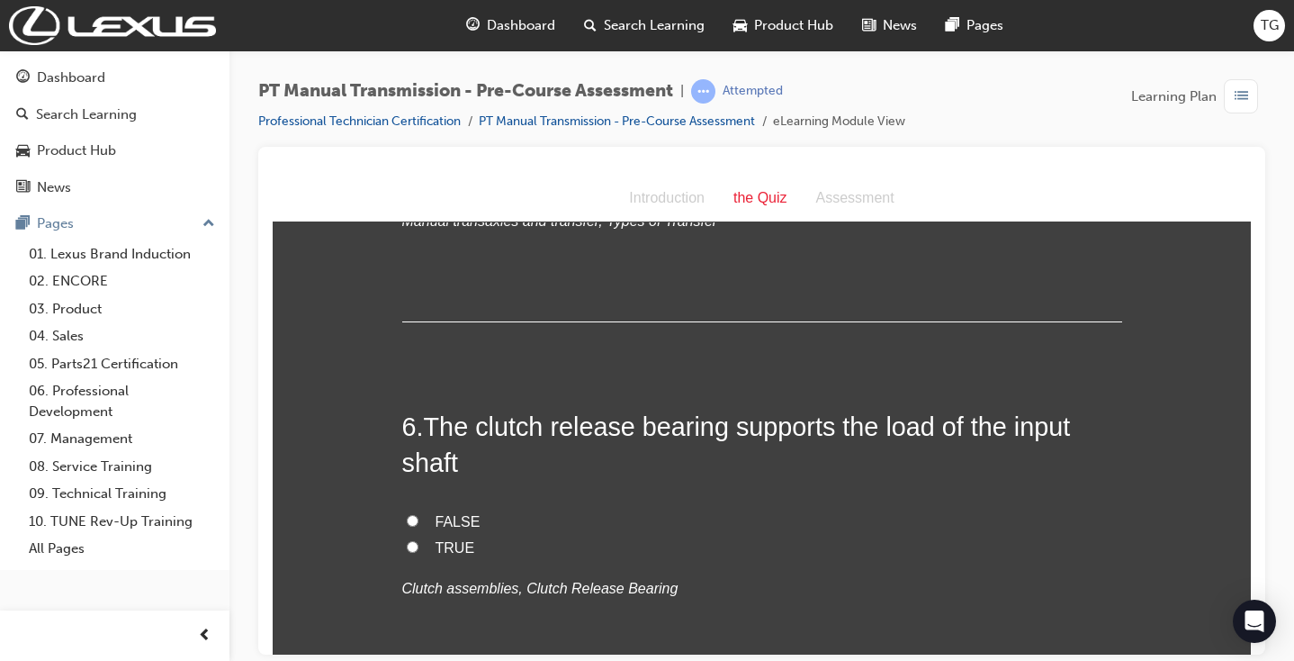
scroll to position [1977, 0]
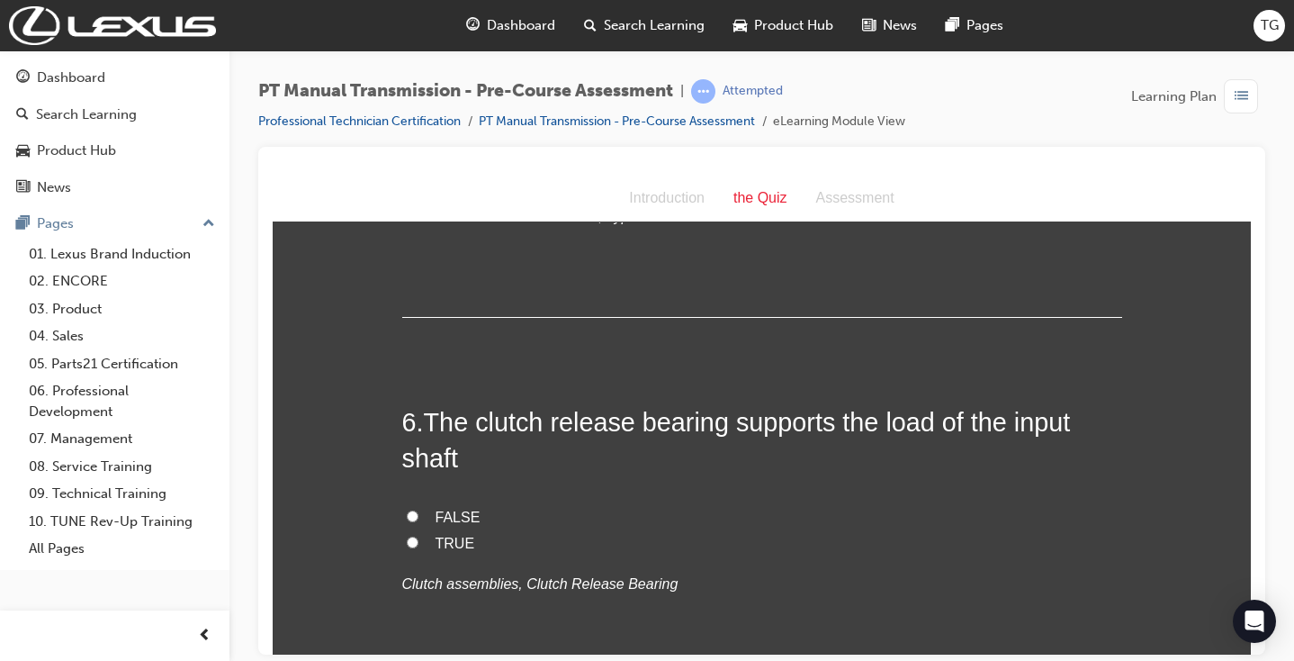
click at [428, 504] on label "FALSE" at bounding box center [762, 517] width 720 height 26
click at [419, 509] on input "FALSE" at bounding box center [413, 515] width 12 height 12
radio input "true"
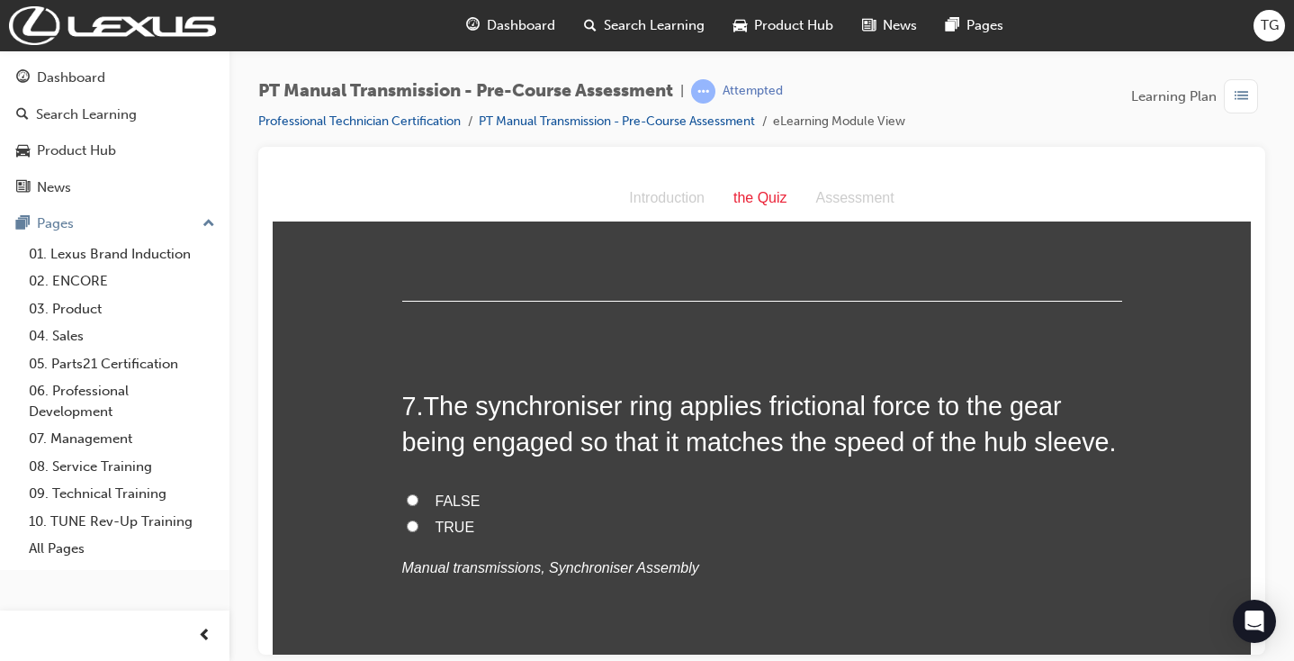
scroll to position [2359, 0]
click at [456, 519] on span "TRUE" at bounding box center [456, 526] width 40 height 15
click at [419, 520] on input "TRUE" at bounding box center [413, 526] width 12 height 12
radio input "true"
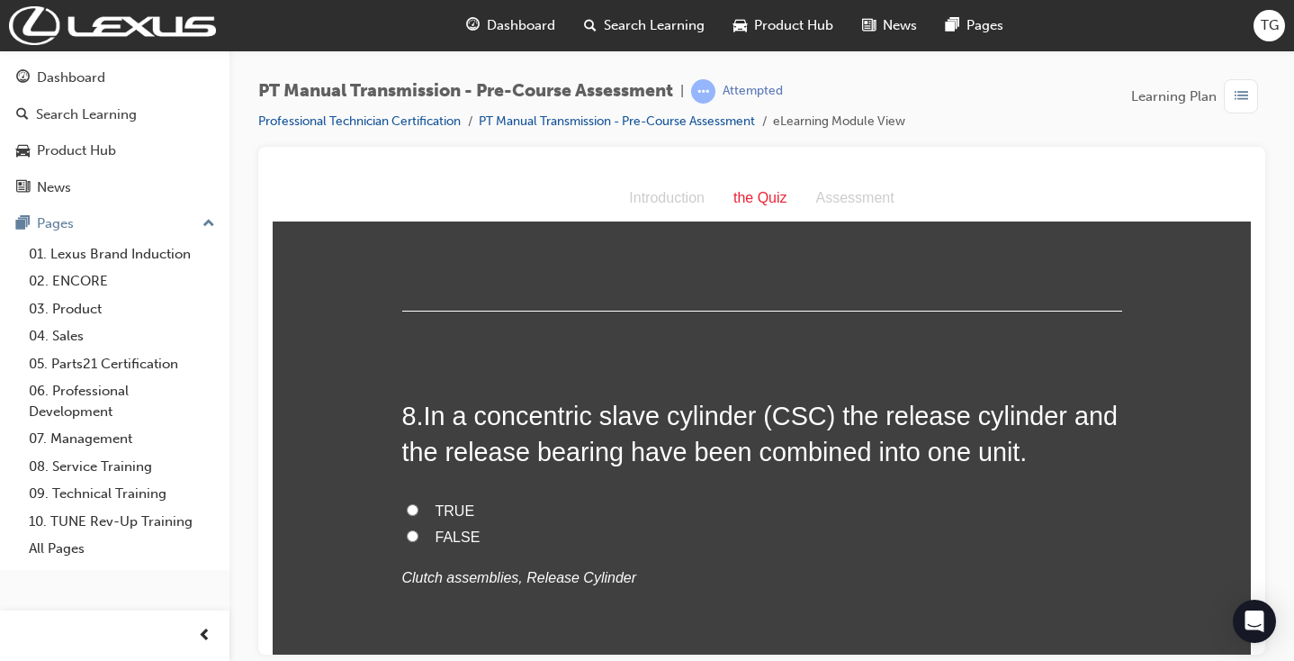
scroll to position [2715, 0]
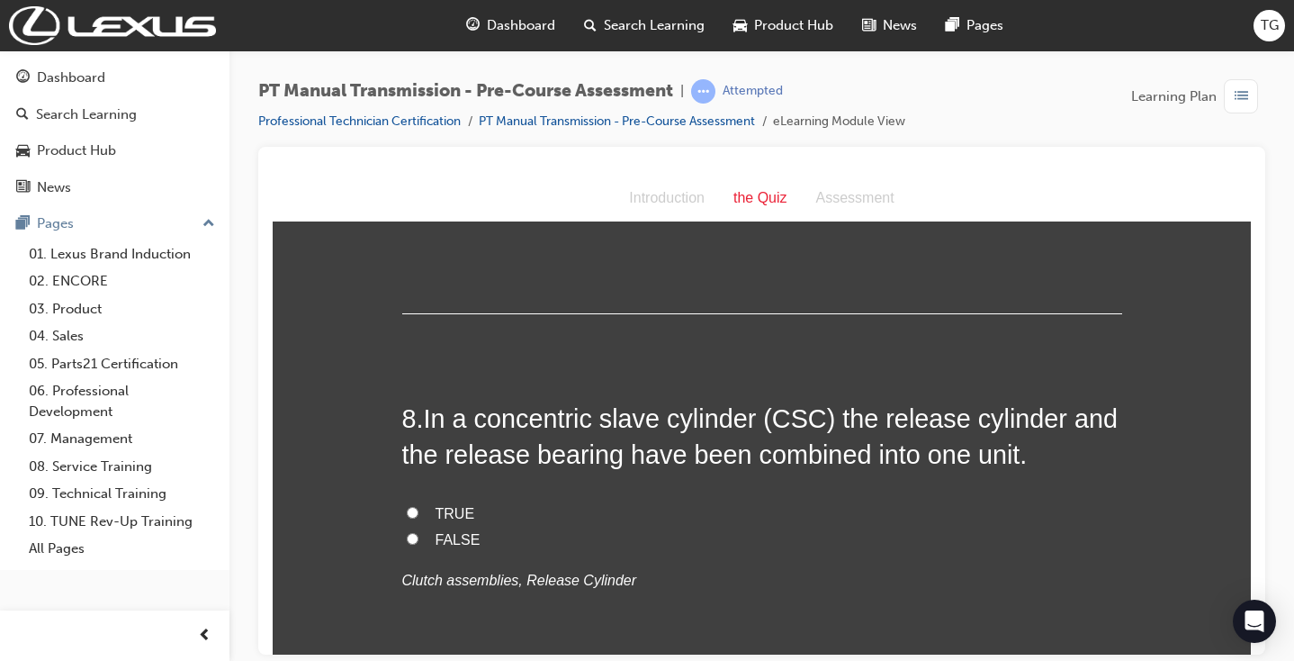
click at [453, 505] on span "TRUE" at bounding box center [456, 512] width 40 height 15
click at [419, 506] on input "TRUE" at bounding box center [413, 512] width 12 height 12
radio input "true"
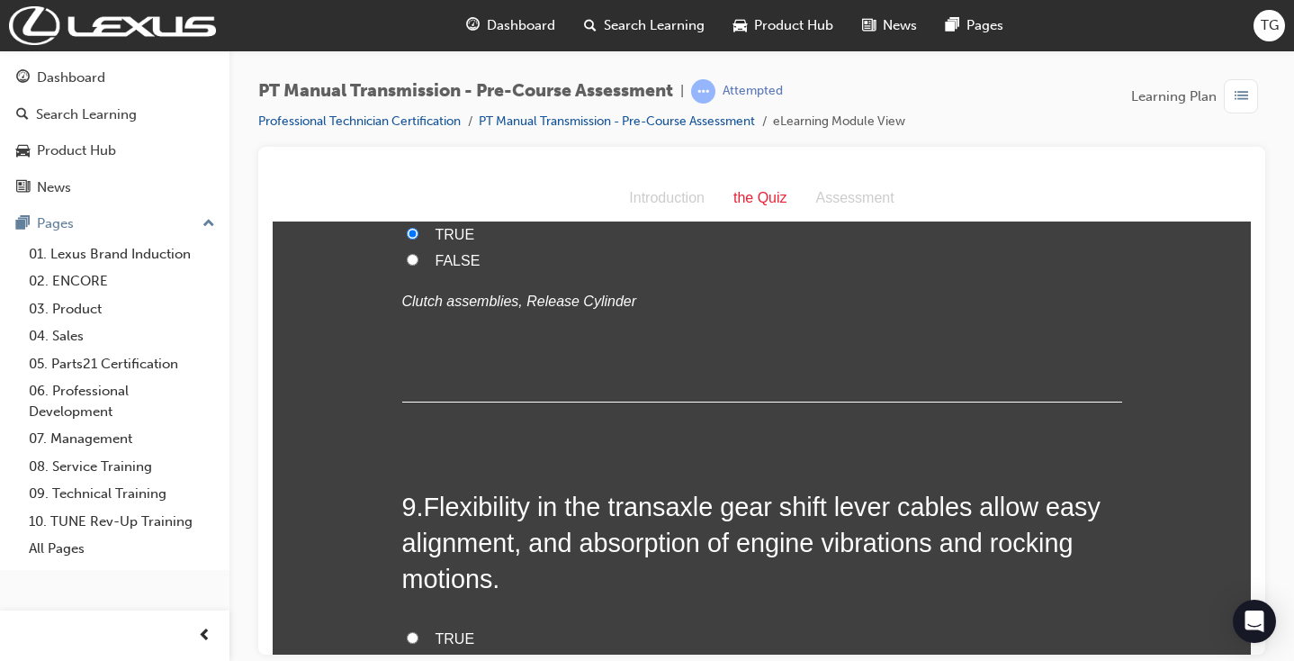
scroll to position [3004, 0]
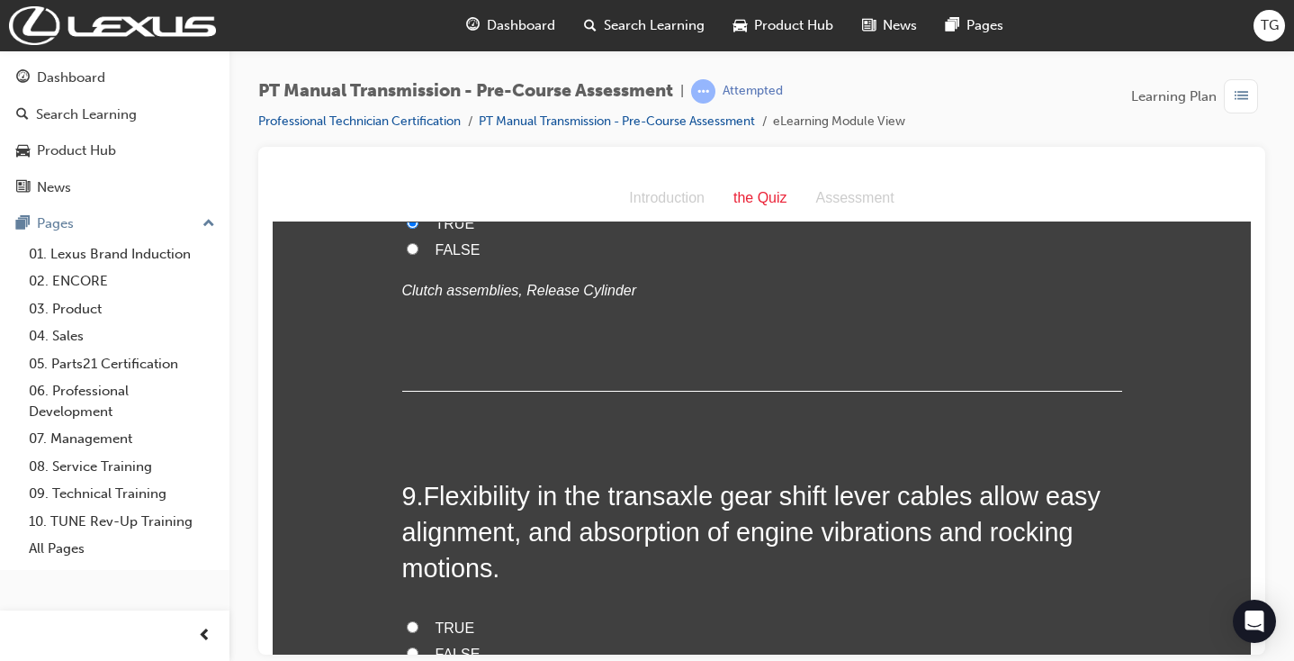
click at [423, 615] on label "TRUE" at bounding box center [762, 628] width 720 height 26
click at [419, 620] on input "TRUE" at bounding box center [413, 626] width 12 height 12
radio input "true"
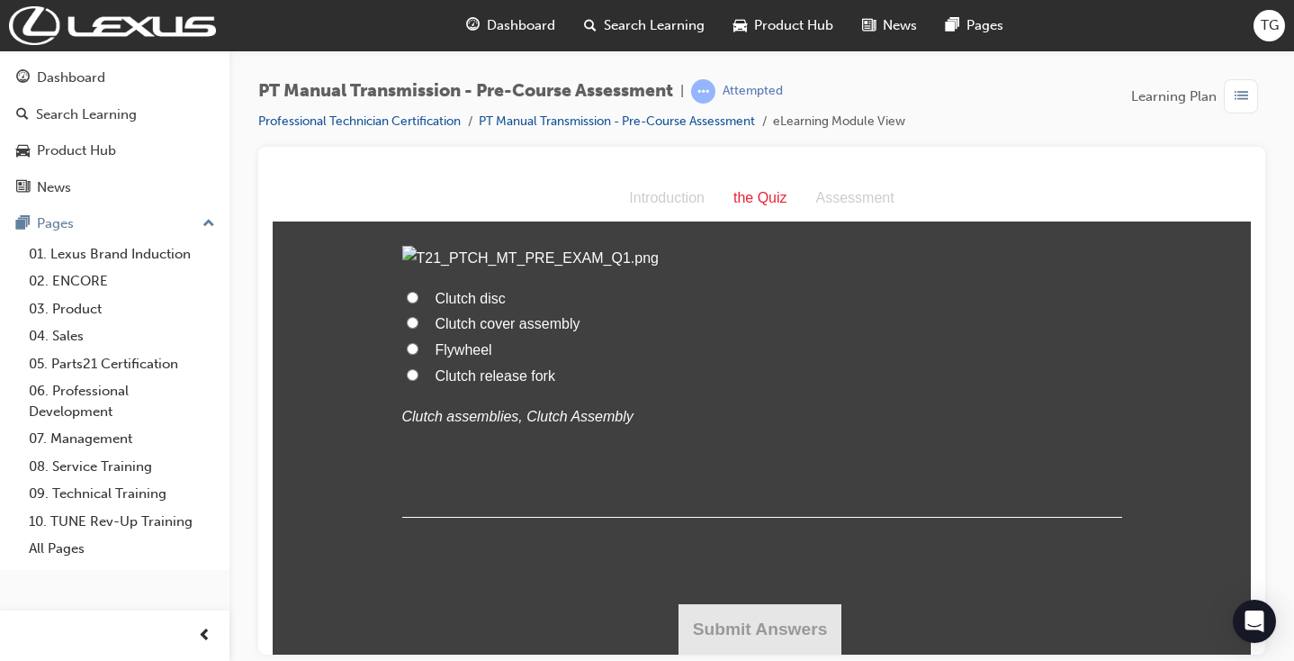
scroll to position [3931, 0]
click at [473, 356] on span "Flywheel" at bounding box center [464, 348] width 57 height 15
click at [419, 354] on input "Flywheel" at bounding box center [413, 348] width 12 height 12
radio input "true"
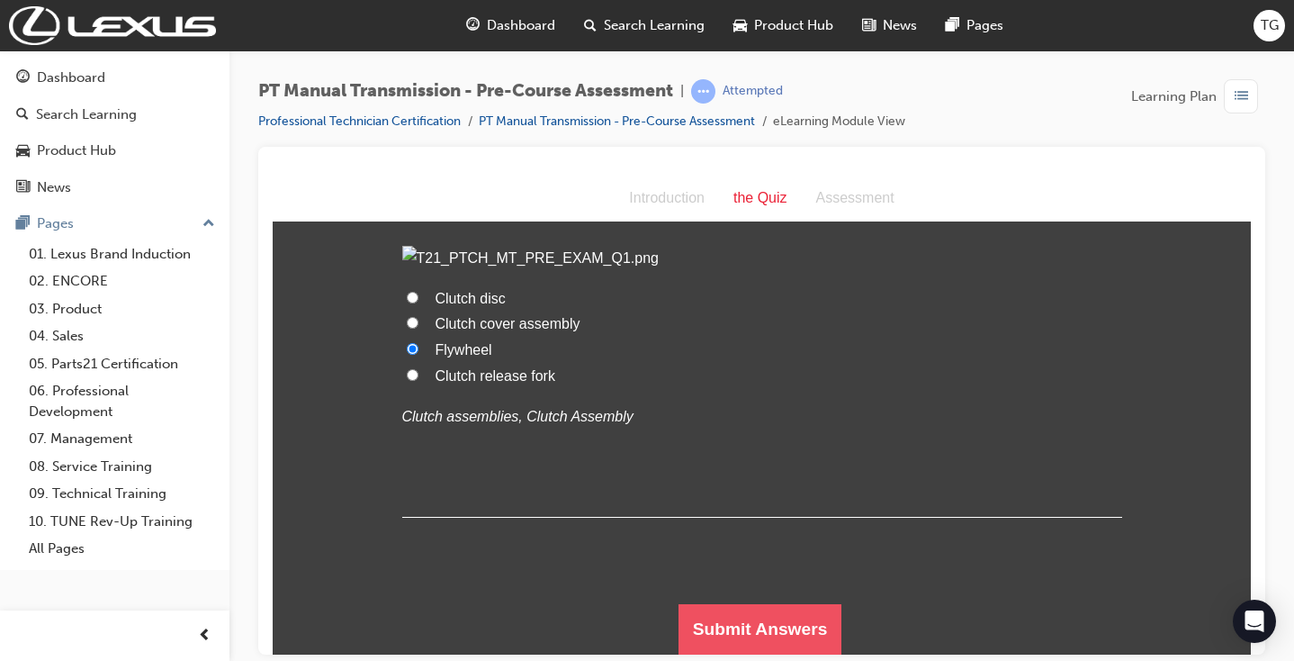
click at [805, 618] on button "Submit Answers" at bounding box center [761, 628] width 164 height 50
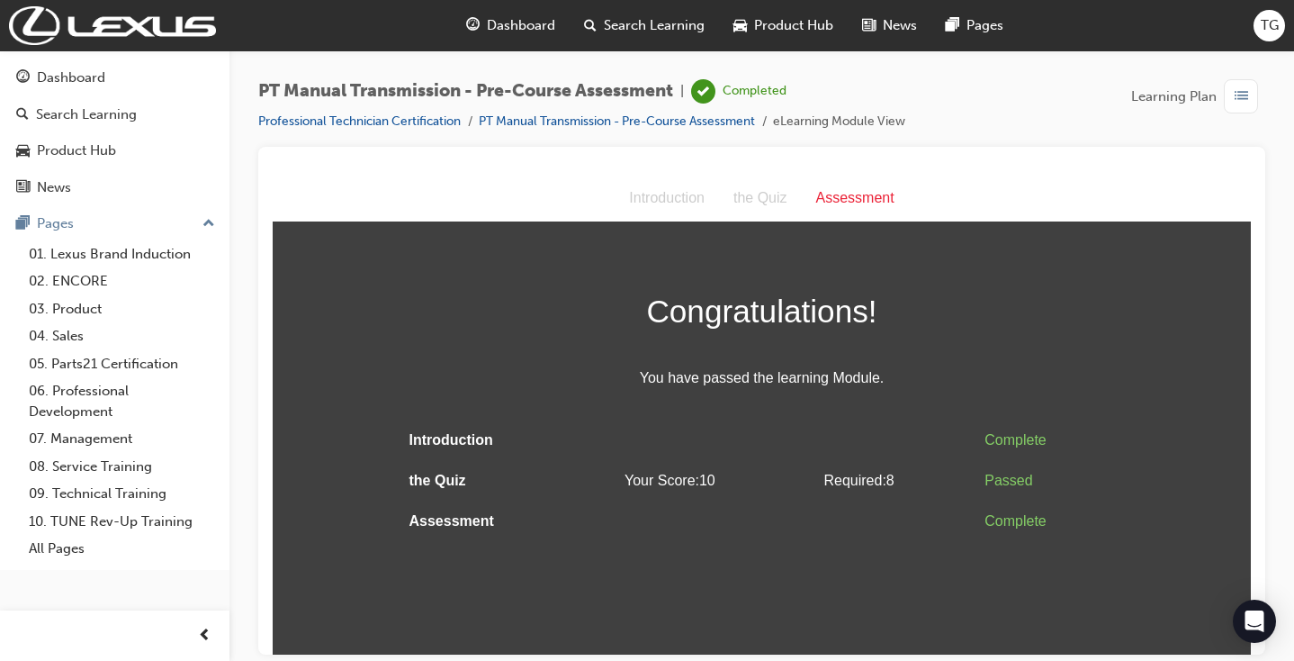
scroll to position [0, 0]
click at [81, 78] on div "Dashboard" at bounding box center [71, 78] width 68 height 21
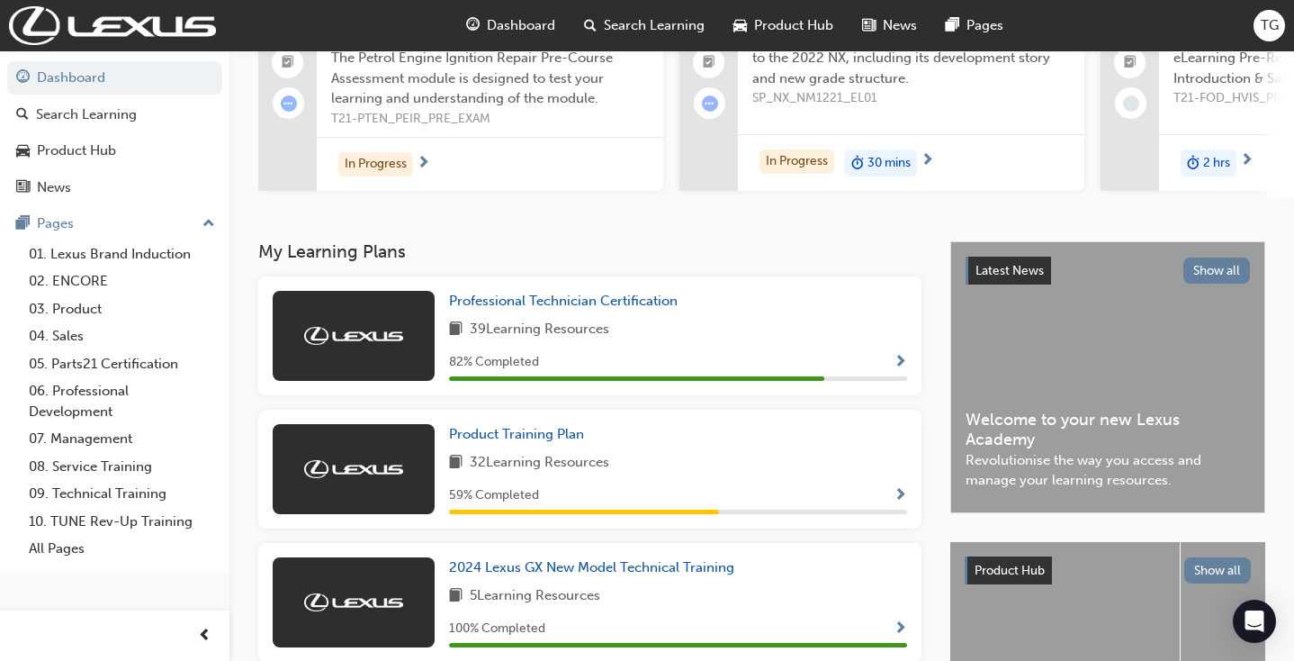
scroll to position [194, 0]
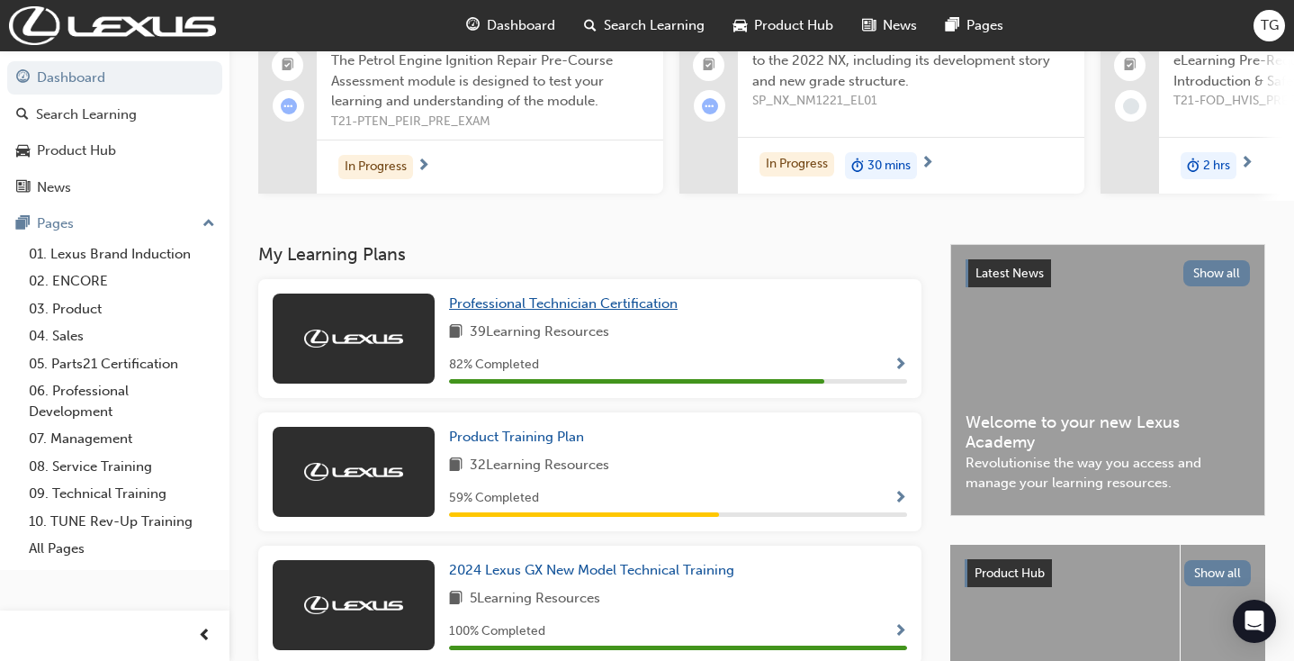
click at [574, 311] on span "Professional Technician Certification" at bounding box center [563, 303] width 229 height 16
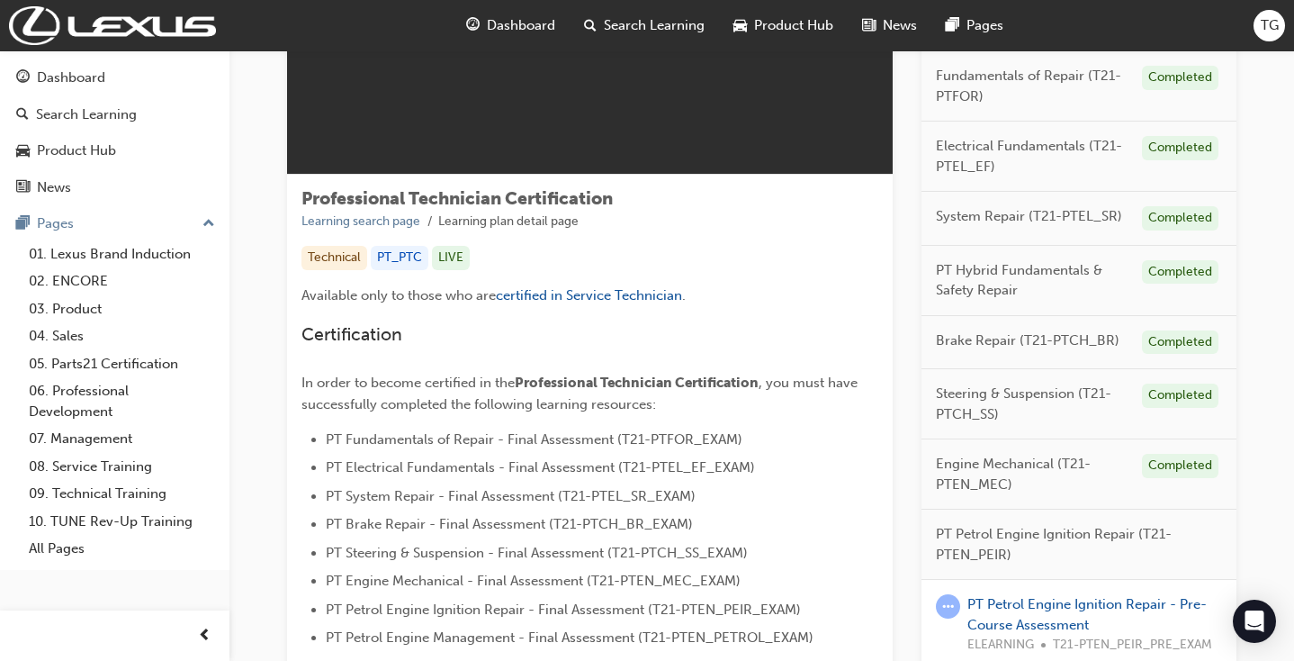
click at [948, 217] on span "System Repair (T21-PTEL_SR)" at bounding box center [1029, 216] width 186 height 21
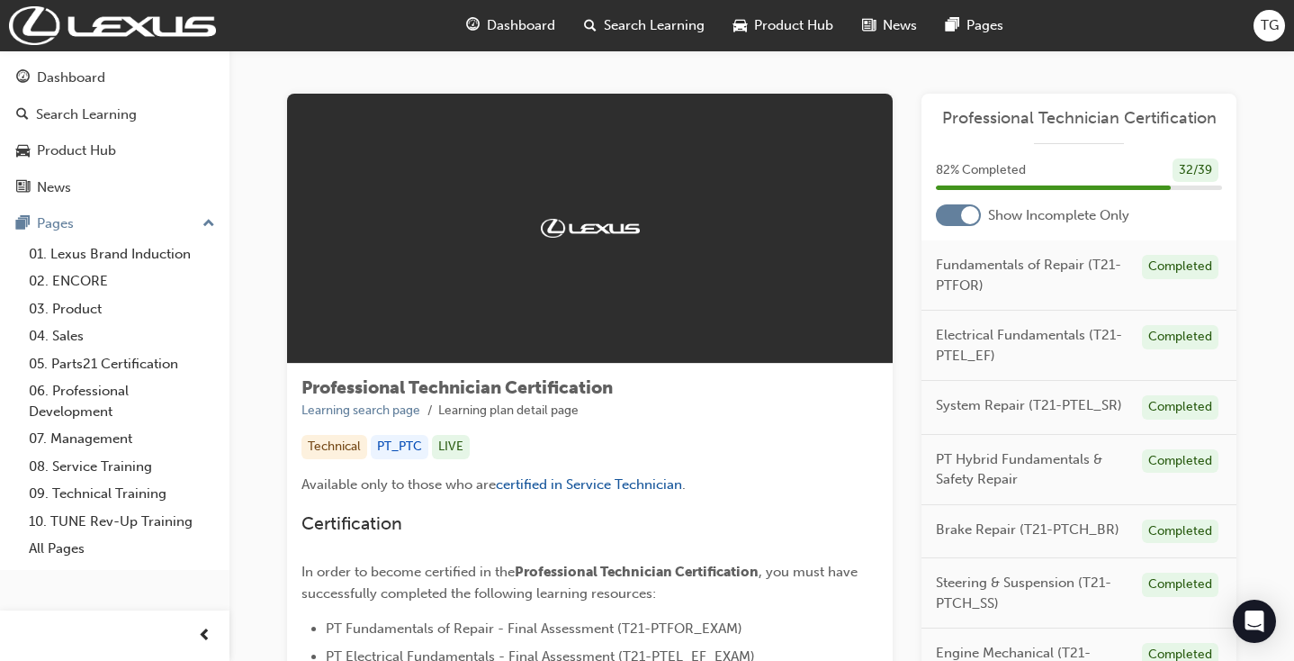
scroll to position [0, 0]
click at [971, 218] on div at bounding box center [970, 215] width 18 height 18
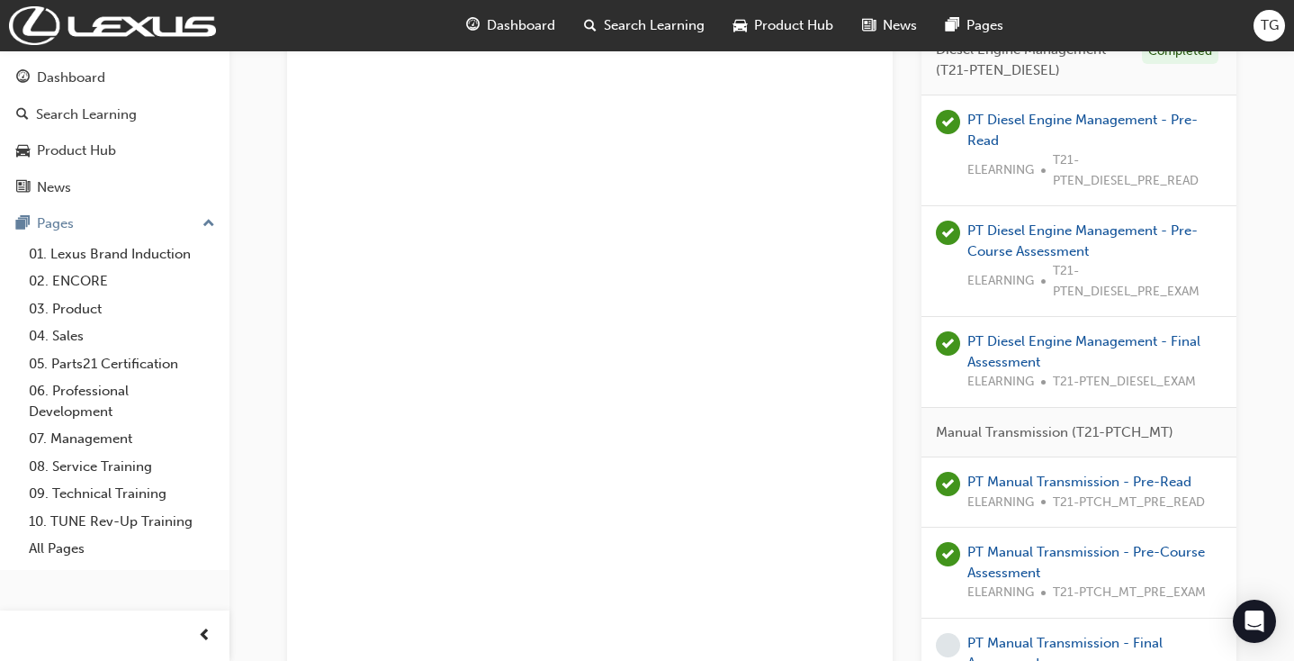
scroll to position [3192, 1]
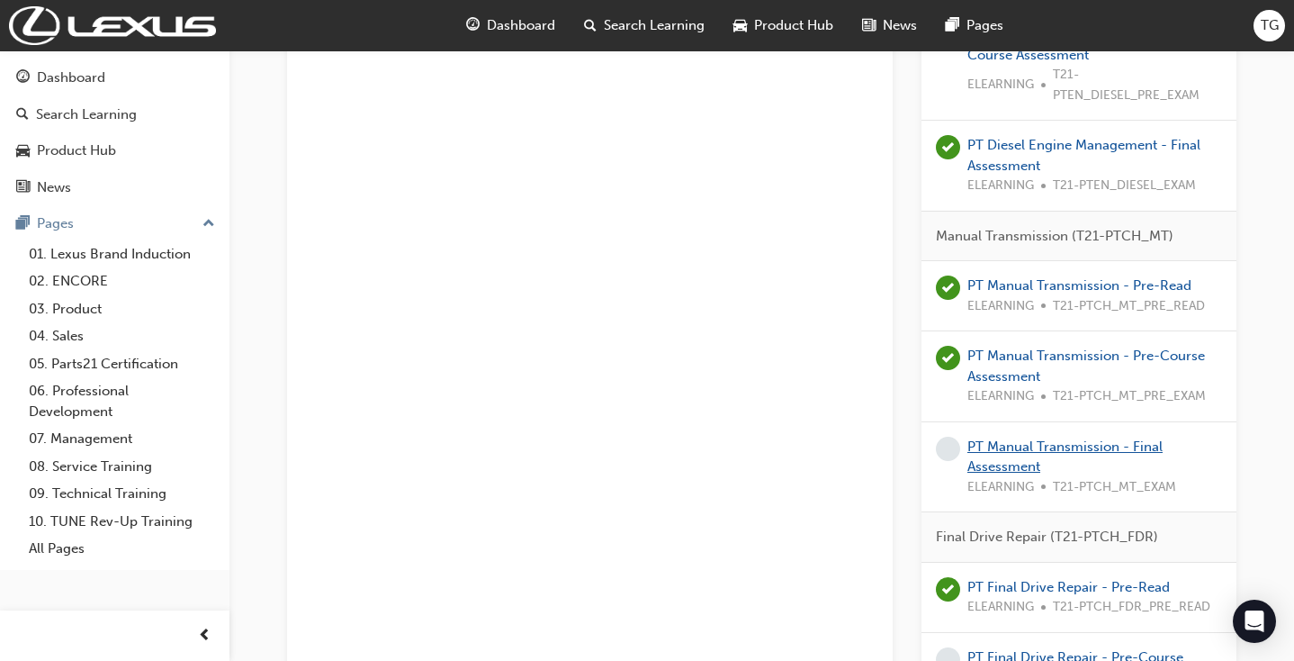
click at [1059, 438] on link "PT Manual Transmission - Final Assessment" at bounding box center [1065, 456] width 195 height 37
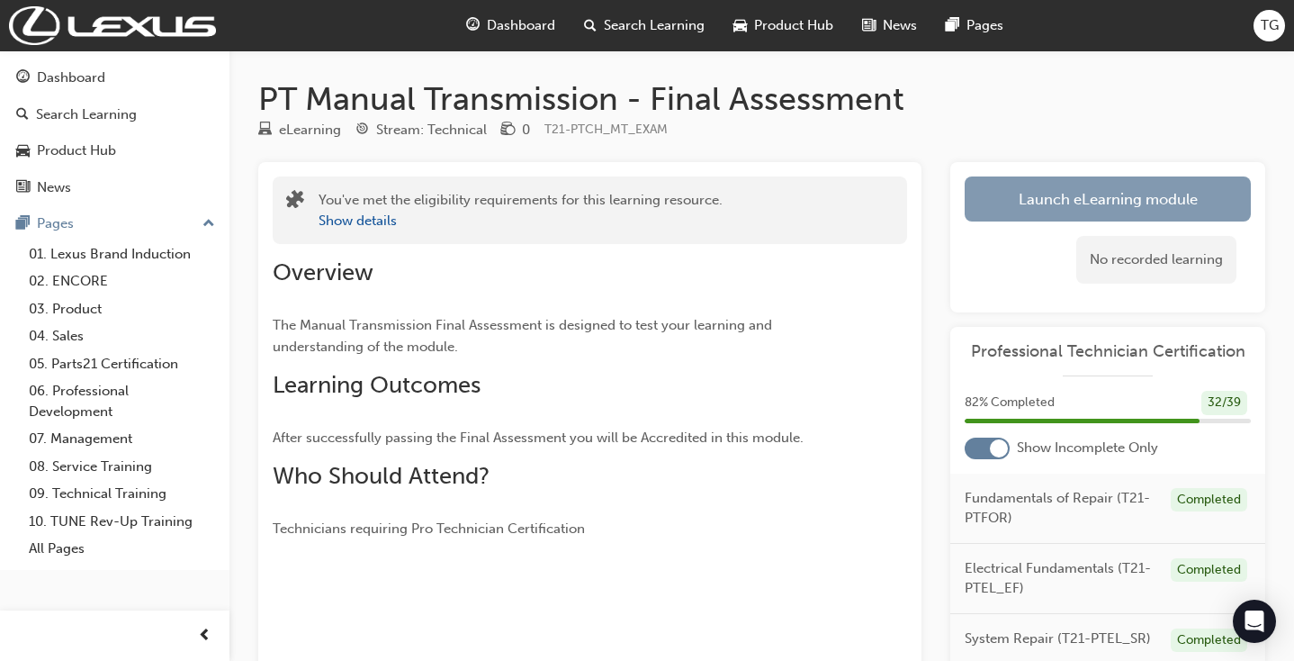
click at [1052, 205] on link "Launch eLearning module" at bounding box center [1108, 198] width 286 height 45
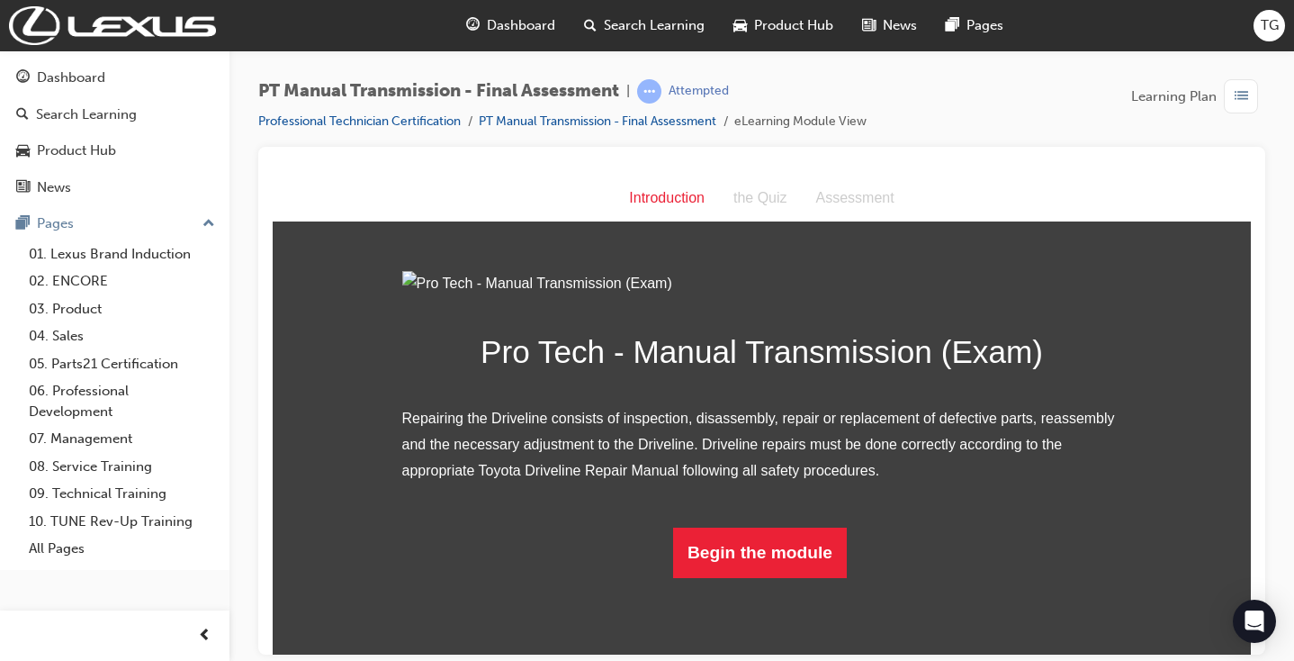
scroll to position [118, 0]
click at [773, 577] on button "Begin the module" at bounding box center [760, 552] width 174 height 50
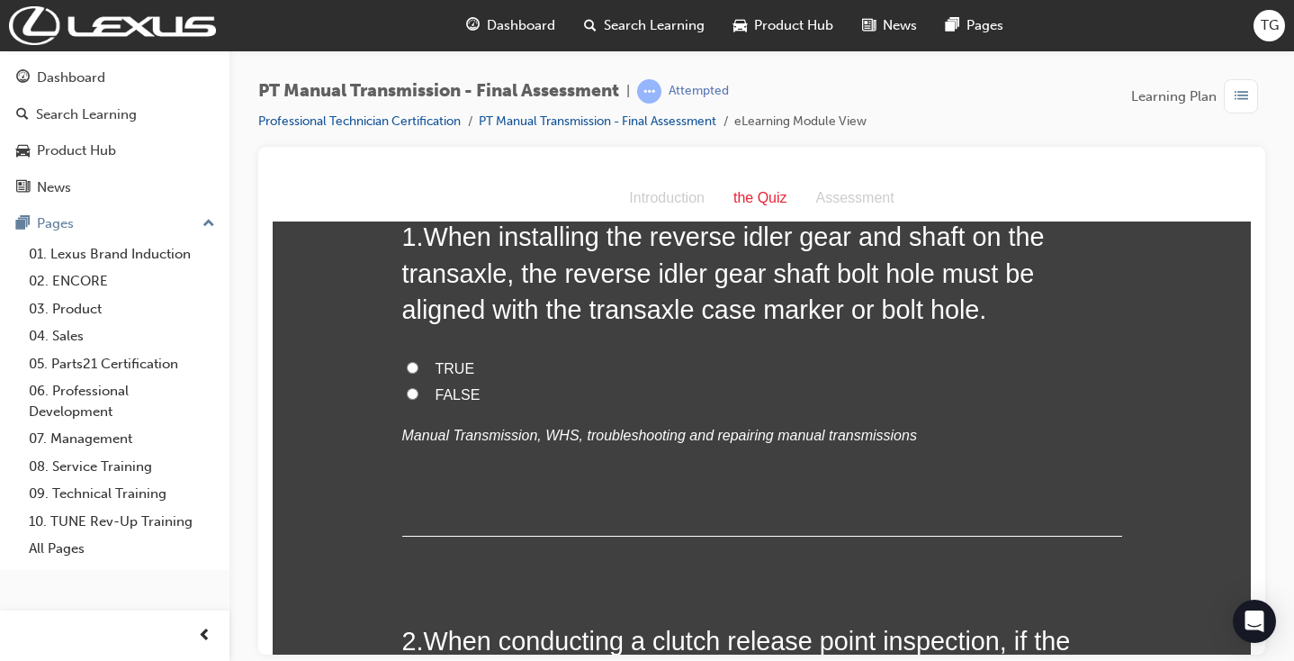
scroll to position [0, 0]
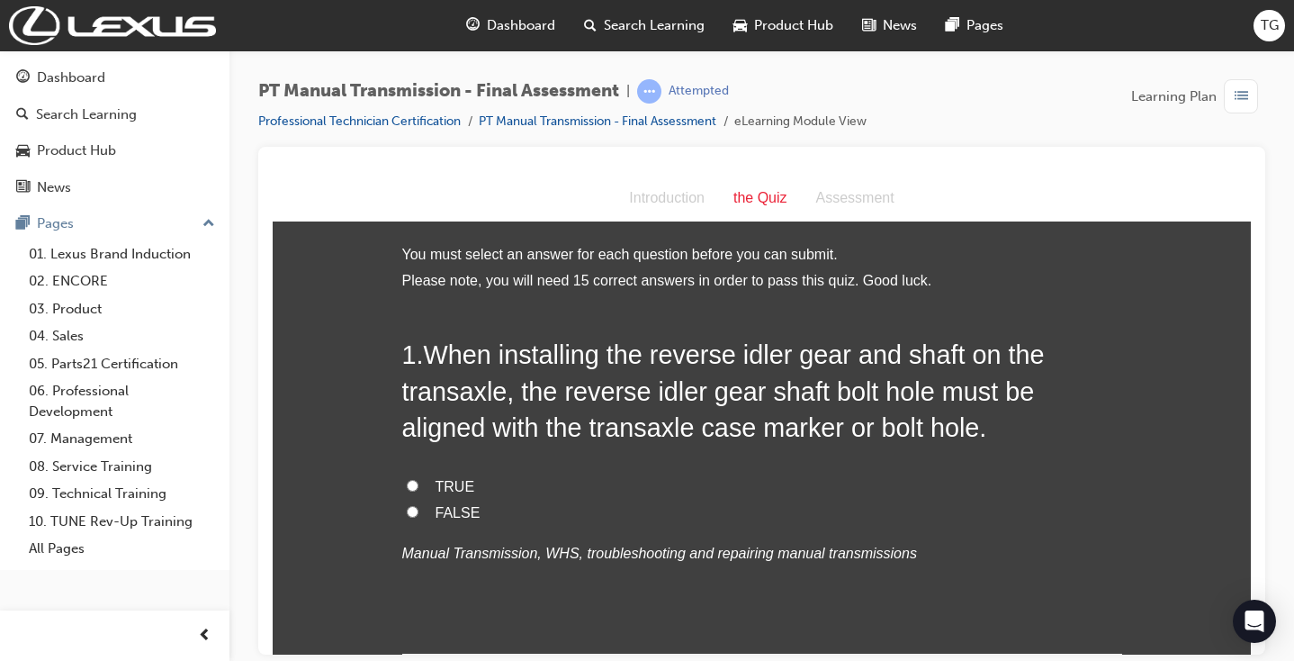
click at [451, 486] on span "TRUE" at bounding box center [456, 485] width 40 height 15
click at [419, 486] on input "TRUE" at bounding box center [413, 485] width 12 height 12
radio input "true"
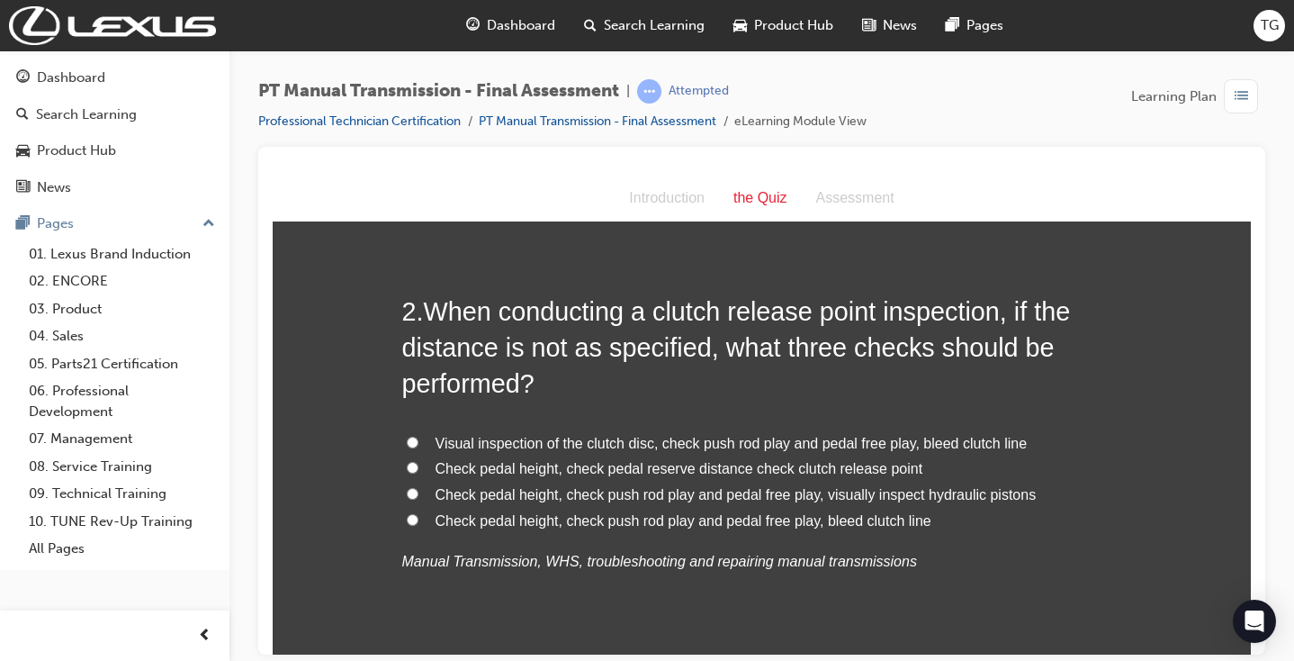
scroll to position [449, 0]
click at [871, 513] on span "Check pedal height, check push rod play and pedal free play, bleed clutch line" at bounding box center [684, 517] width 496 height 15
click at [419, 513] on input "Check pedal height, check push rod play and pedal free play, bleed clutch line" at bounding box center [413, 517] width 12 height 12
radio input "true"
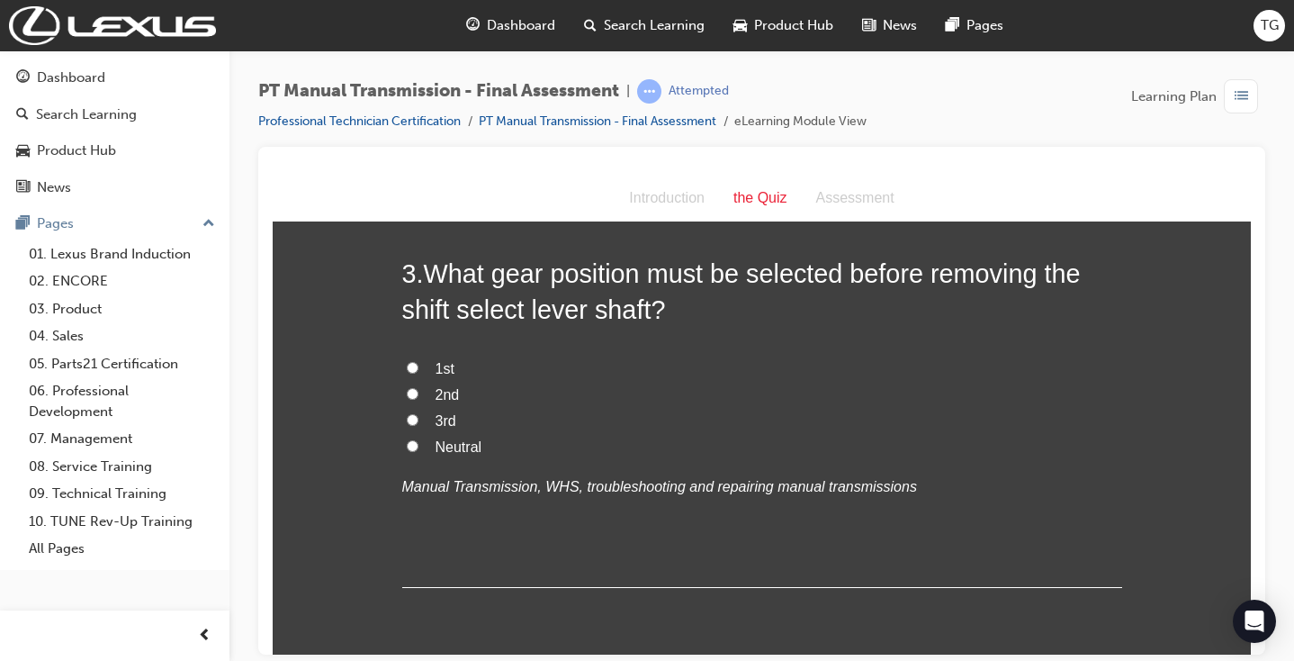
scroll to position [943, 0]
click at [482, 436] on label "Neutral" at bounding box center [762, 444] width 720 height 26
click at [419, 437] on input "Neutral" at bounding box center [413, 443] width 12 height 12
radio input "true"
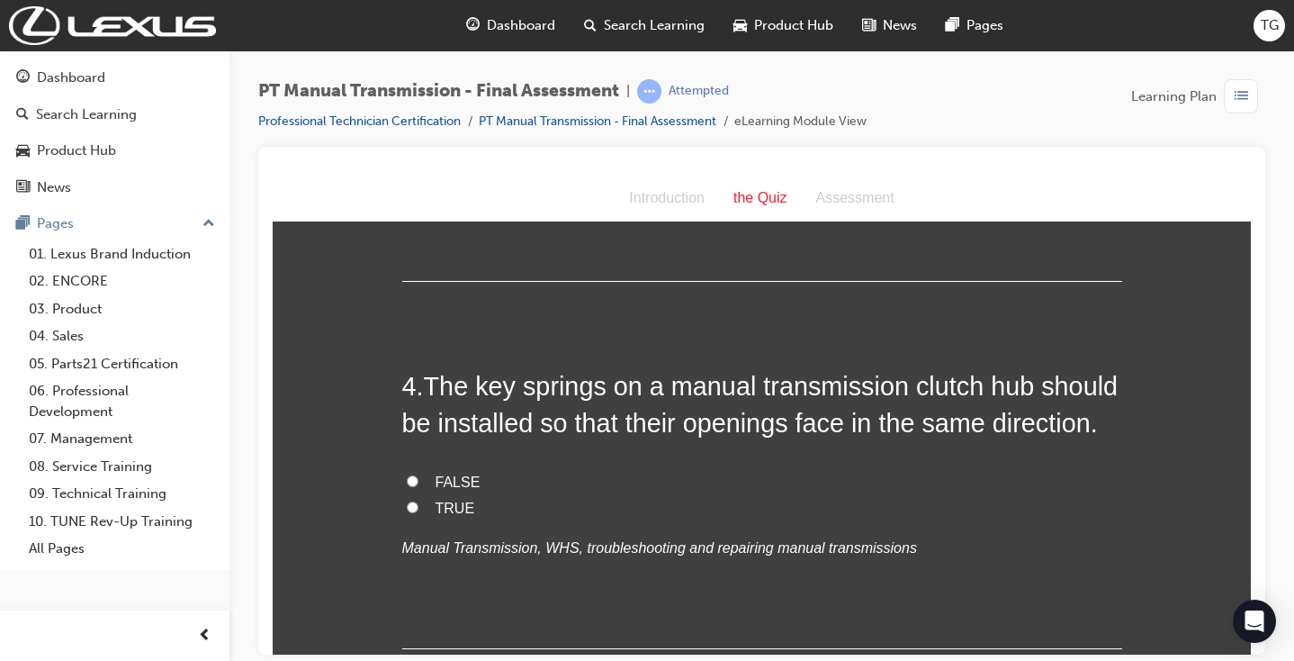
scroll to position [1246, 0]
click at [460, 474] on span "FALSE" at bounding box center [458, 481] width 45 height 15
click at [419, 475] on input "FALSE" at bounding box center [413, 481] width 12 height 12
radio input "true"
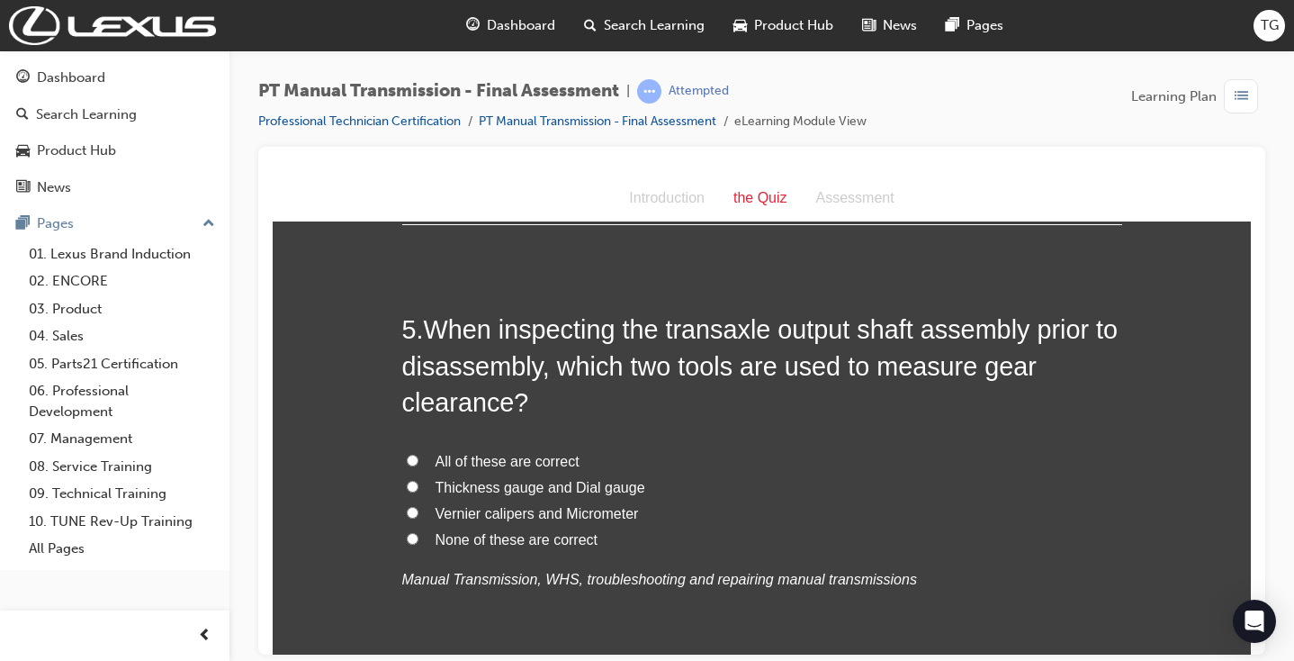
scroll to position [1680, 0]
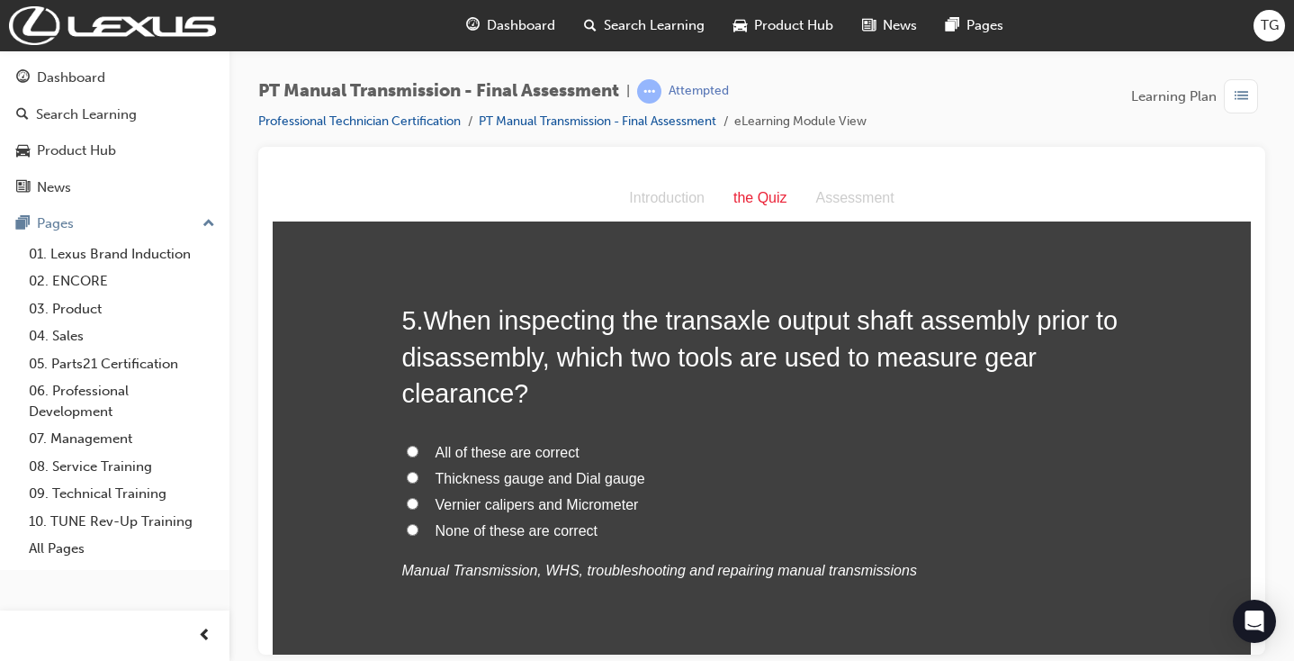
click at [606, 496] on span "Vernier calipers and Micrometer" at bounding box center [537, 503] width 203 height 15
click at [419, 497] on input "Vernier calipers and Micrometer" at bounding box center [413, 503] width 12 height 12
radio input "true"
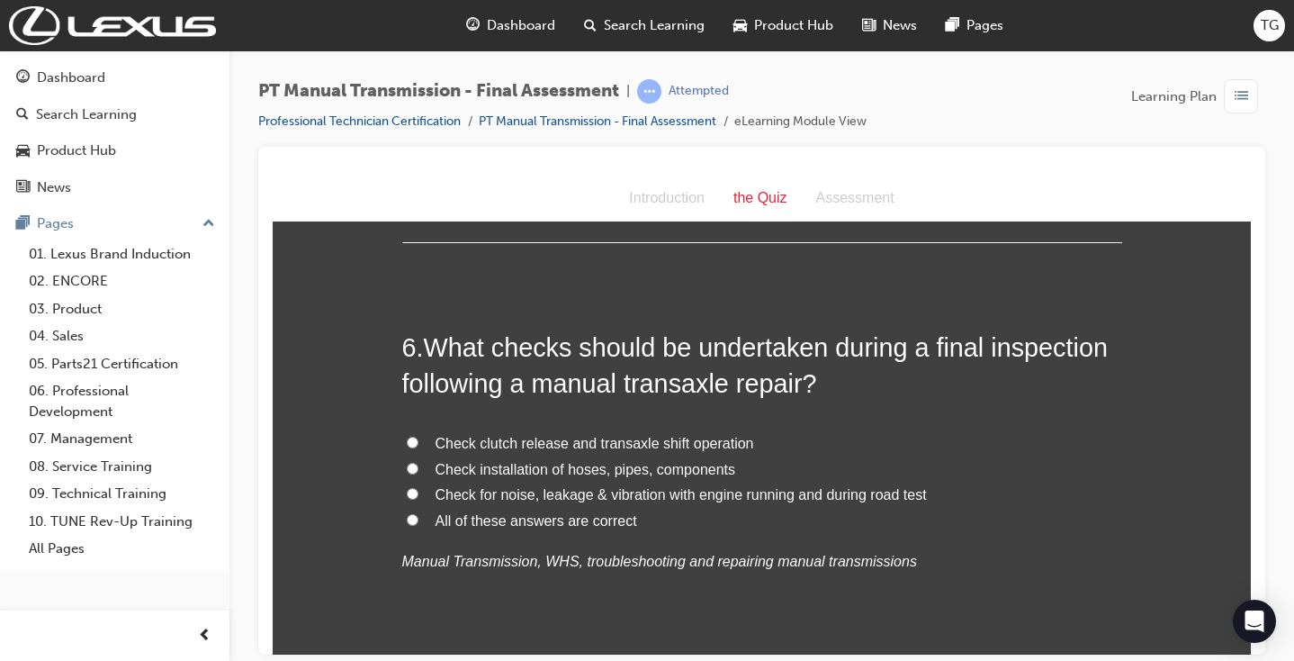
scroll to position [2113, 0]
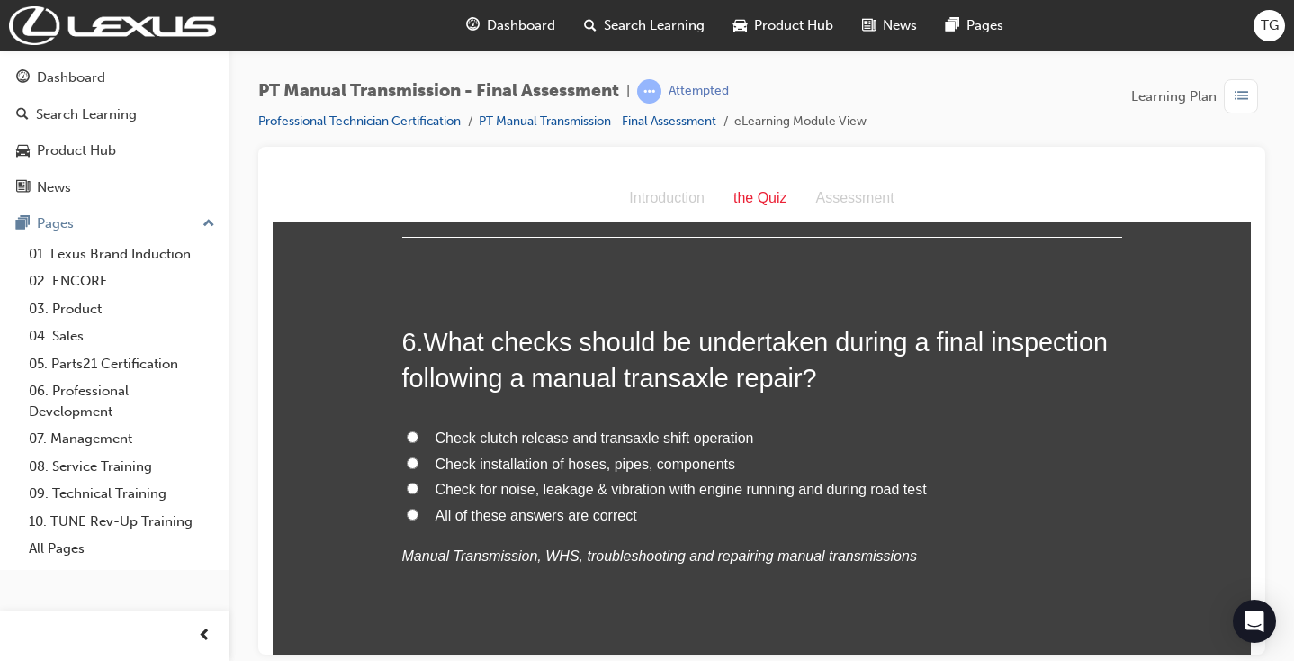
click at [620, 507] on span "All of these answers are correct" at bounding box center [537, 514] width 202 height 15
click at [419, 508] on input "All of these answers are correct" at bounding box center [413, 514] width 12 height 12
radio input "true"
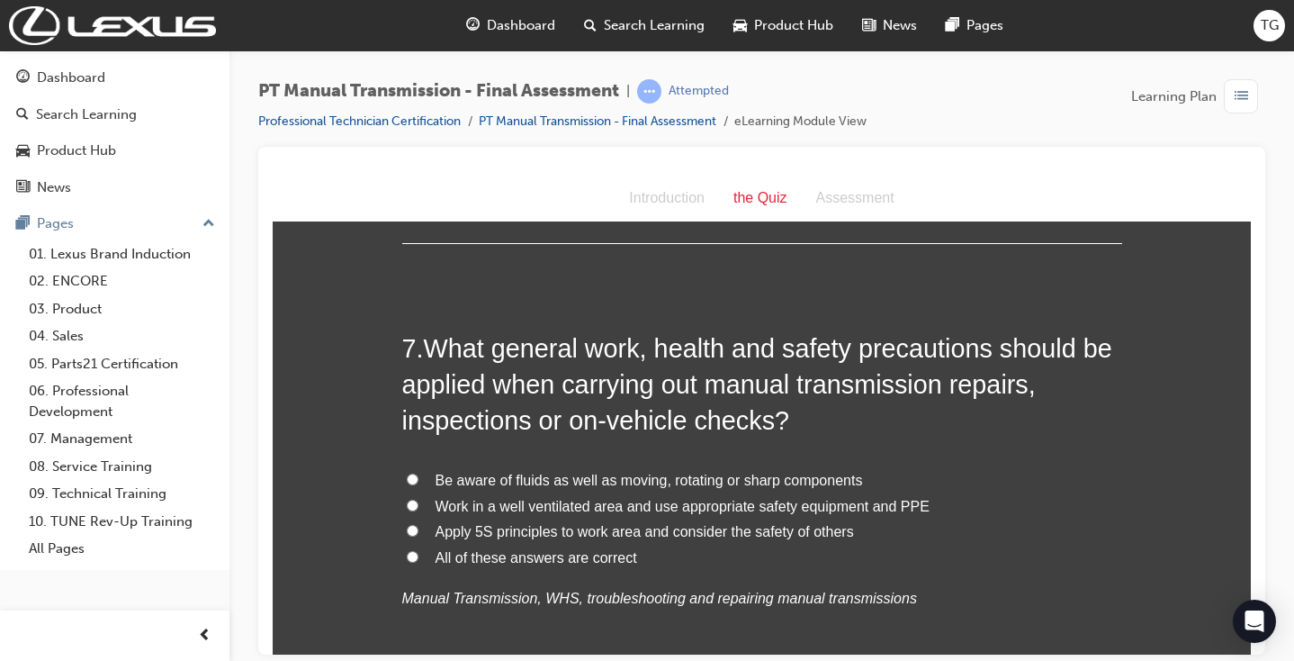
scroll to position [2527, 0]
click at [519, 544] on label "All of these answers are correct" at bounding box center [762, 557] width 720 height 26
click at [419, 549] on input "All of these answers are correct" at bounding box center [413, 555] width 12 height 12
radio input "true"
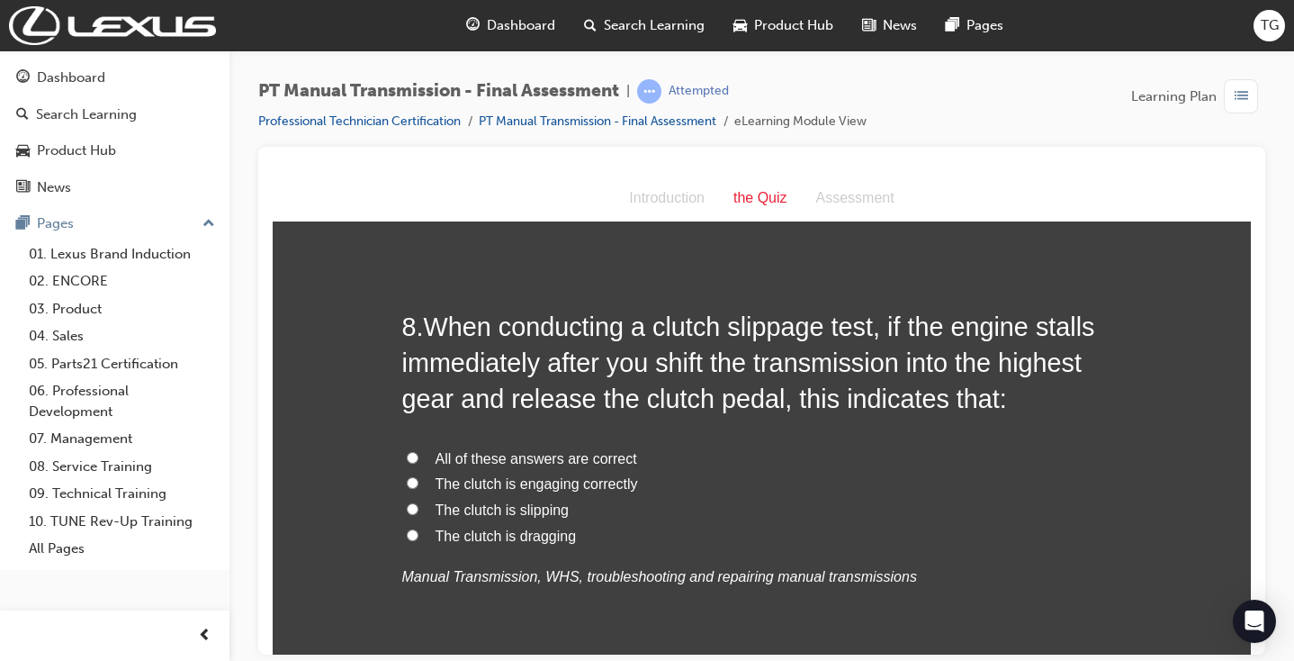
scroll to position [3008, 0]
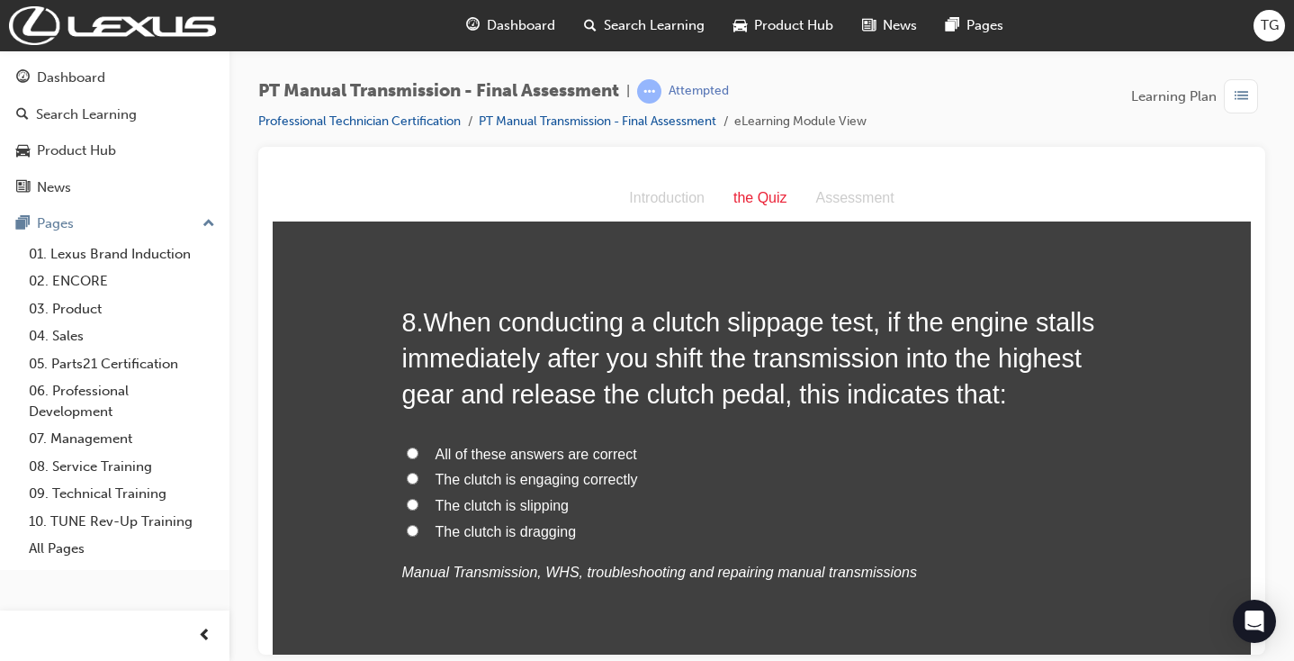
click at [551, 471] on span "The clutch is engaging correctly" at bounding box center [537, 478] width 203 height 15
click at [419, 472] on input "The clutch is engaging correctly" at bounding box center [413, 478] width 12 height 12
radio input "true"
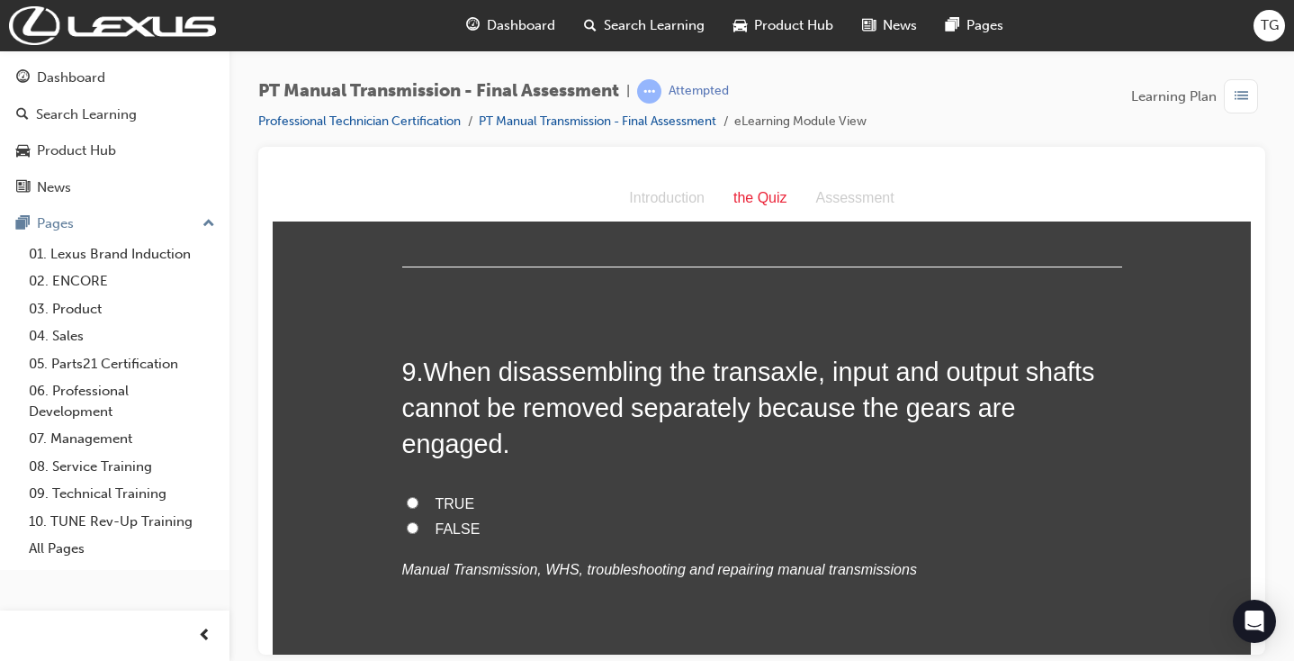
scroll to position [3412, 0]
click at [436, 497] on span "TRUE" at bounding box center [456, 504] width 40 height 15
click at [419, 498] on input "TRUE" at bounding box center [413, 504] width 12 height 12
radio input "true"
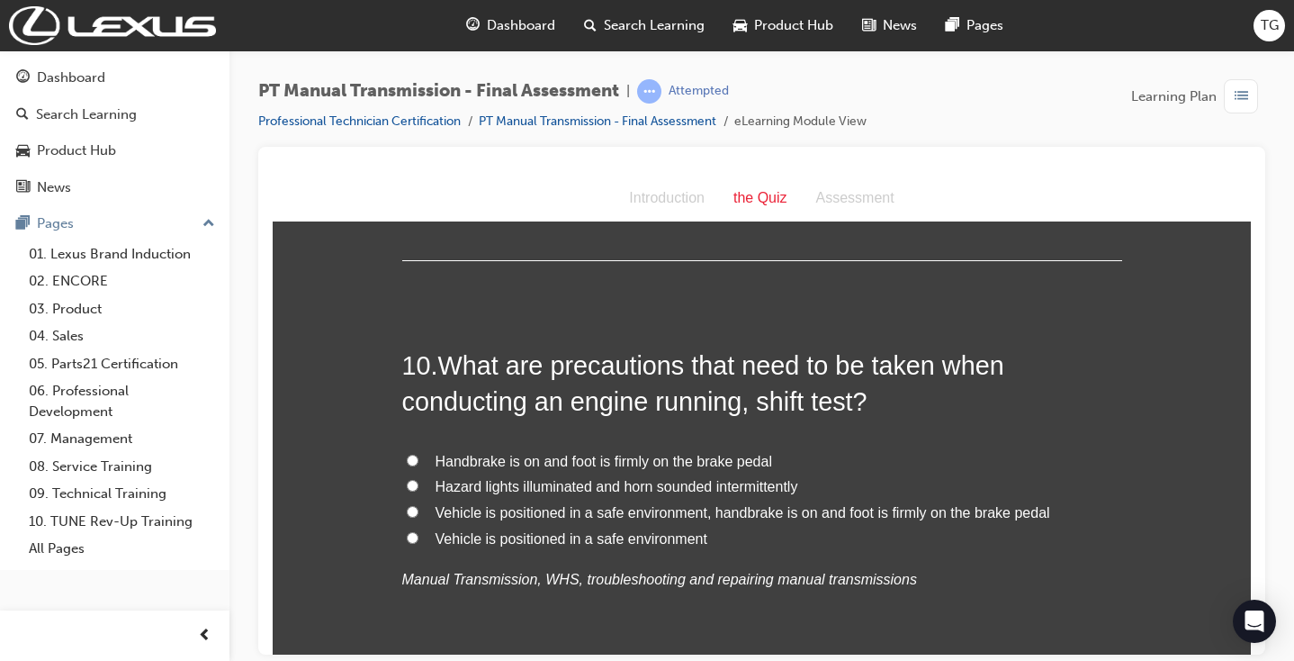
scroll to position [3820, 0]
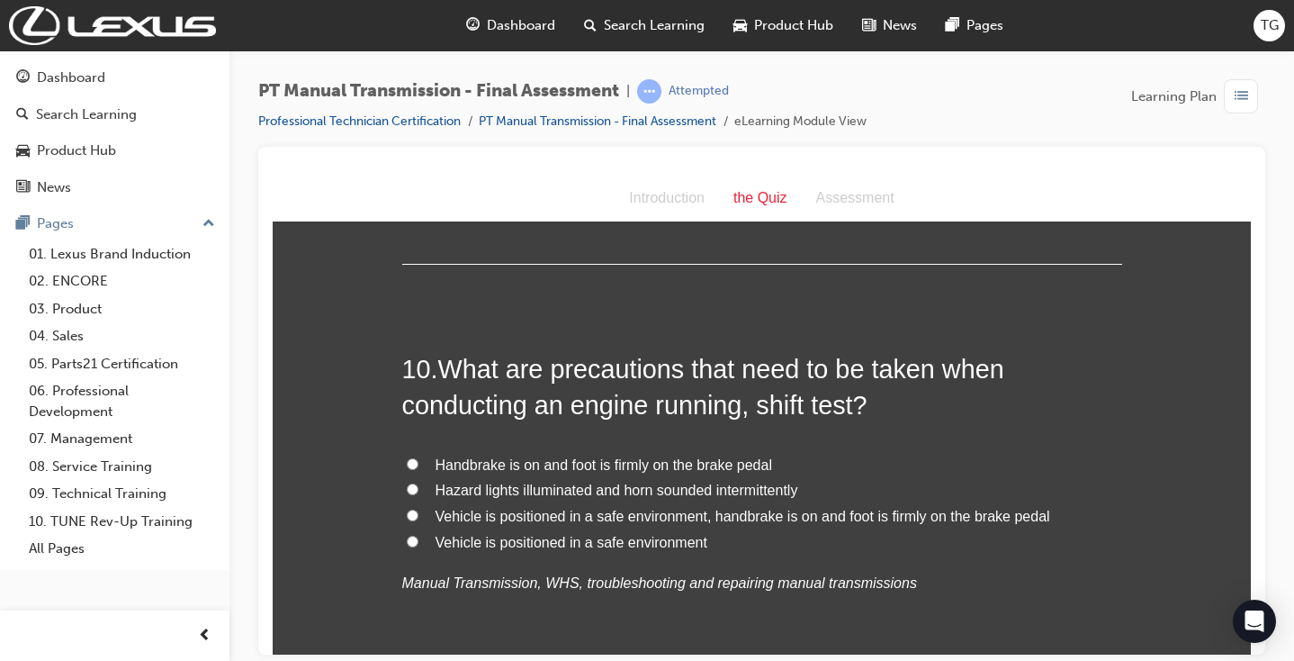
click at [481, 508] on span "Vehicle is positioned in a safe environment, handbrake is on and foot is firmly…" at bounding box center [743, 515] width 615 height 15
click at [419, 509] on input "Vehicle is positioned in a safe environment, handbrake is on and foot is firmly…" at bounding box center [413, 515] width 12 height 12
radio input "true"
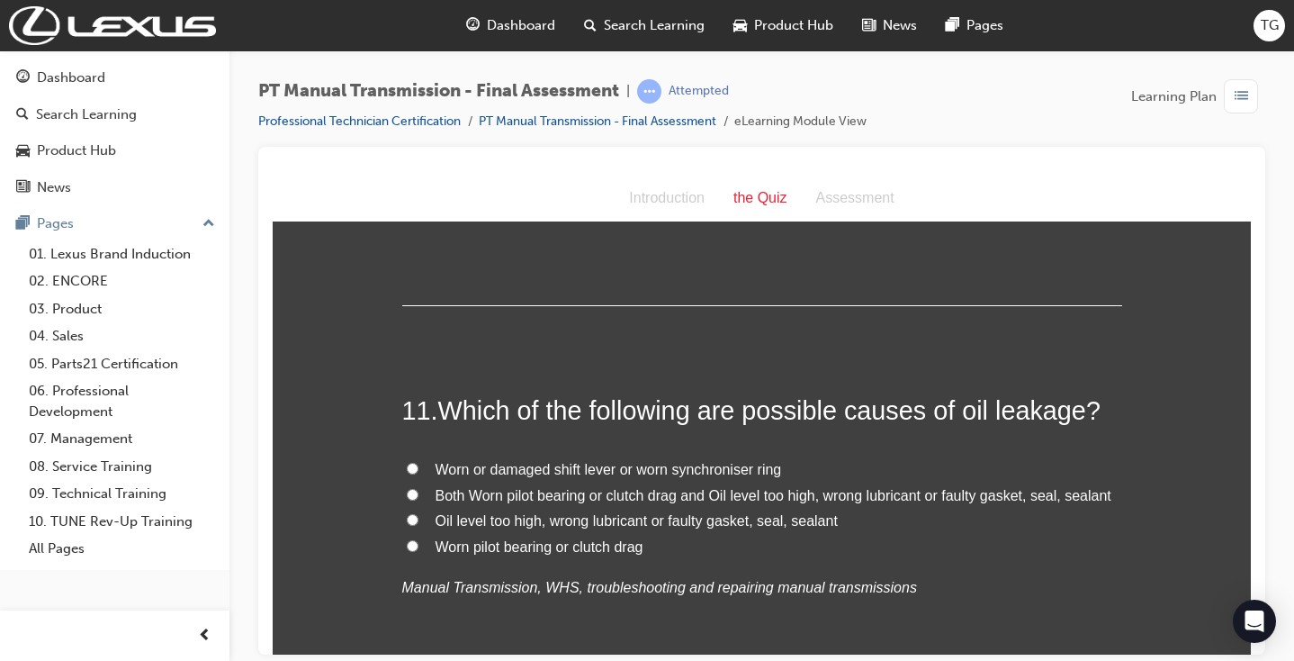
scroll to position [4212, 0]
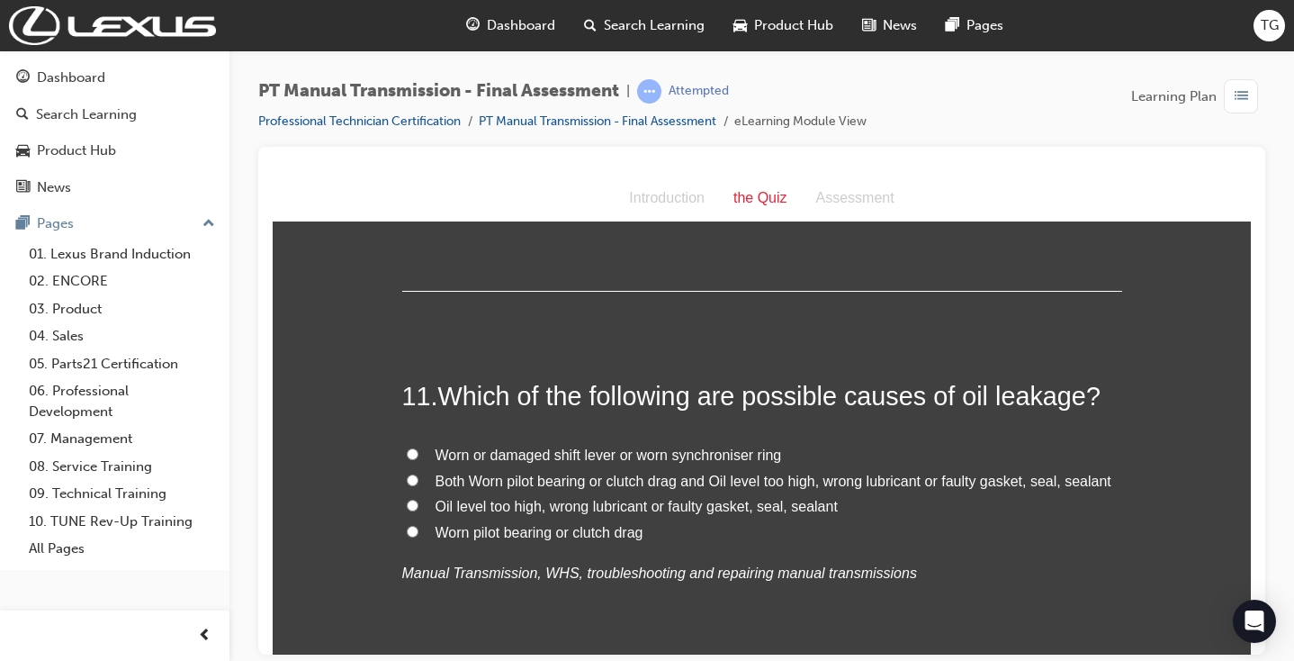
click at [676, 498] on span "Oil level too high, wrong lubricant or faulty gasket, seal, sealant" at bounding box center [637, 505] width 402 height 15
click at [419, 499] on input "Oil level too high, wrong lubricant or faulty gasket, seal, sealant" at bounding box center [413, 505] width 12 height 12
radio input "true"
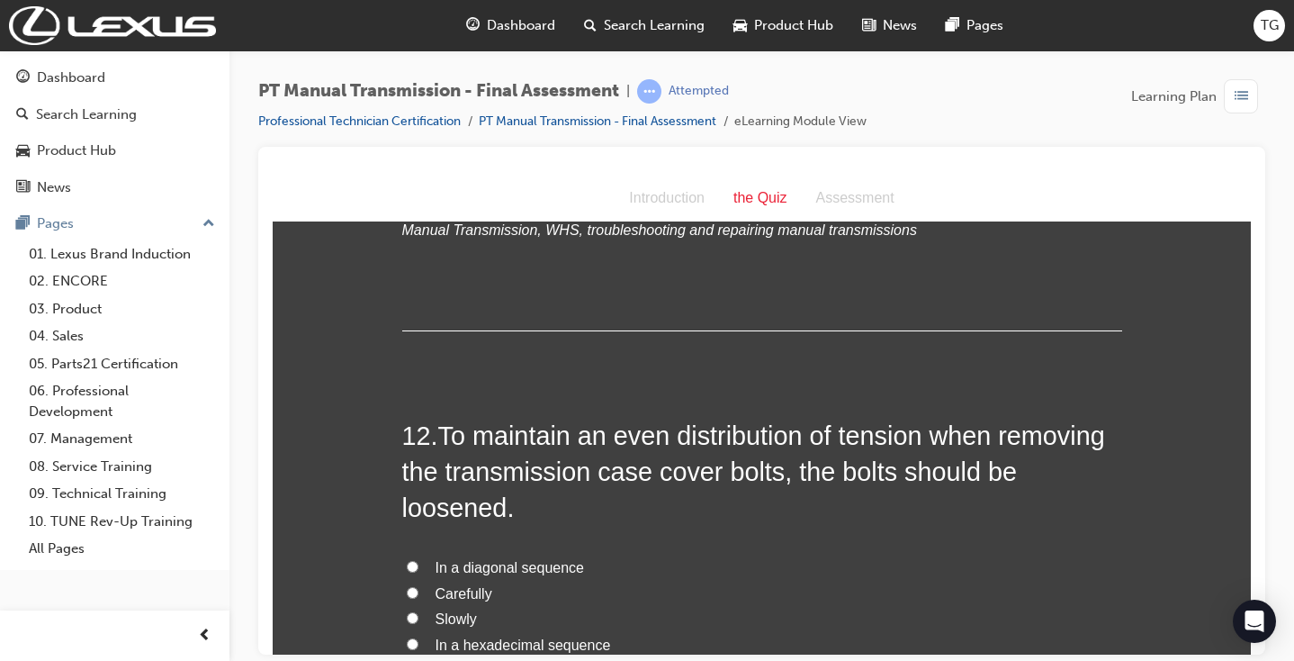
scroll to position [4554, 0]
click at [551, 560] on span "In a diagonal sequence" at bounding box center [510, 567] width 149 height 15
click at [419, 561] on input "In a diagonal sequence" at bounding box center [413, 567] width 12 height 12
radio input "true"
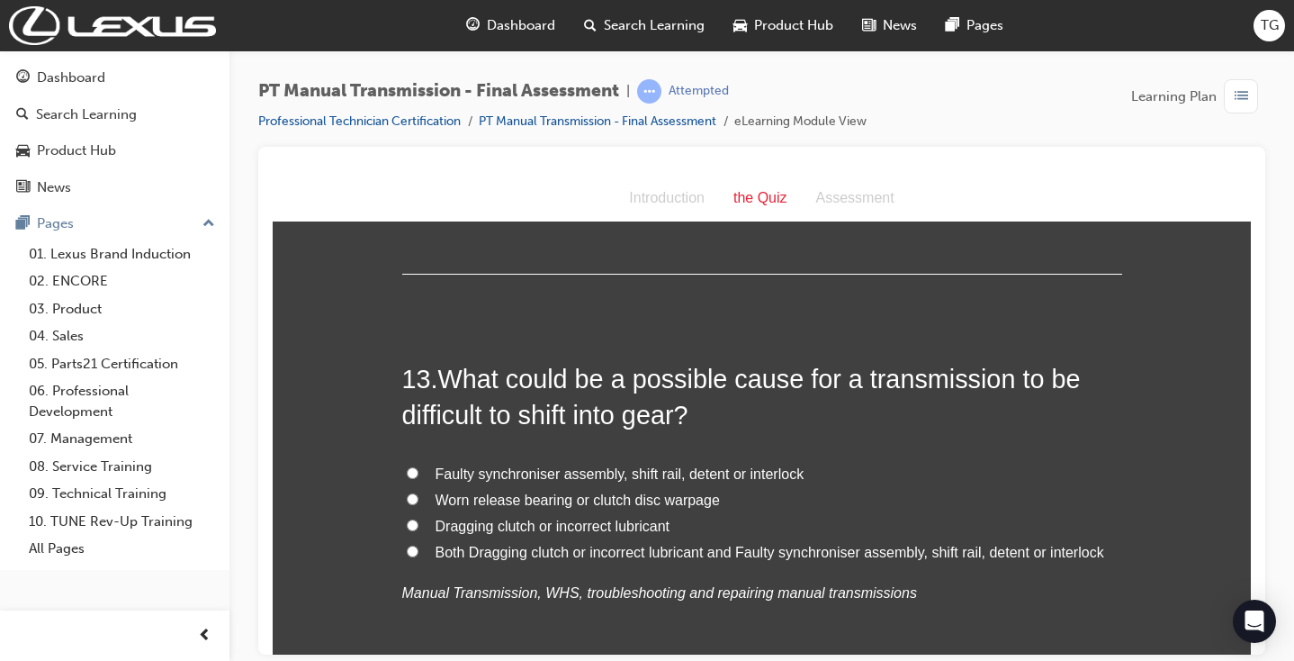
scroll to position [0, 1]
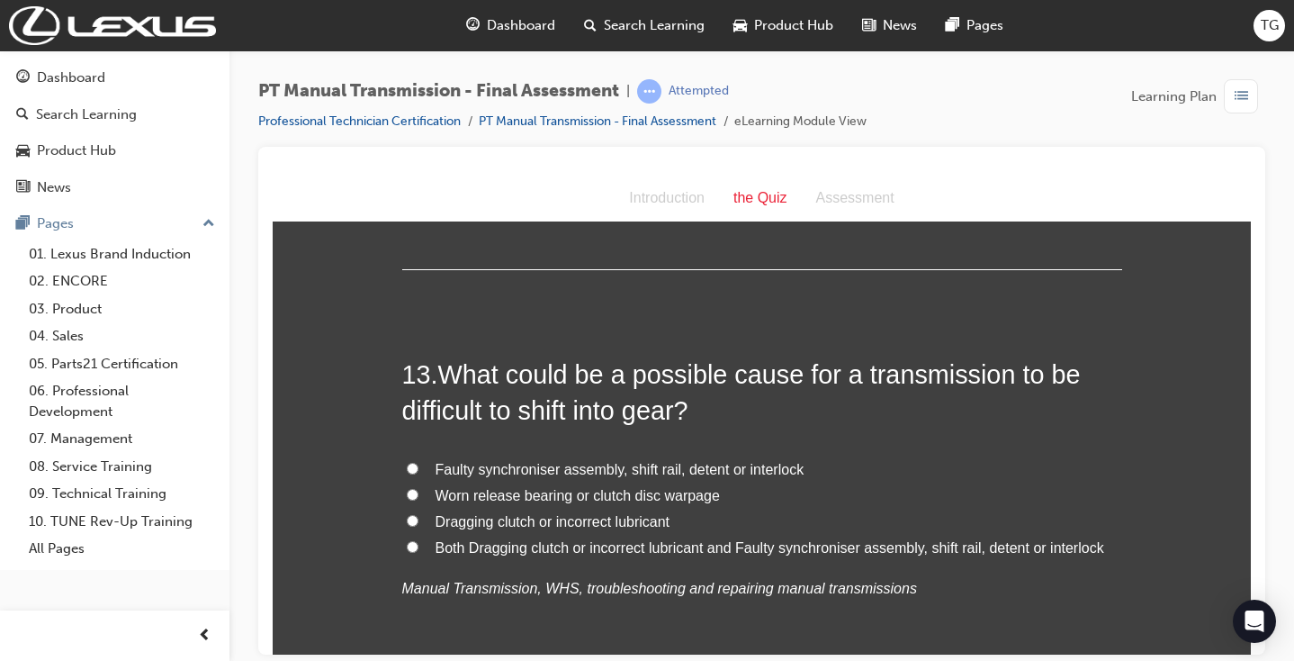
click at [593, 539] on span "Both Dragging clutch or incorrect lubricant and Faulty synchroniser assembly, s…" at bounding box center [770, 546] width 669 height 15
click at [419, 540] on input "Both Dragging clutch or incorrect lubricant and Faulty synchroniser assembly, s…" at bounding box center [413, 546] width 12 height 12
radio input "true"
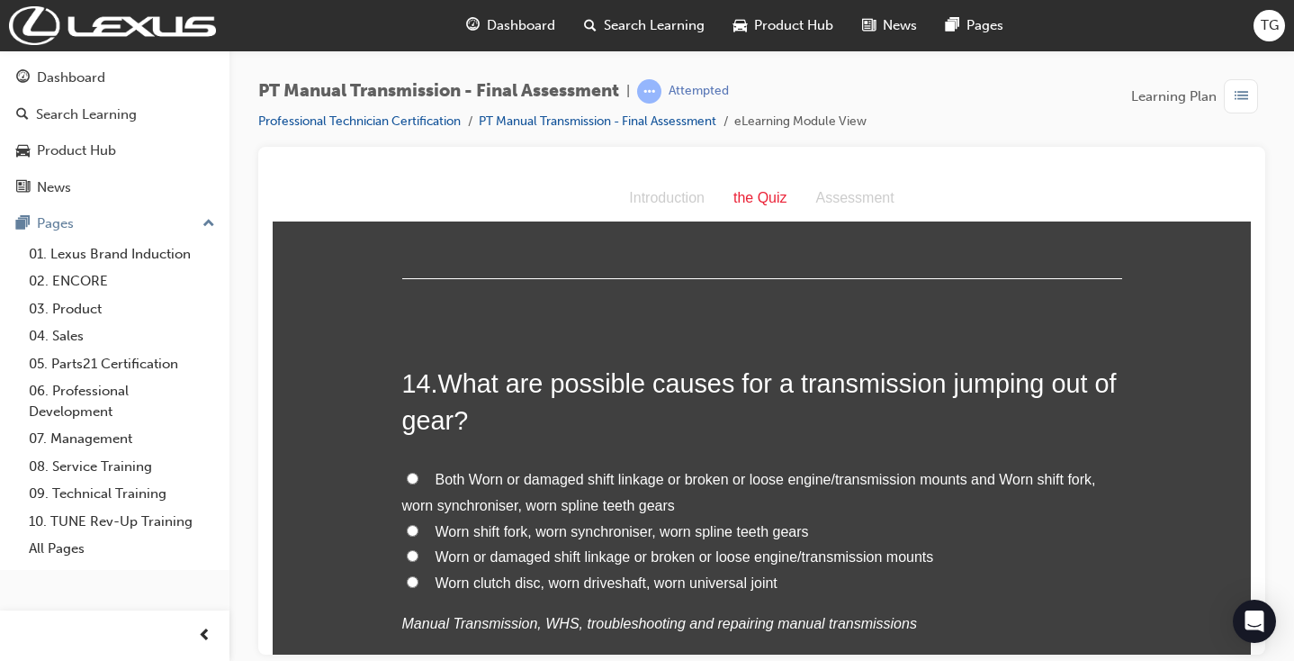
scroll to position [5484, 0]
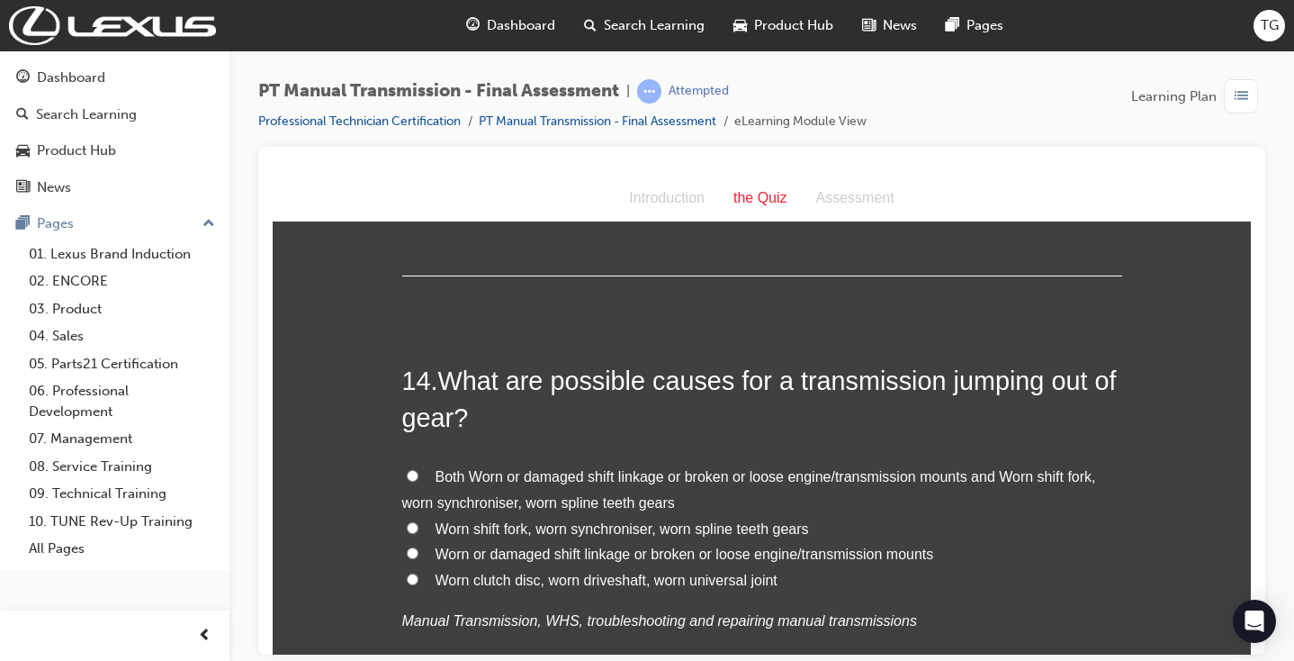
click at [535, 468] on span "Both Worn or damaged shift linkage or broken or loose engine/transmission mount…" at bounding box center [749, 488] width 694 height 41
click at [419, 469] on input "Both Worn or damaged shift linkage or broken or loose engine/transmission mount…" at bounding box center [413, 475] width 12 height 12
radio input "true"
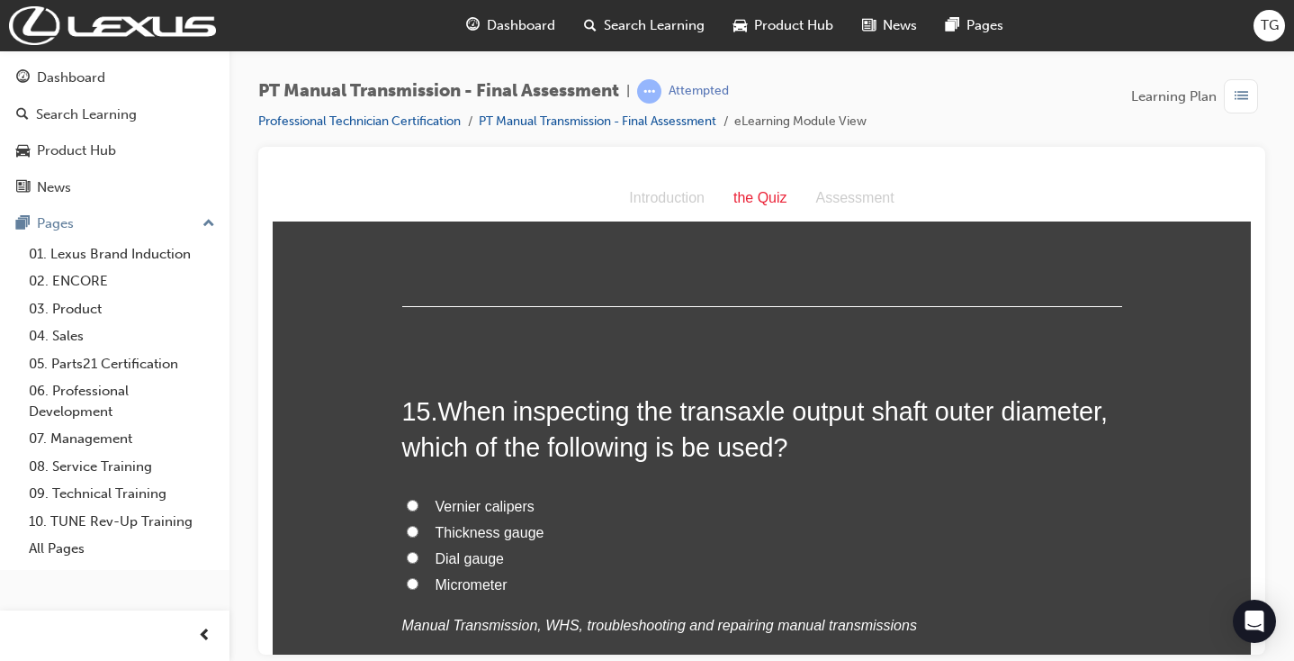
scroll to position [5901, 0]
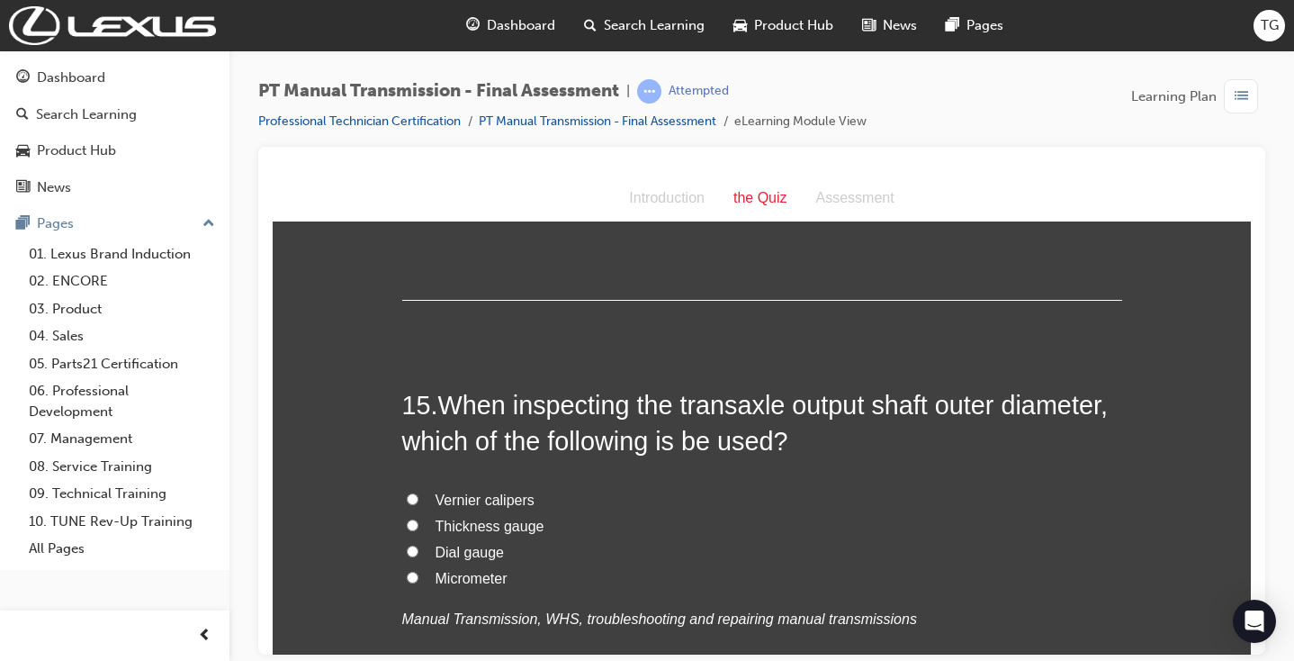
click at [477, 496] on div "Vernier calipers Thickness gauge Dial gauge Micrometer Manual Transmission, WHS…" at bounding box center [762, 559] width 720 height 144
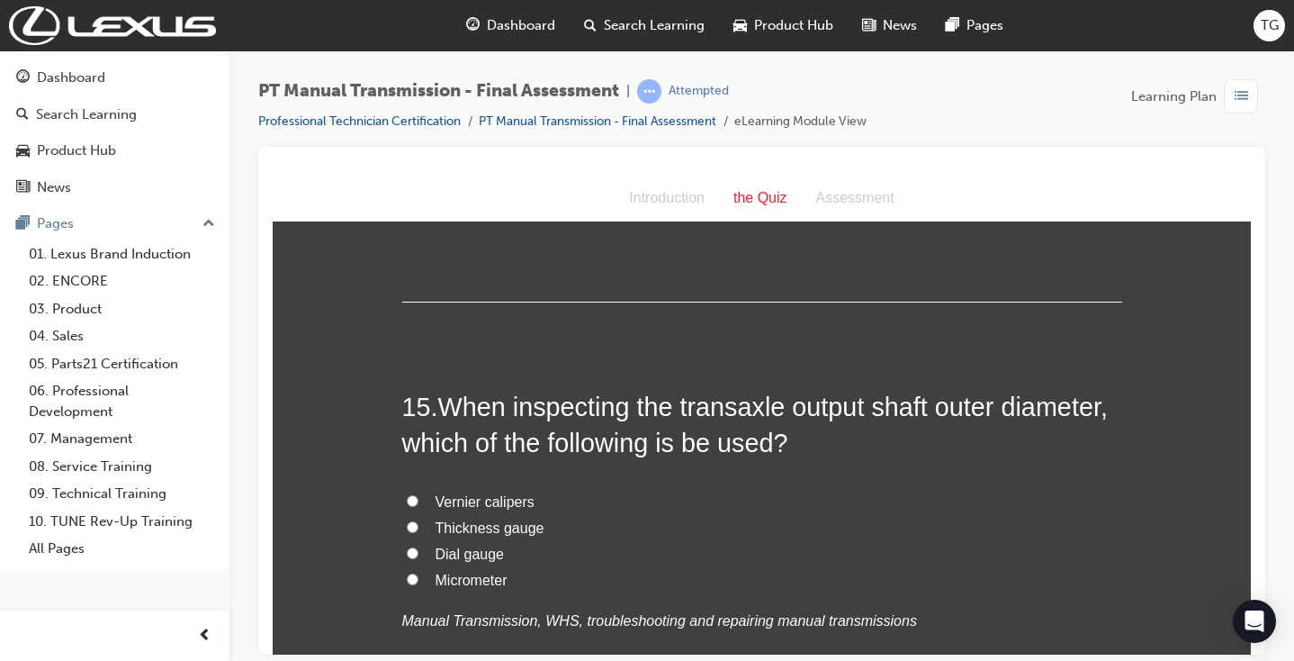
click at [476, 572] on span "Micrometer" at bounding box center [472, 579] width 72 height 15
click at [419, 572] on input "Micrometer" at bounding box center [413, 578] width 12 height 12
radio input "true"
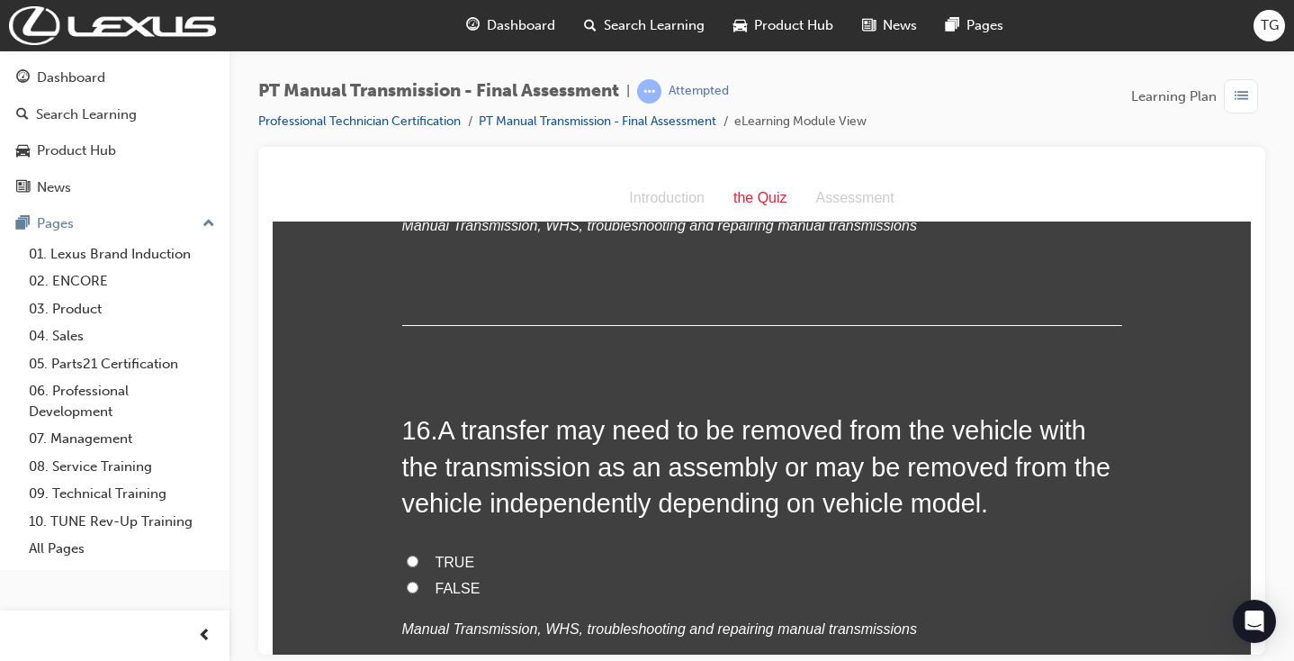
scroll to position [6300, 0]
click at [797, 547] on div "TRUE FALSE Manual Transmission, WHS, troubleshooting and repairing manual trans…" at bounding box center [762, 593] width 720 height 92
click at [453, 552] on span "TRUE" at bounding box center [456, 559] width 40 height 15
click at [419, 553] on input "TRUE" at bounding box center [413, 559] width 12 height 12
radio input "true"
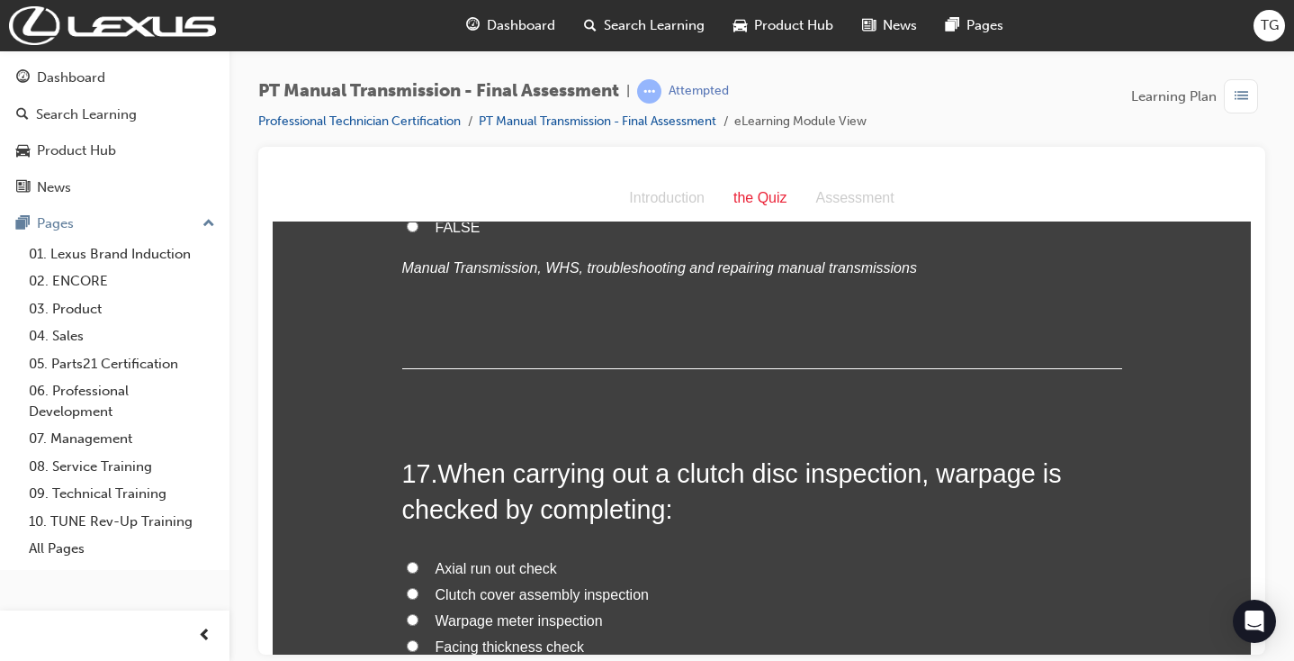
scroll to position [6665, 0]
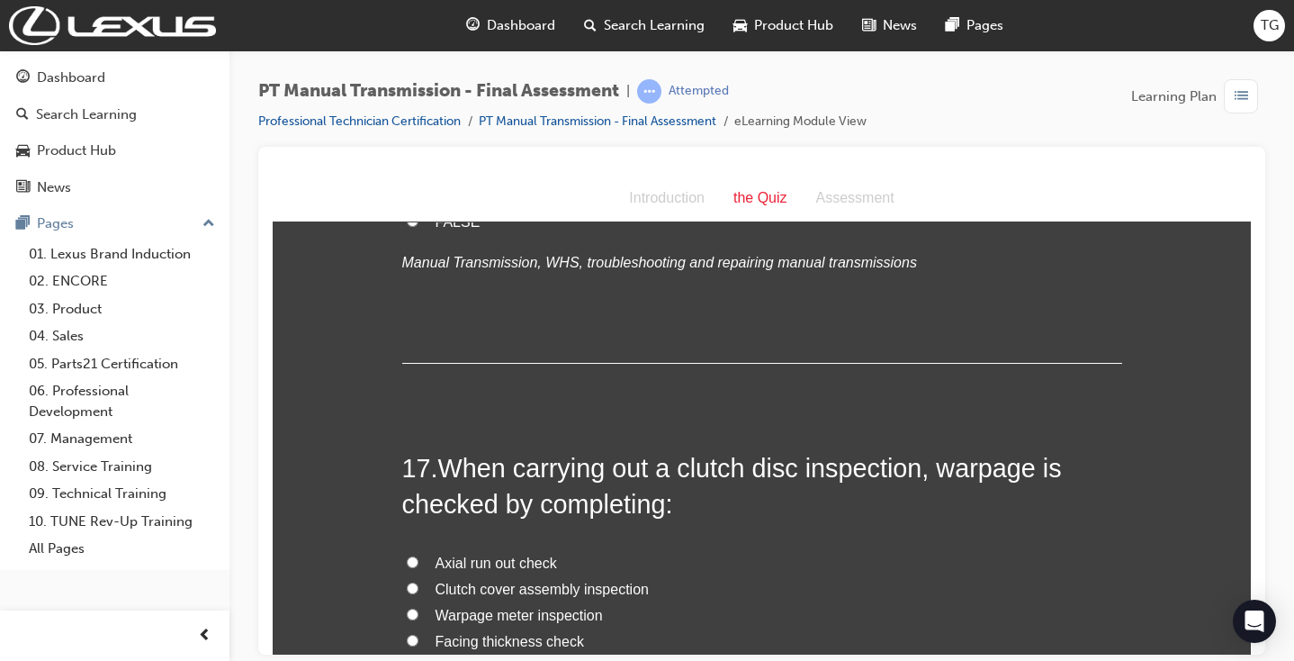
click at [443, 554] on span "Axial run out check" at bounding box center [497, 561] width 122 height 15
click at [419, 555] on input "Axial run out check" at bounding box center [413, 561] width 12 height 12
radio input "true"
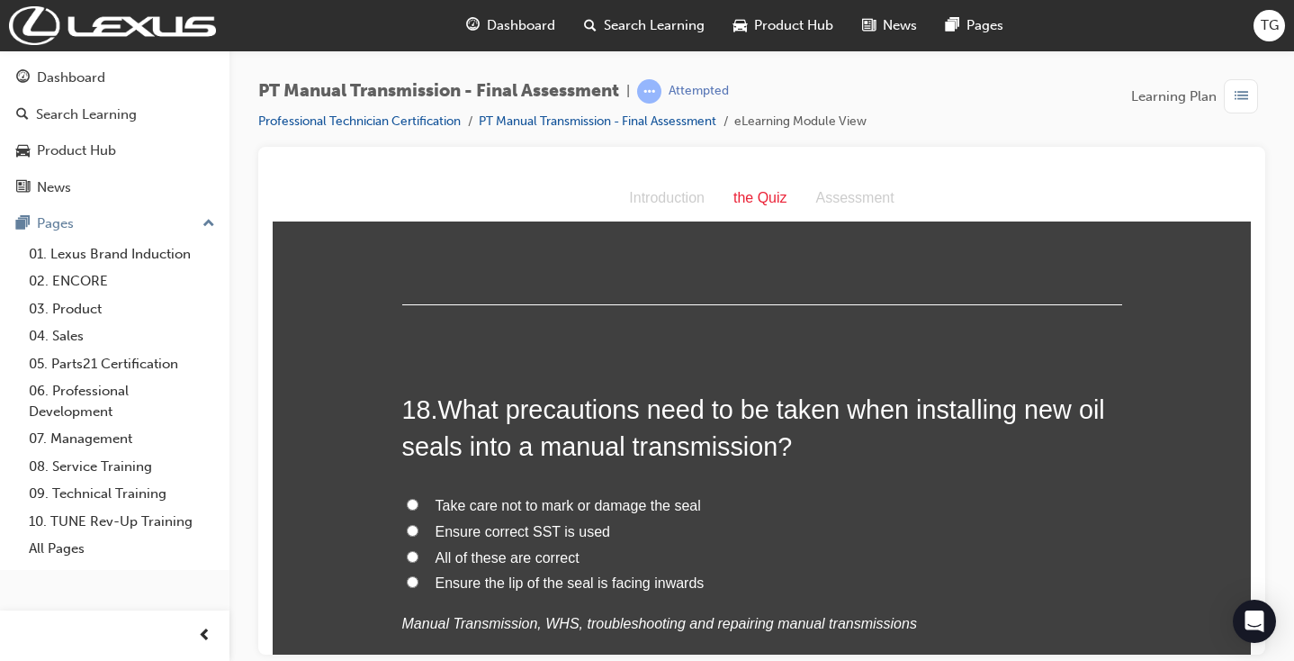
scroll to position [7141, 0]
click at [457, 550] on span "All of these are correct" at bounding box center [508, 557] width 144 height 15
click at [419, 551] on input "All of these are correct" at bounding box center [413, 557] width 12 height 12
radio input "true"
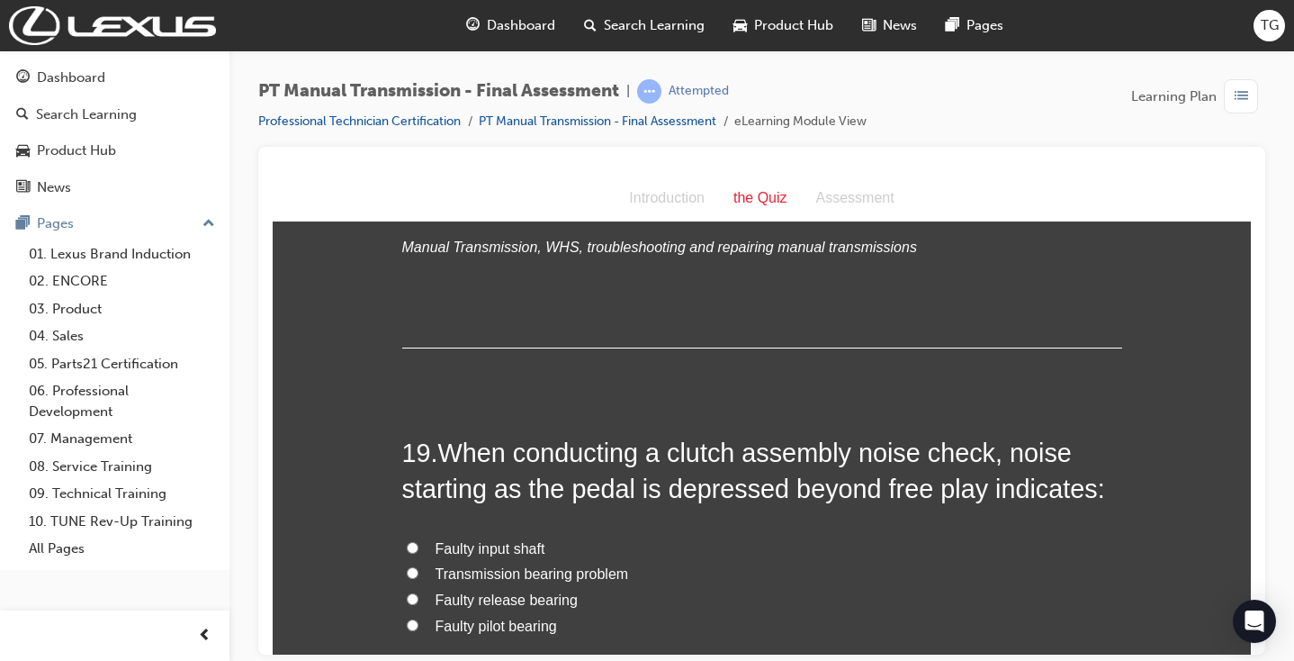
scroll to position [7519, 0]
click at [513, 590] on span "Faulty release bearing" at bounding box center [507, 597] width 142 height 15
click at [419, 591] on input "Faulty release bearing" at bounding box center [413, 597] width 12 height 12
radio input "true"
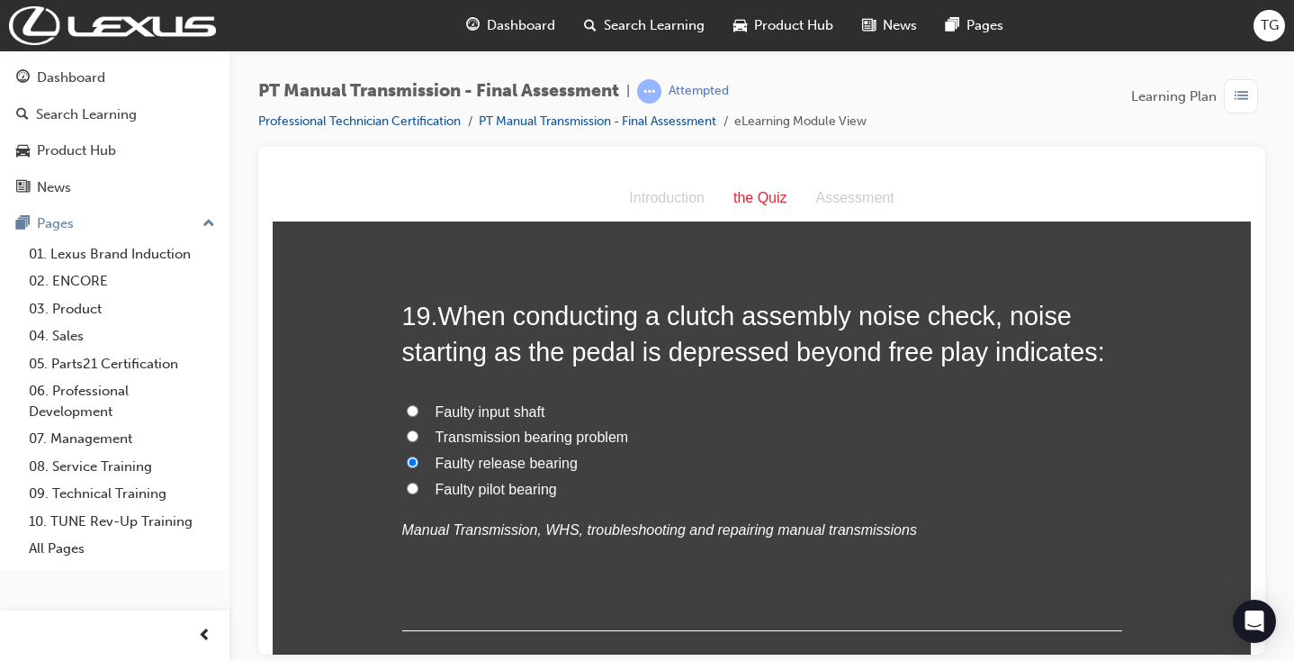
scroll to position [7653, 0]
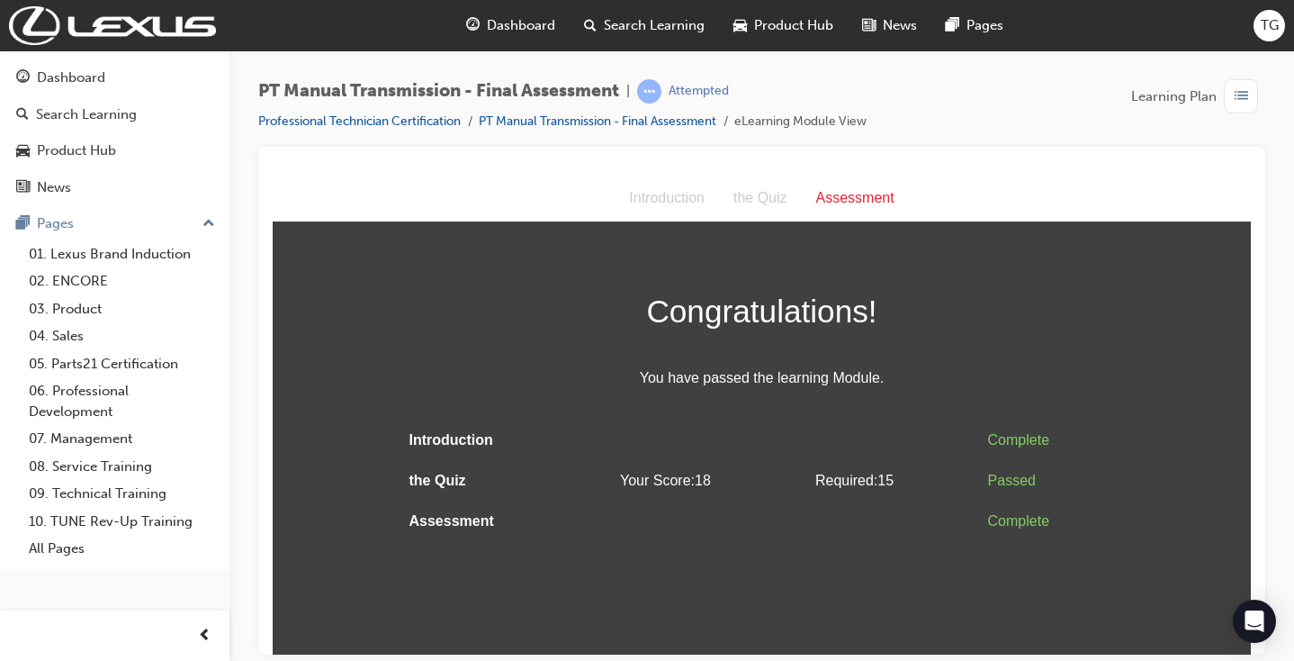
scroll to position [0, 0]
click at [56, 69] on div "Dashboard" at bounding box center [71, 78] width 68 height 21
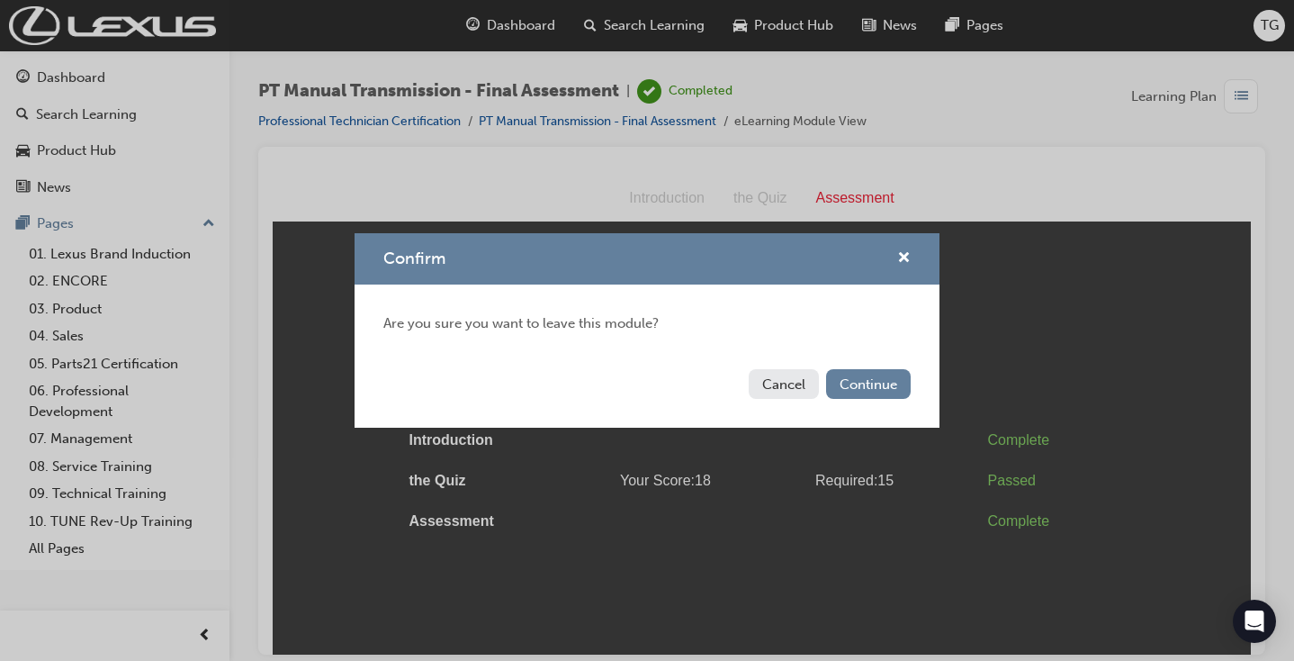
click at [798, 285] on div "Are you sure you want to leave this module?" at bounding box center [647, 323] width 585 height 78
click at [919, 293] on div "Are you sure you want to leave this module?" at bounding box center [647, 323] width 585 height 78
click at [785, 382] on button "Cancel" at bounding box center [784, 384] width 70 height 30
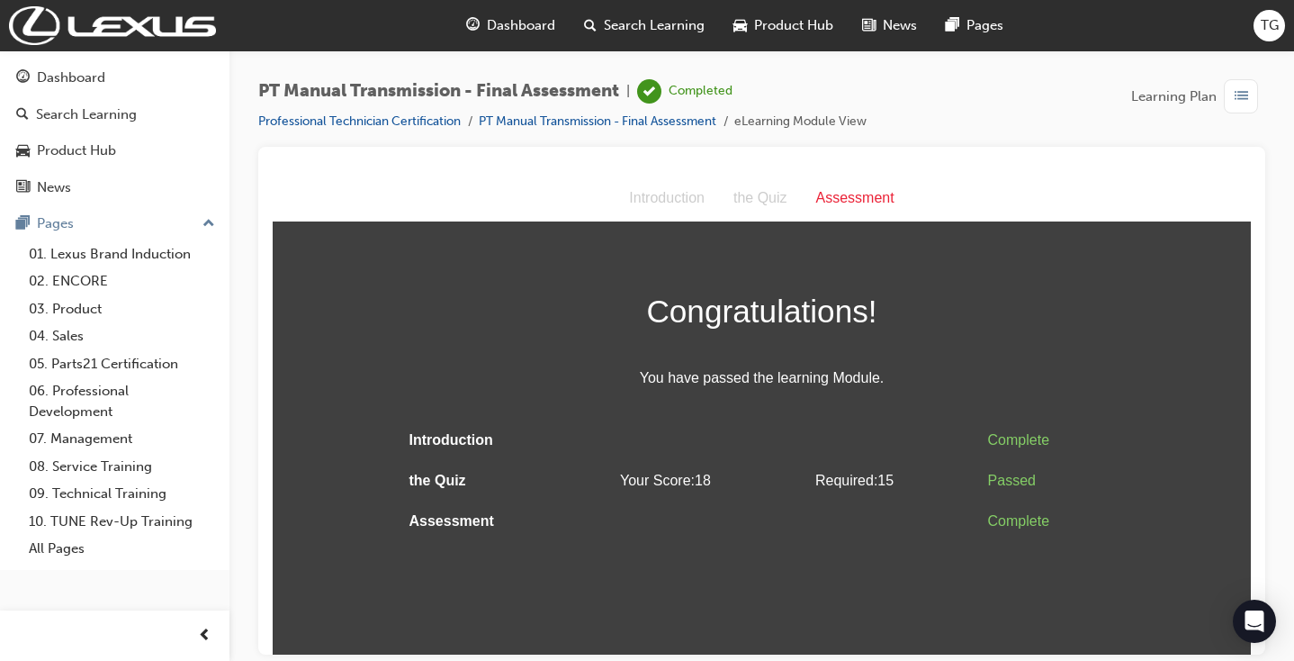
scroll to position [1, 0]
click at [841, 253] on div "Assessment Introduction the Quiz Assessment Congratulations! You have passed th…" at bounding box center [762, 358] width 978 height 366
click at [103, 76] on div "Dashboard" at bounding box center [71, 78] width 68 height 21
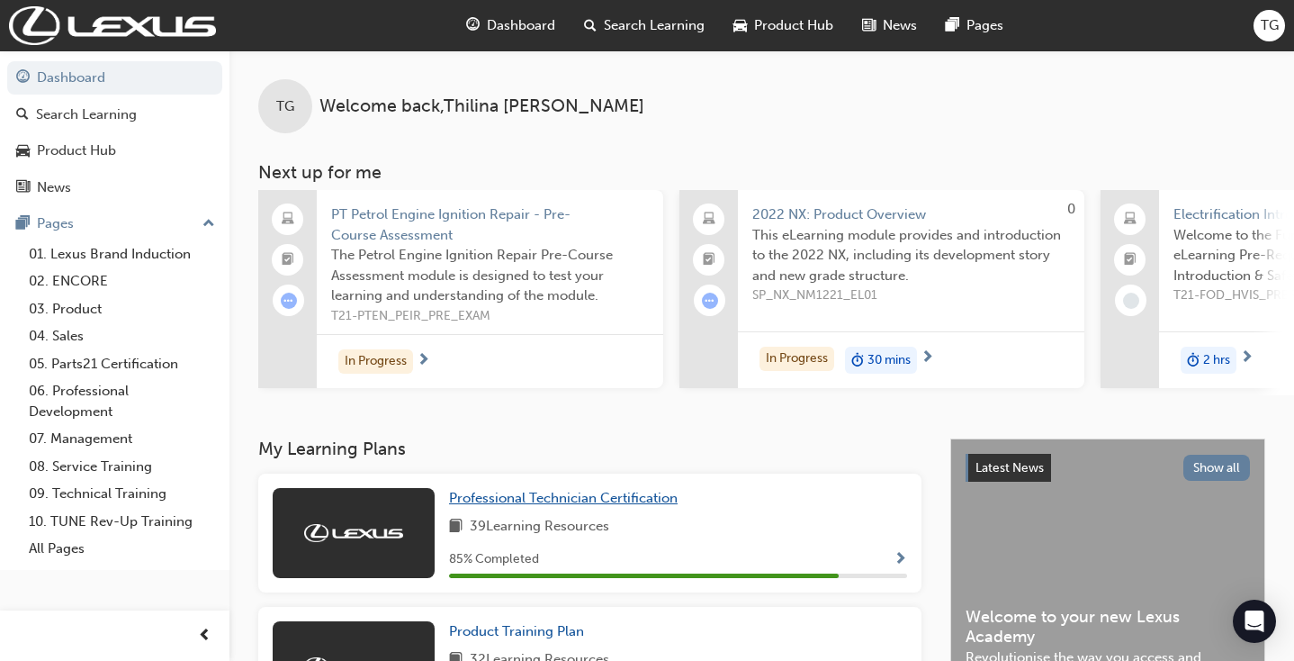
click at [608, 500] on span "Professional Technician Certification" at bounding box center [563, 498] width 229 height 16
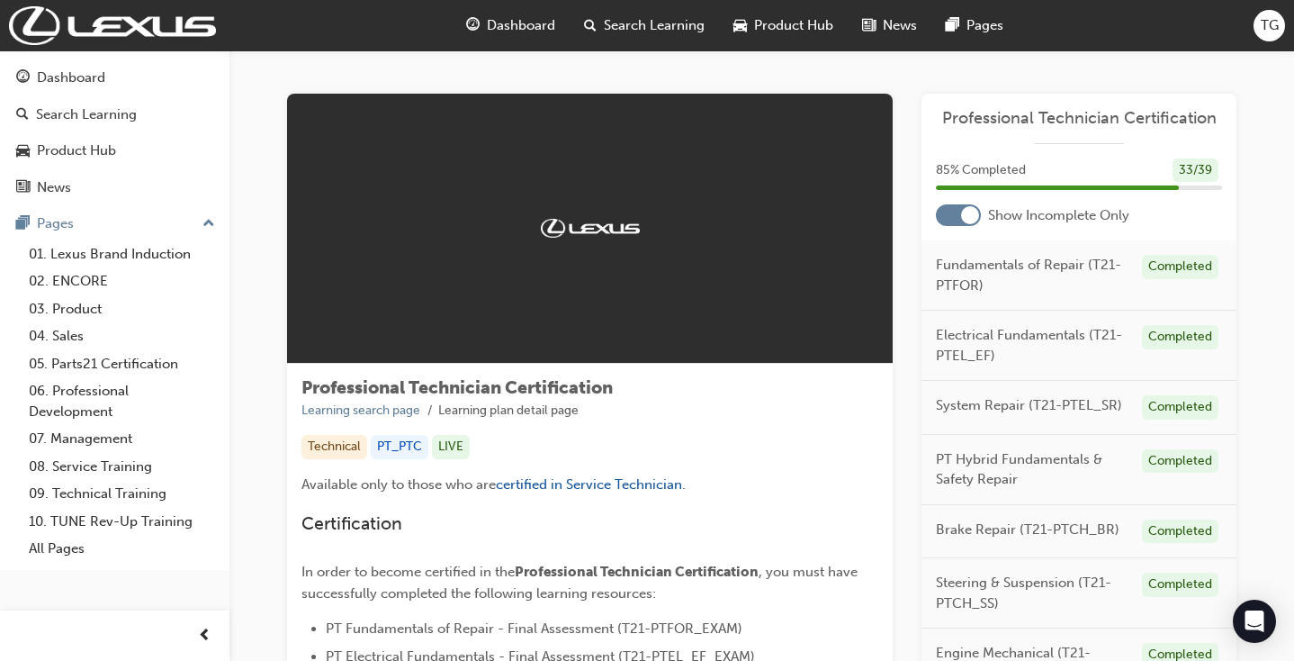
click at [951, 221] on div at bounding box center [958, 215] width 45 height 22
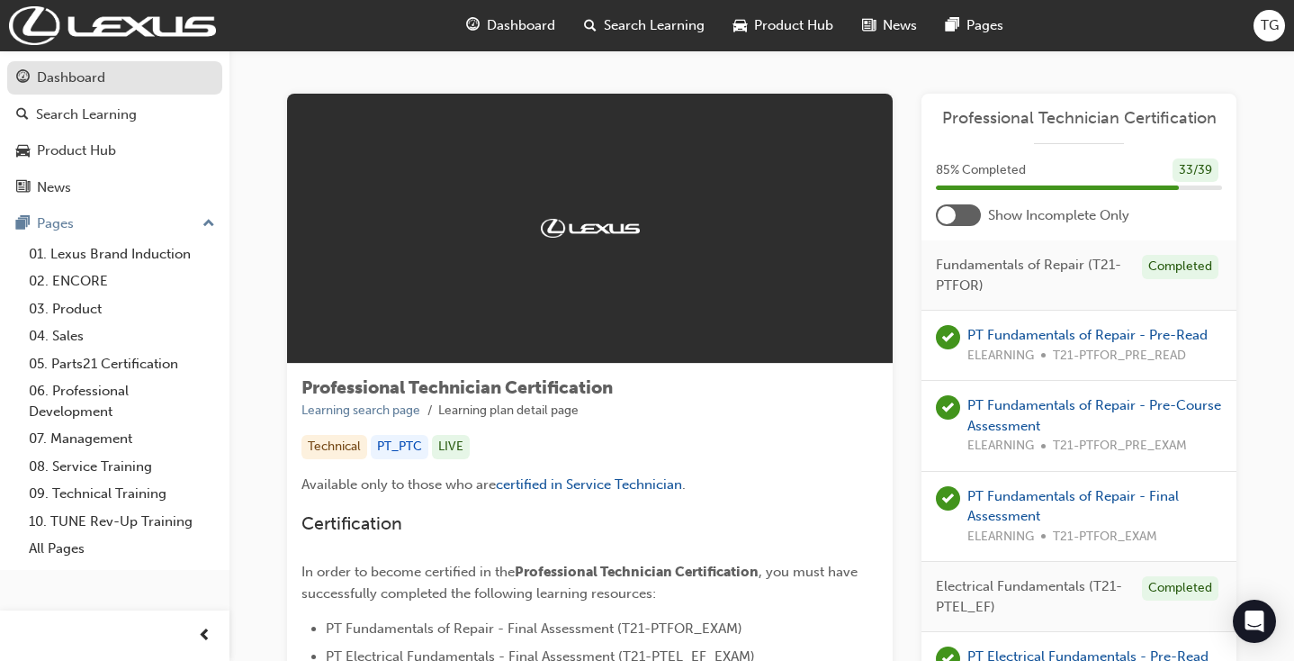
click at [95, 79] on div "Dashboard" at bounding box center [71, 78] width 68 height 21
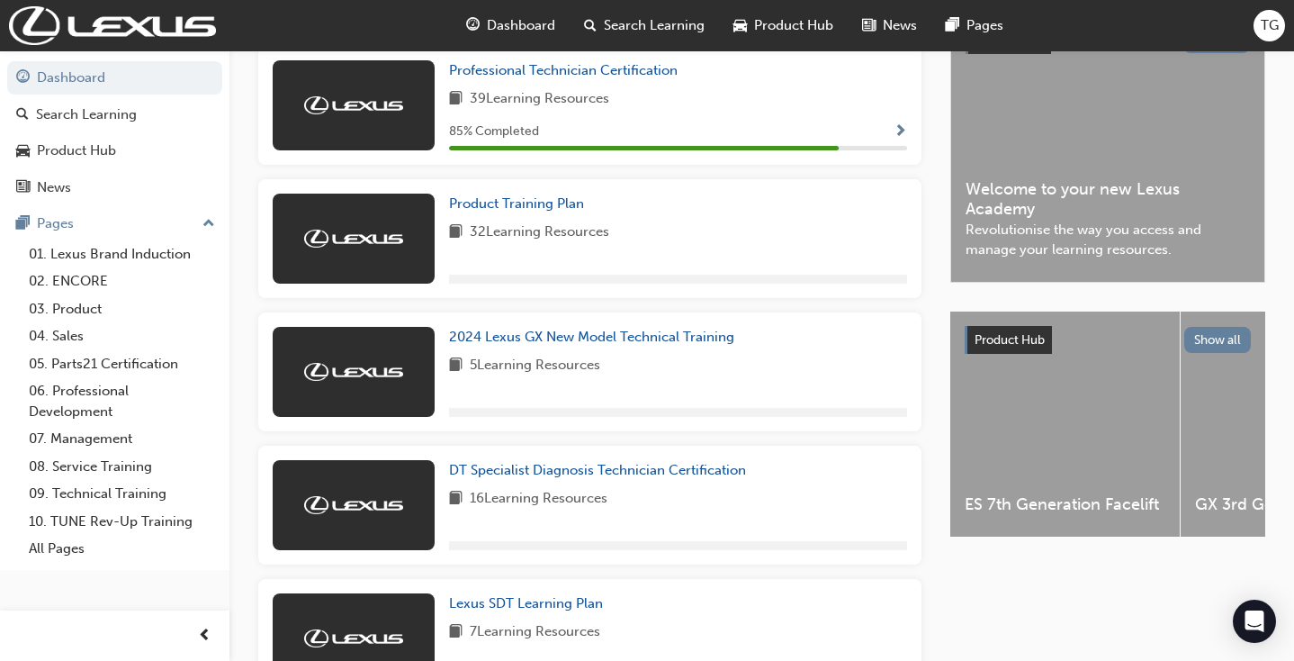
scroll to position [427, 0]
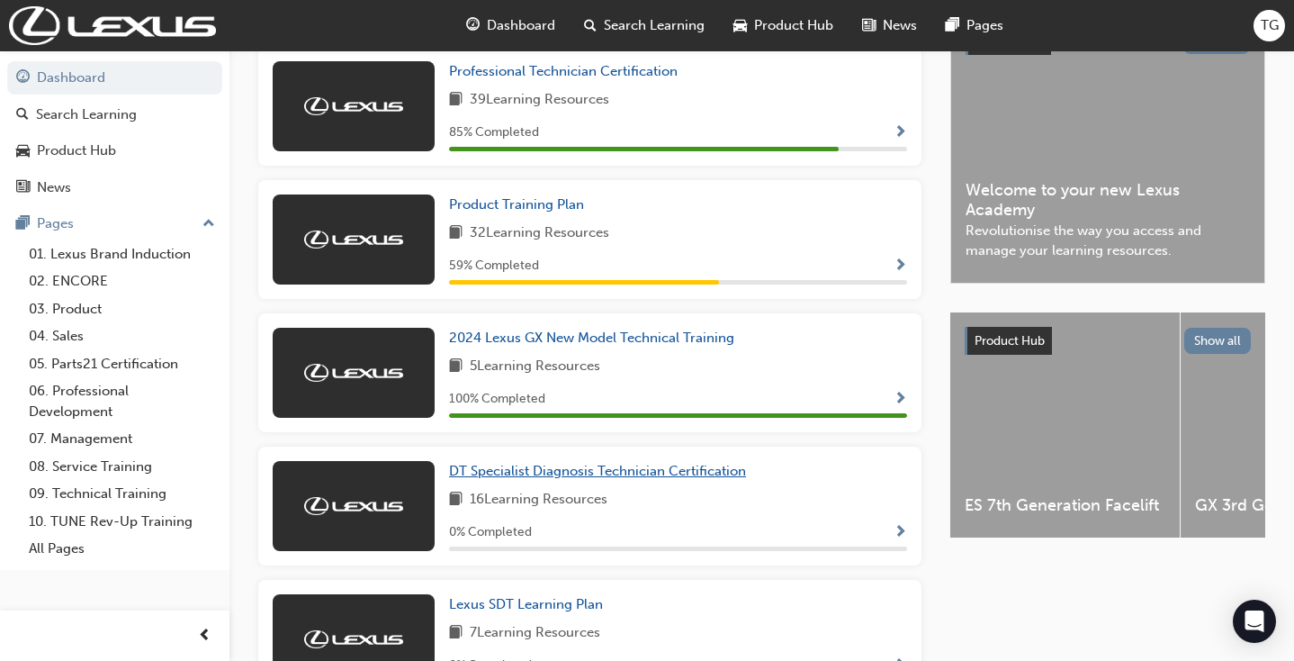
click at [552, 464] on span "DT Specialist Diagnosis Technician Certification" at bounding box center [597, 471] width 297 height 16
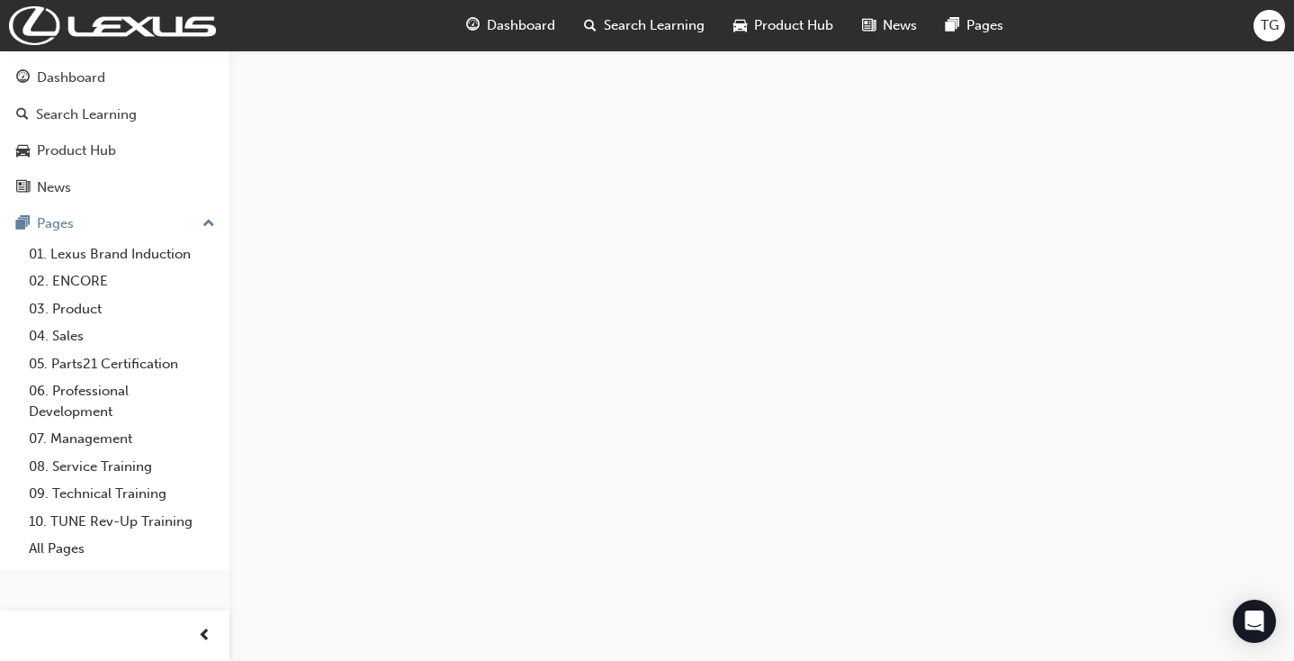
scroll to position [423, 0]
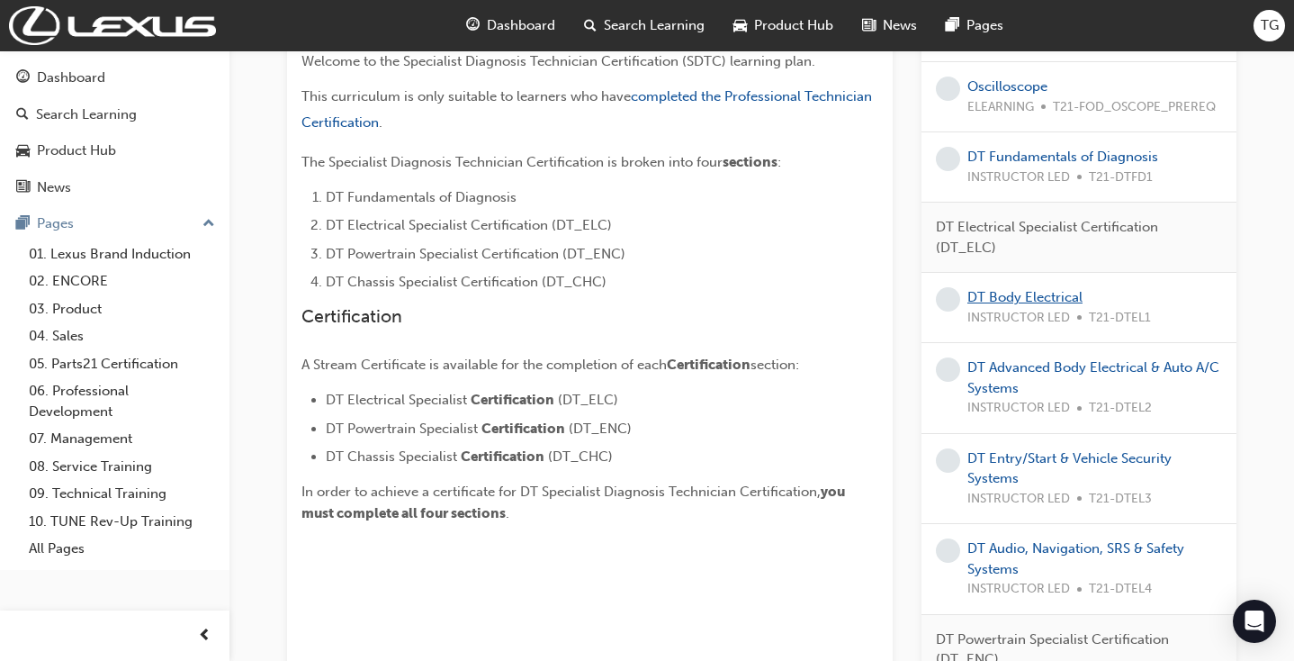
click at [1028, 293] on link "DT Body Electrical" at bounding box center [1025, 297] width 115 height 16
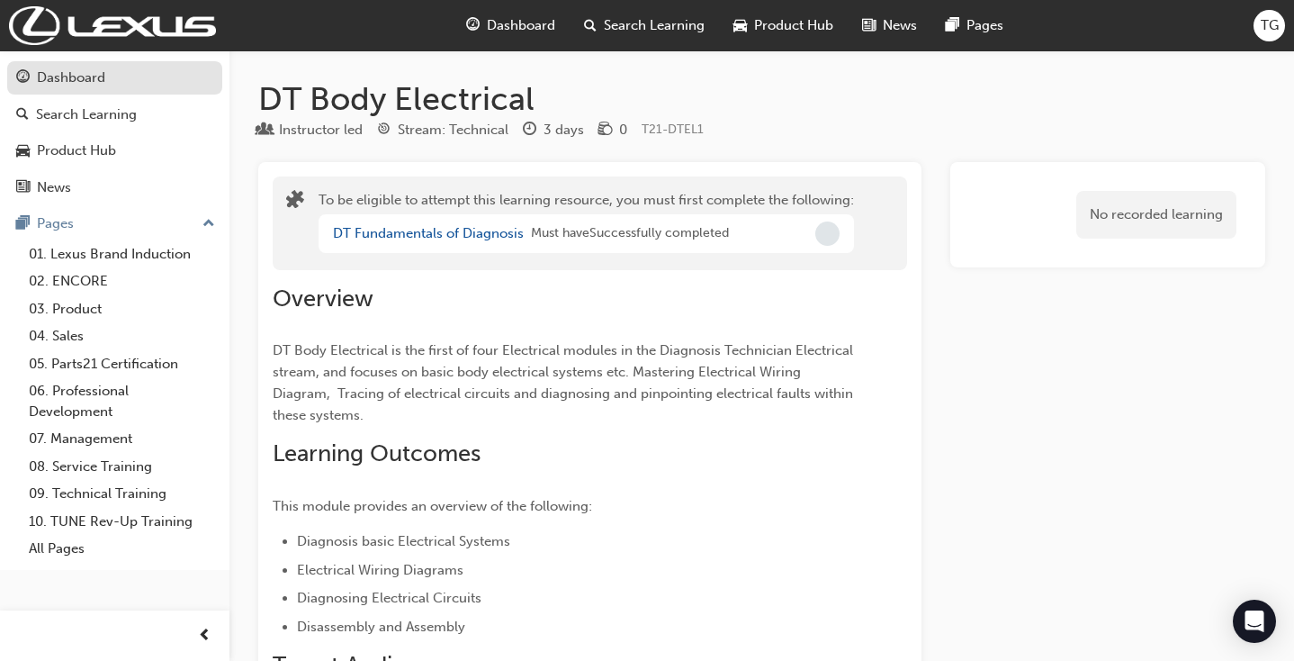
click at [95, 82] on div "Dashboard" at bounding box center [71, 78] width 68 height 21
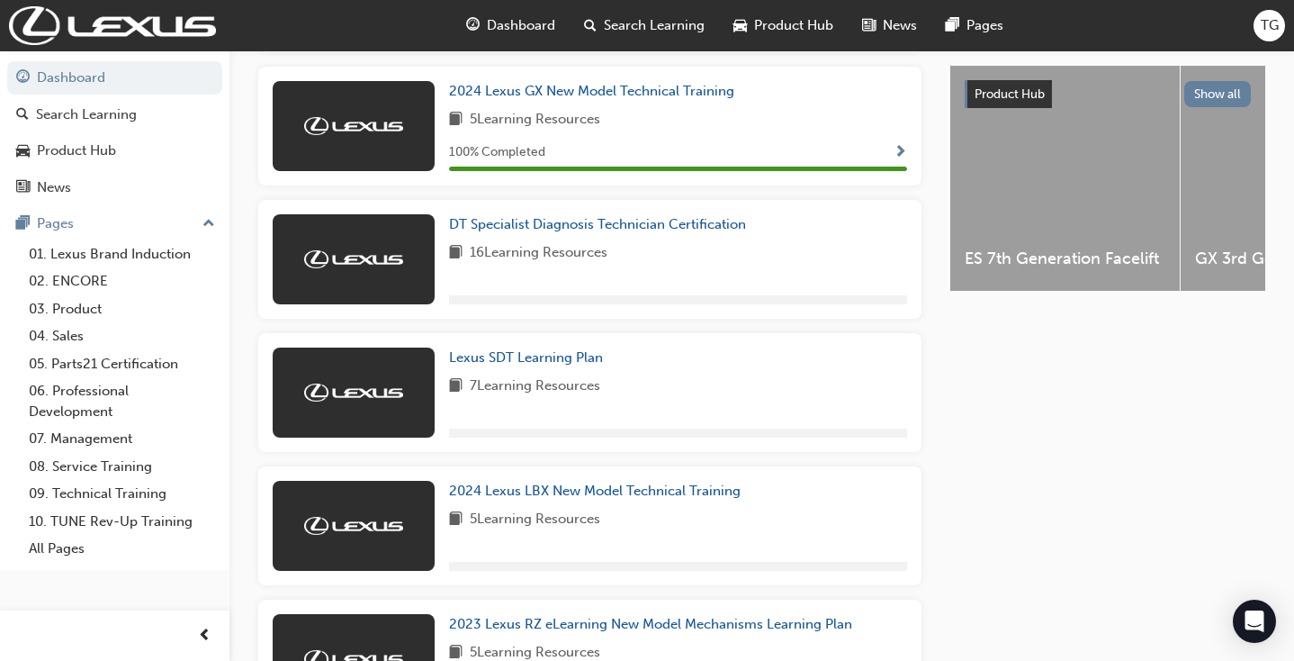
scroll to position [674, 0]
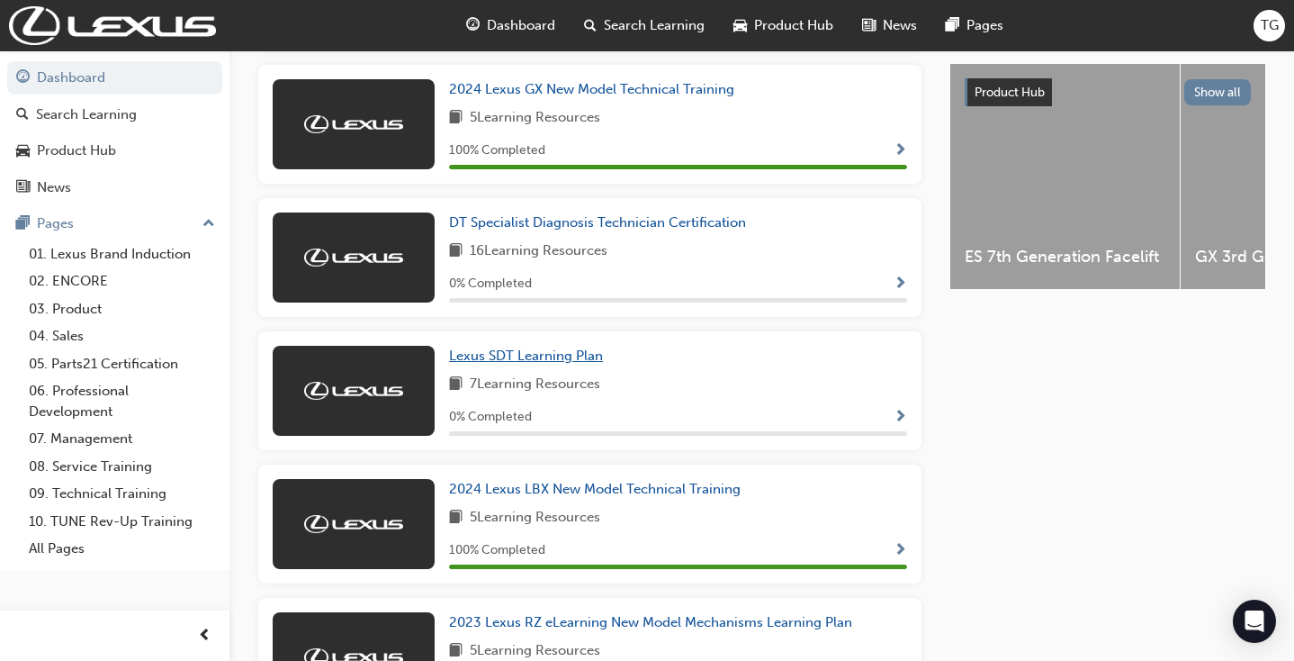
click at [509, 347] on link "Lexus SDT Learning Plan" at bounding box center [529, 356] width 161 height 21
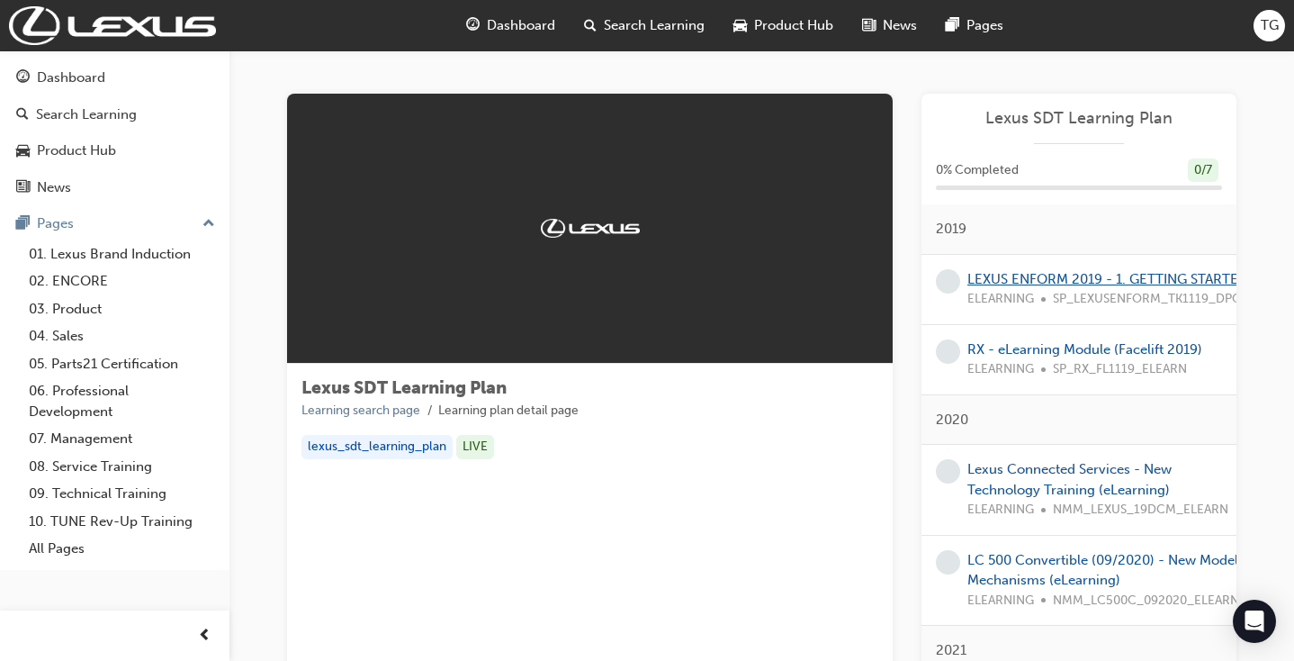
click at [1028, 275] on link "LEXUS ENFORM 2019 - 1. GETTING STARTED" at bounding box center [1108, 279] width 281 height 16
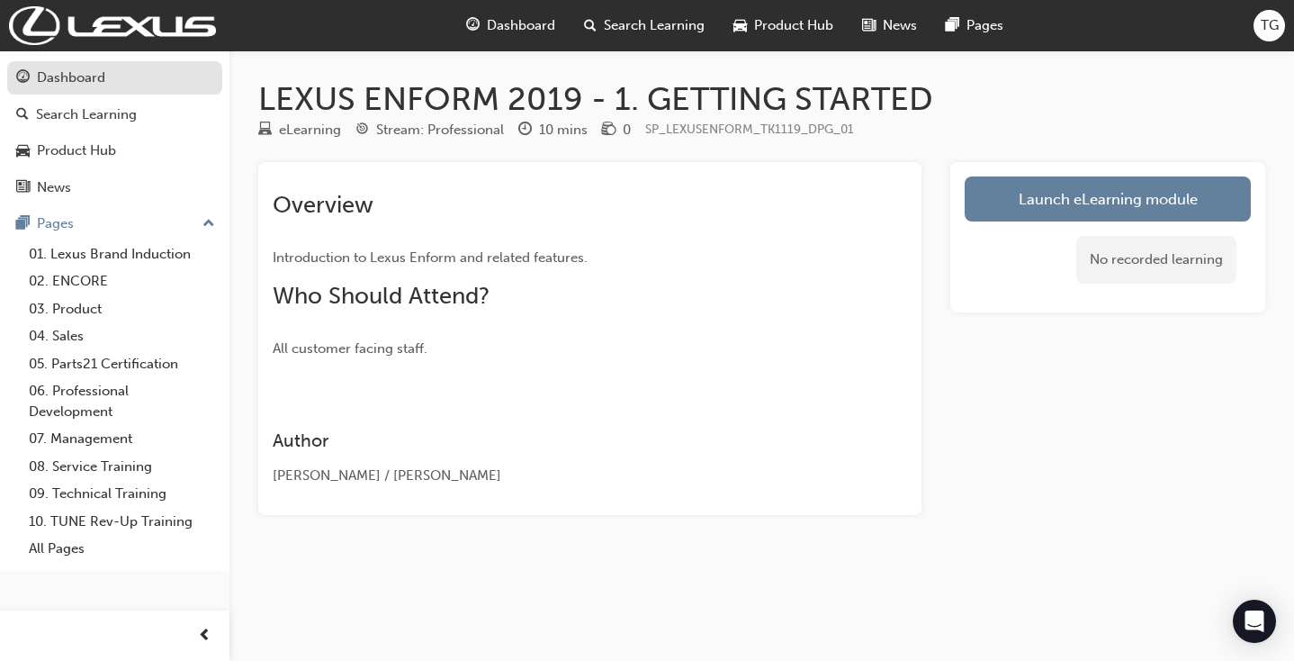
click at [77, 69] on div "Dashboard" at bounding box center [71, 78] width 68 height 21
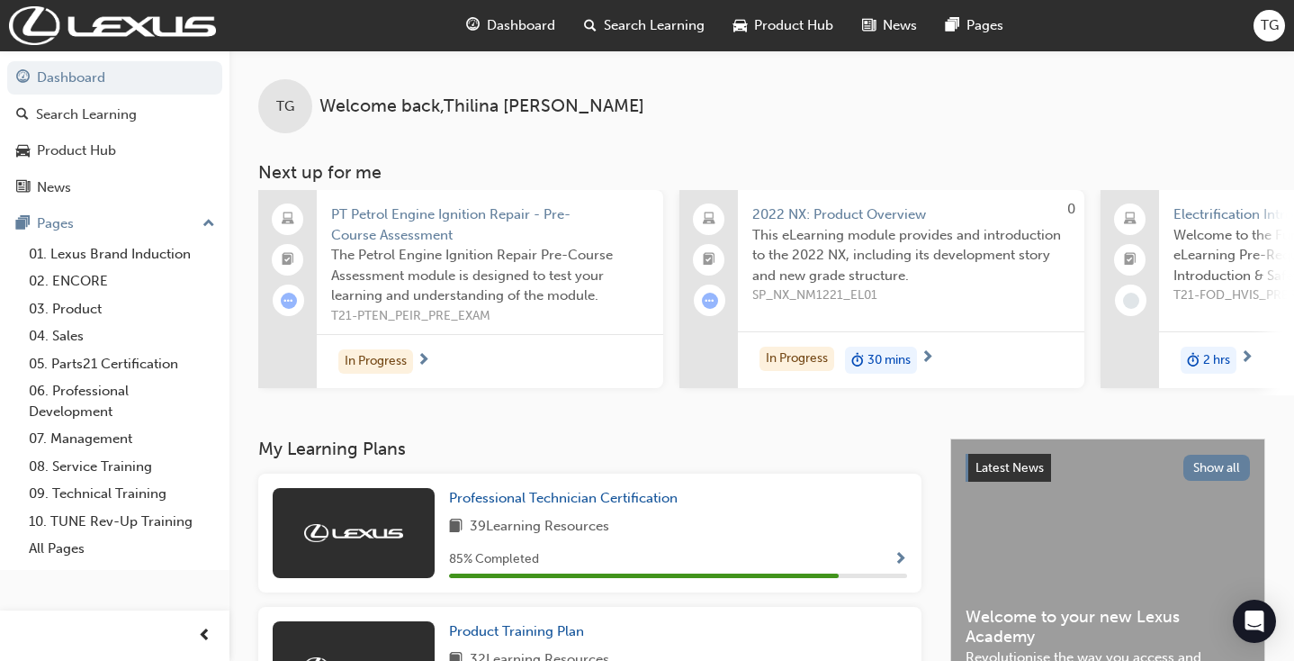
click at [698, 459] on h3 "My Learning Plans" at bounding box center [589, 448] width 663 height 21
click at [712, 437] on div "TG Welcome back , Thilina Gamage Next up for me PT Petrol Engine Ignition Repai…" at bounding box center [762, 244] width 1065 height 388
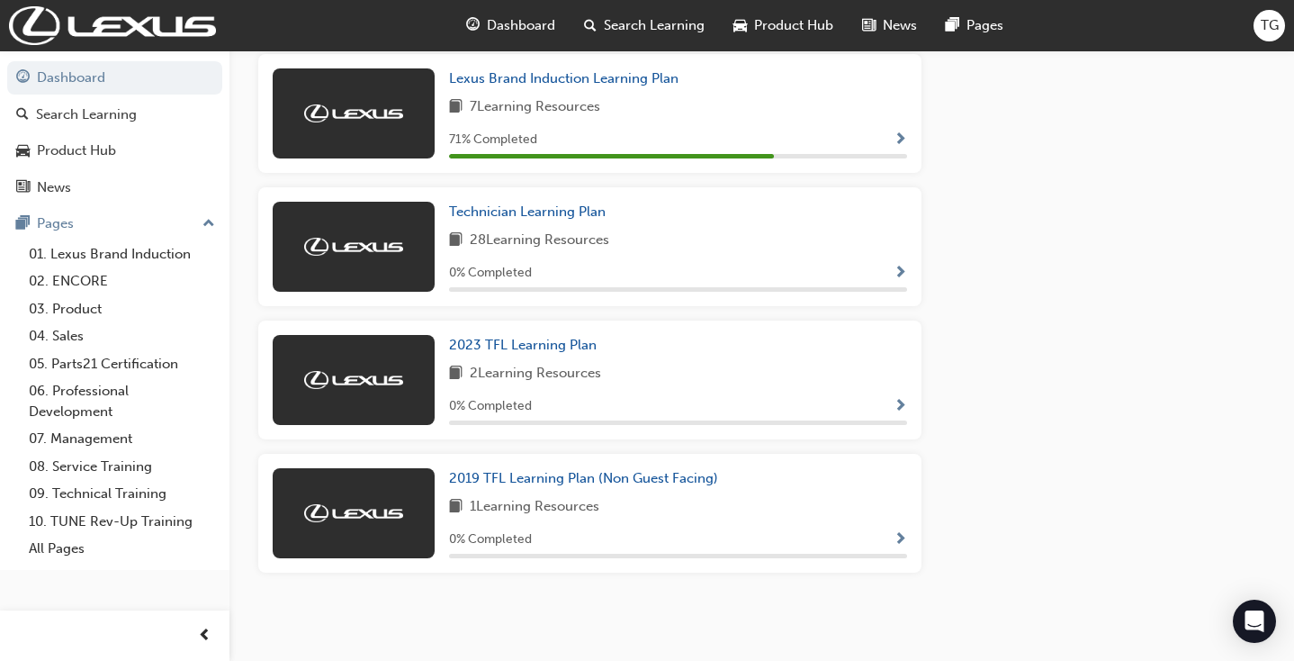
scroll to position [1624, 0]
click at [718, 464] on div "2019 TFL Learning Plan (Non Guest Facing) 1 Learning Resources 0 % Completed" at bounding box center [589, 513] width 663 height 119
